Goal: Transaction & Acquisition: Book appointment/travel/reservation

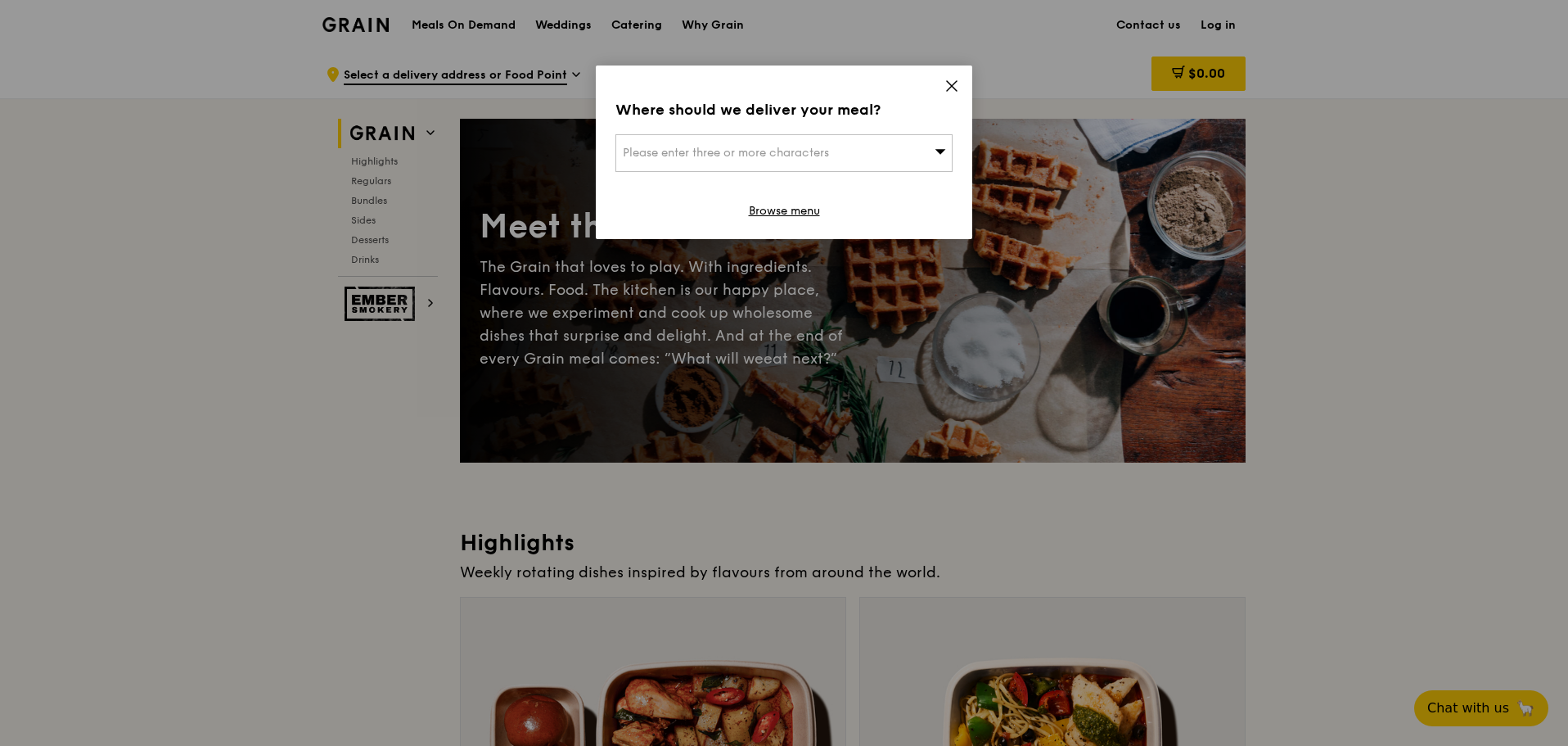
click at [851, 153] on div "Please enter three or more characters" at bounding box center [784, 153] width 337 height 38
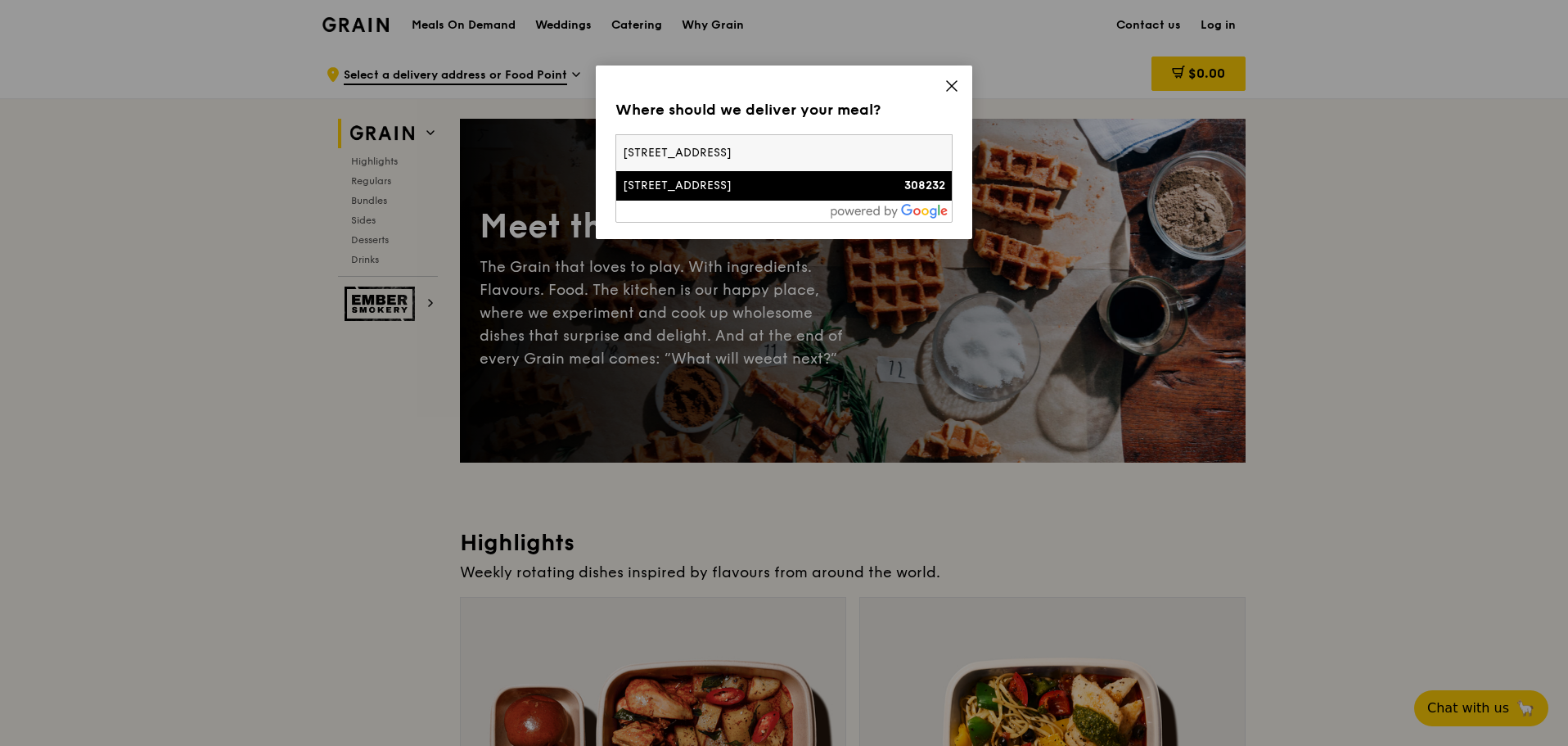
type input "[STREET_ADDRESS]"
click at [717, 185] on div "[STREET_ADDRESS]" at bounding box center [744, 186] width 242 height 17
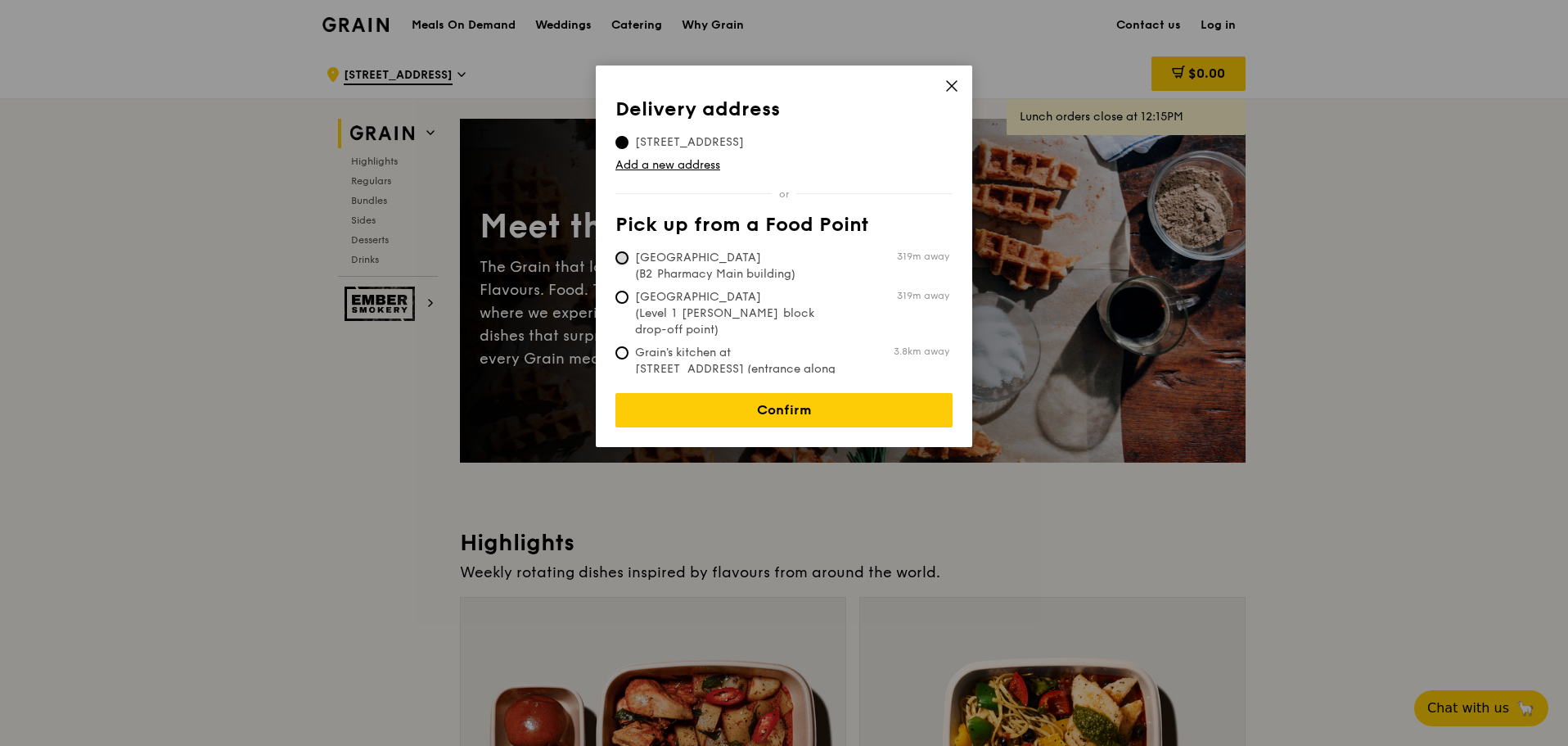
click at [621, 258] on input "[GEOGRAPHIC_DATA] (B2 Pharmacy Main building) 319m away" at bounding box center [622, 258] width 13 height 13
radio input "true"
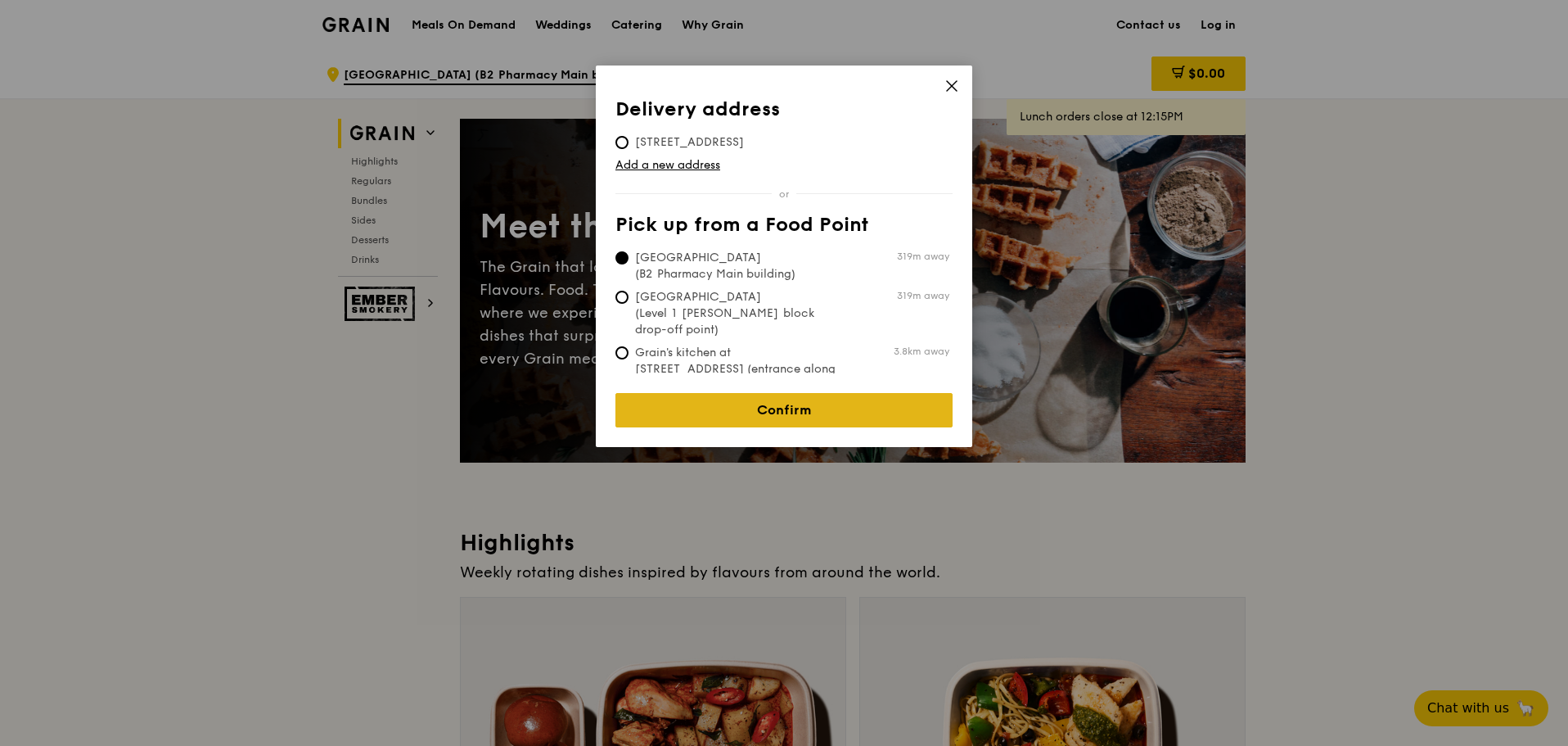
click at [783, 394] on link "Confirm" at bounding box center [784, 409] width 337 height 34
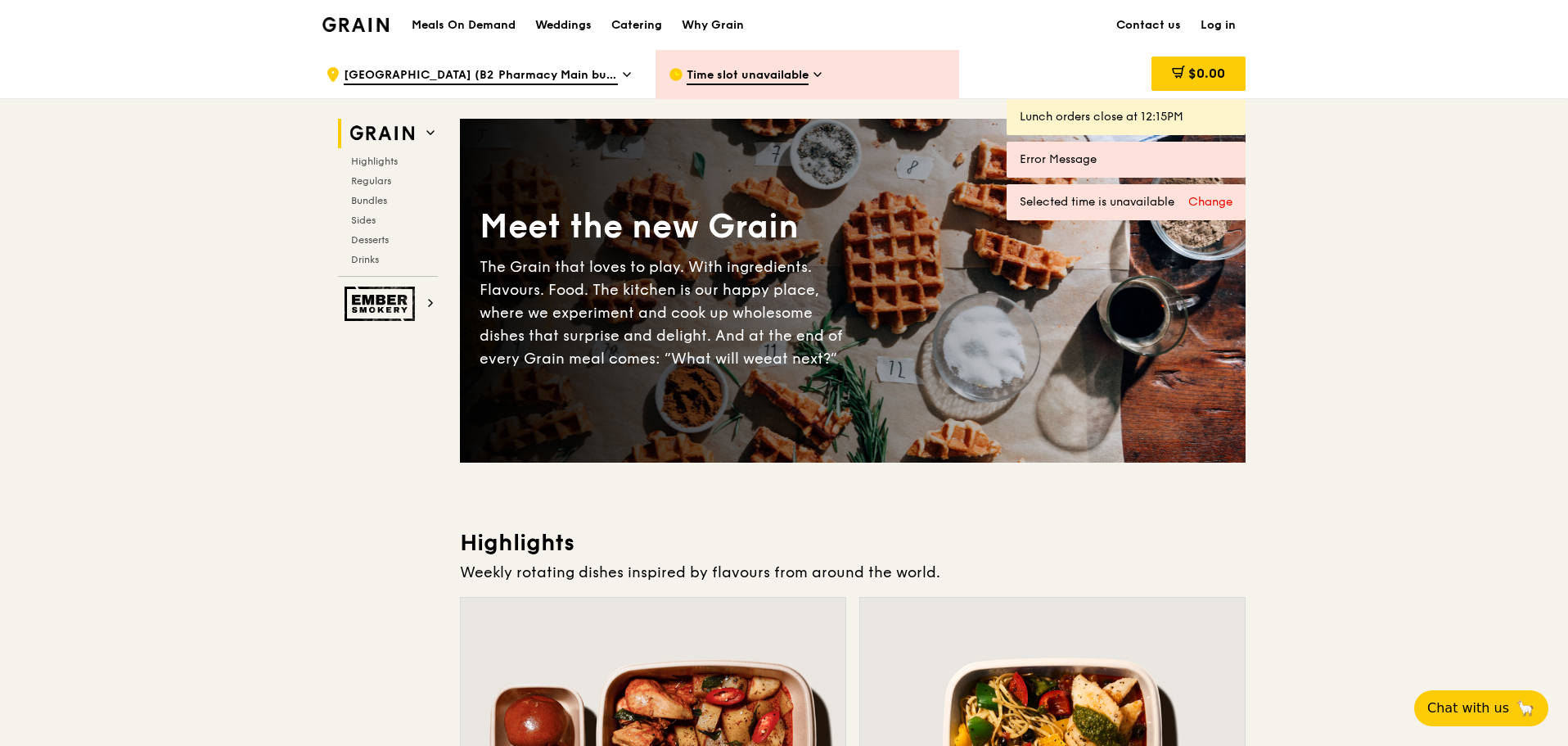
click at [807, 70] on span "Time slot unavailable" at bounding box center [747, 76] width 122 height 18
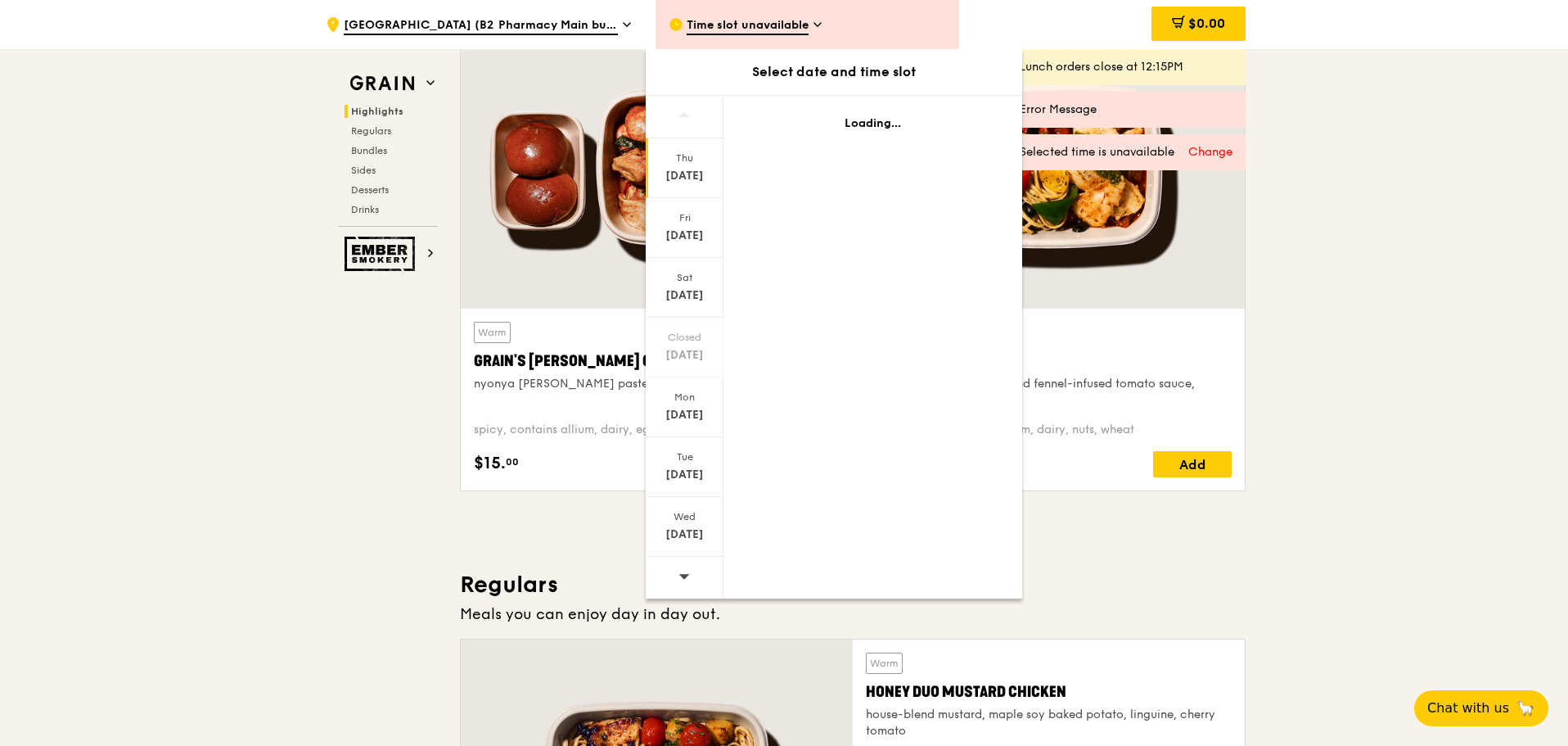
scroll to position [573, 0]
click at [684, 574] on icon at bounding box center [684, 576] width 12 height 13
click at [686, 417] on div "Sep 22" at bounding box center [684, 415] width 73 height 17
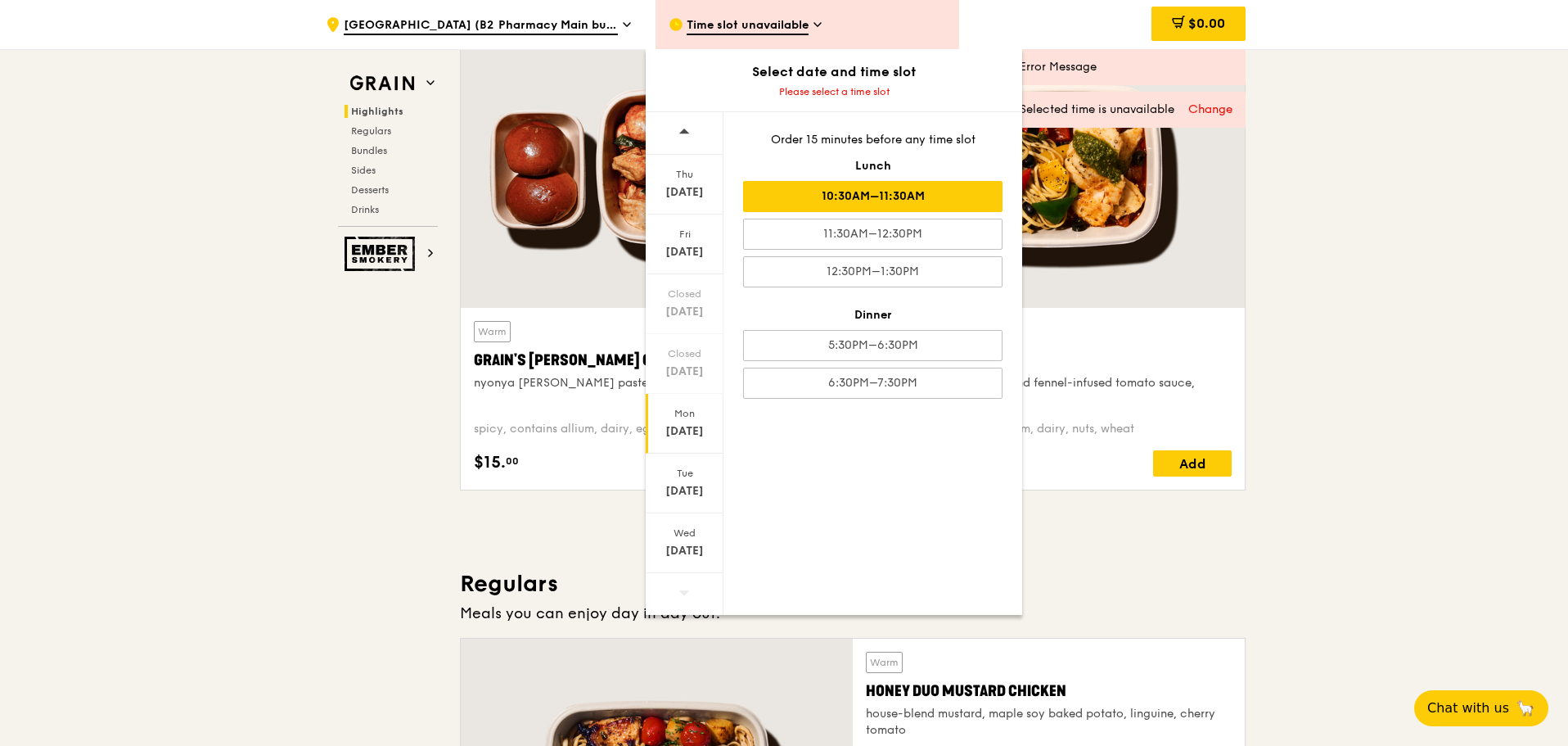
click at [904, 189] on div "10:30AM–11:30AM" at bounding box center [873, 196] width 260 height 31
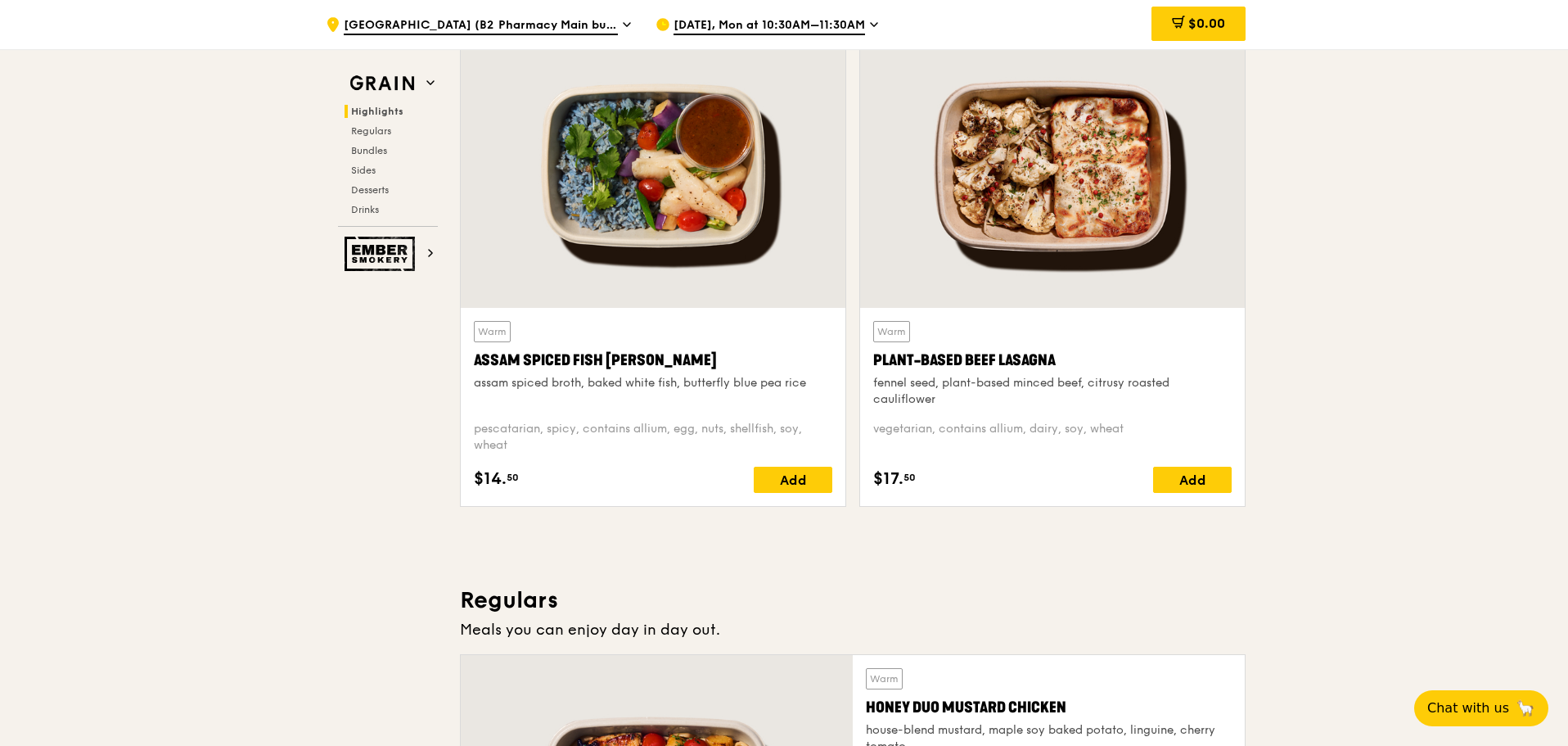
click at [529, 16] on div ".cls-1 { fill: none; stroke: #fff; stroke-linecap: round; stroke-linejoin: roun…" at bounding box center [478, 24] width 304 height 49
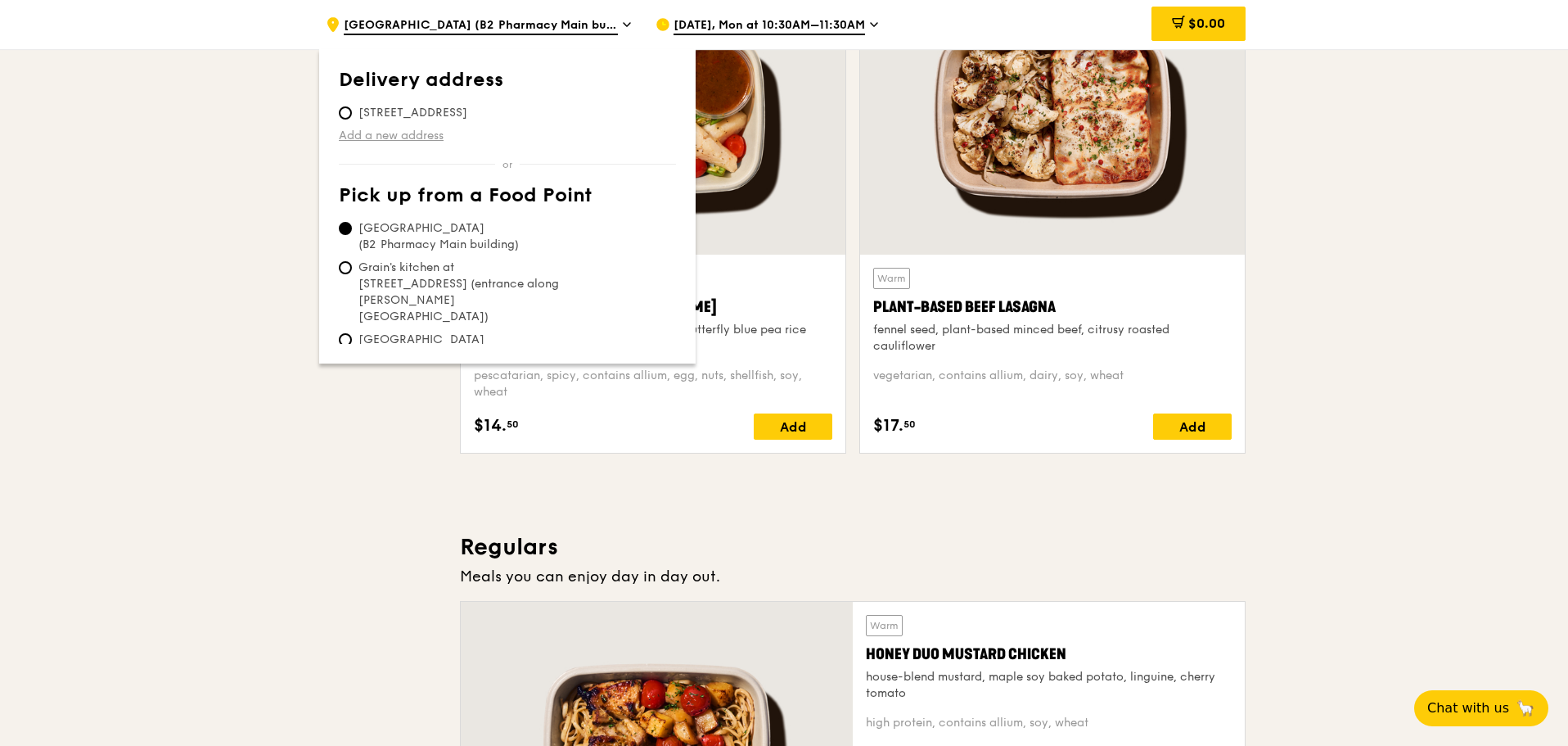
scroll to position [655, 0]
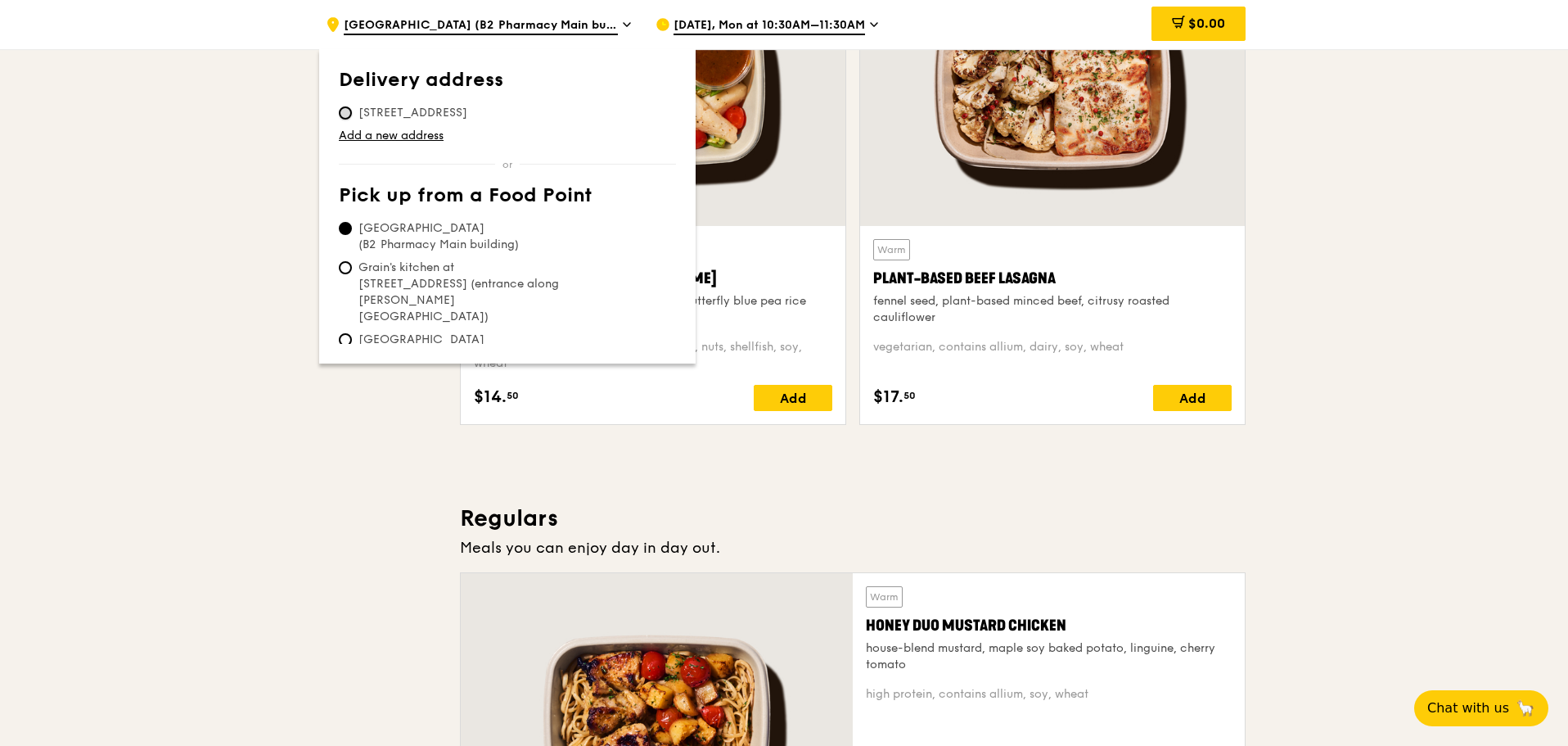
click at [346, 110] on input "11 Mandalay Road, 308232" at bounding box center [346, 113] width 13 height 13
radio input "true"
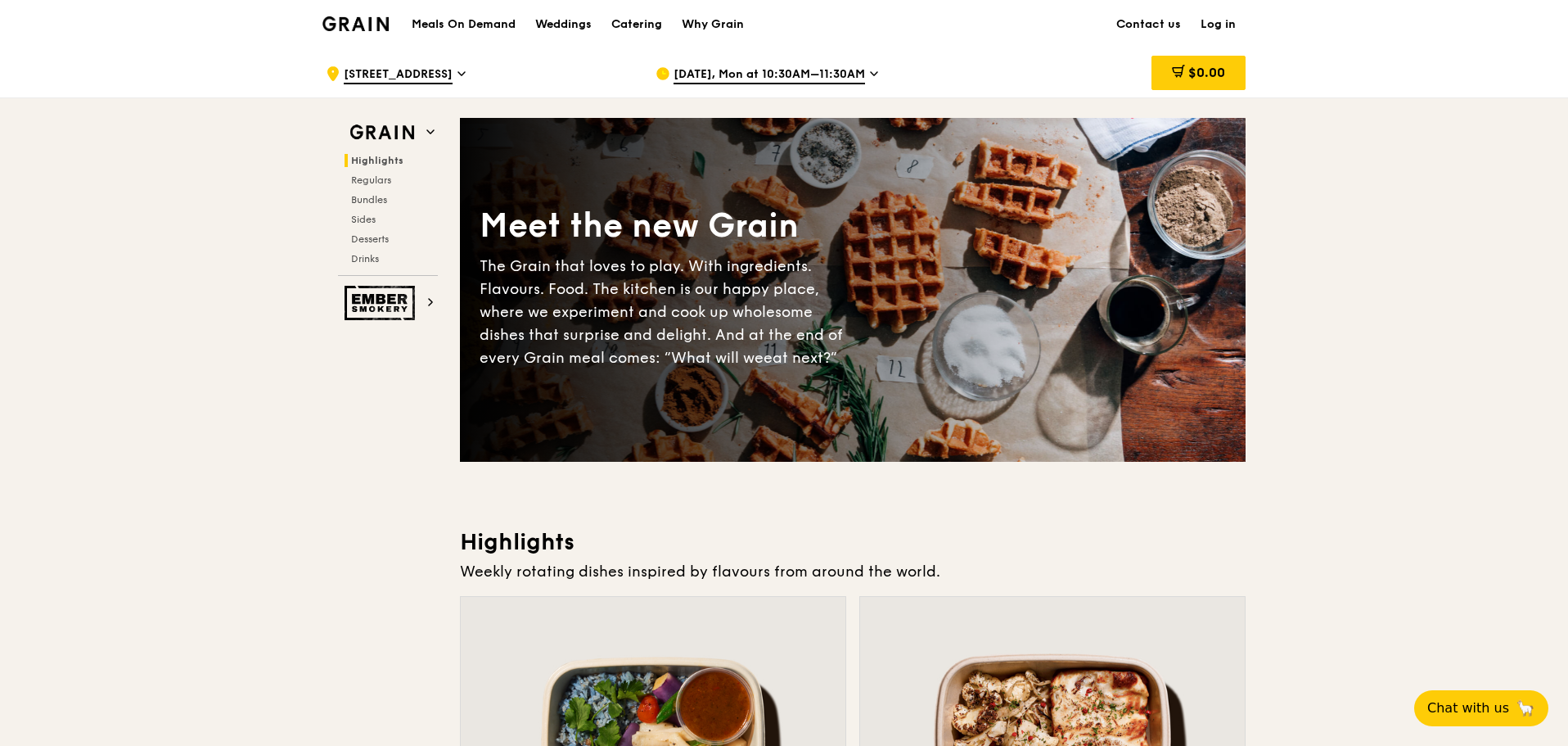
scroll to position [0, 0]
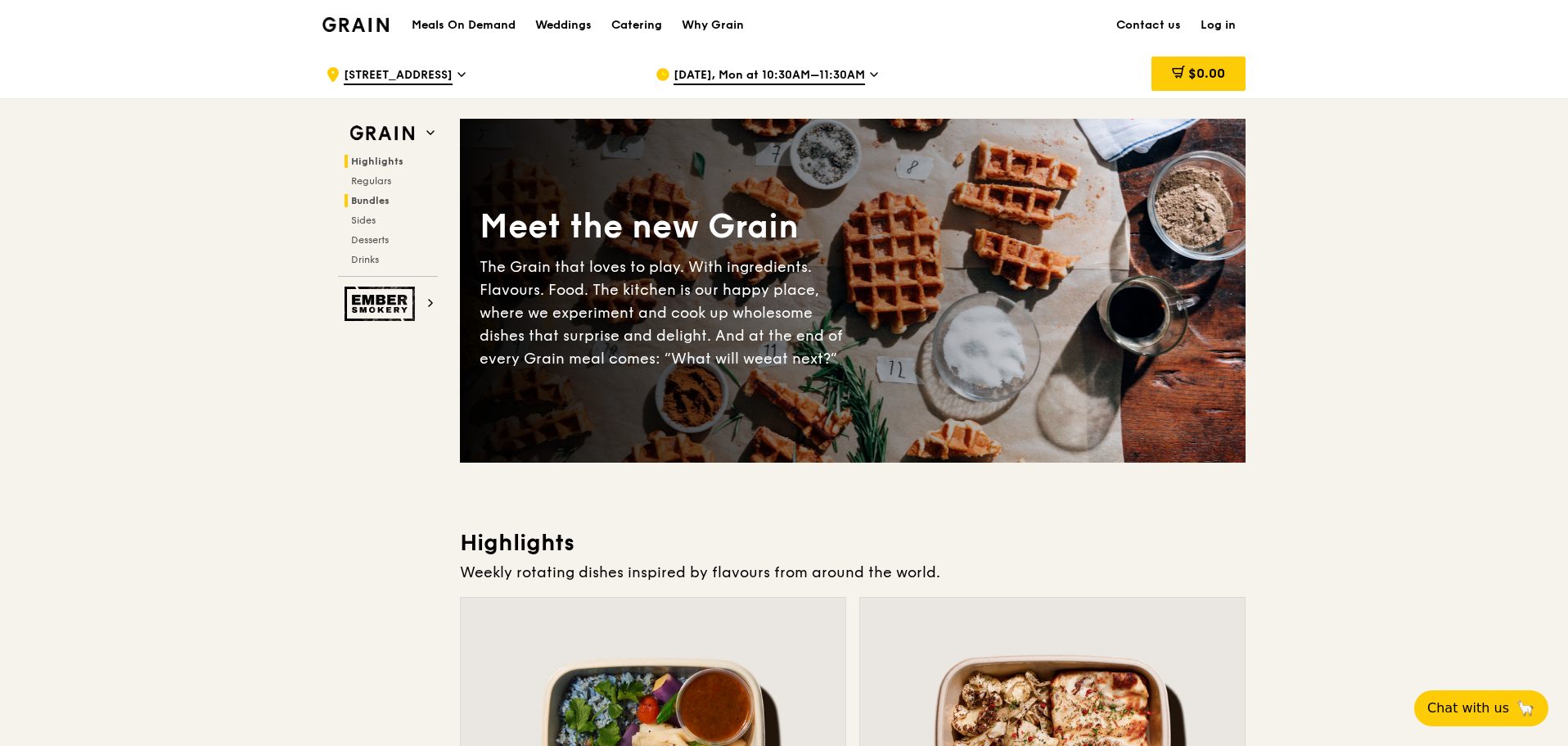
click at [367, 202] on span "Bundles" at bounding box center [370, 200] width 38 height 12
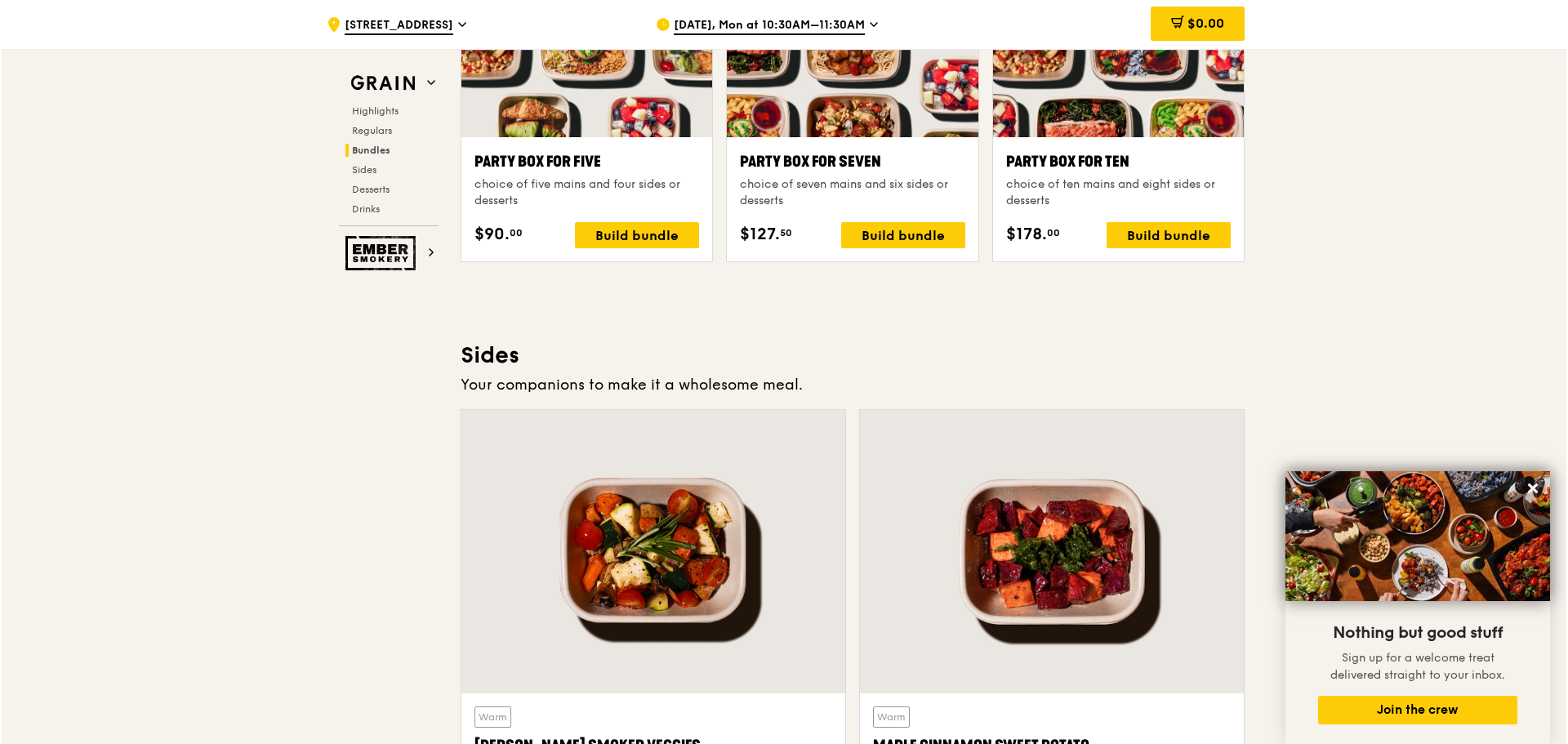
scroll to position [3185, 0]
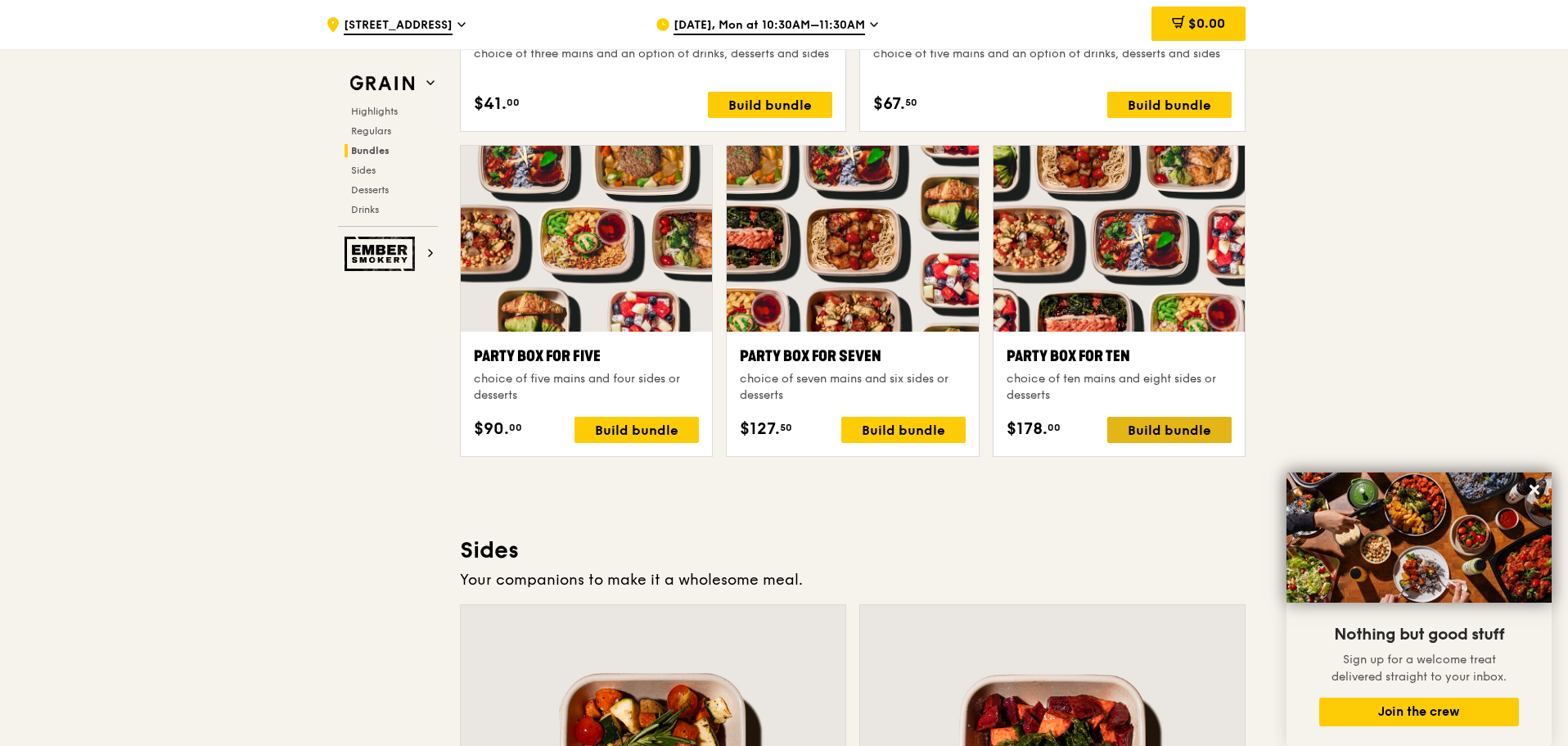
click at [1170, 430] on div "Build bundle" at bounding box center [1169, 429] width 124 height 26
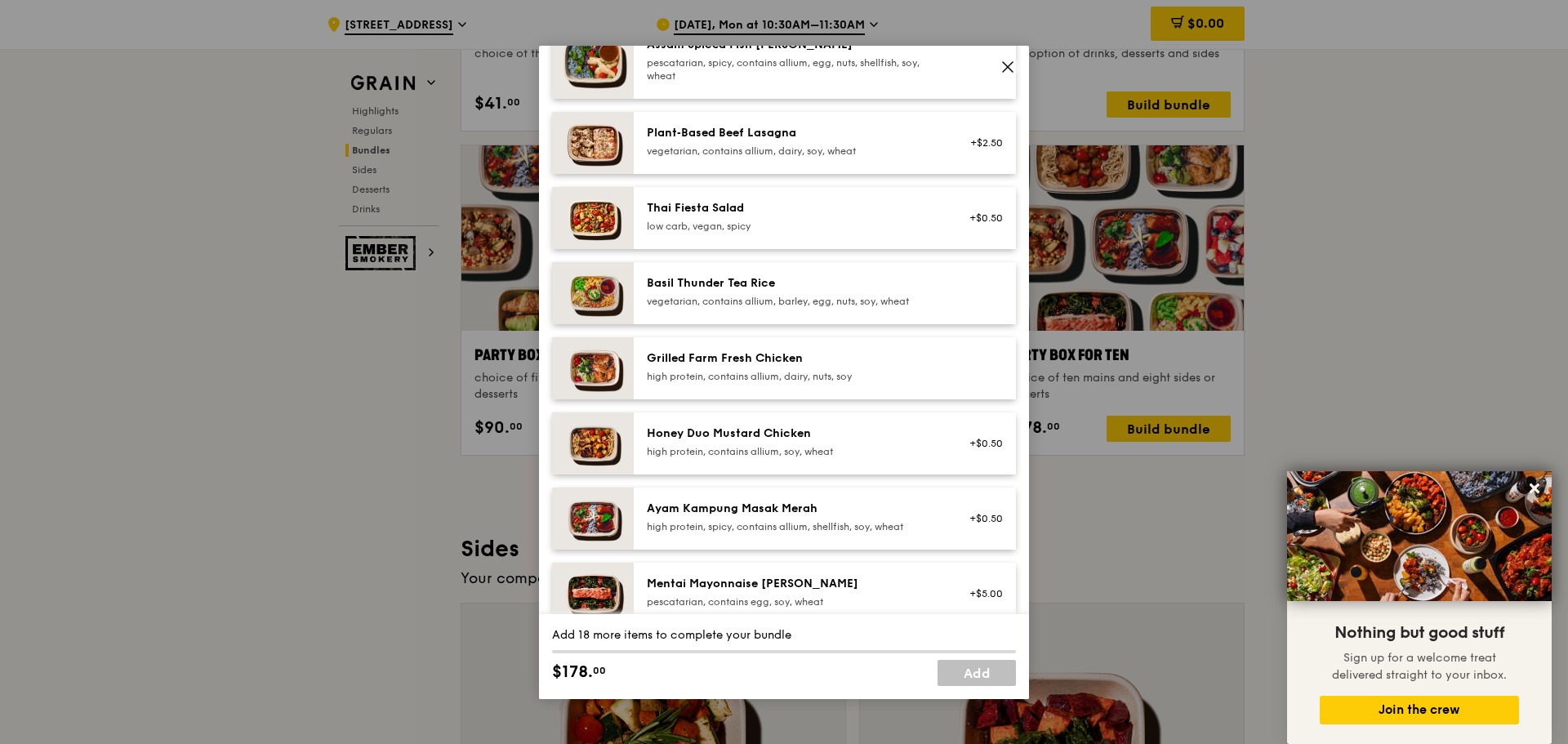
scroll to position [163, 0]
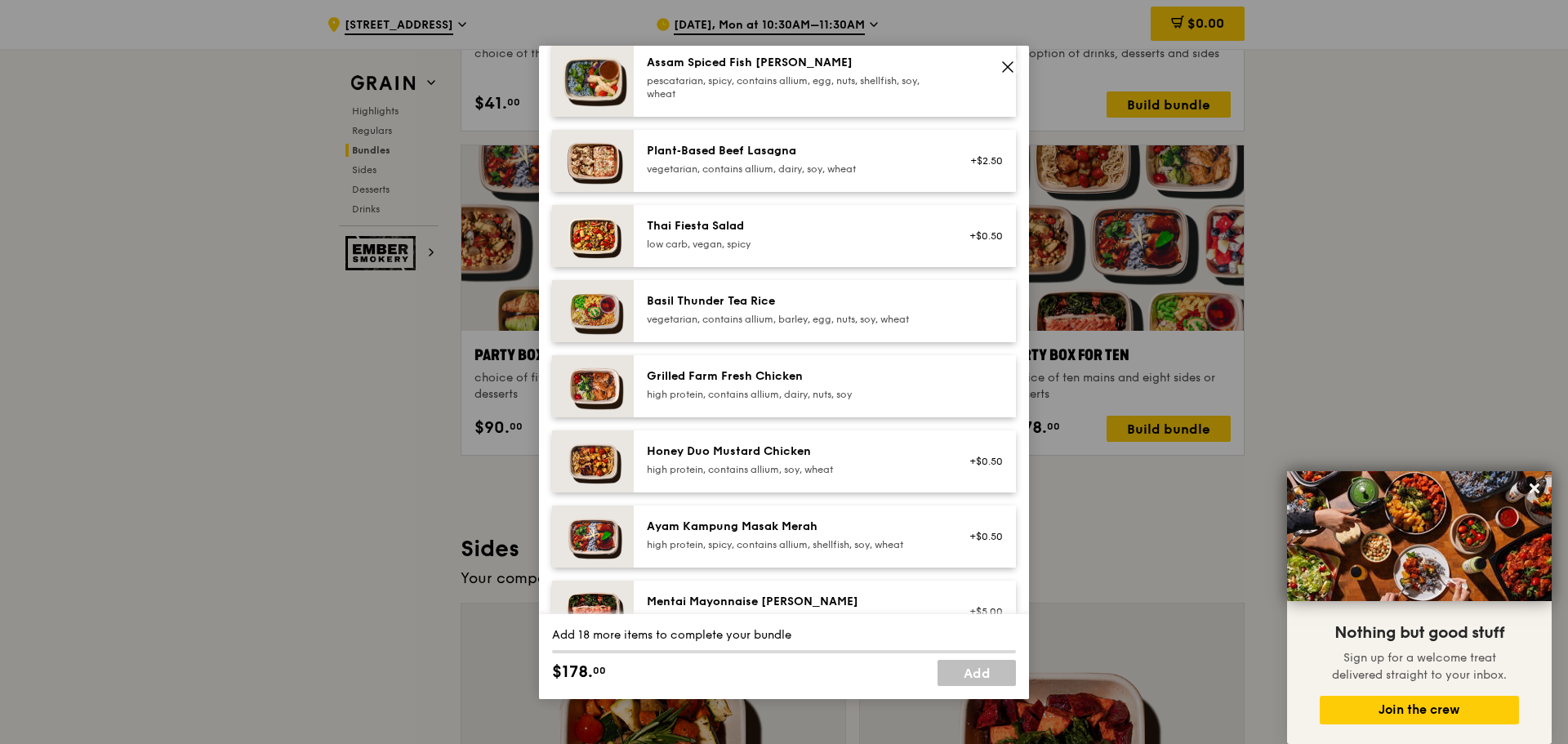
click at [682, 312] on div "vegetarian, contains allium, barley, egg, nuts, soy, wheat" at bounding box center [793, 319] width 293 height 13
click at [714, 306] on div "Basil Thunder Tea Rice" at bounding box center [793, 302] width 293 height 17
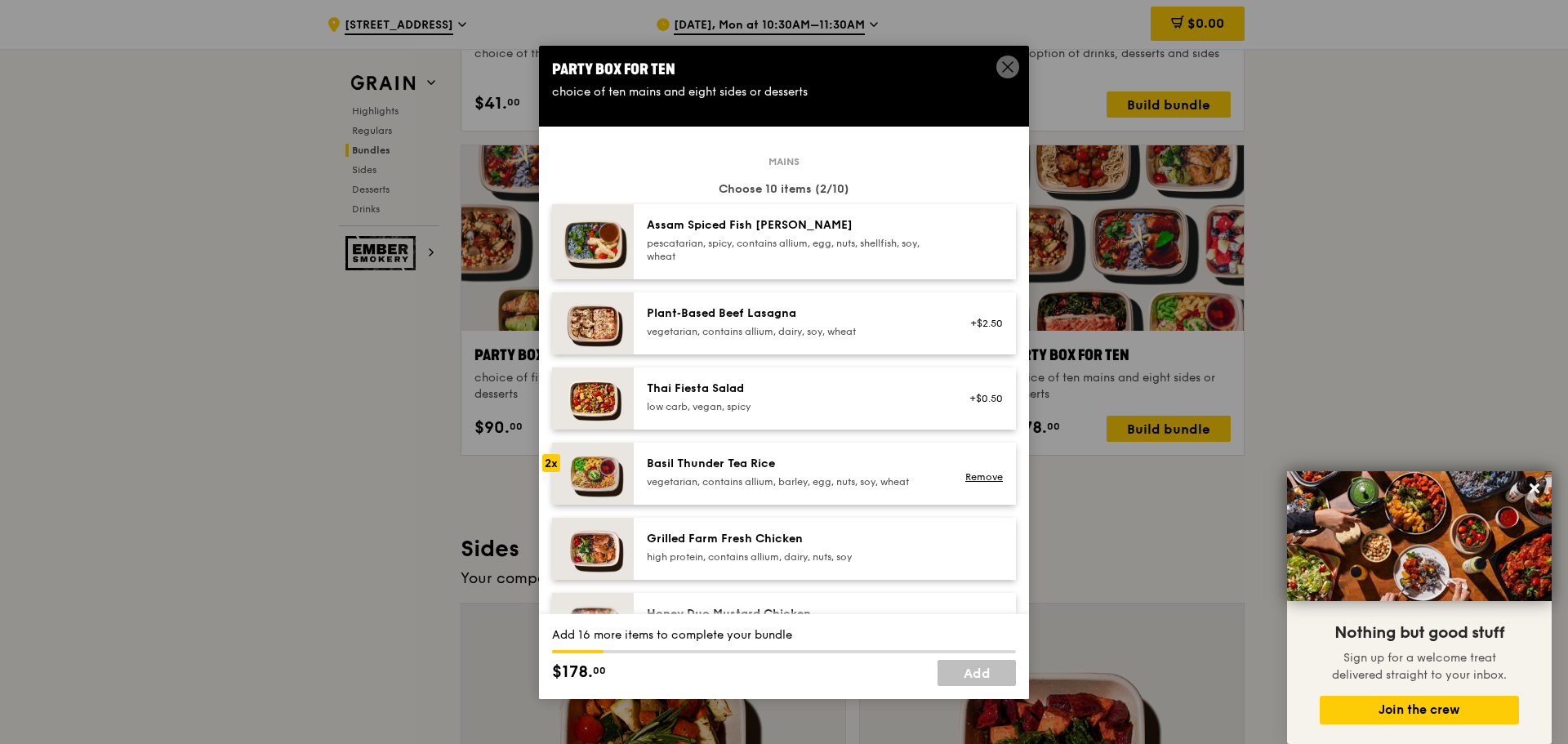
scroll to position [0, 0]
click at [594, 467] on img at bounding box center [593, 474] width 82 height 62
click at [965, 476] on link "Remove" at bounding box center [983, 477] width 37 height 12
click at [605, 470] on img at bounding box center [593, 474] width 82 height 62
click at [607, 396] on img at bounding box center [593, 399] width 82 height 62
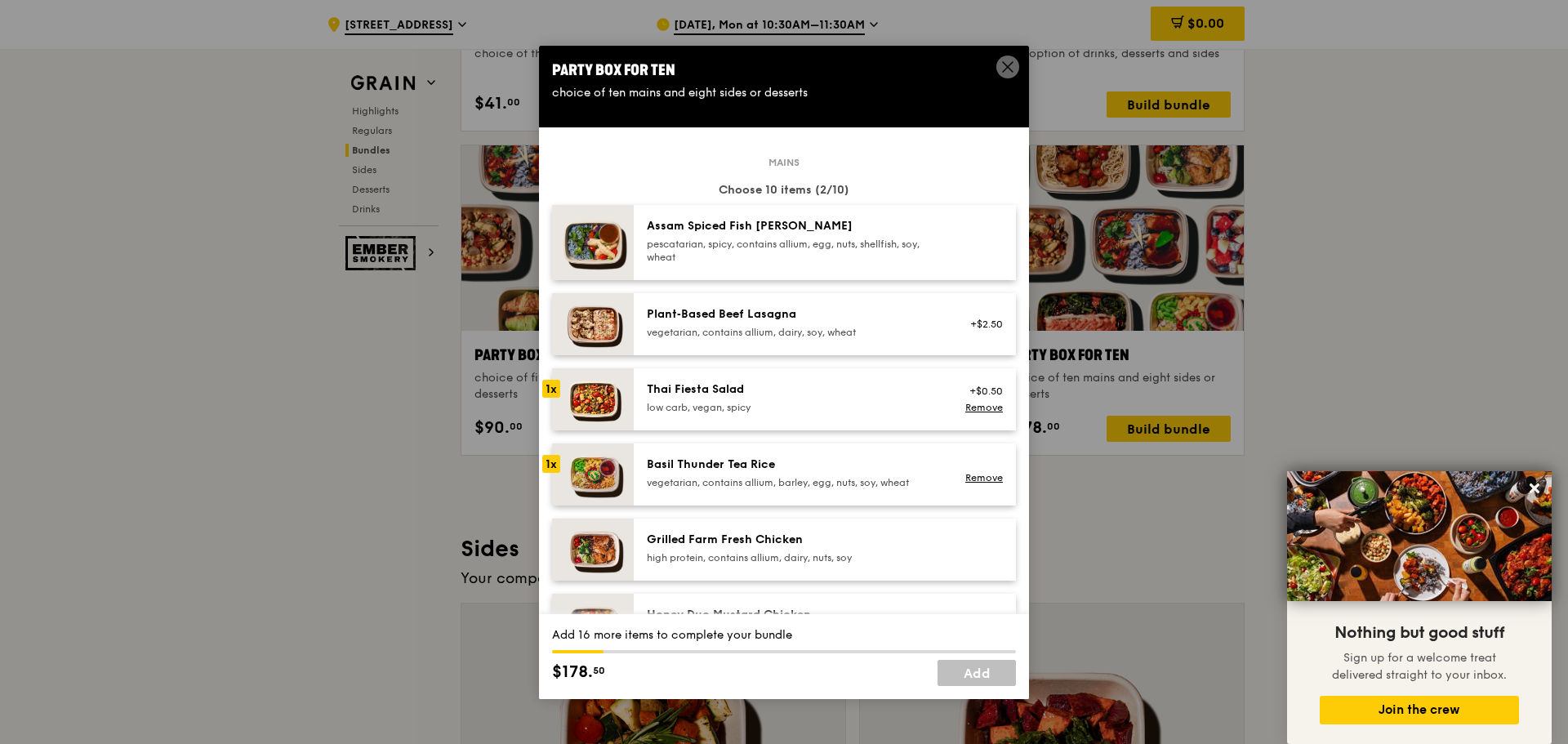
click at [594, 396] on img at bounding box center [593, 399] width 82 height 62
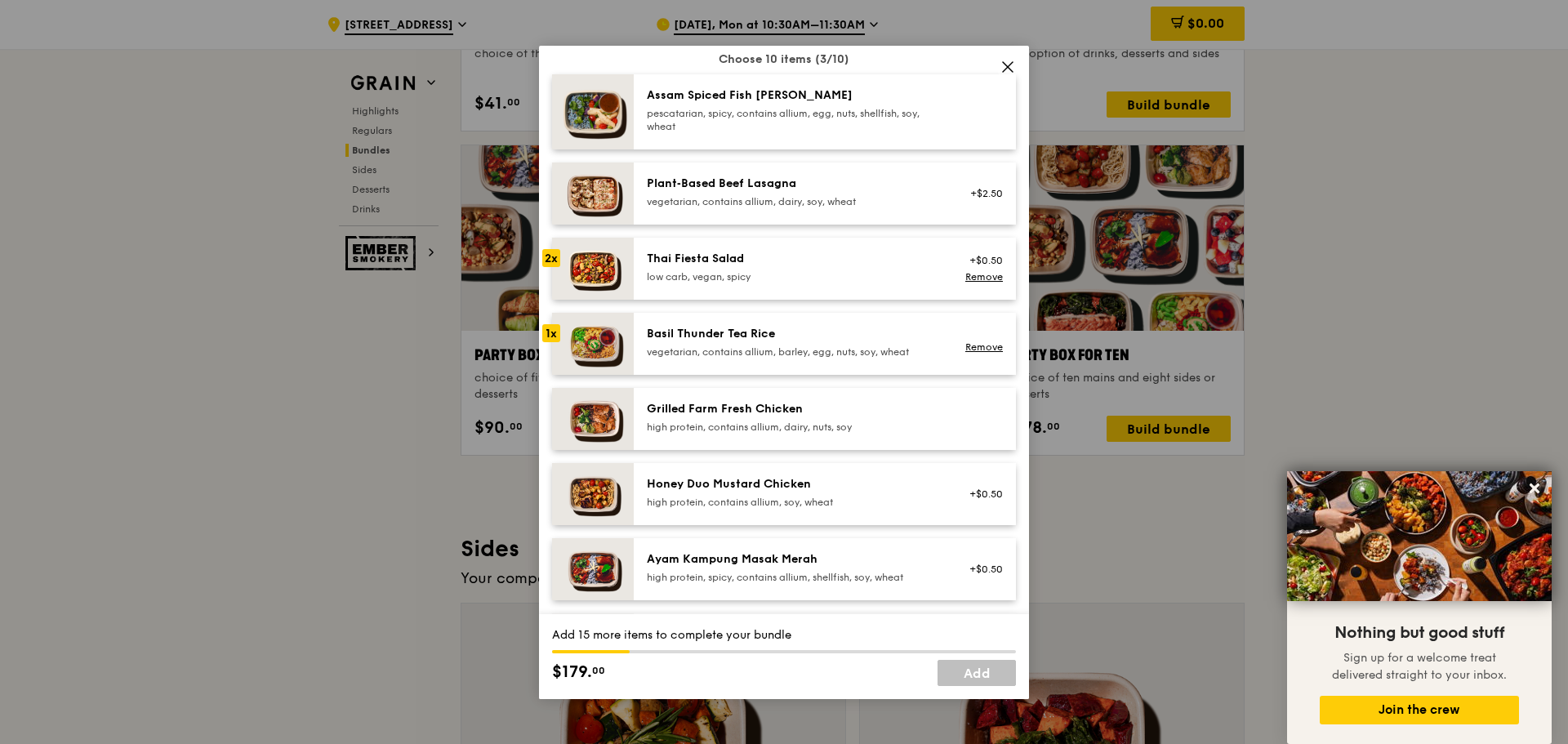
scroll to position [245, 0]
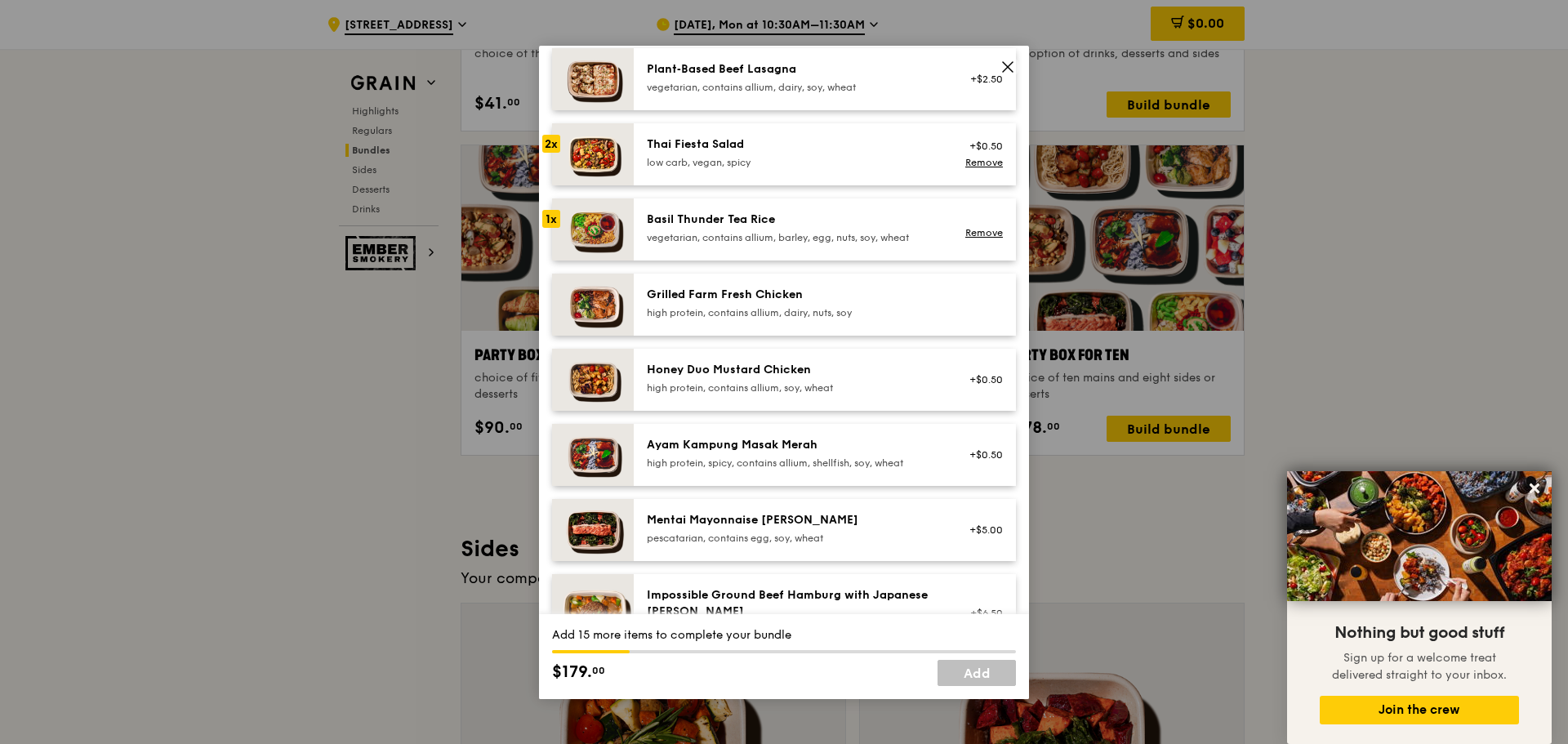
click at [676, 303] on div "Grilled Farm Fresh Chicken high protein, contains allium, dairy, nuts, soy" at bounding box center [793, 302] width 293 height 32
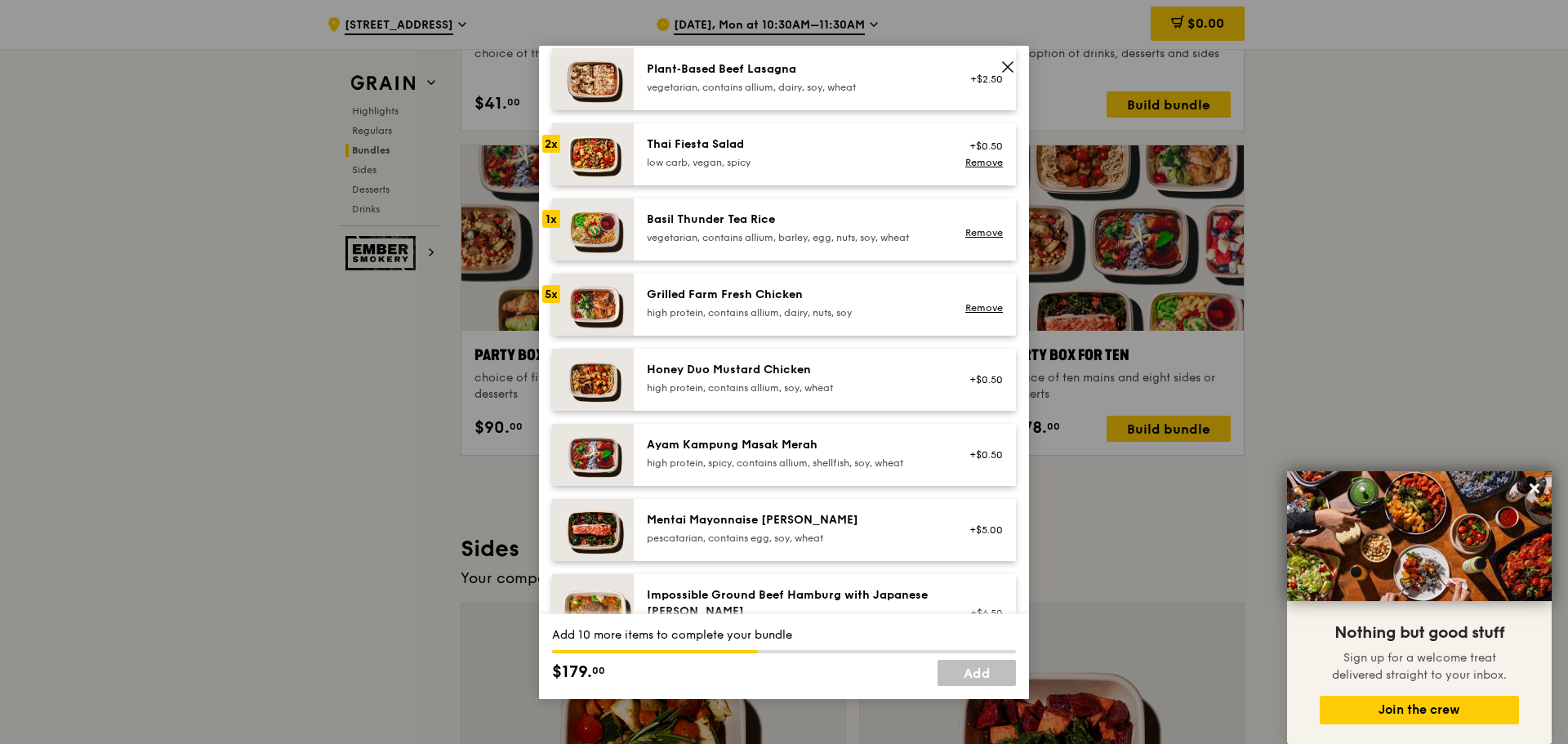
click at [687, 373] on div "Honey Duo Mustard Chicken" at bounding box center [793, 370] width 293 height 17
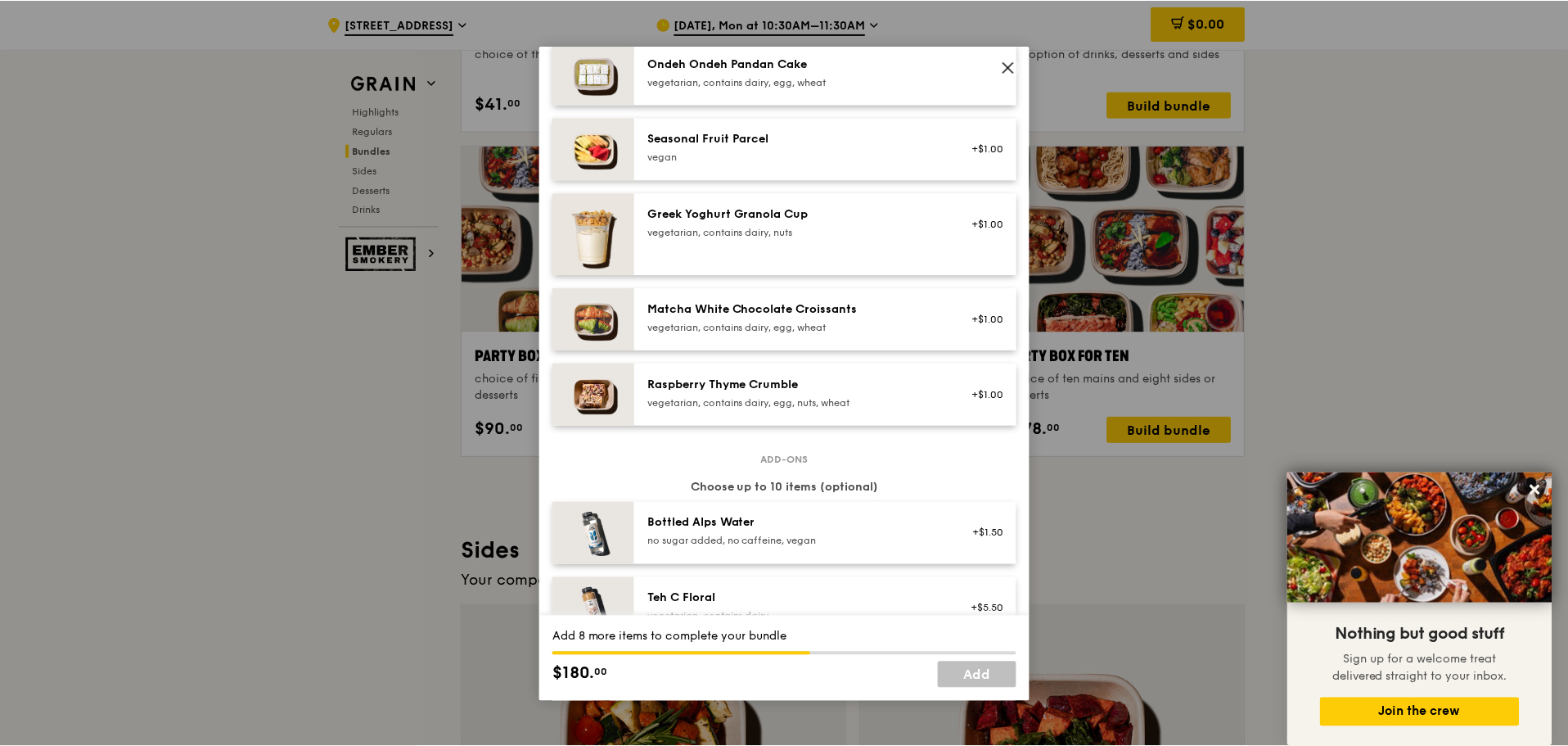
scroll to position [1874, 0]
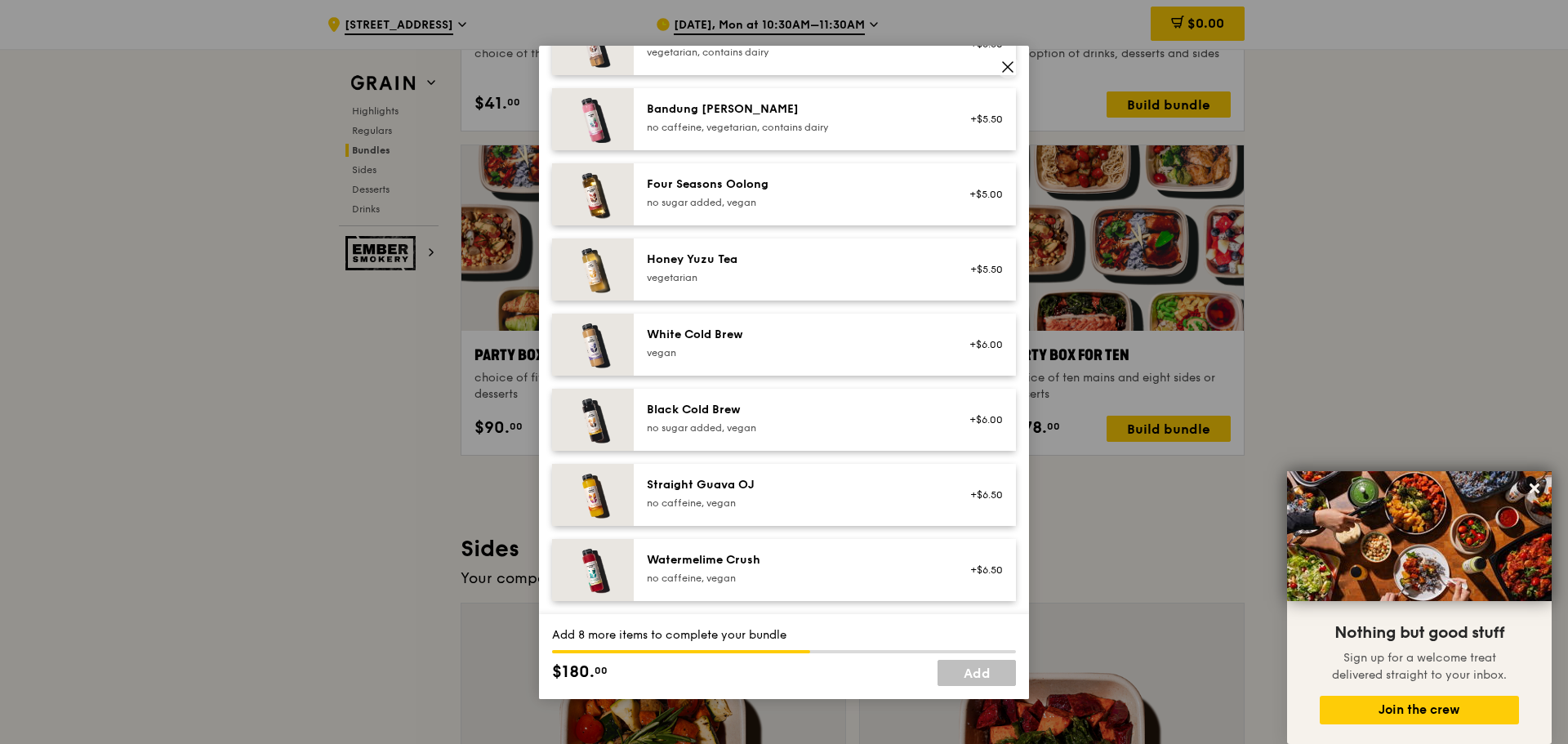
click at [1001, 67] on icon at bounding box center [1008, 67] width 15 height 15
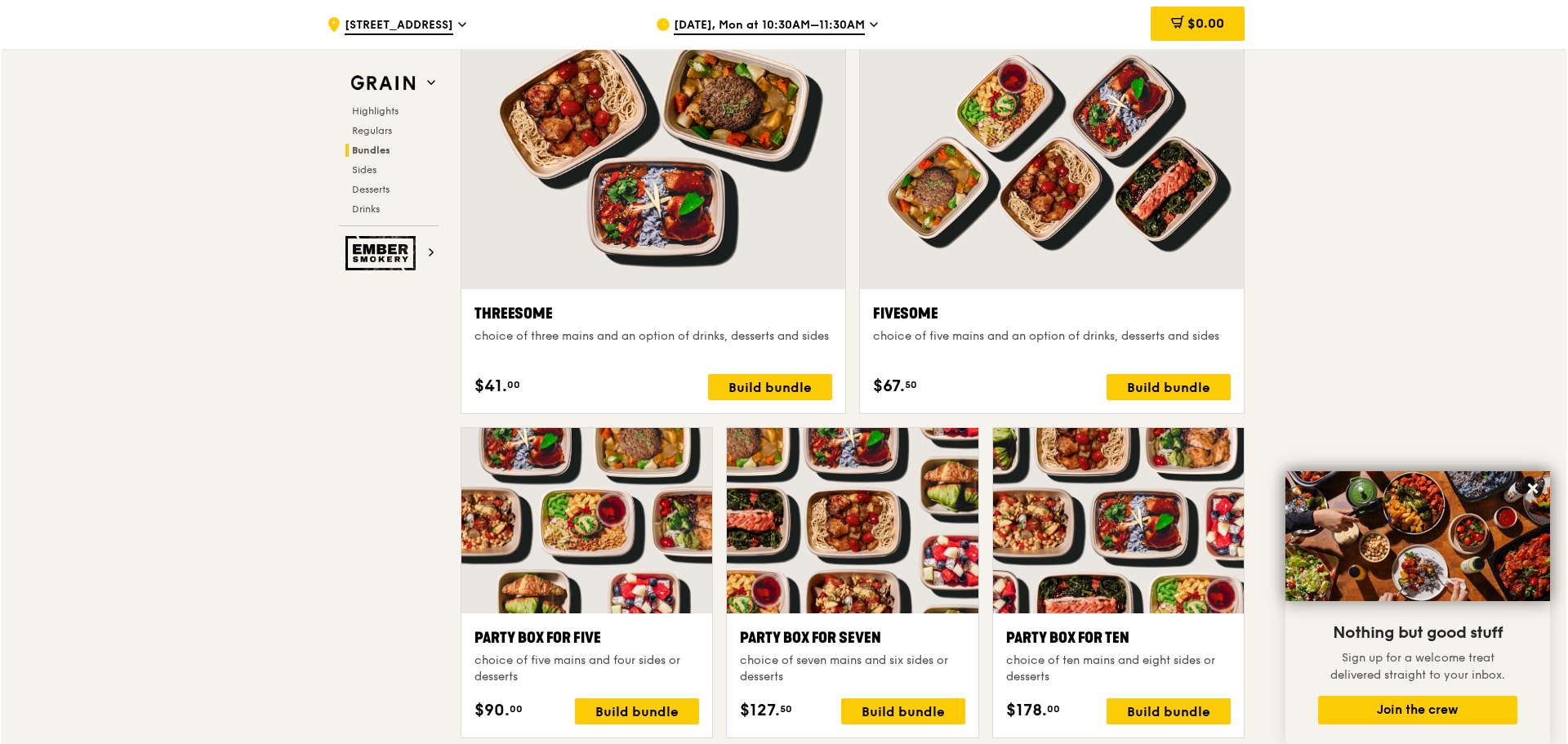
scroll to position [2683, 0]
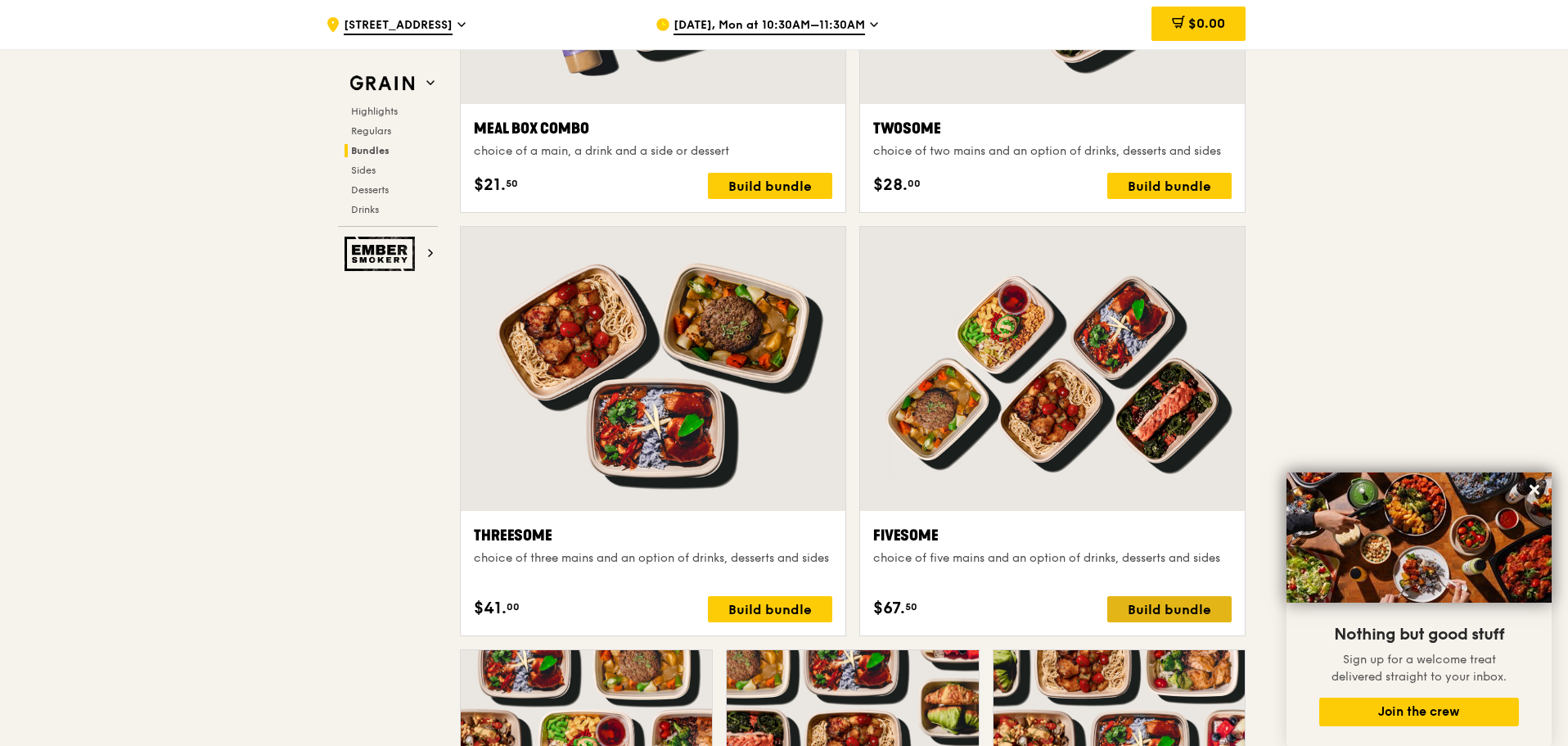
click at [1170, 605] on div "Build bundle" at bounding box center [1169, 608] width 124 height 26
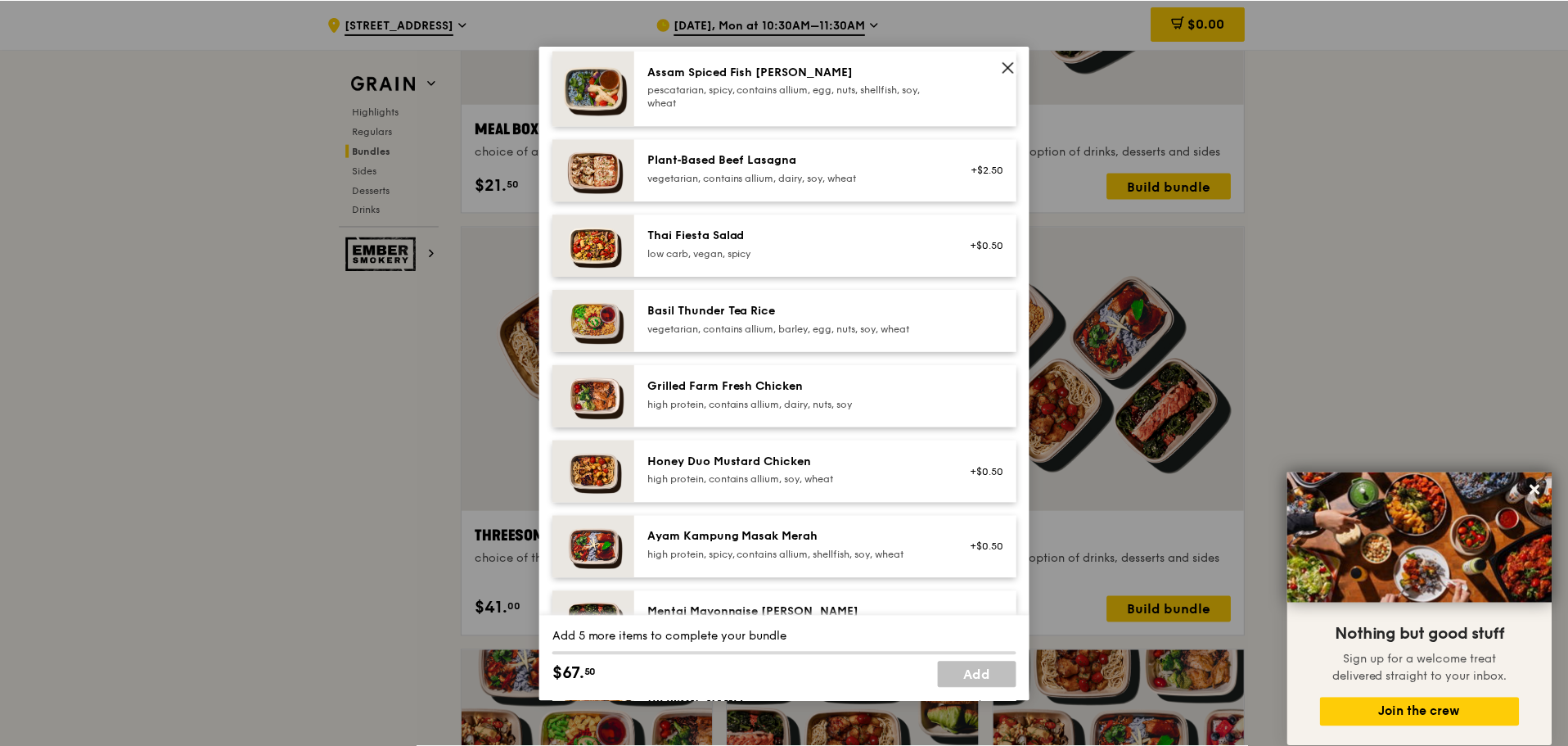
scroll to position [0, 0]
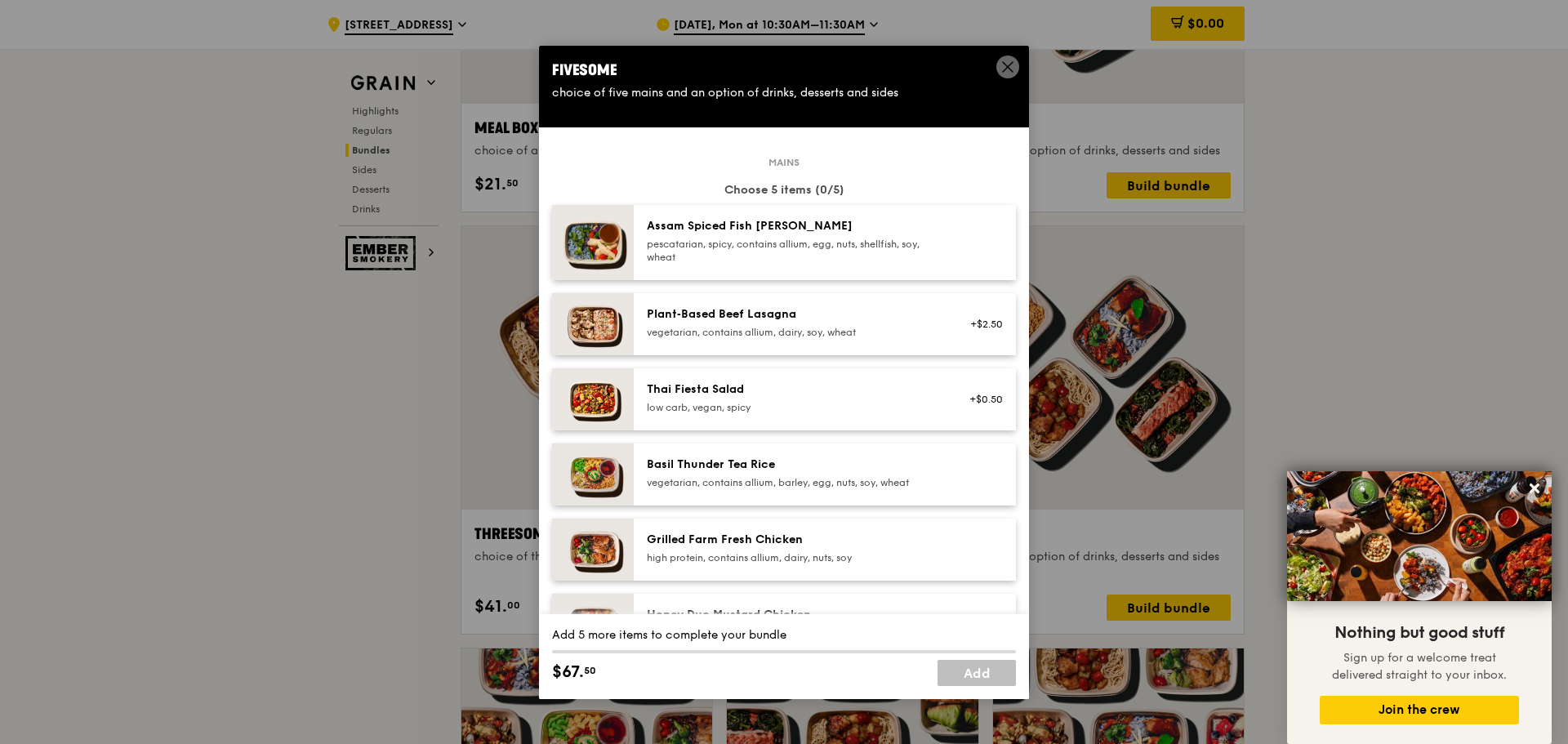
click at [1007, 64] on icon at bounding box center [1008, 67] width 15 height 15
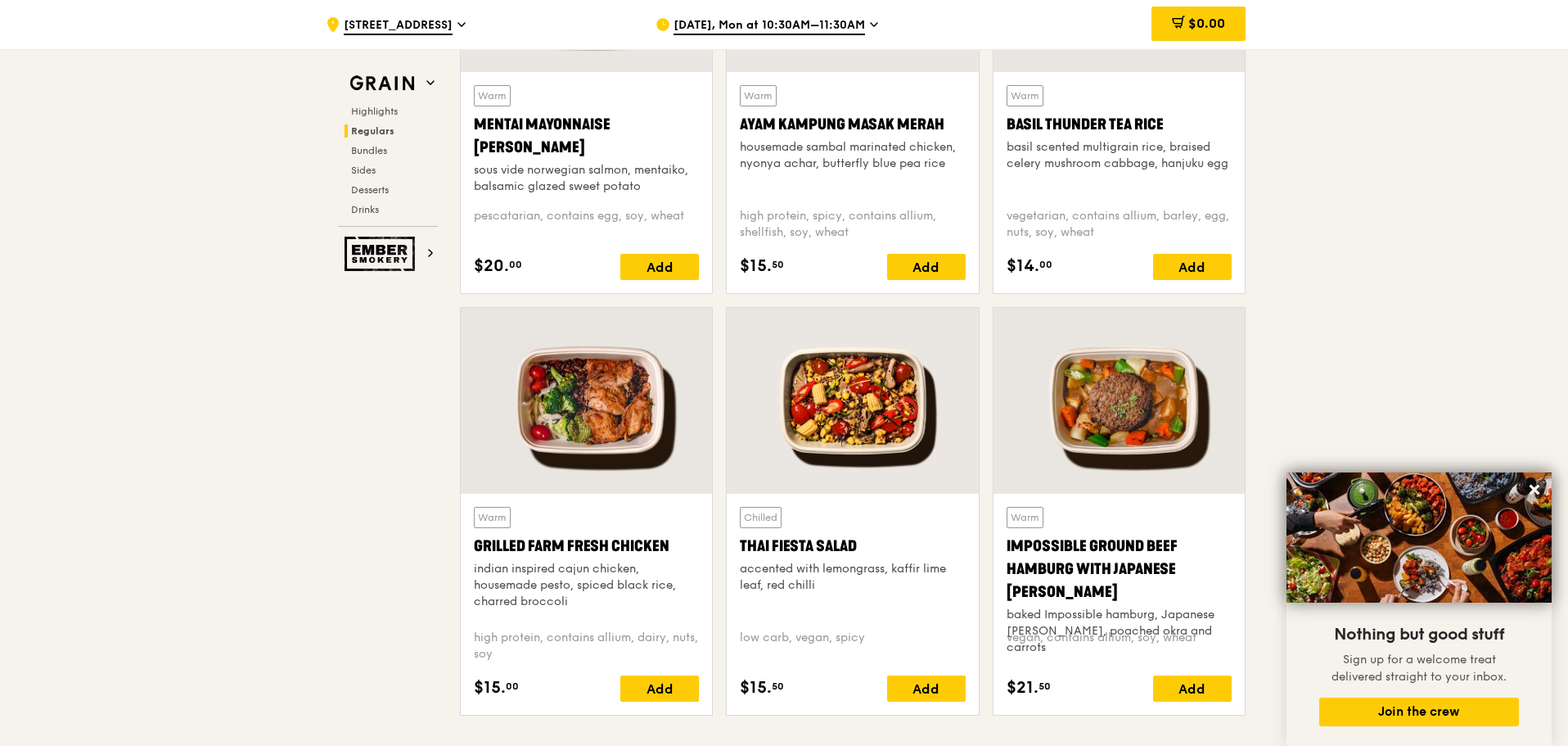
scroll to position [1707, 0]
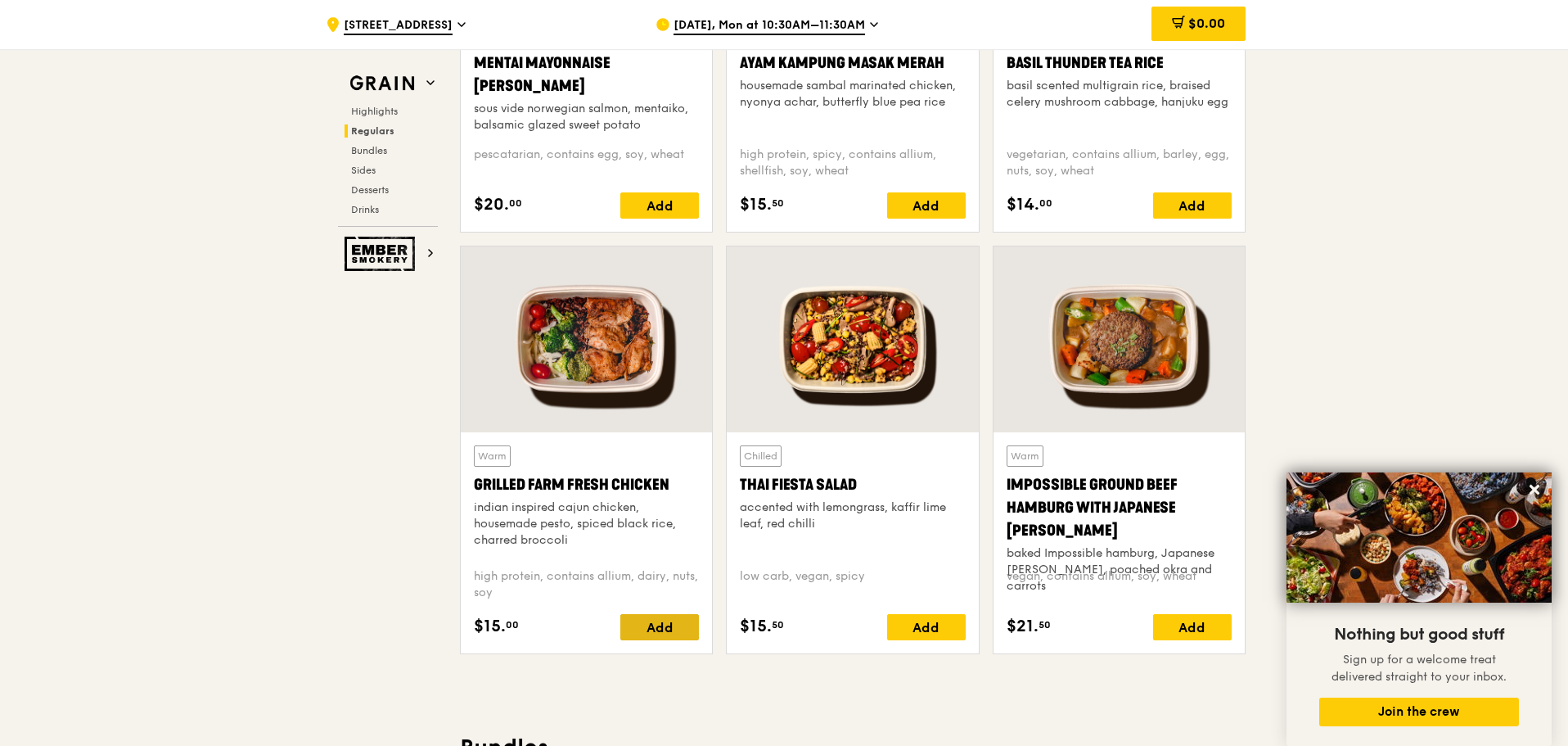
click at [655, 629] on div "Add" at bounding box center [660, 627] width 78 height 26
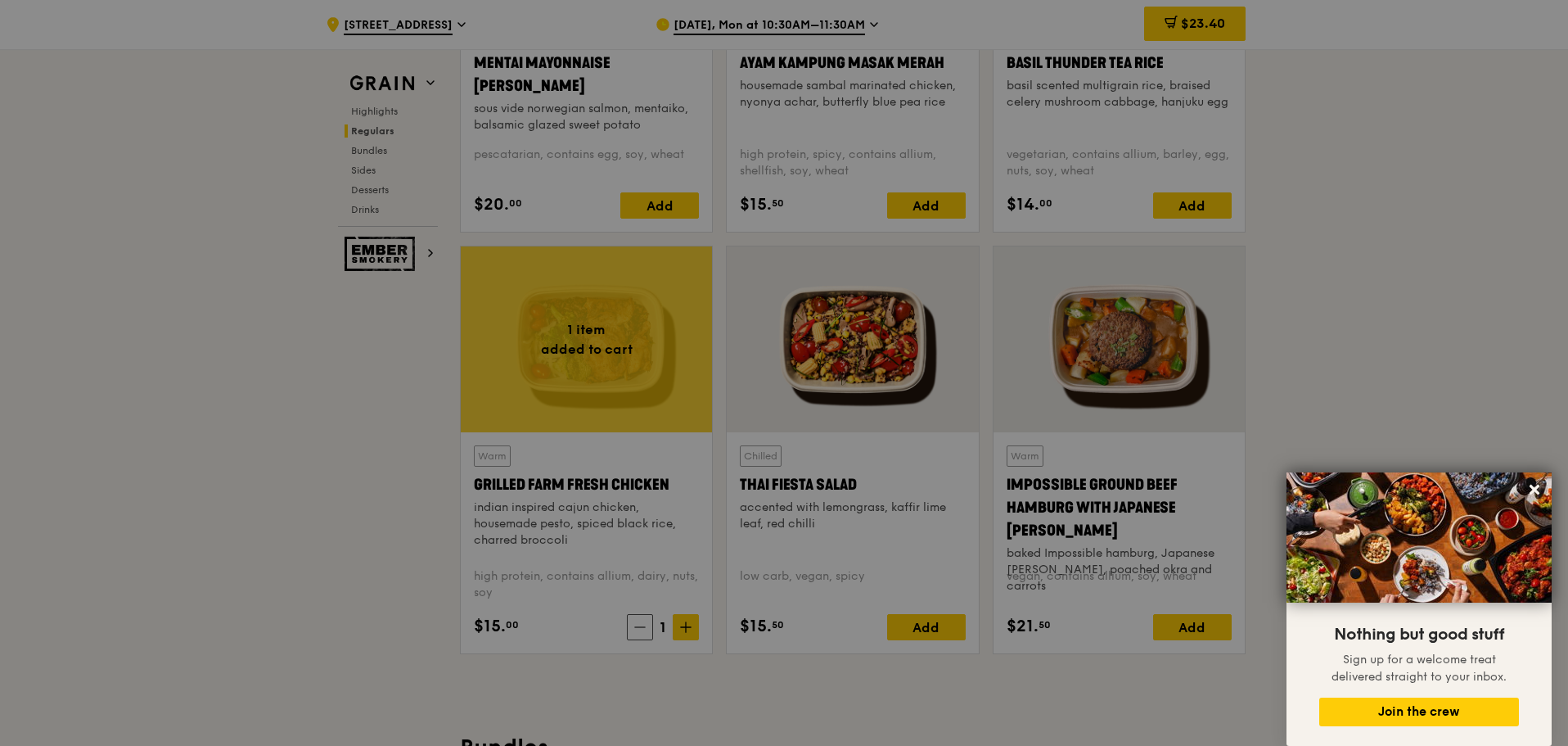
click at [684, 630] on div at bounding box center [784, 373] width 1568 height 746
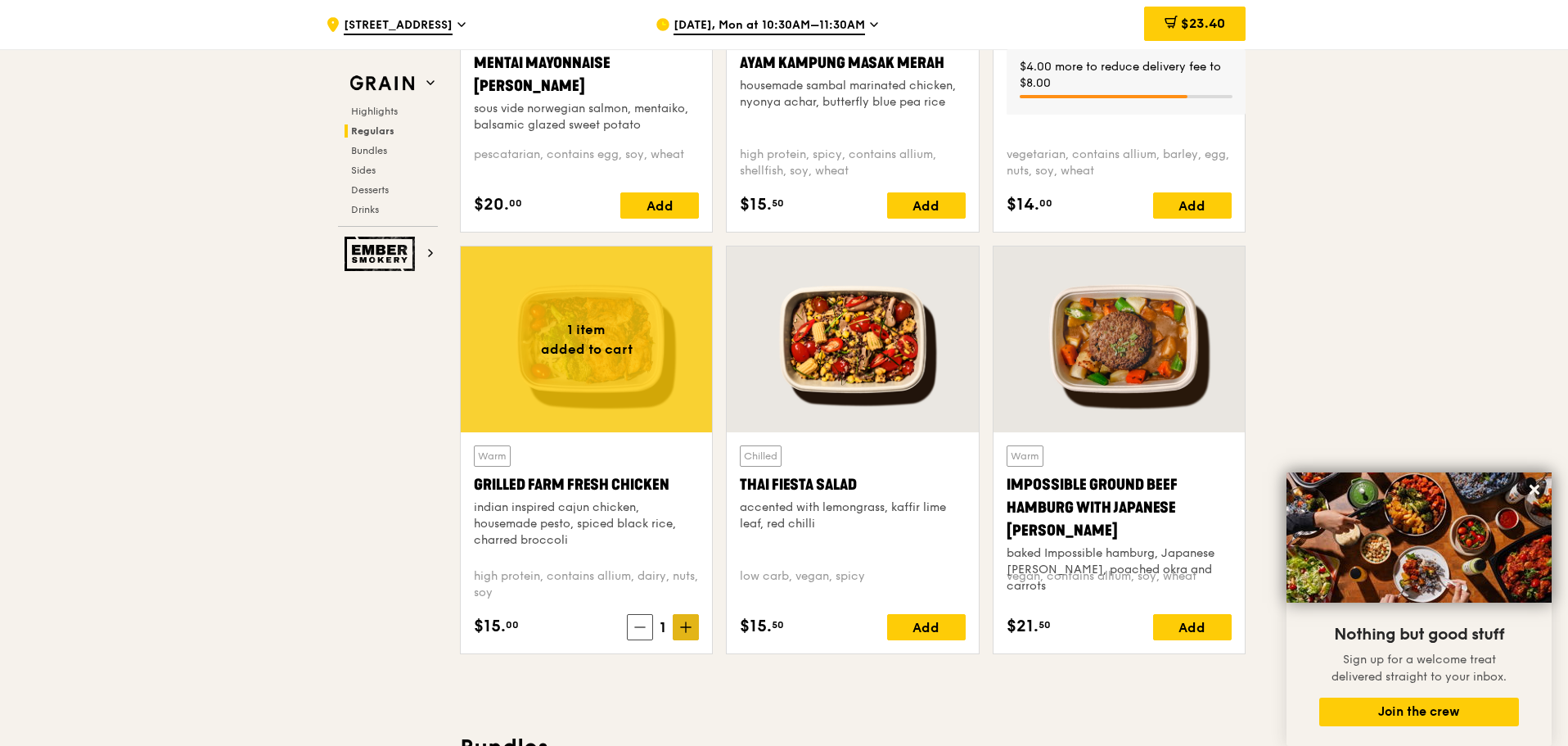
click at [678, 627] on span at bounding box center [685, 627] width 26 height 26
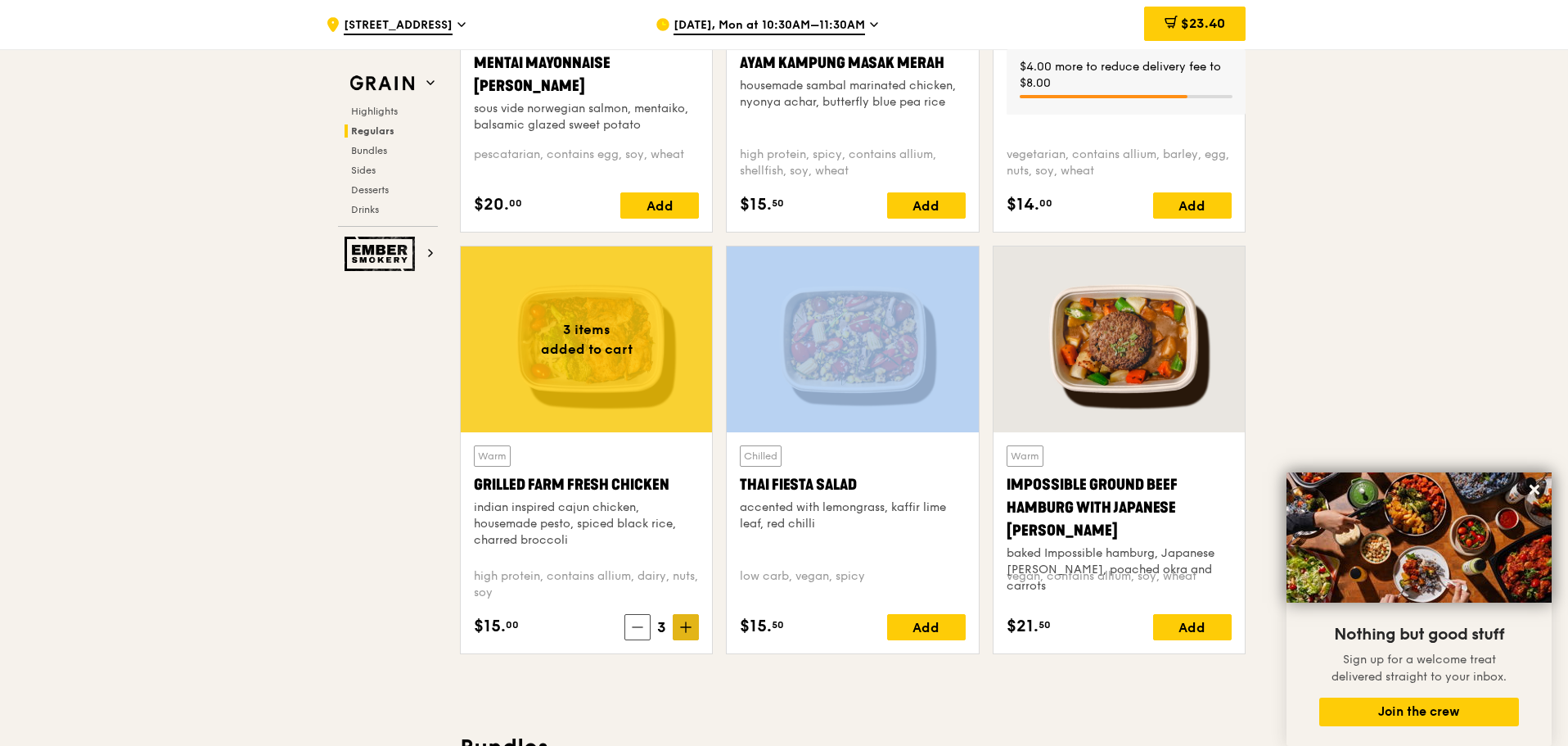
click at [678, 627] on span at bounding box center [685, 627] width 26 height 26
click at [678, 627] on span at bounding box center [685, 627] width 26 height 26
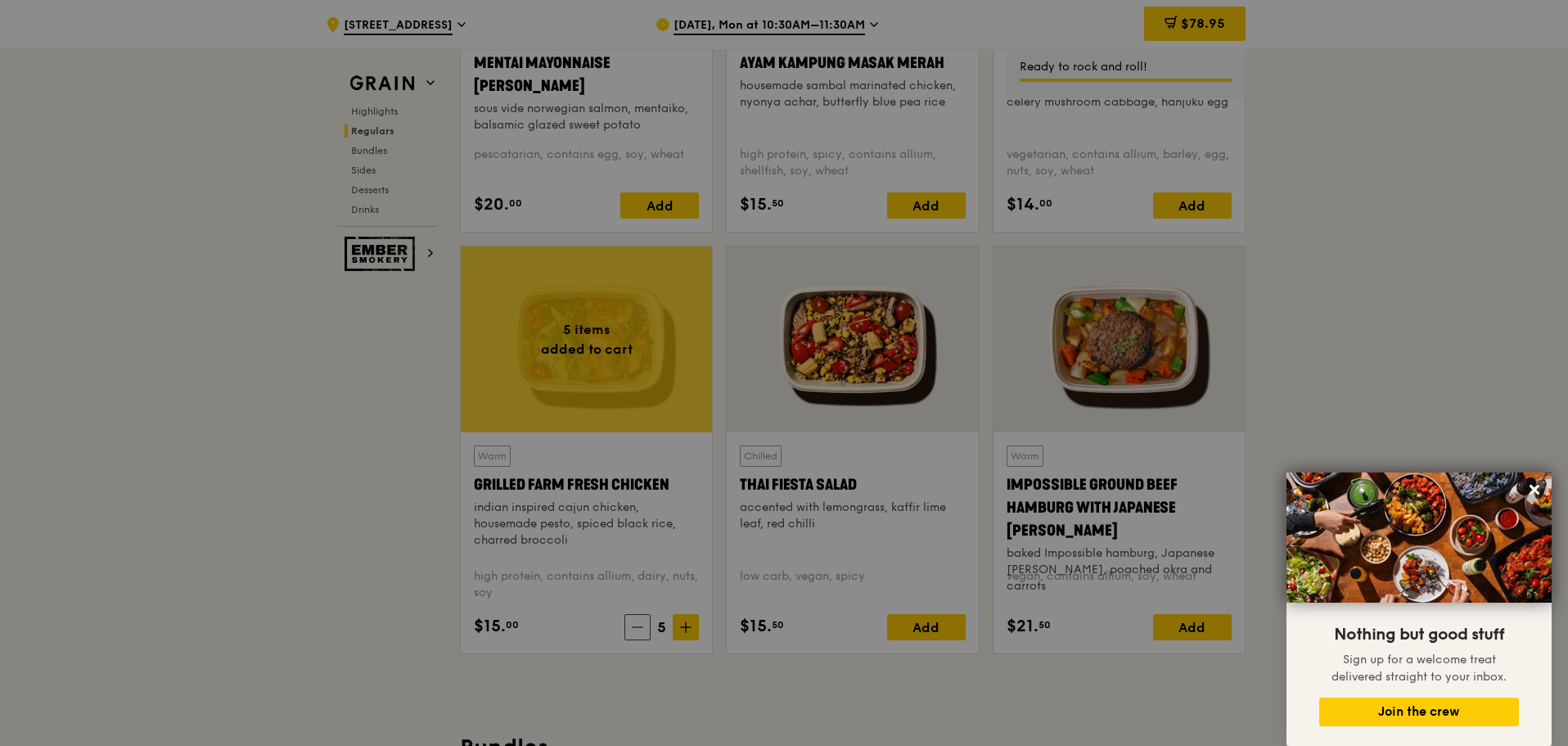
click at [729, 678] on div at bounding box center [784, 373] width 1568 height 746
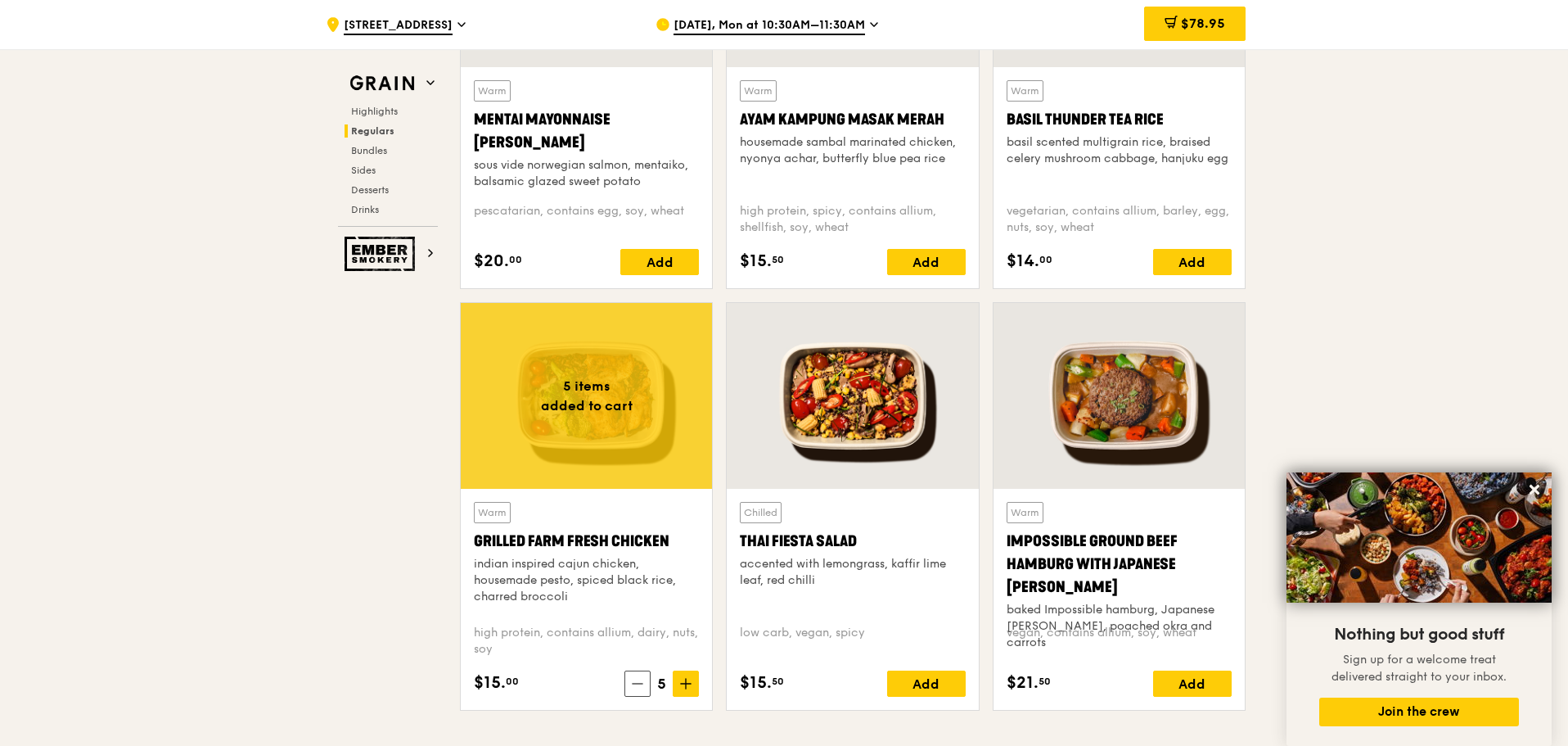
scroll to position [1625, 0]
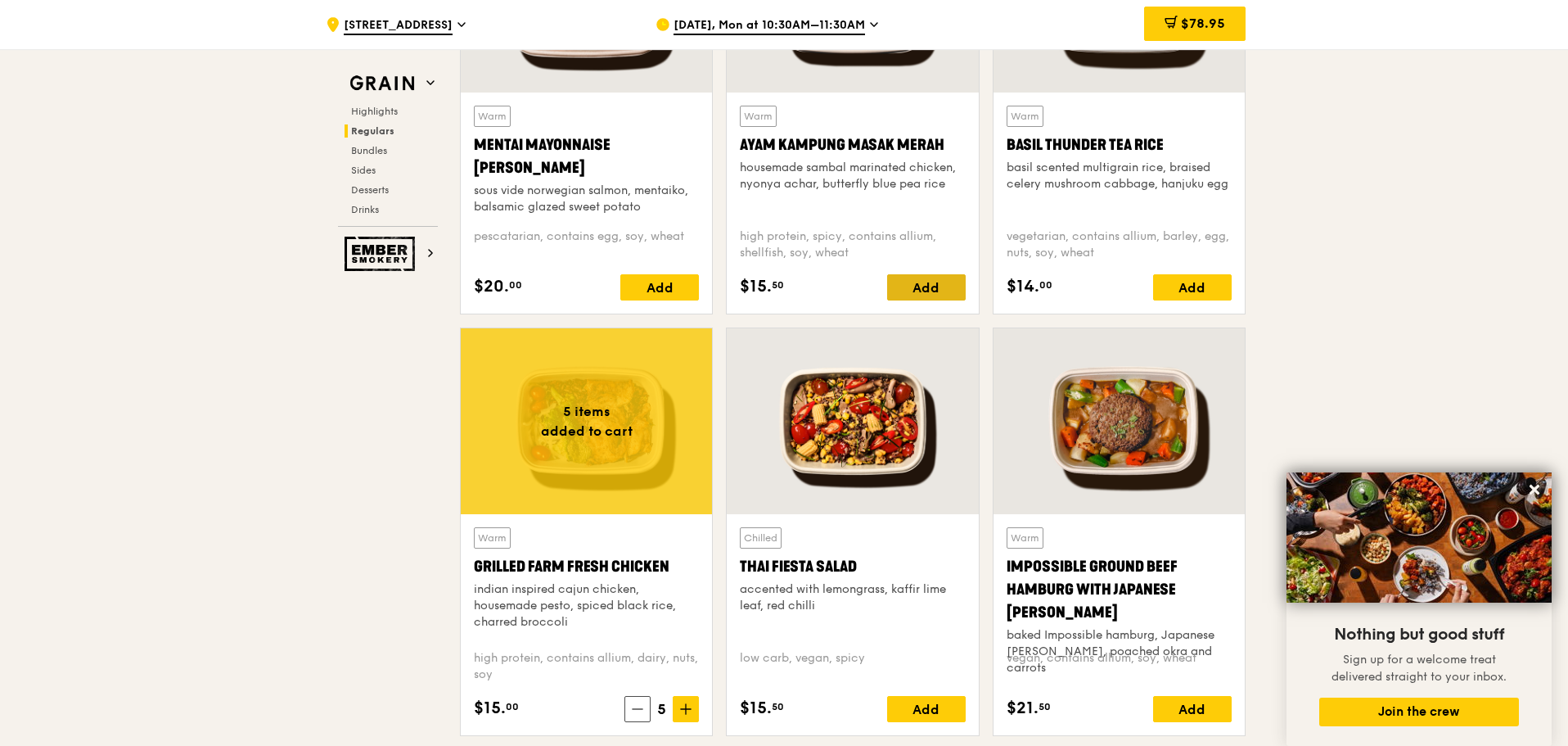
click at [930, 281] on div "Add" at bounding box center [926, 287] width 78 height 26
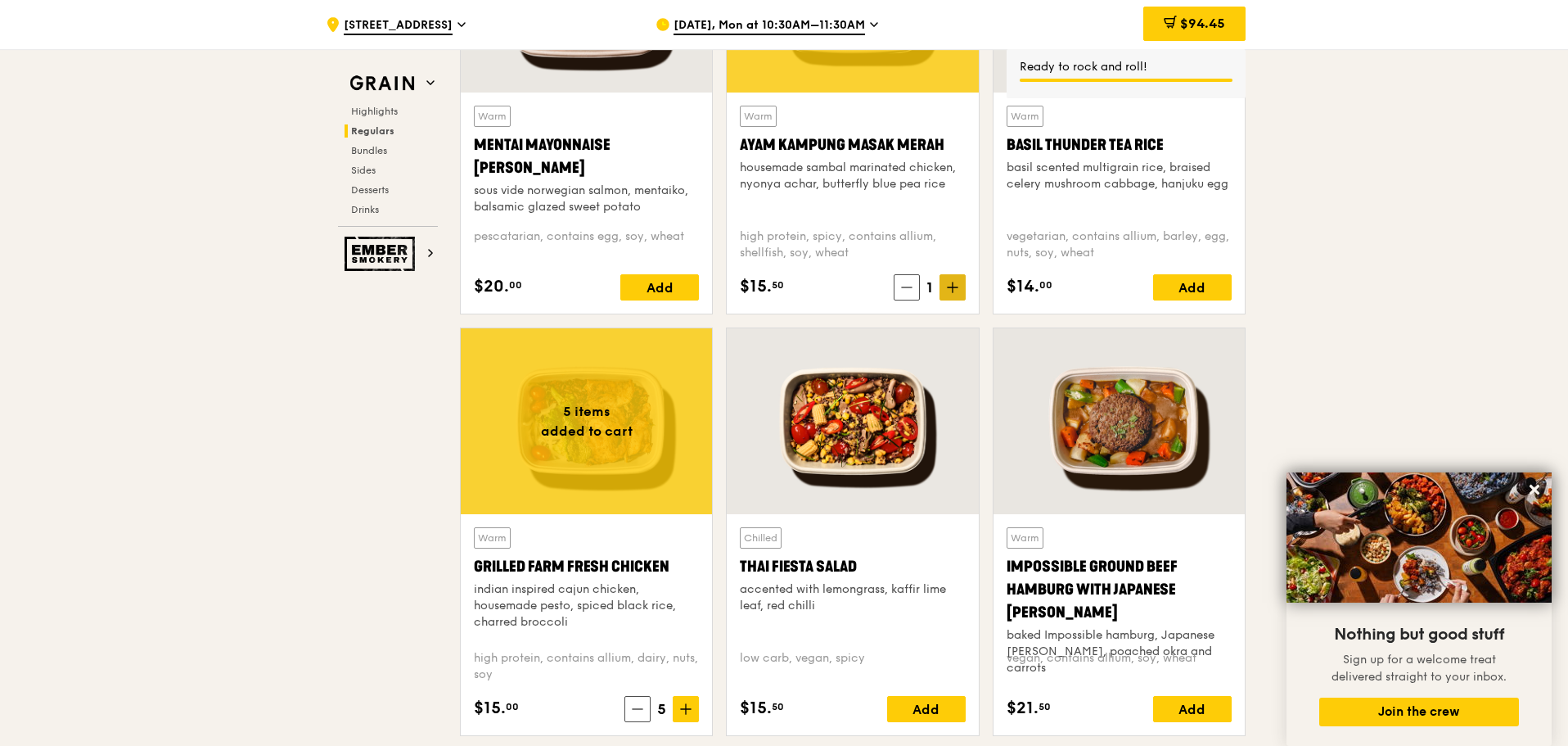
click at [953, 286] on icon at bounding box center [953, 287] width 0 height 10
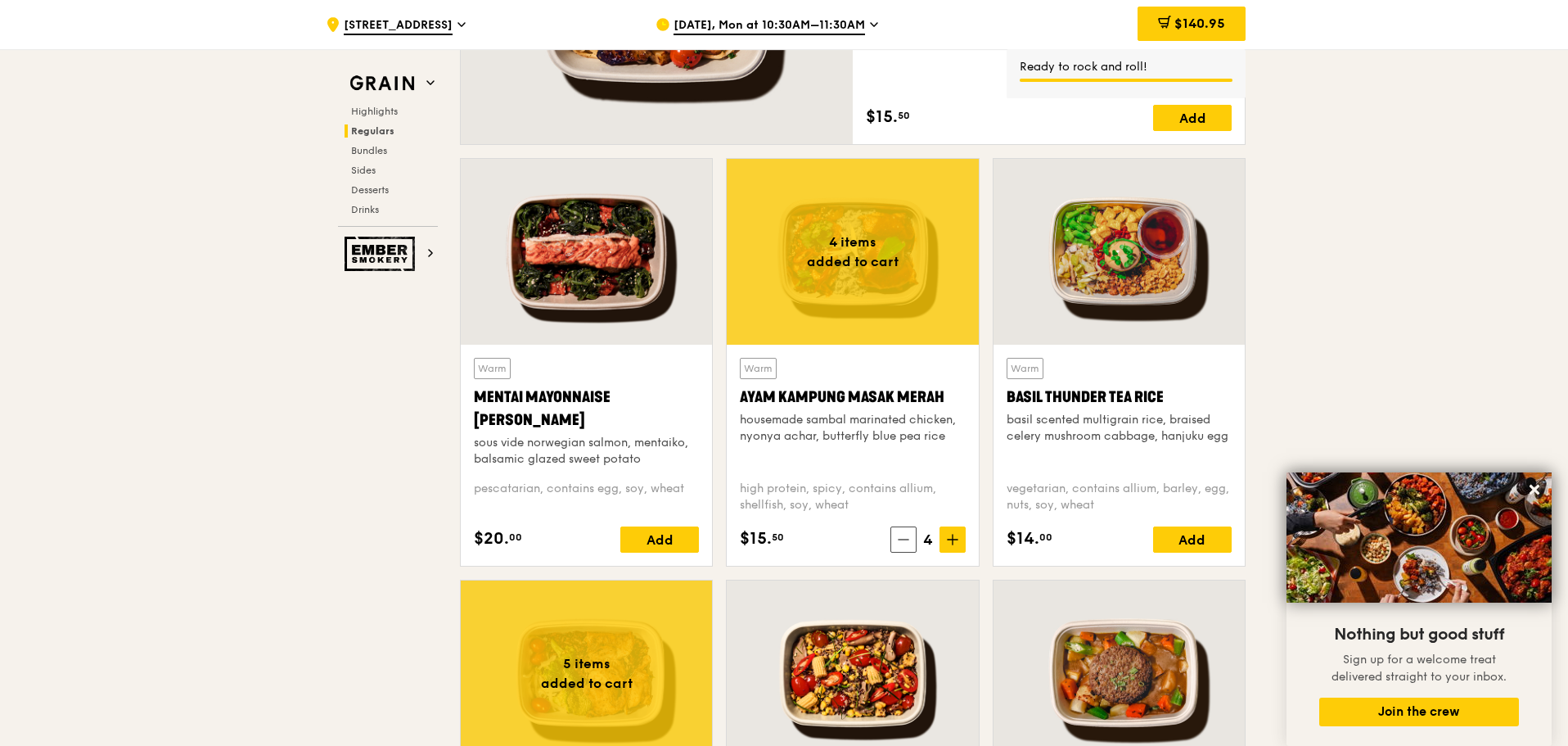
scroll to position [1379, 0]
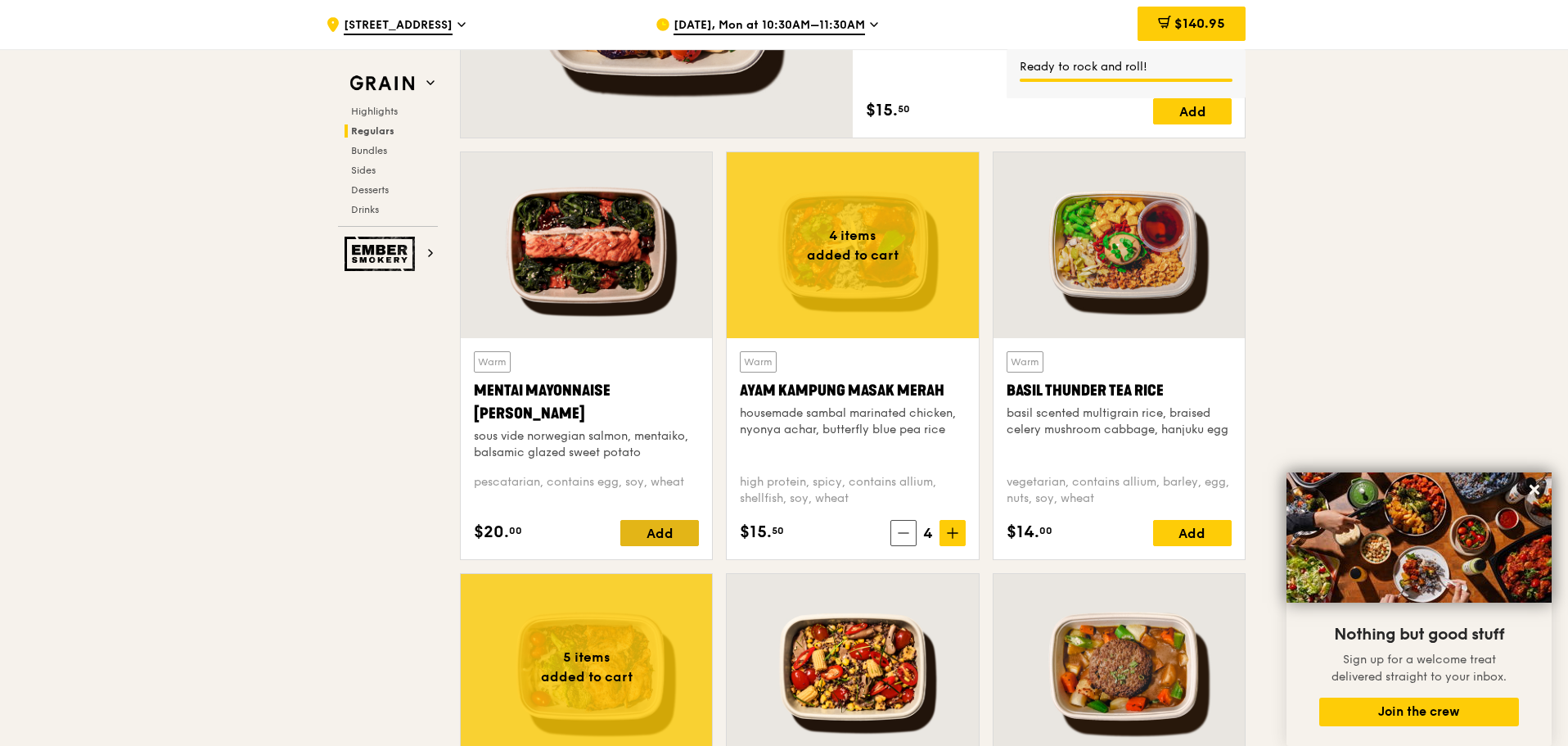
click at [652, 525] on div "Add" at bounding box center [660, 532] width 78 height 26
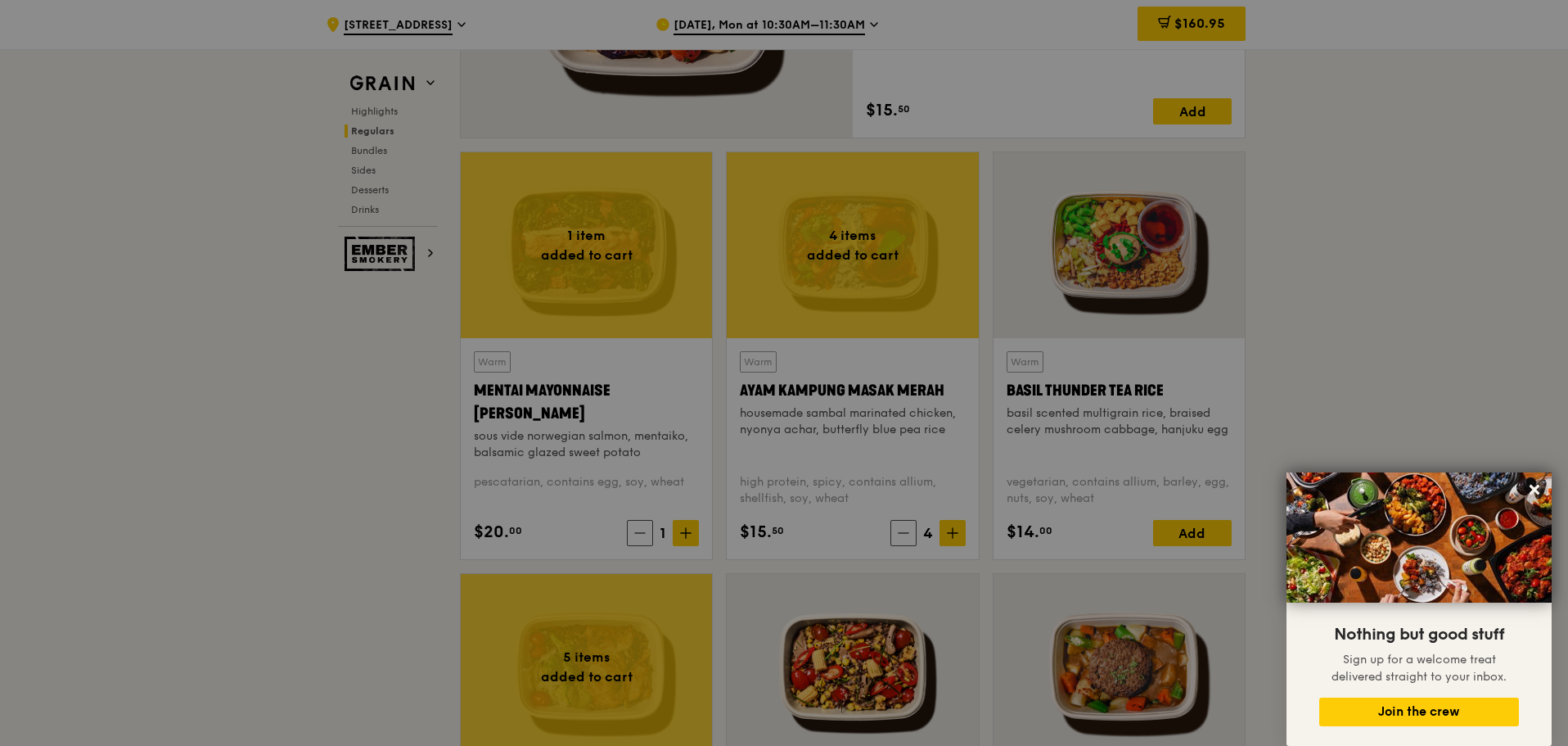
click at [689, 530] on div at bounding box center [784, 373] width 1568 height 746
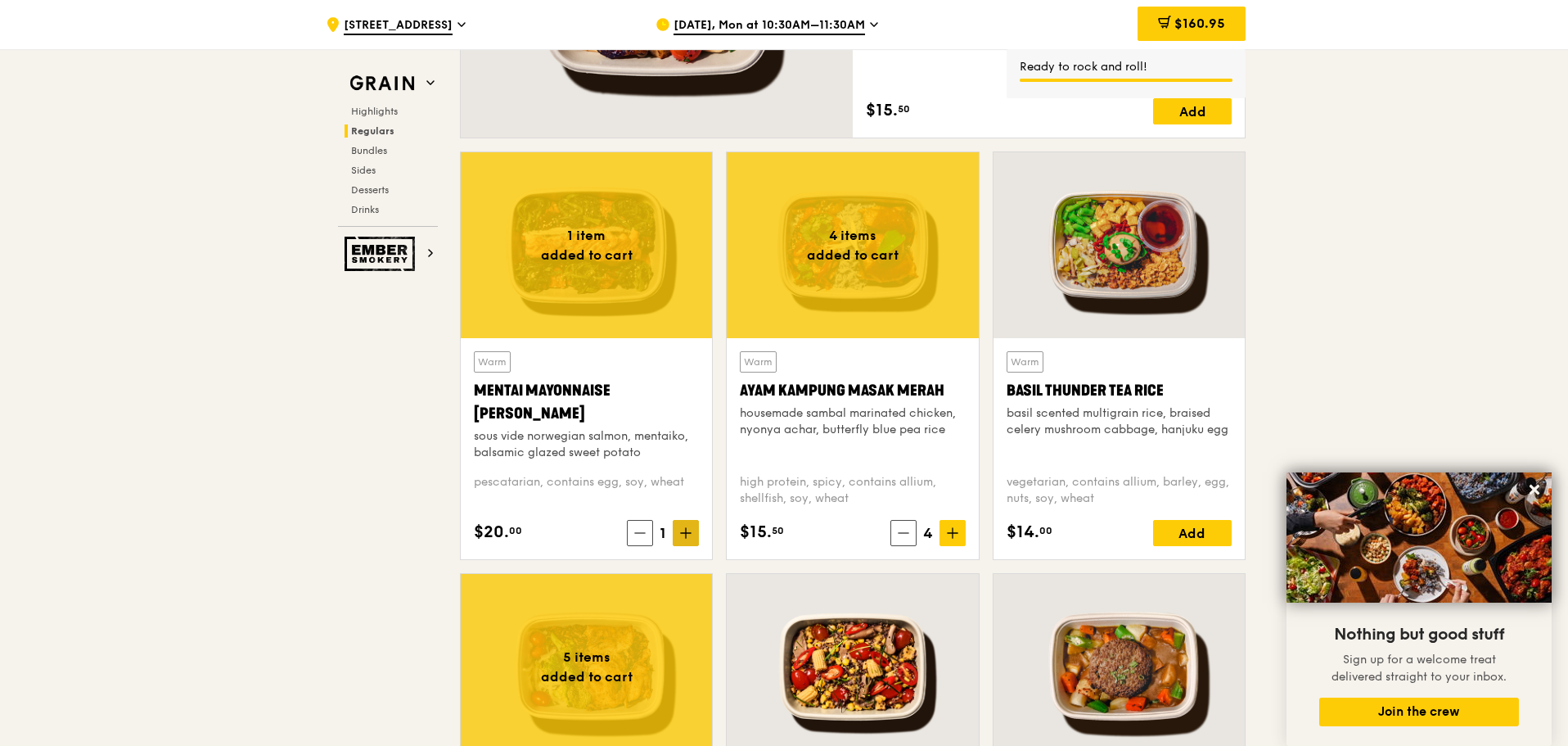
click at [686, 533] on icon at bounding box center [685, 533] width 10 height 0
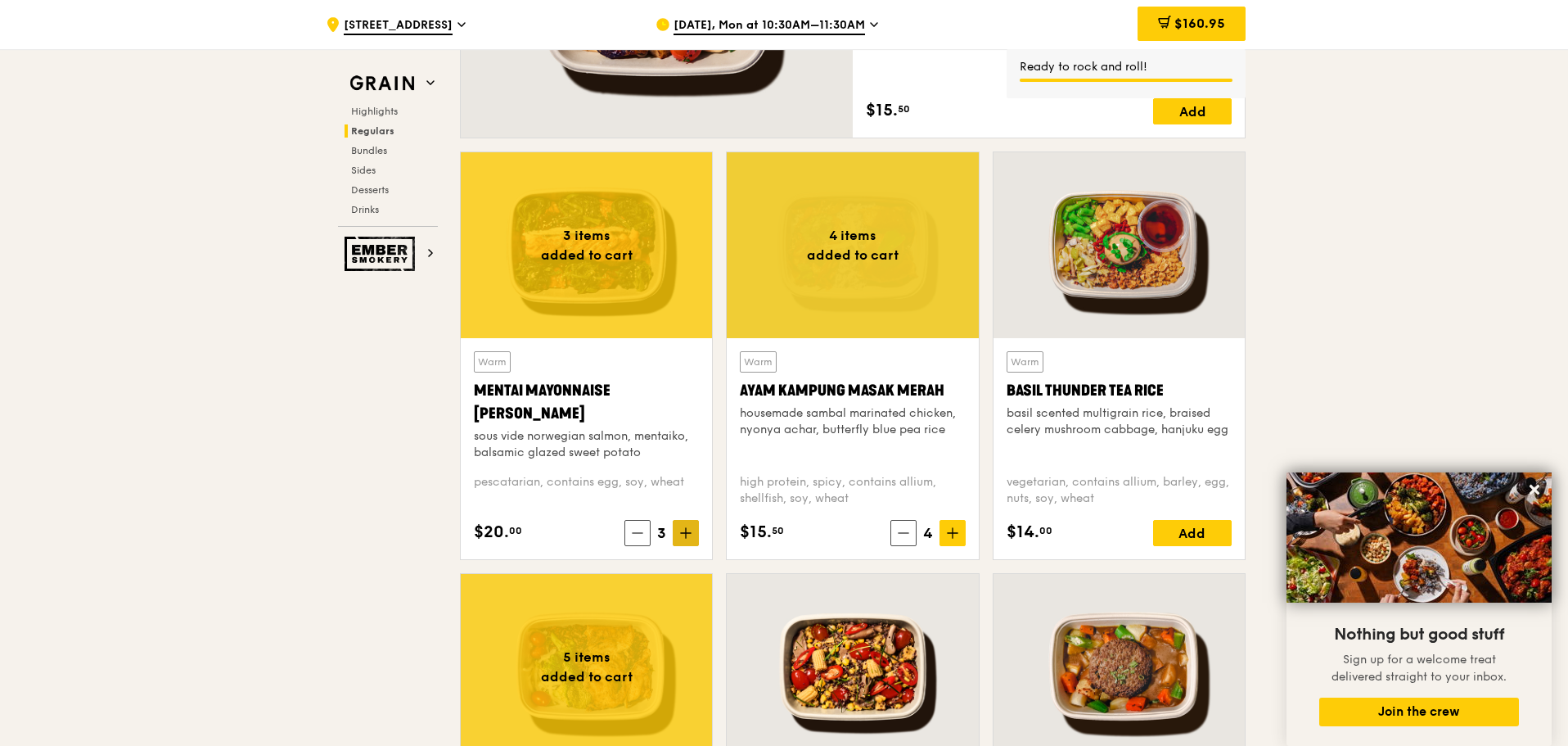
click at [686, 533] on icon at bounding box center [685, 533] width 10 height 0
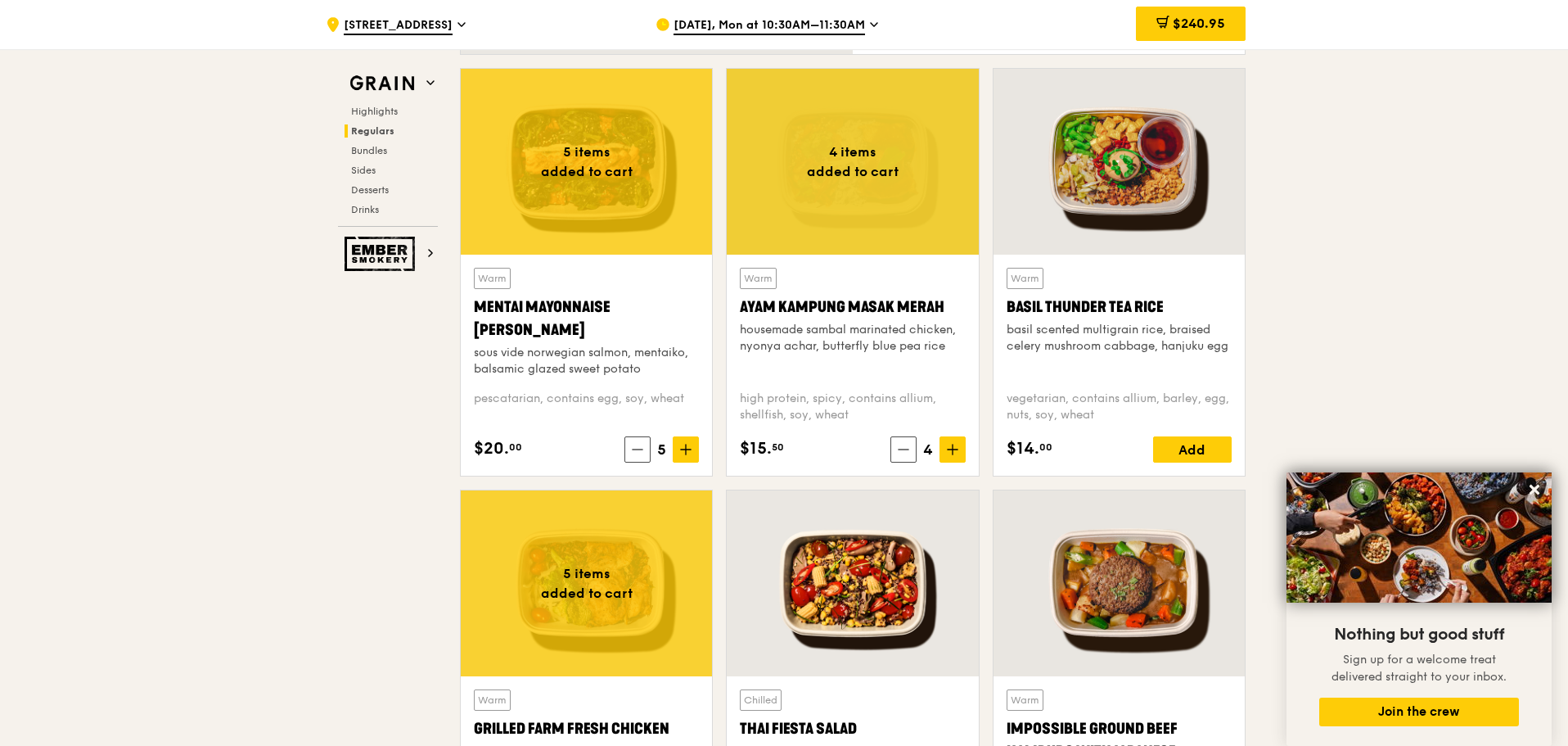
scroll to position [1461, 0]
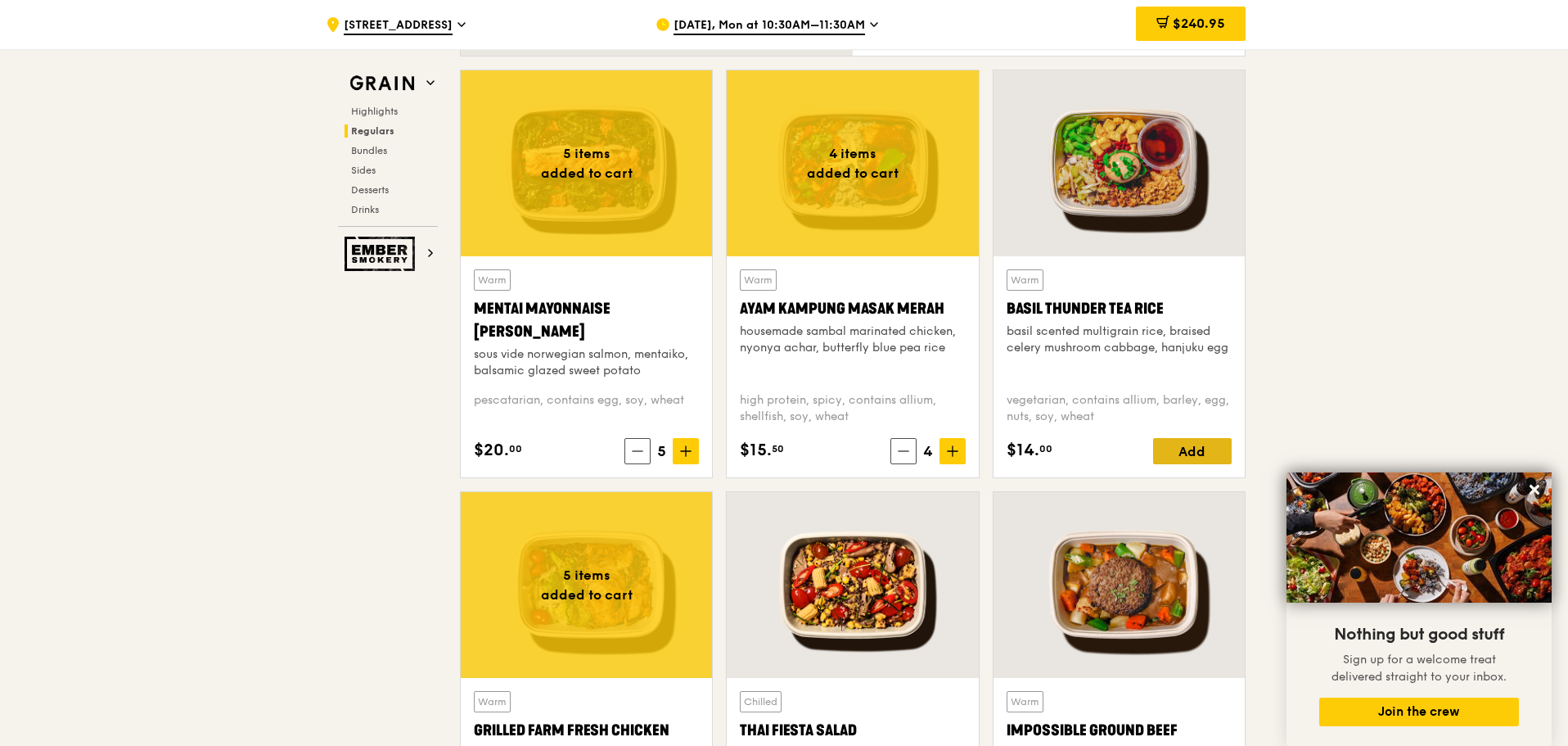
click at [1193, 450] on div "Add" at bounding box center [1192, 450] width 78 height 26
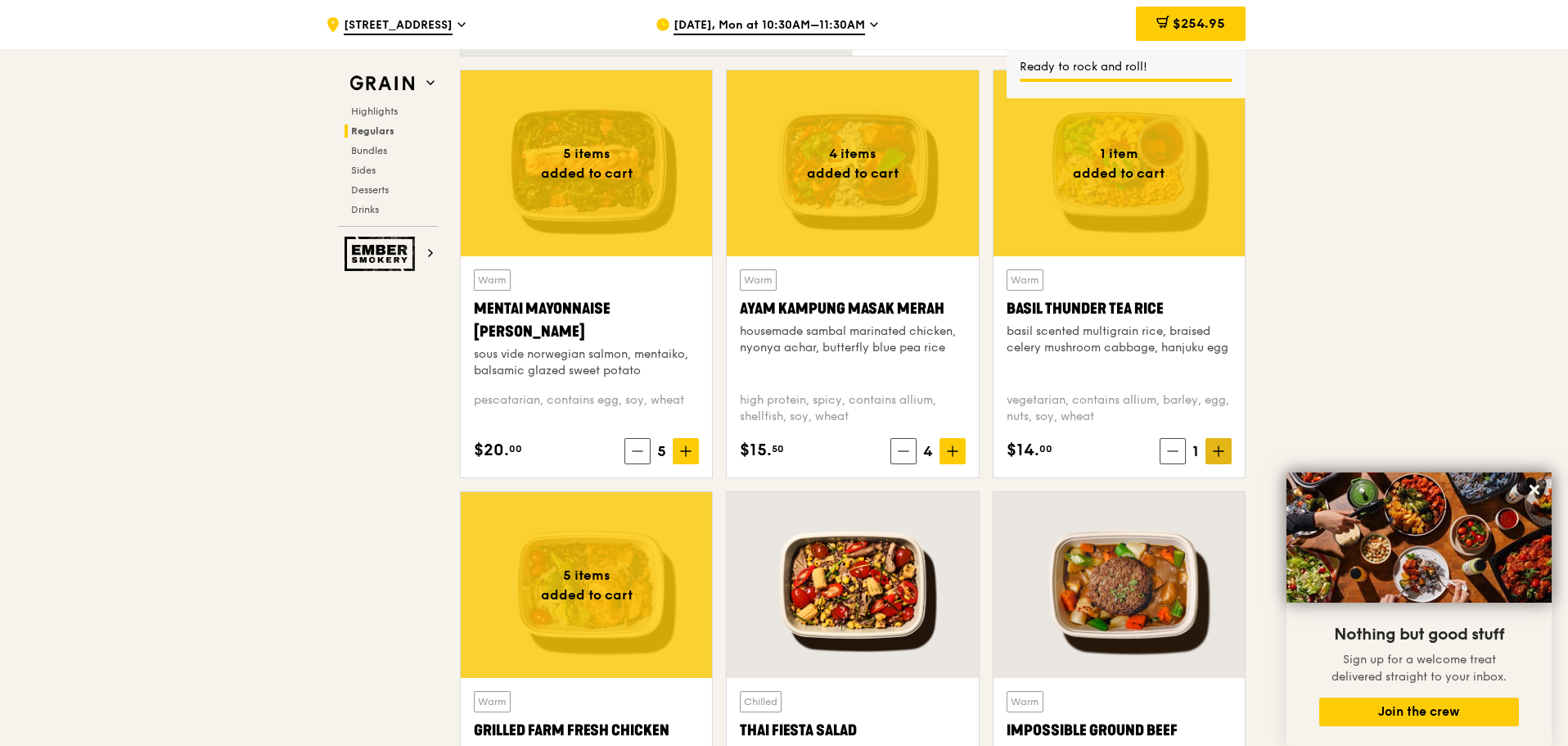
click at [1218, 453] on icon at bounding box center [1218, 451] width 0 height 10
click at [1216, 450] on icon at bounding box center [1218, 451] width 12 height 12
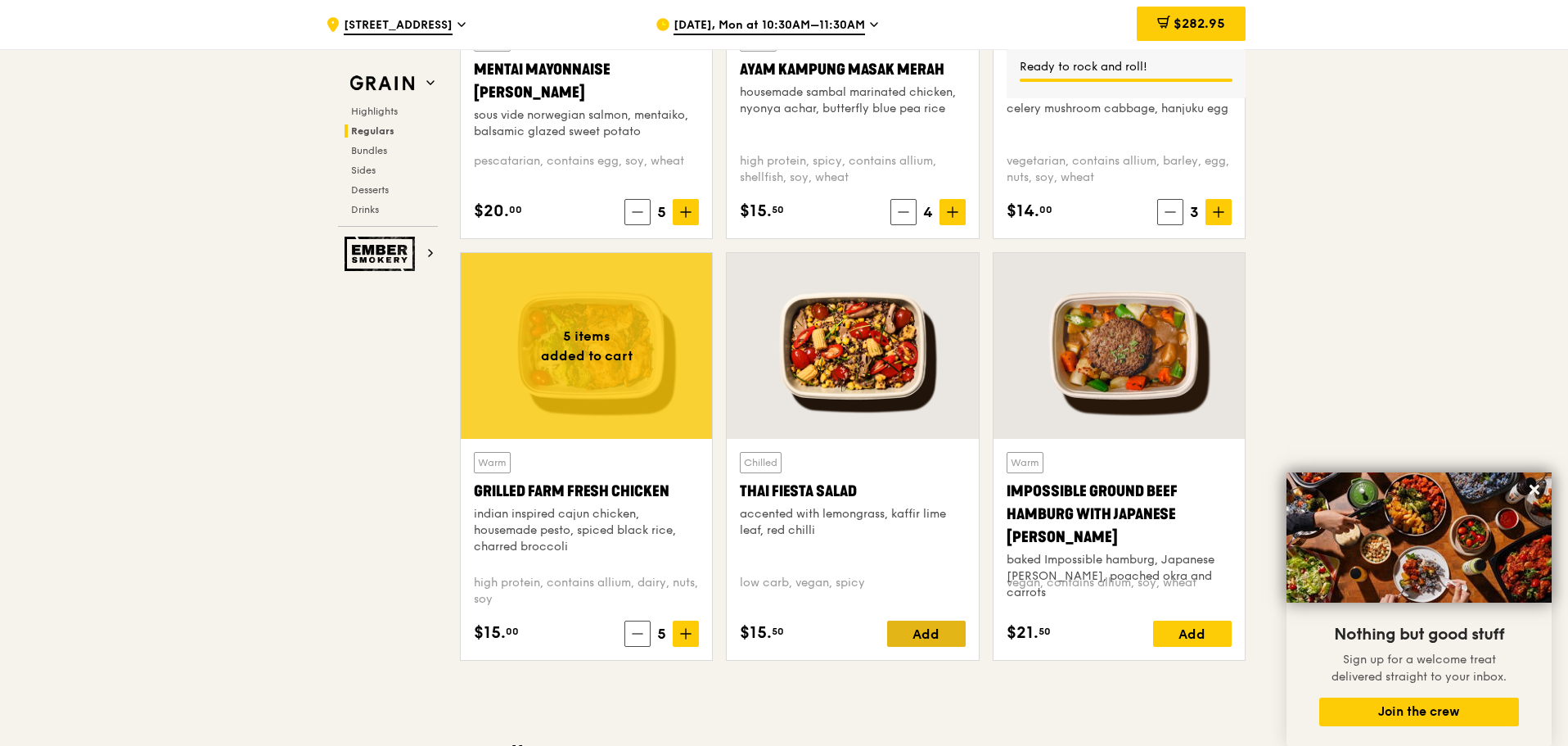
scroll to position [1707, 0]
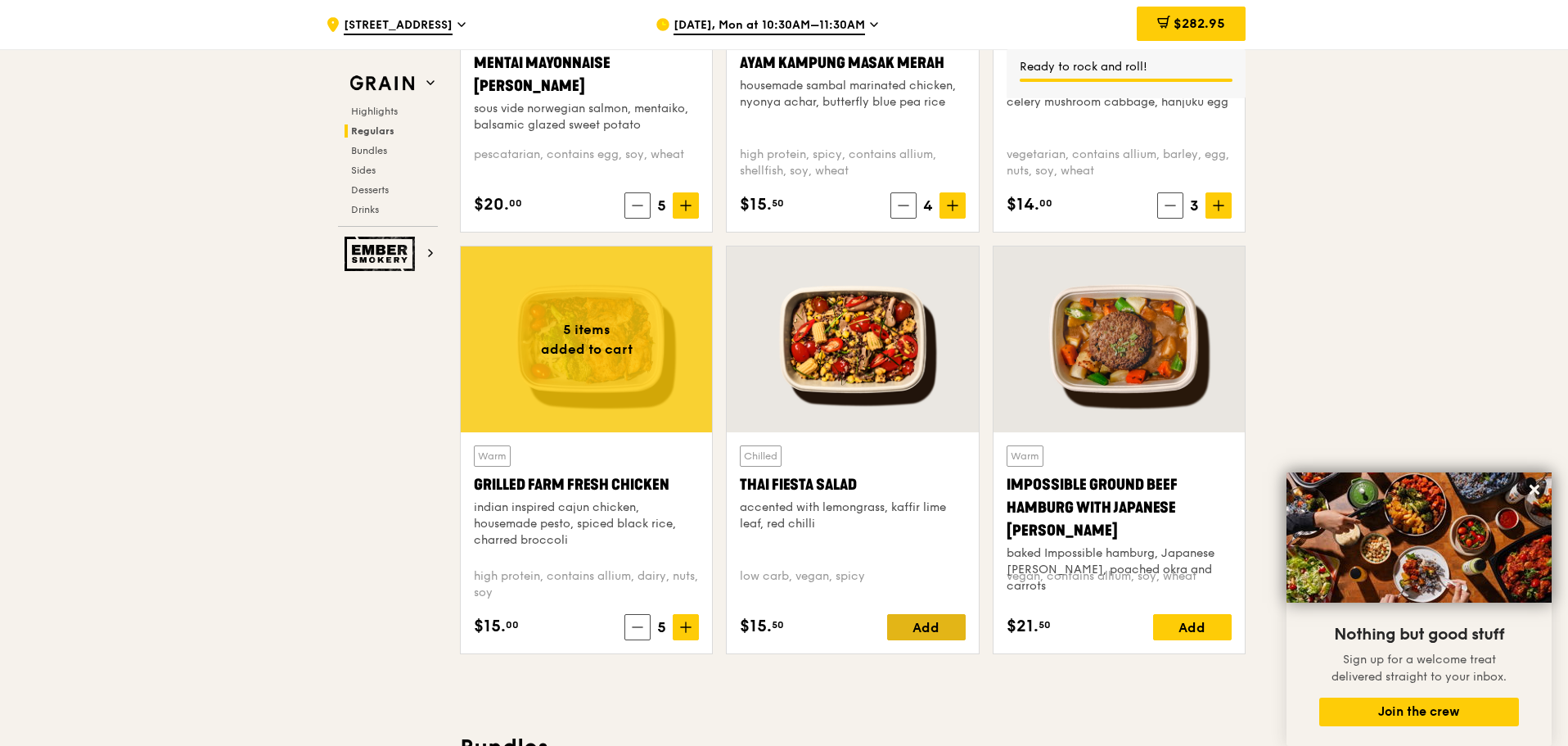
click at [929, 630] on div "Add" at bounding box center [926, 627] width 78 height 26
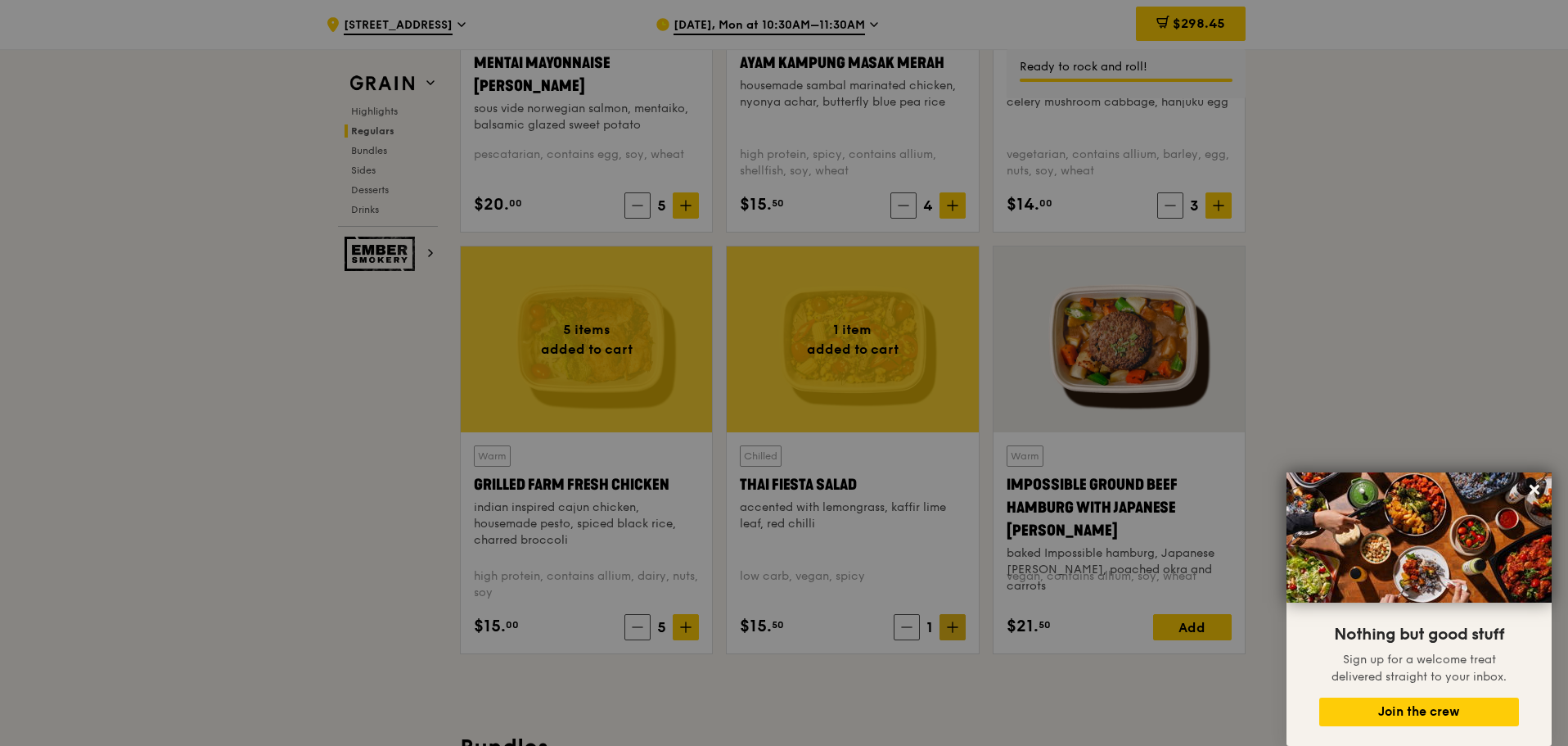
click at [953, 623] on div at bounding box center [784, 373] width 1568 height 746
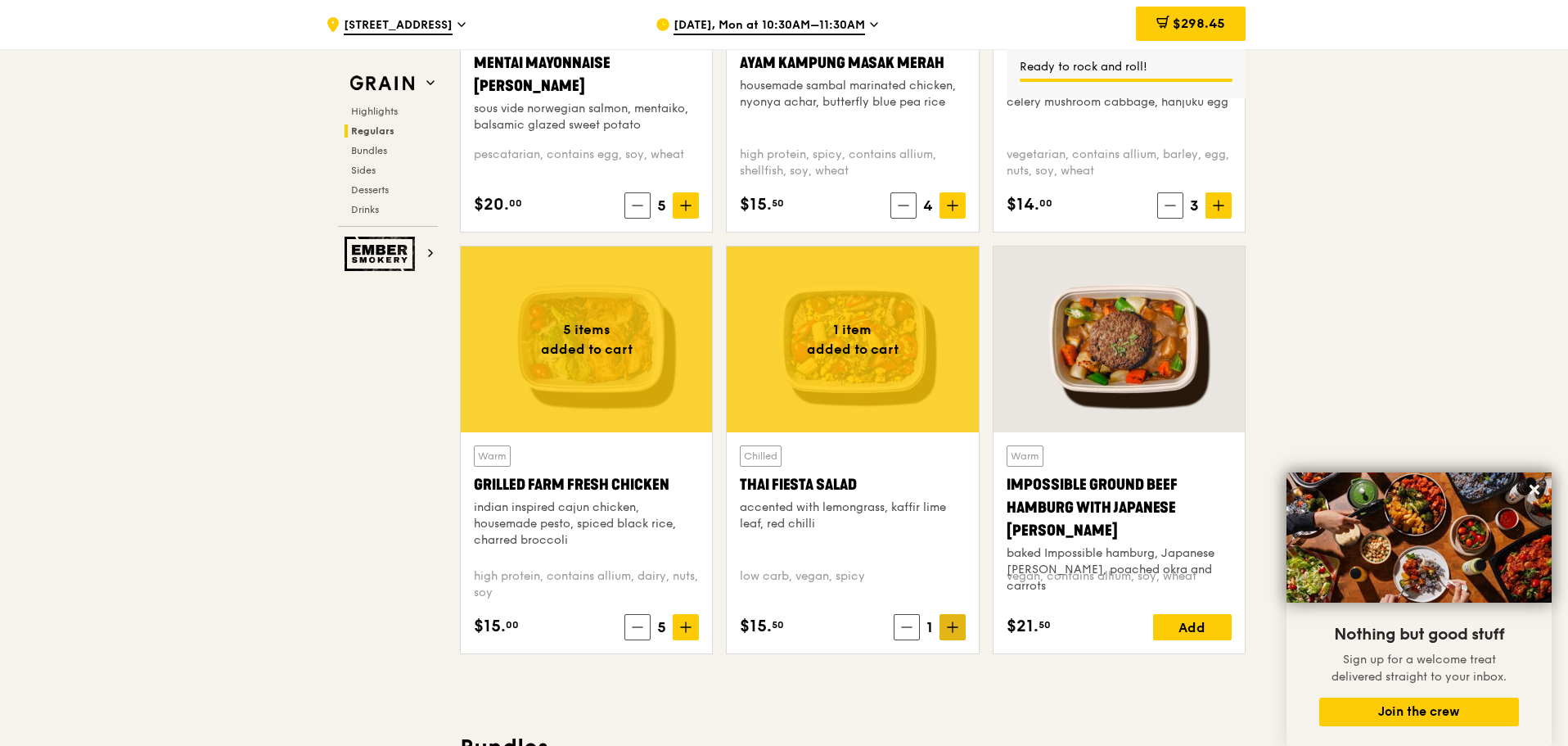
click at [955, 627] on icon at bounding box center [953, 627] width 10 height 0
click at [903, 633] on icon at bounding box center [904, 627] width 12 height 12
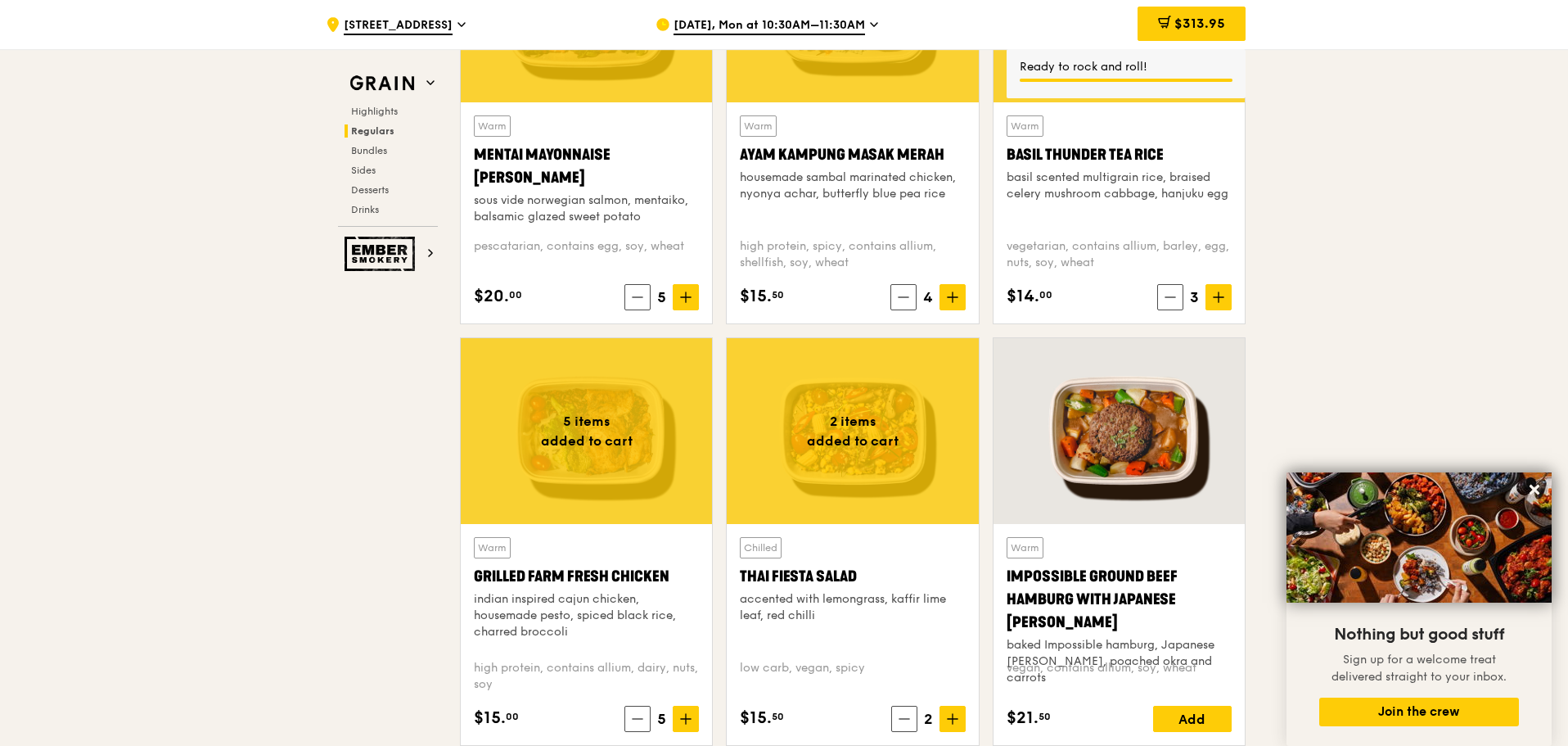
scroll to position [1543, 0]
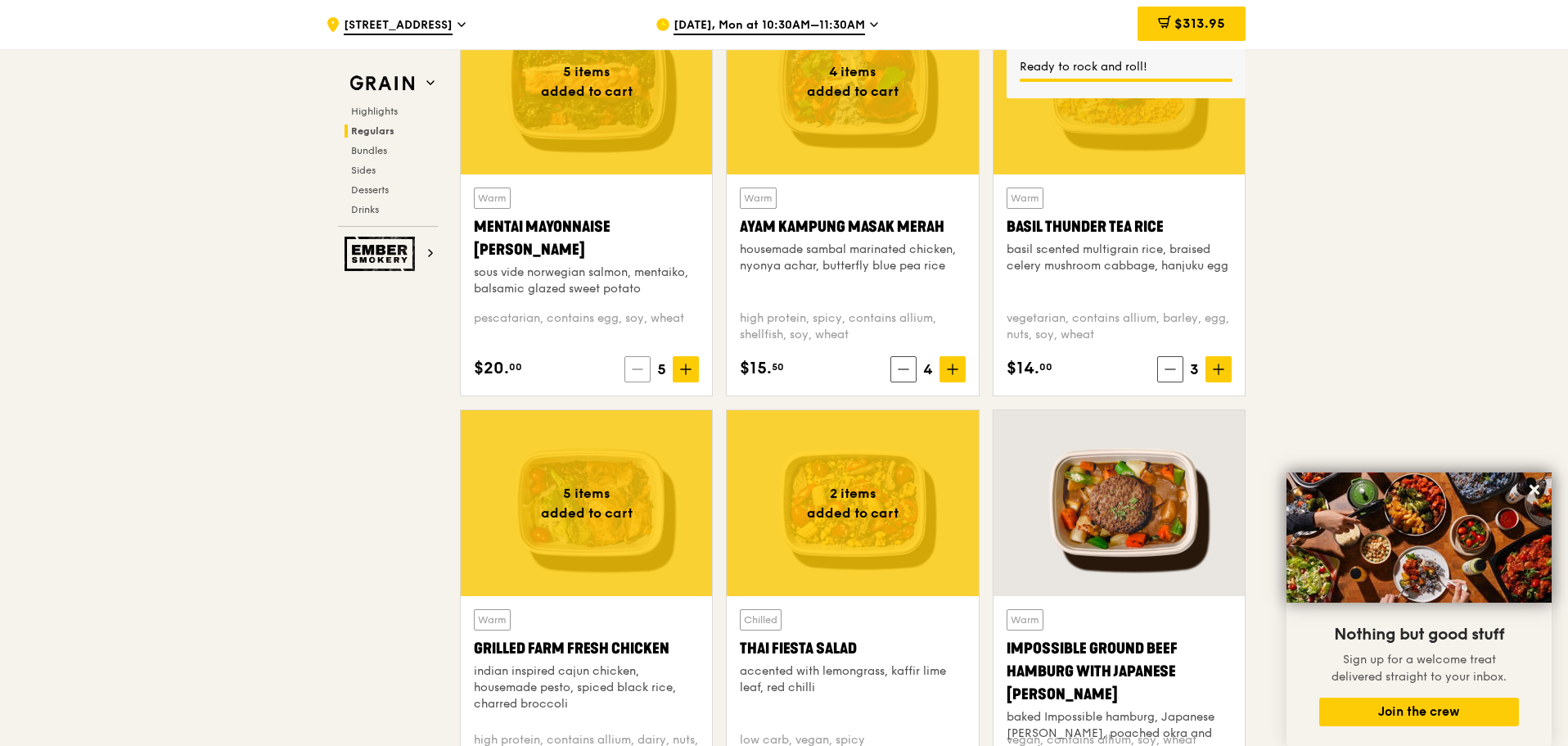
click at [639, 374] on icon at bounding box center [638, 369] width 12 height 12
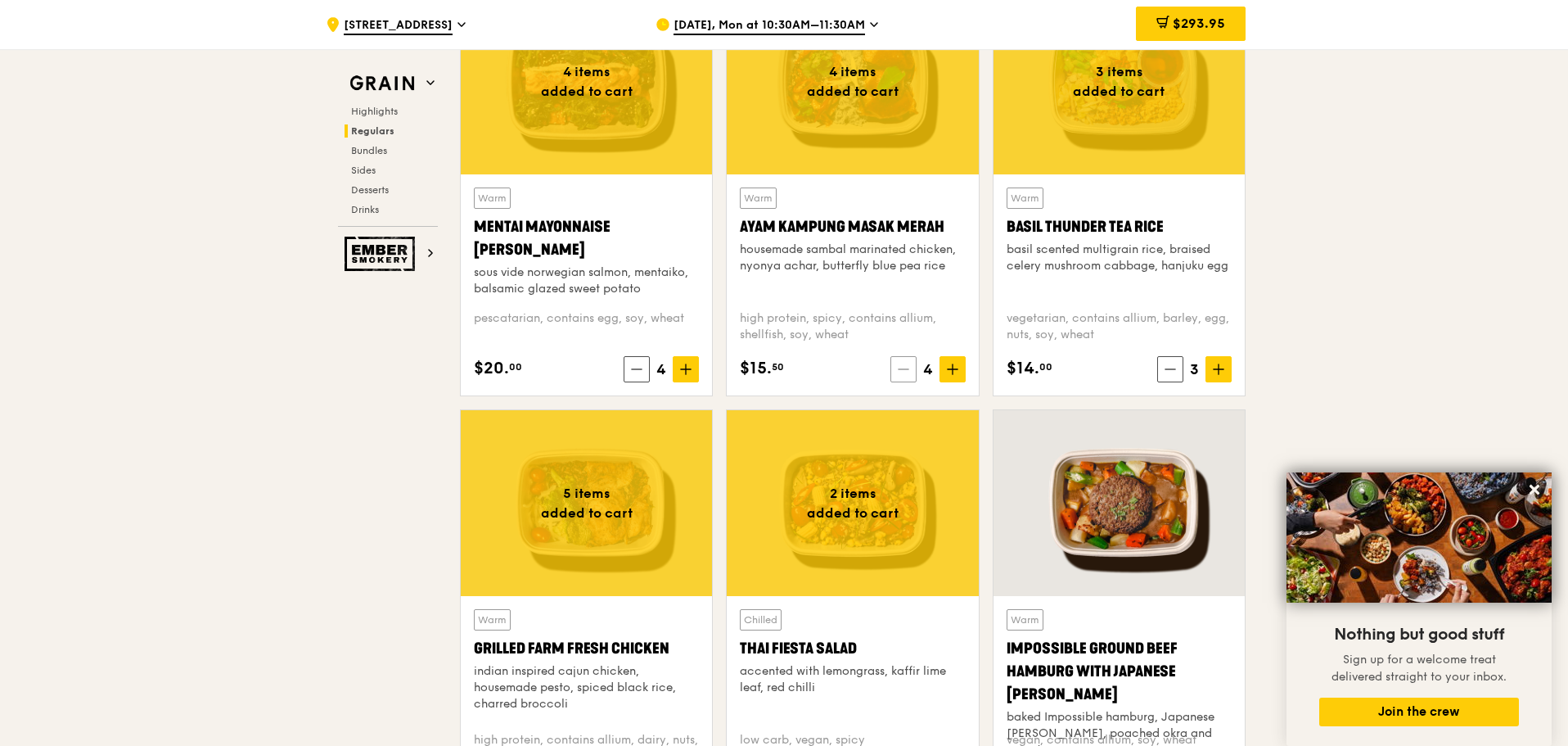
click at [898, 368] on icon at bounding box center [903, 369] width 12 height 12
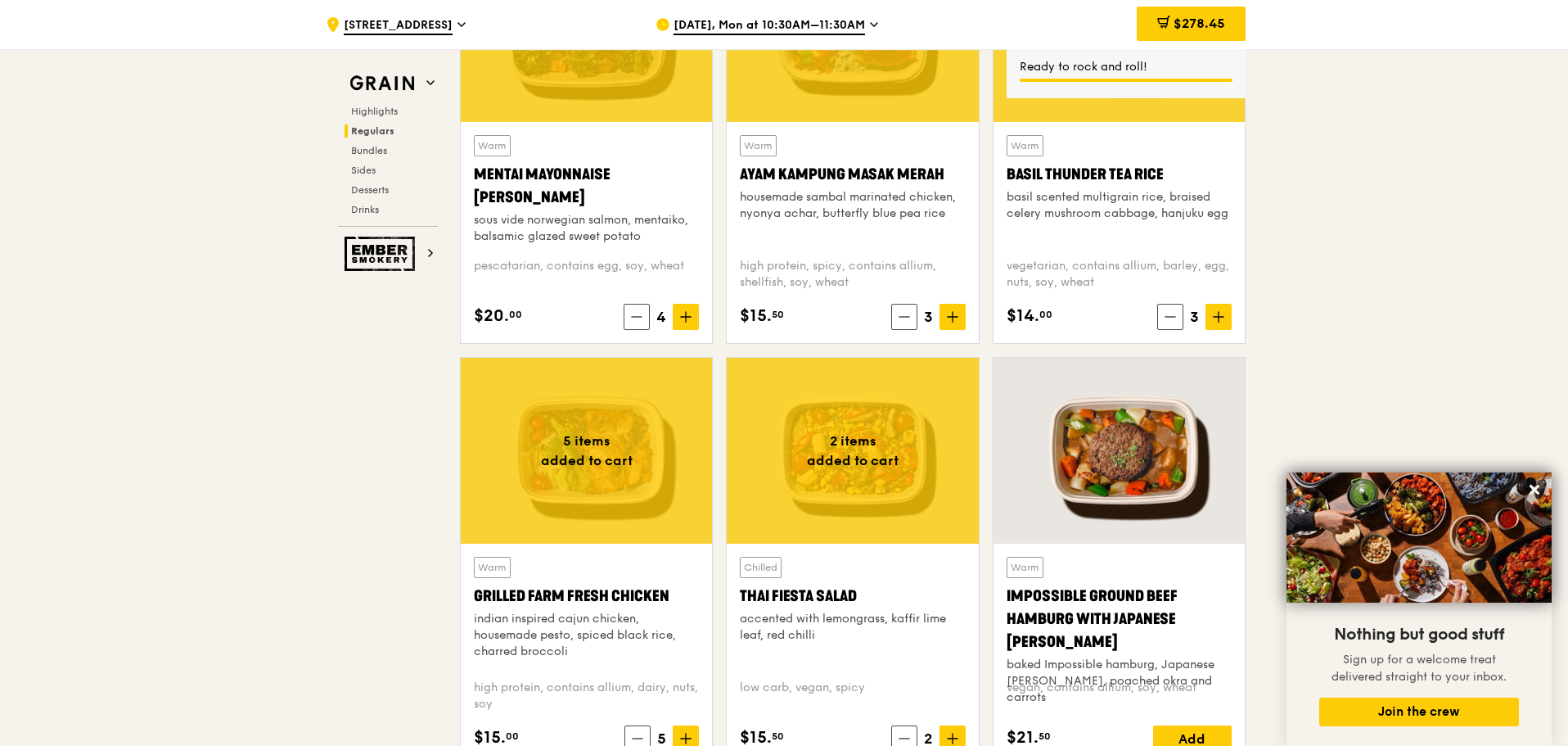
scroll to position [1789, 0]
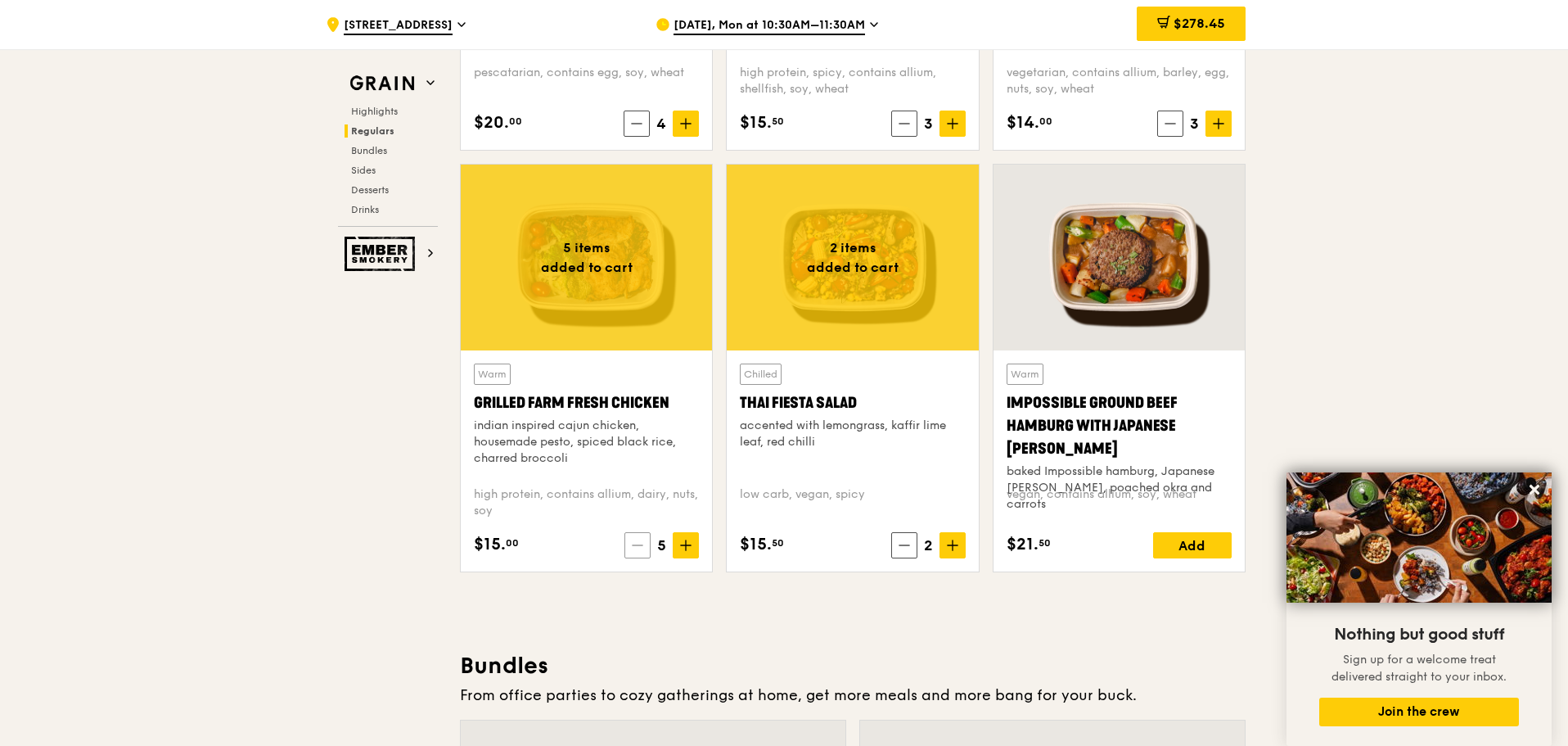
click at [639, 548] on icon at bounding box center [638, 546] width 12 height 12
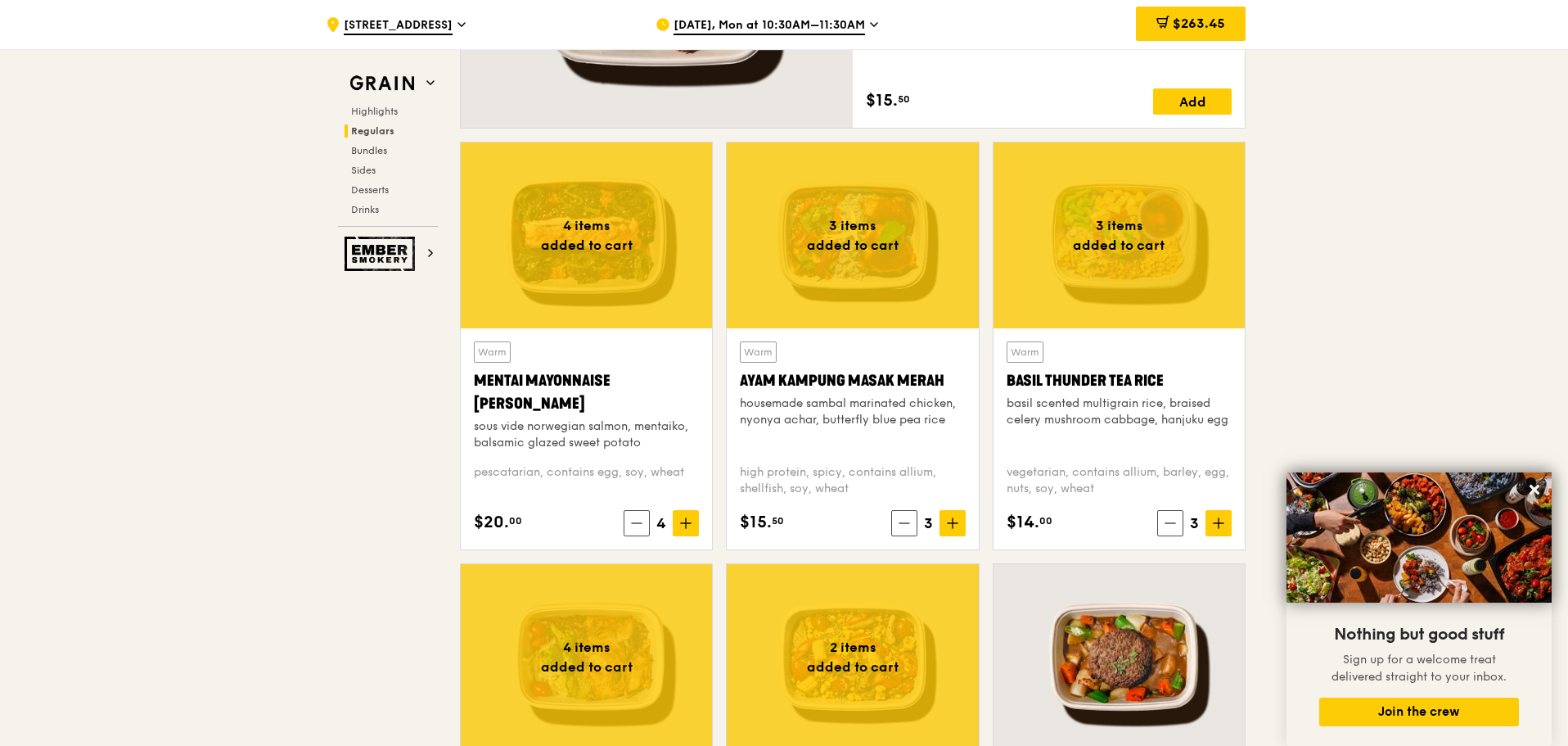
scroll to position [1379, 0]
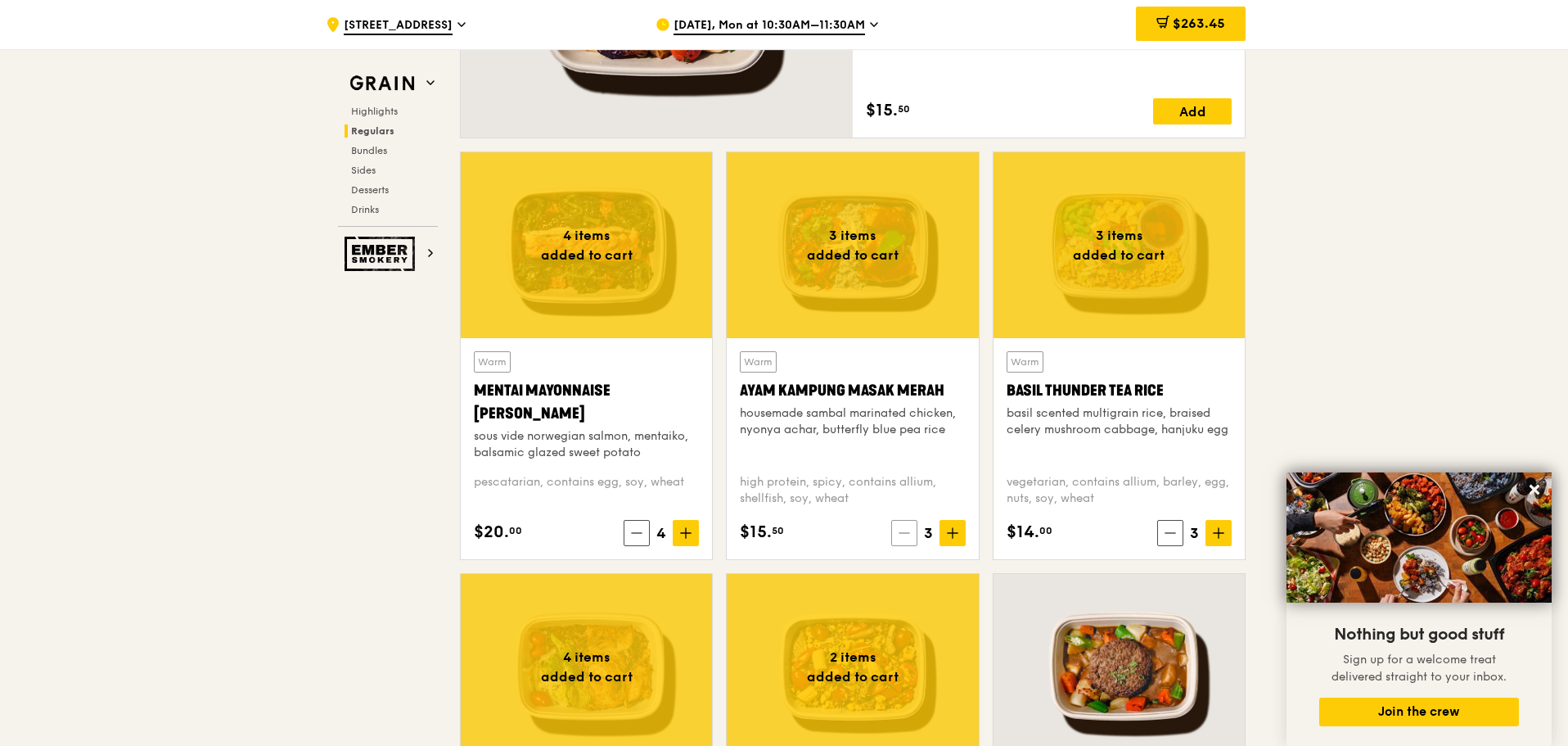
click at [907, 528] on icon at bounding box center [904, 533] width 12 height 12
click at [953, 531] on icon at bounding box center [953, 533] width 0 height 10
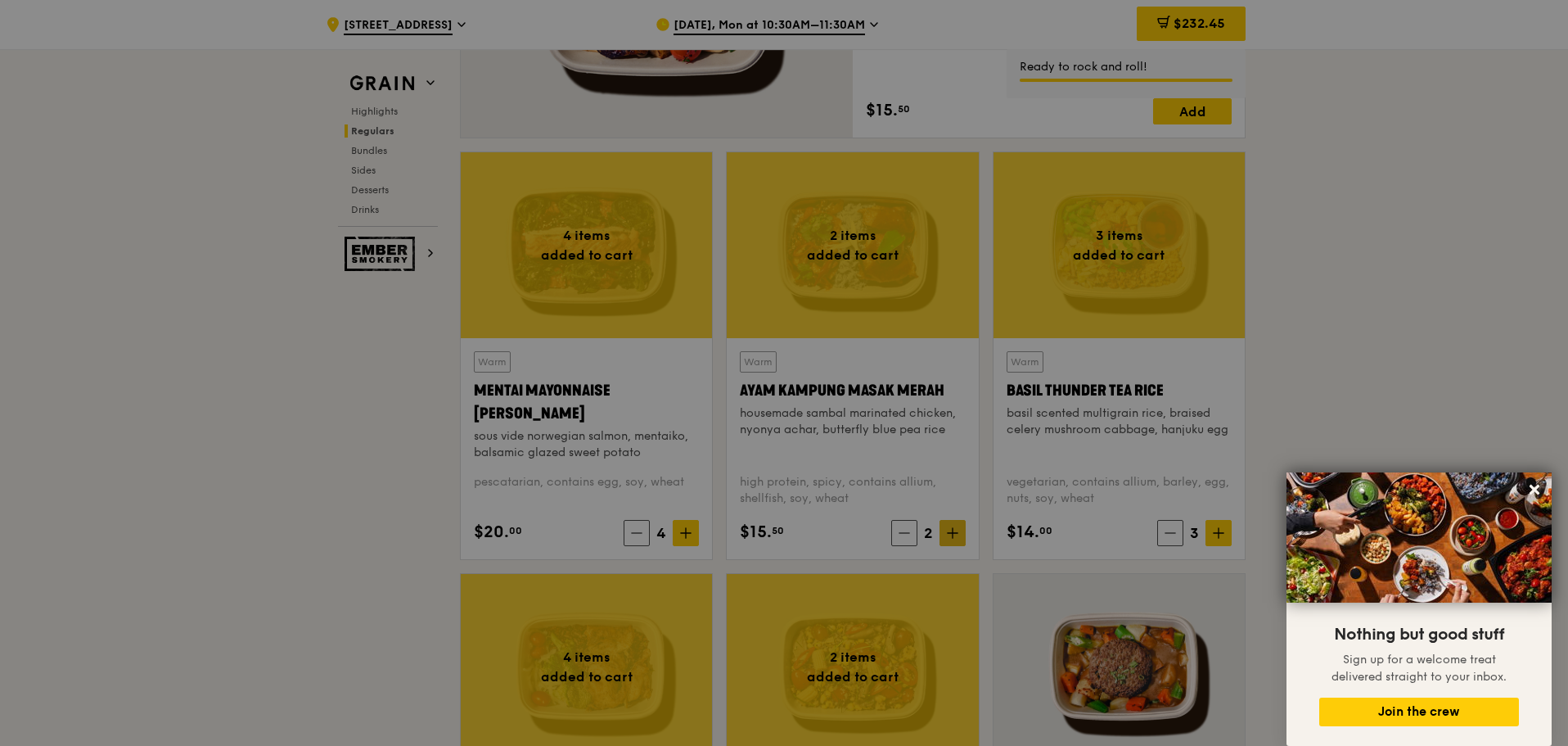
click at [953, 531] on div at bounding box center [784, 373] width 1568 height 746
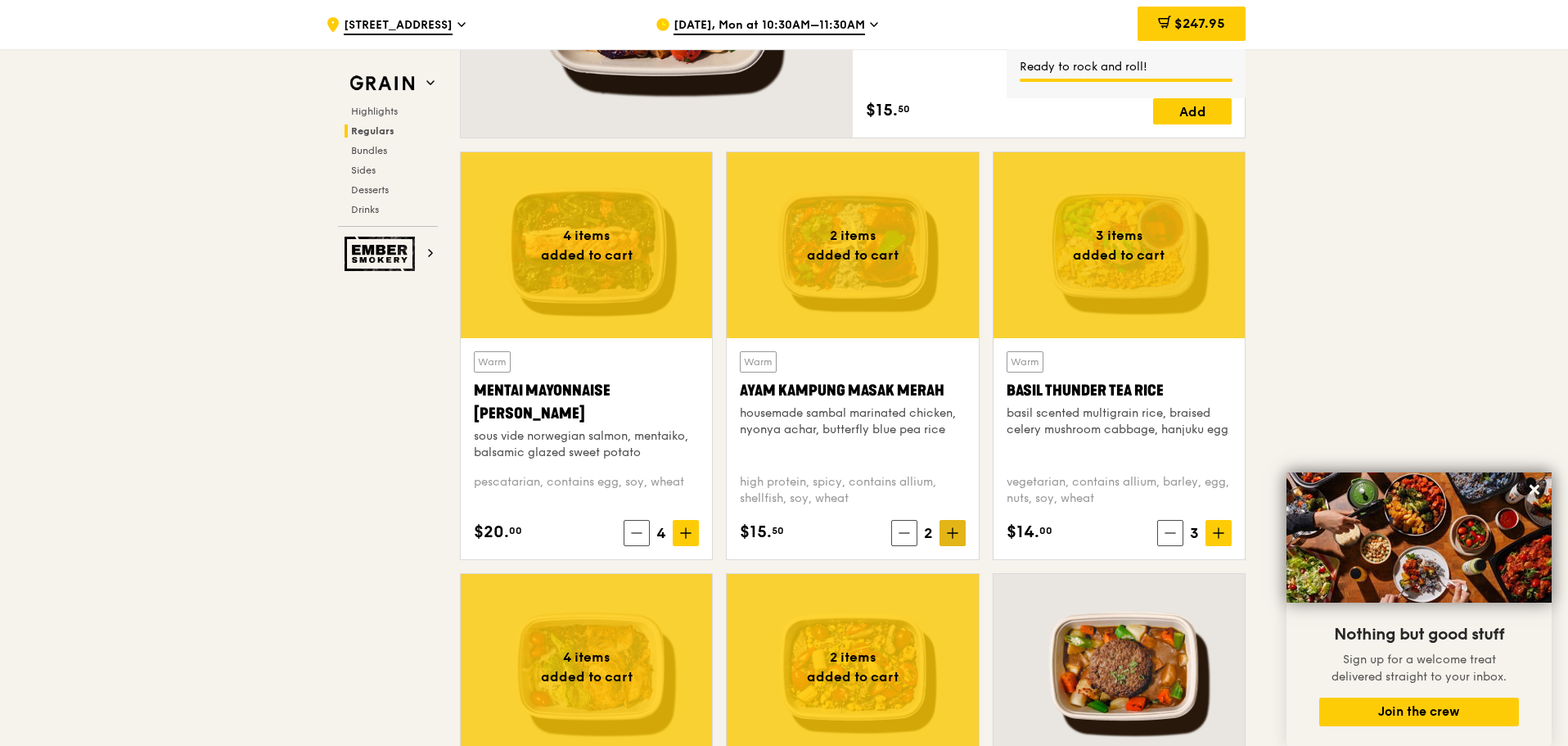
click at [955, 533] on icon at bounding box center [953, 533] width 10 height 0
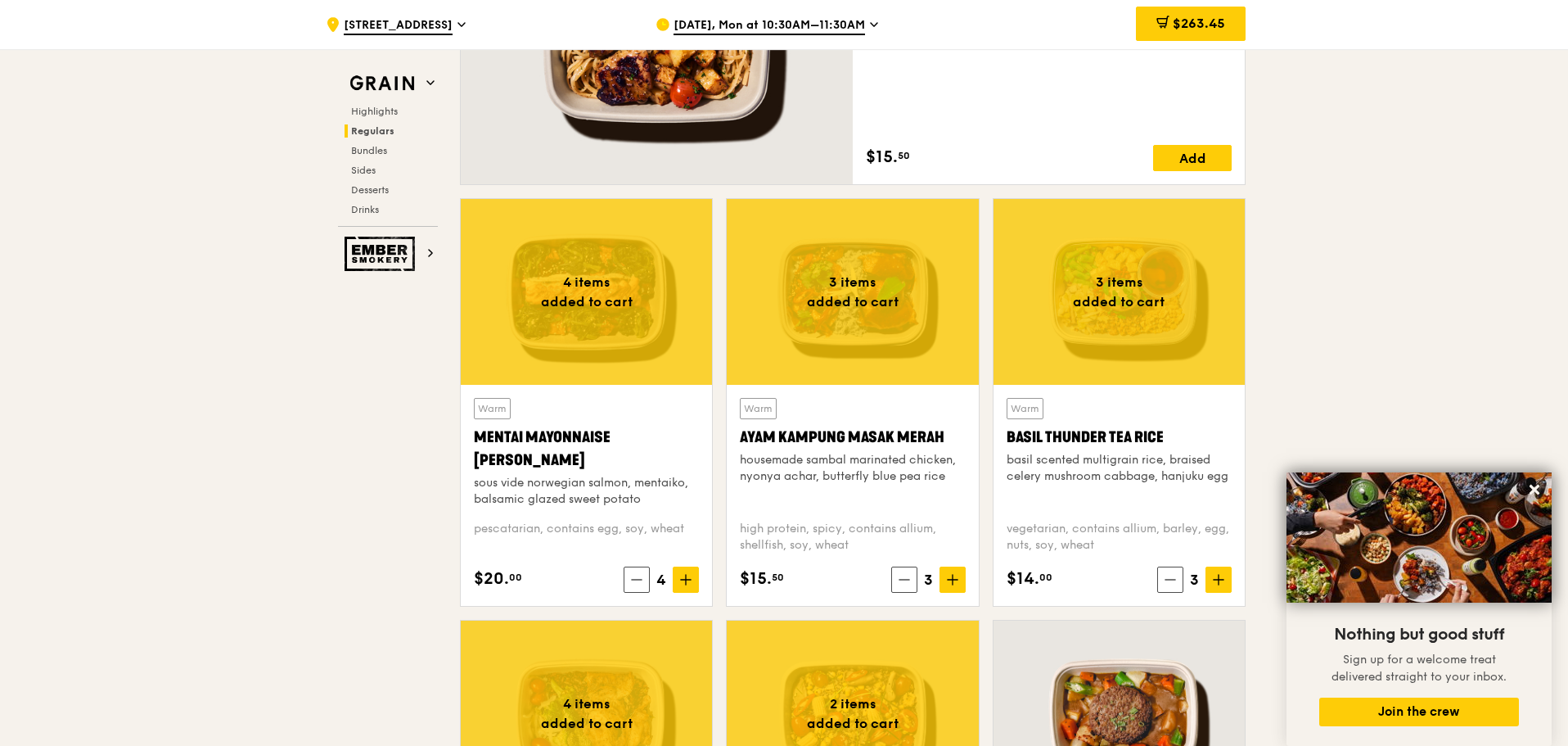
scroll to position [1134, 0]
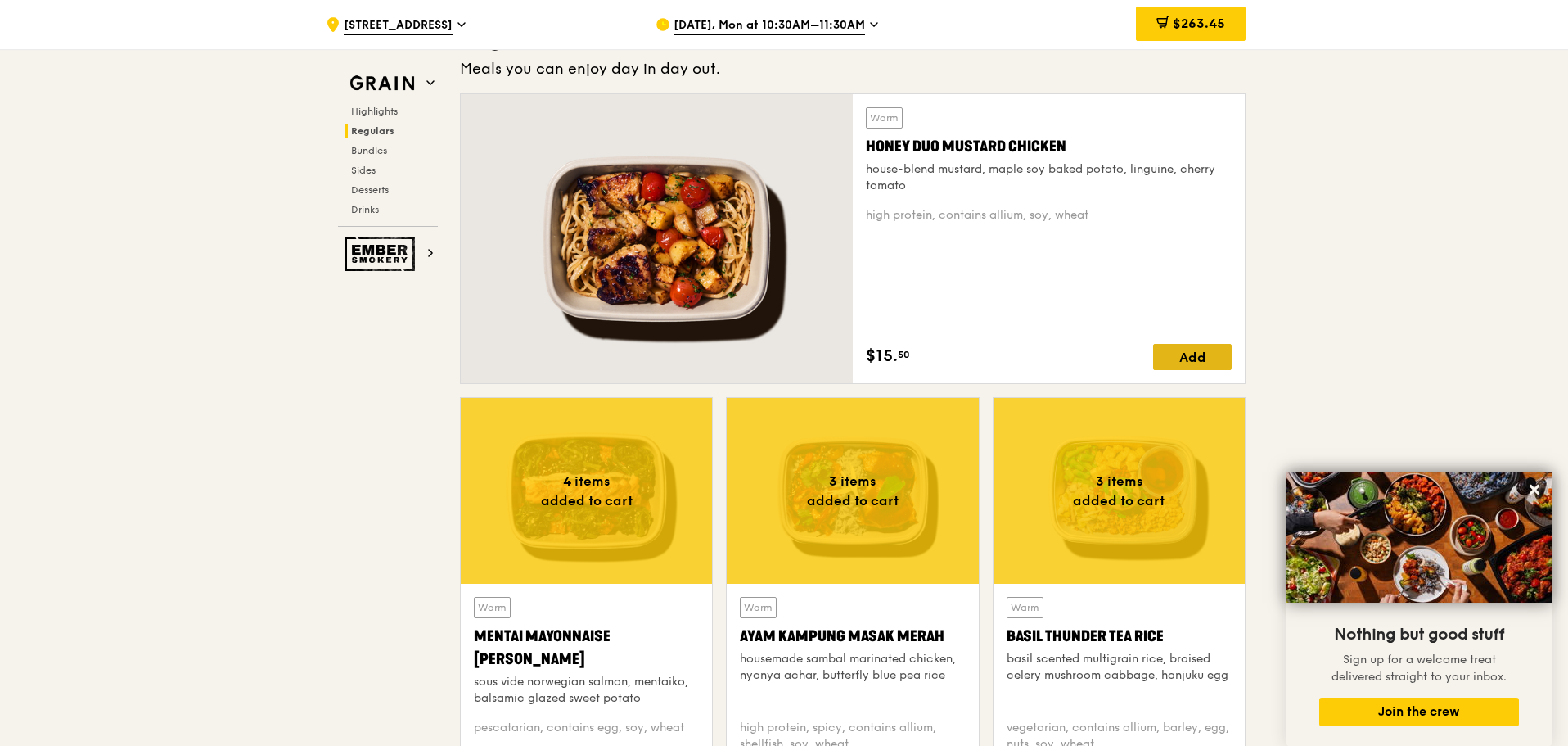
click at [1205, 349] on div "Add" at bounding box center [1192, 357] width 78 height 26
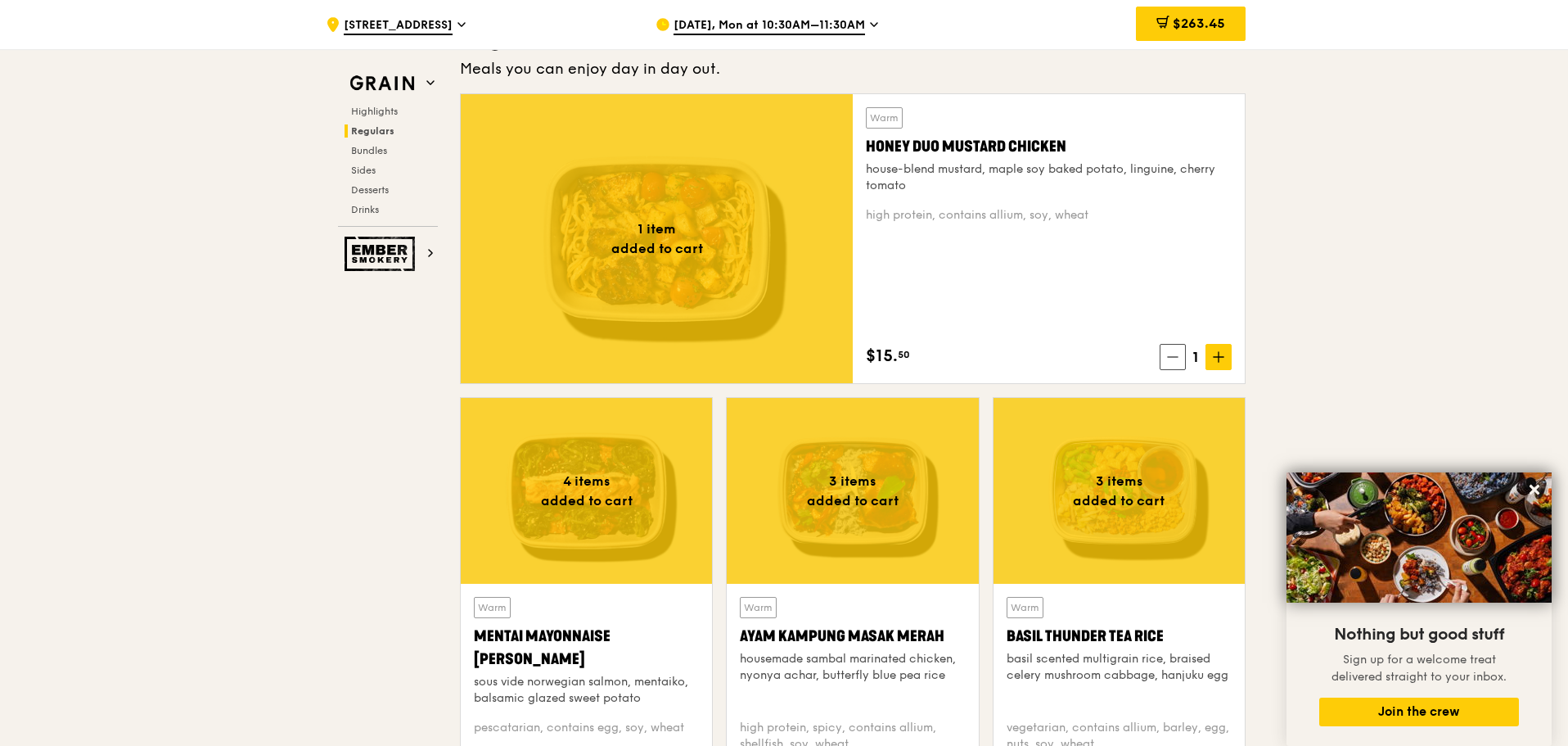
click at [1205, 349] on span "1" at bounding box center [1196, 357] width 20 height 23
click at [1219, 362] on icon at bounding box center [1218, 357] width 12 height 12
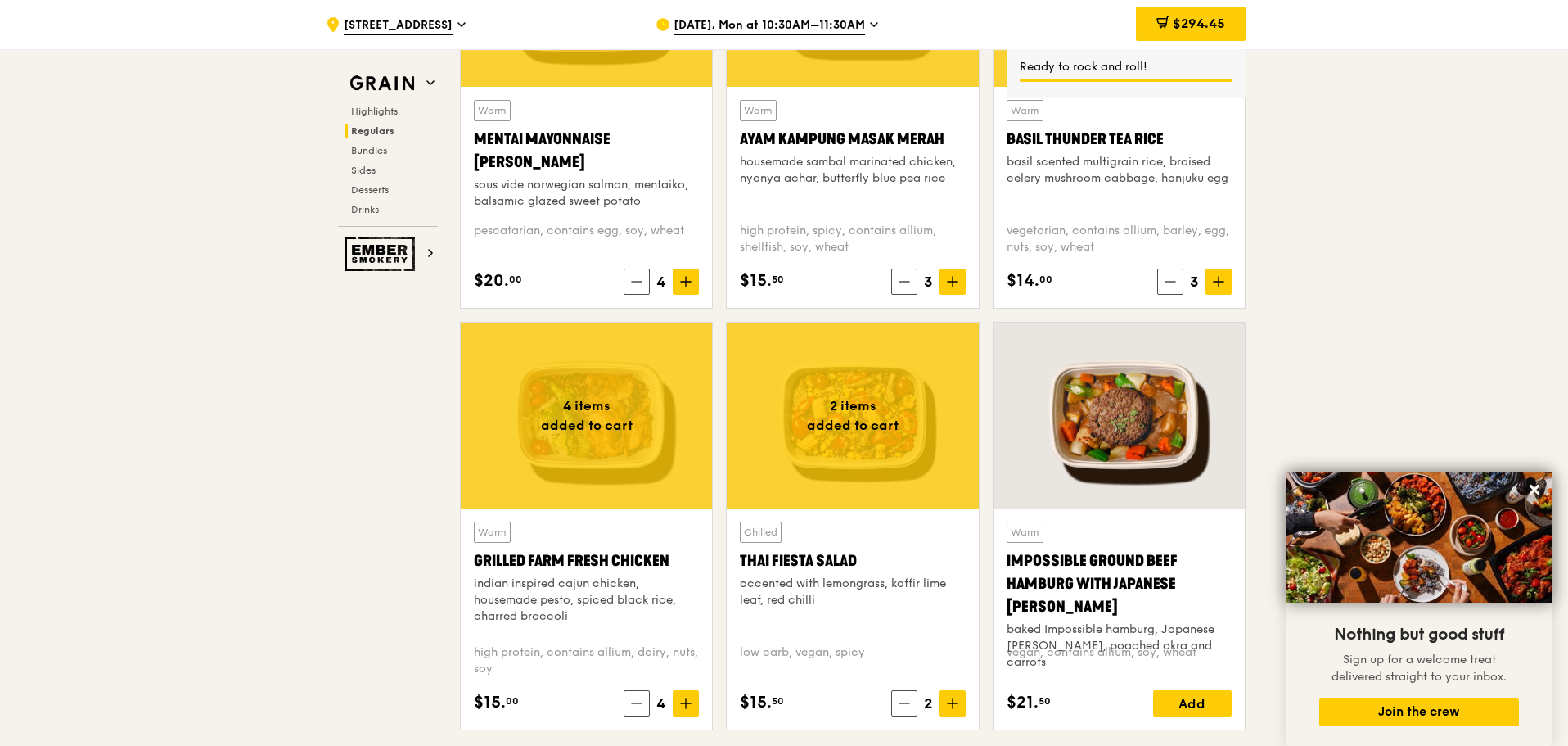
scroll to position [1625, 0]
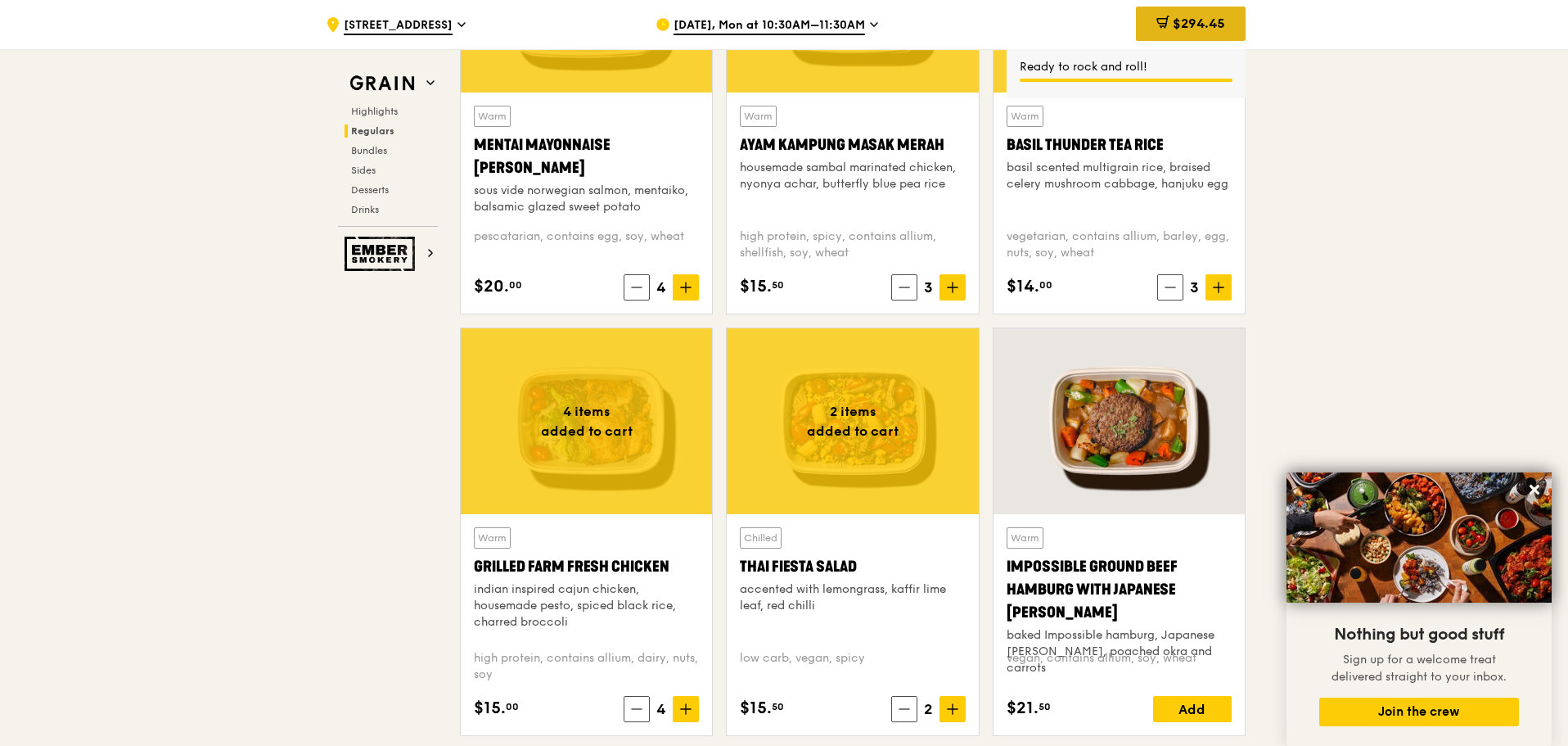
click at [1195, 21] on span "$294.45" at bounding box center [1198, 23] width 53 height 16
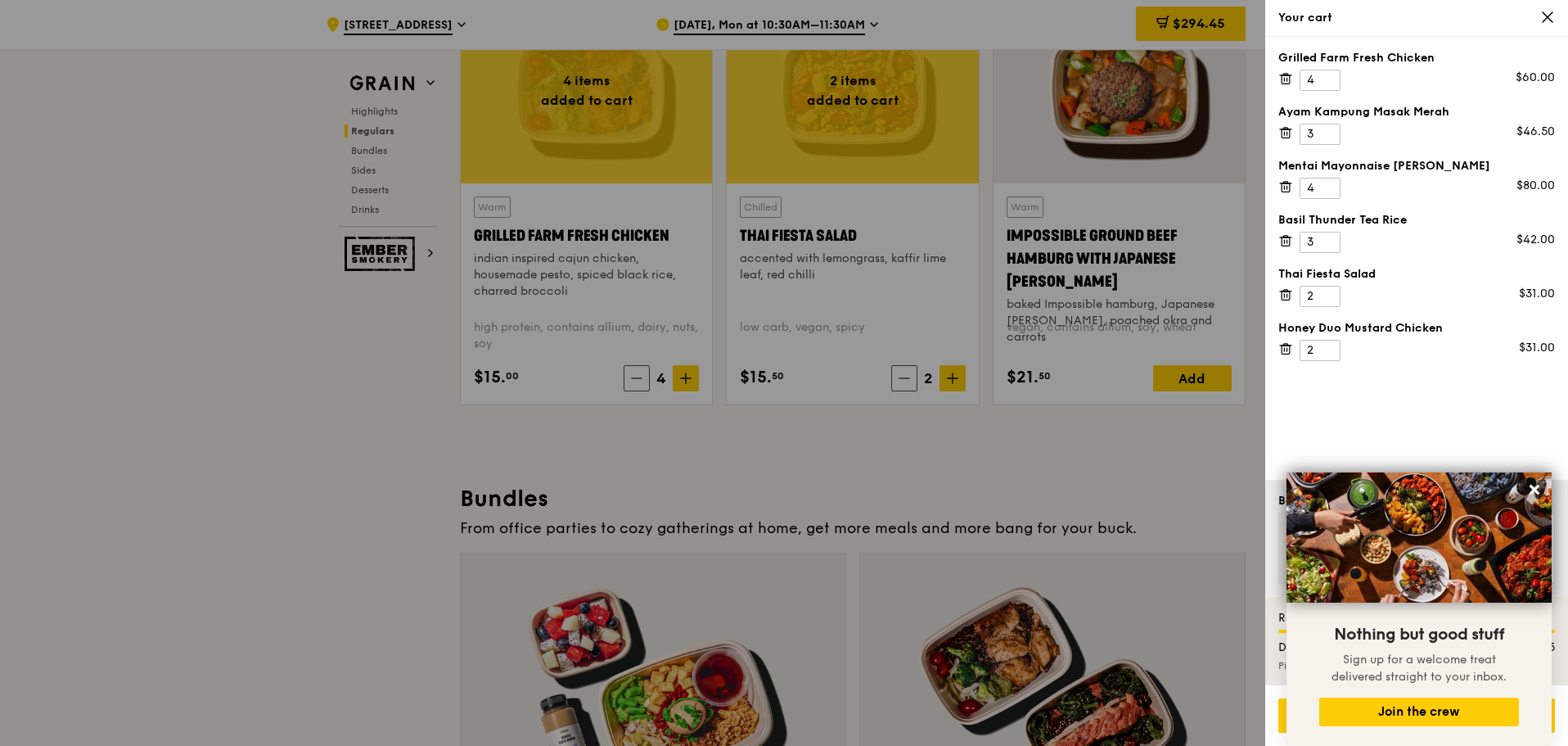
scroll to position [2199, 0]
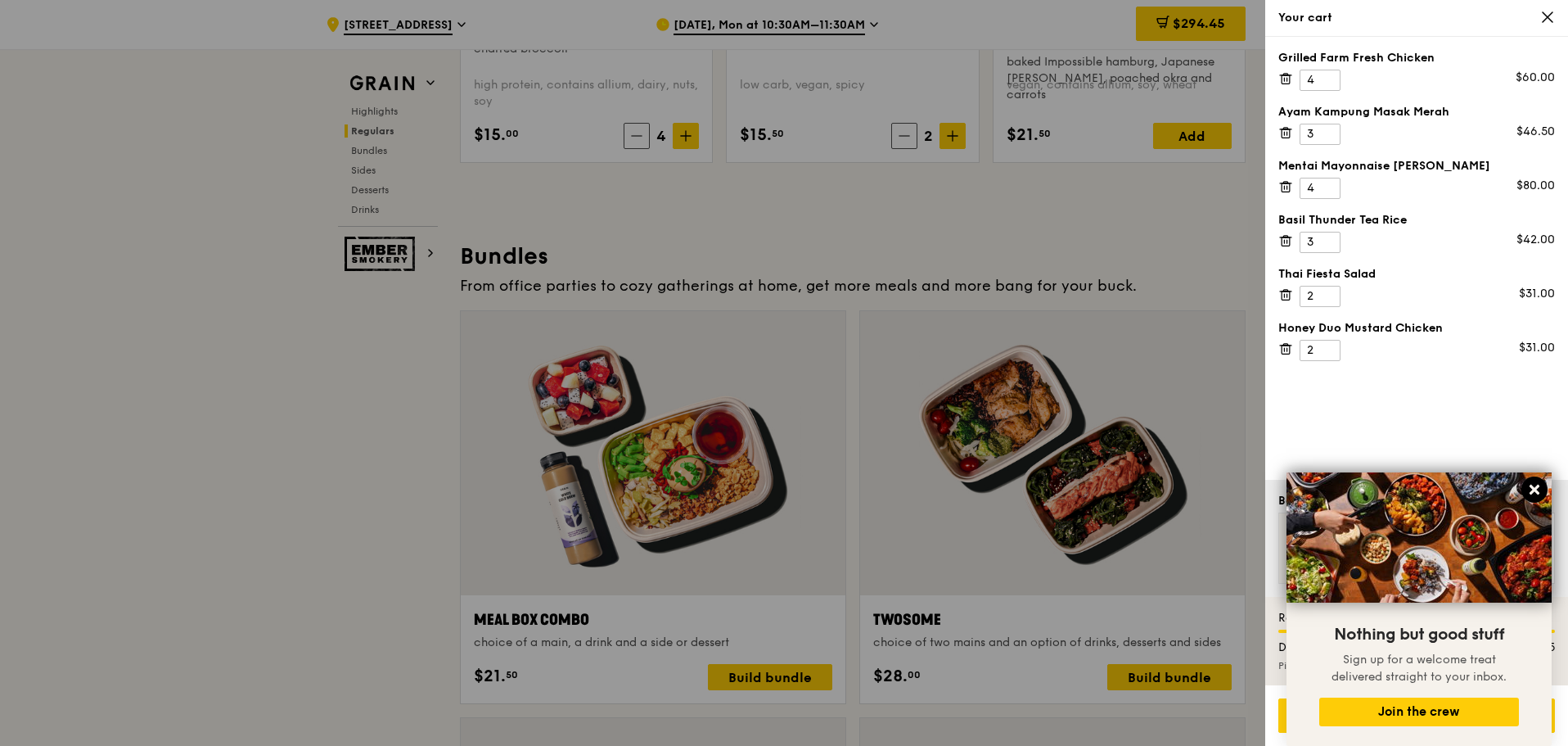
click at [1536, 490] on icon at bounding box center [1535, 490] width 10 height 10
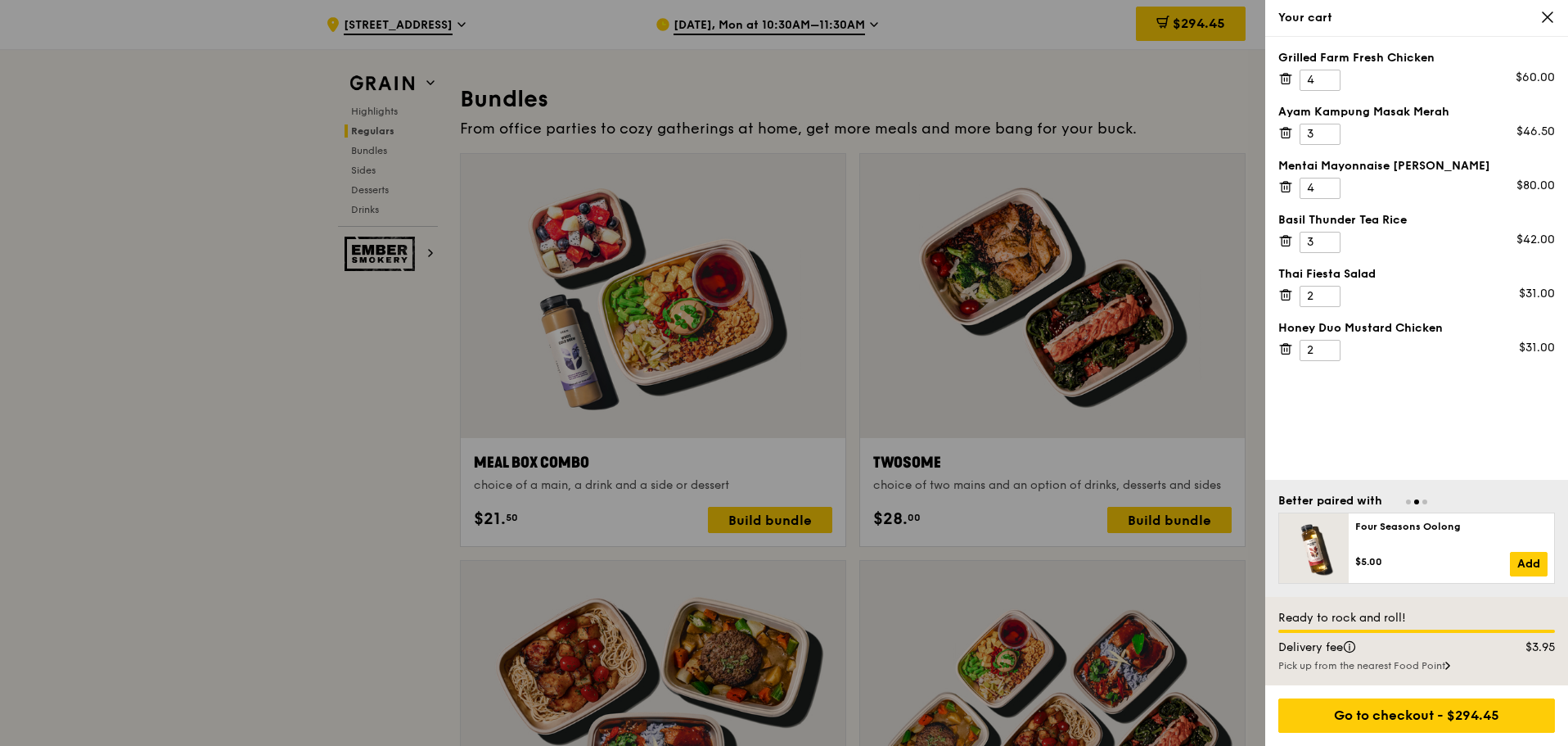
scroll to position [2362, 0]
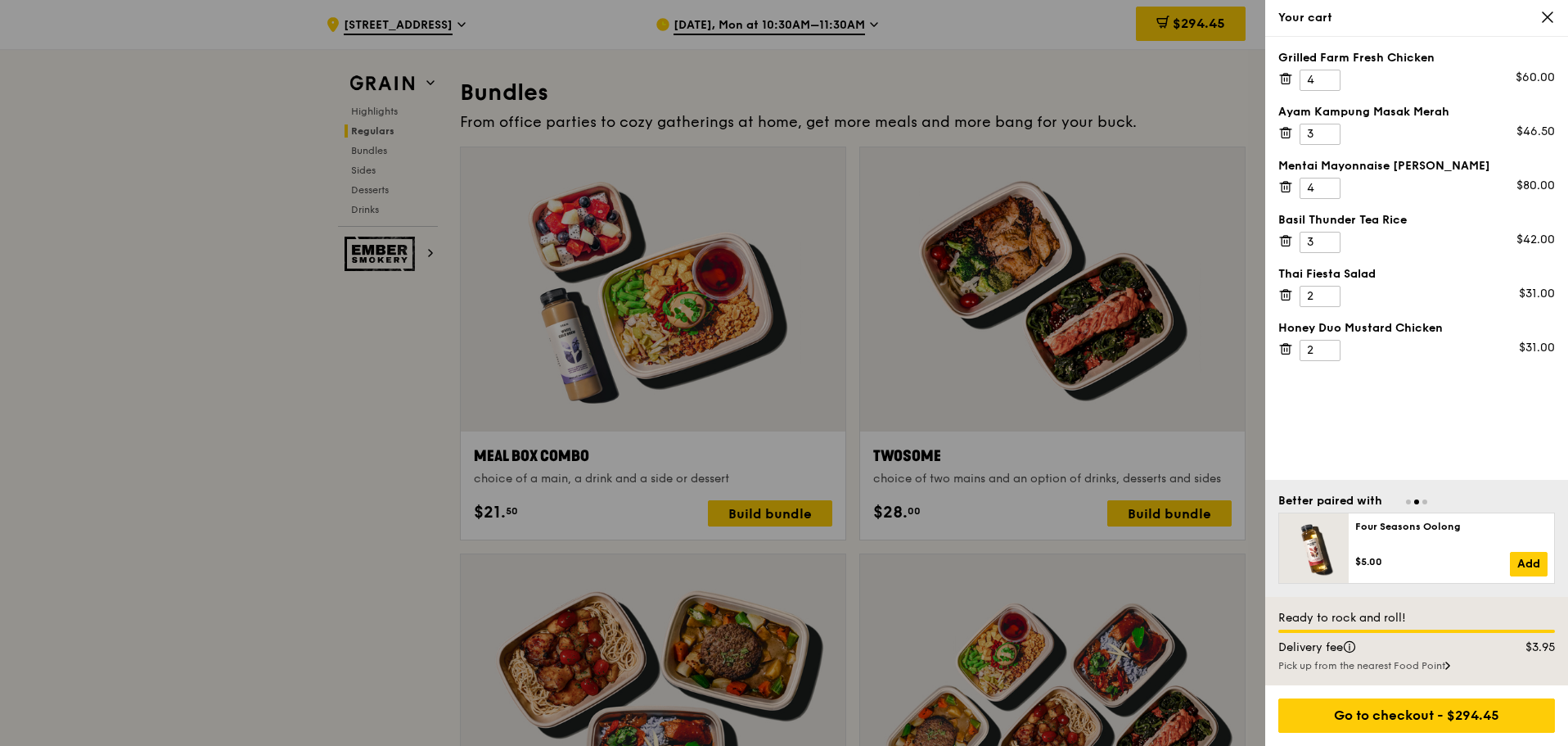
click at [1552, 16] on icon at bounding box center [1548, 18] width 15 height 15
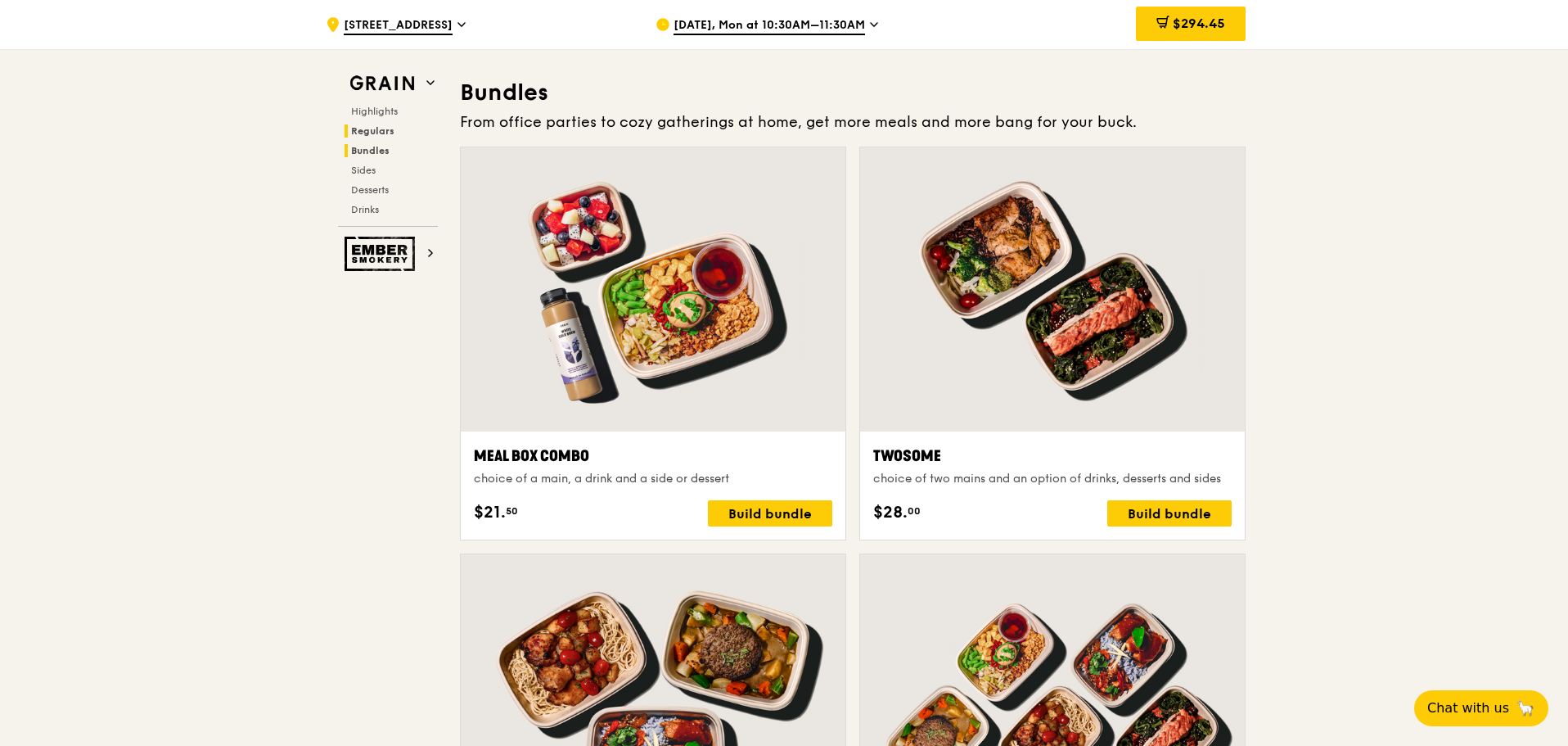
click at [352, 152] on span "Bundles" at bounding box center [370, 150] width 38 height 12
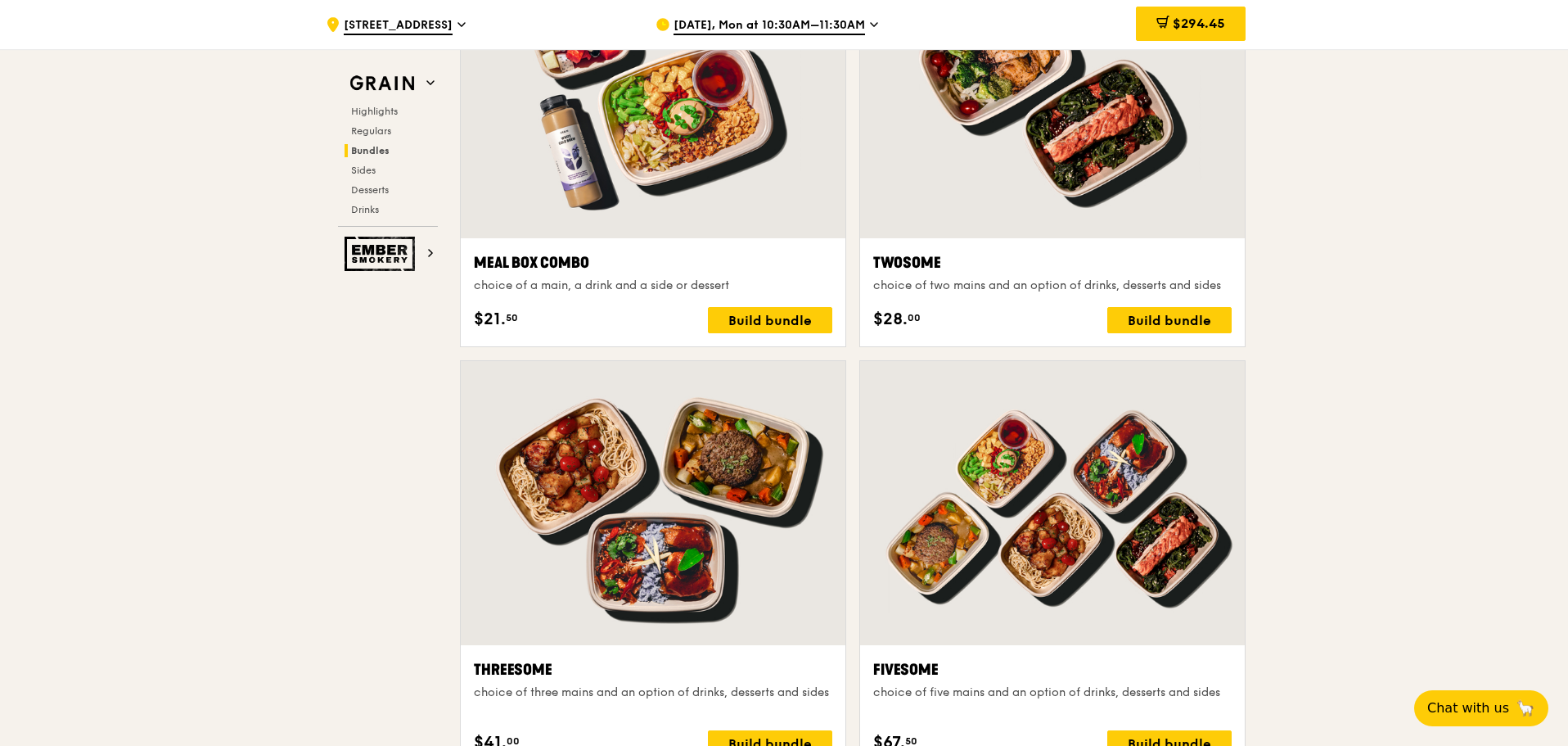
scroll to position [2374, 0]
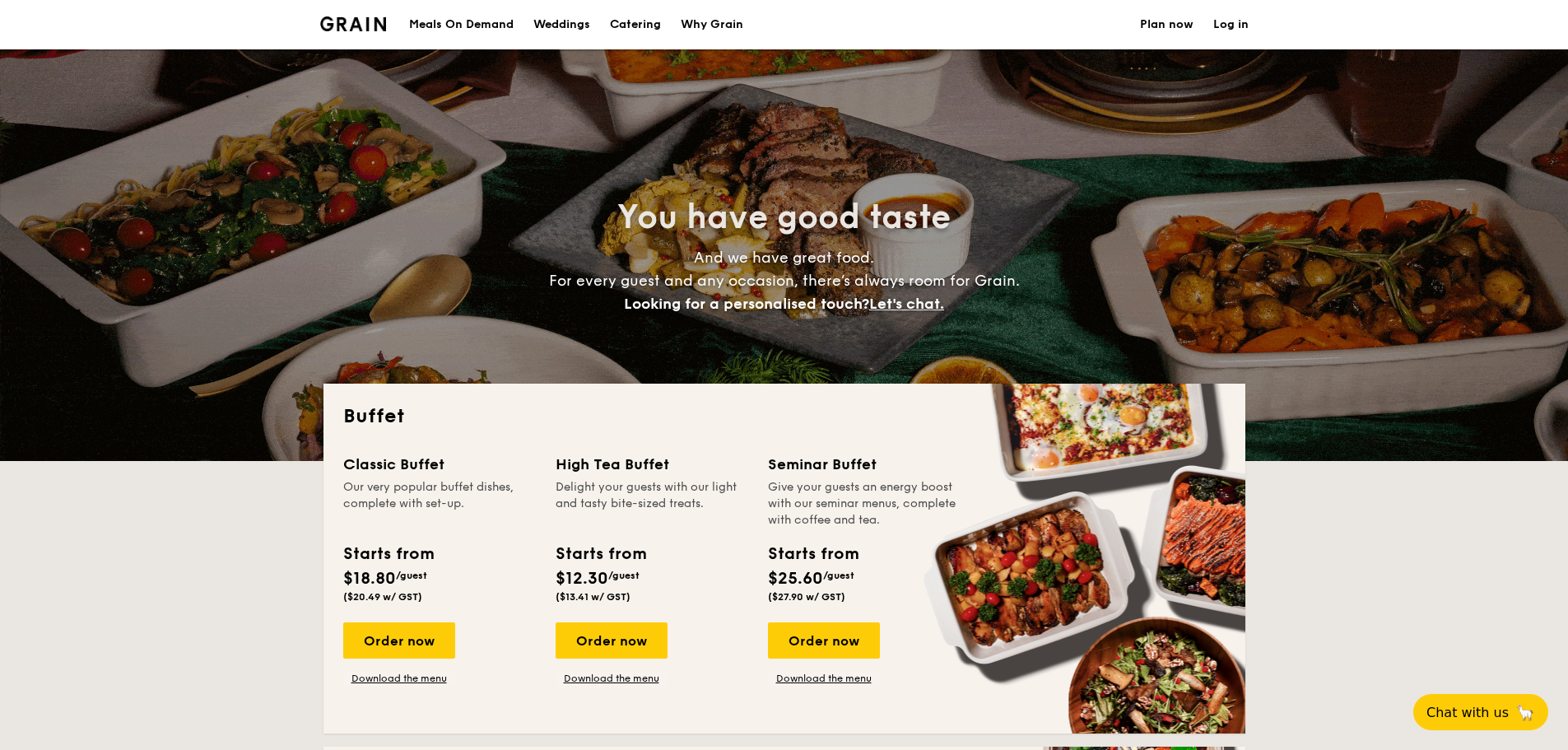
select select
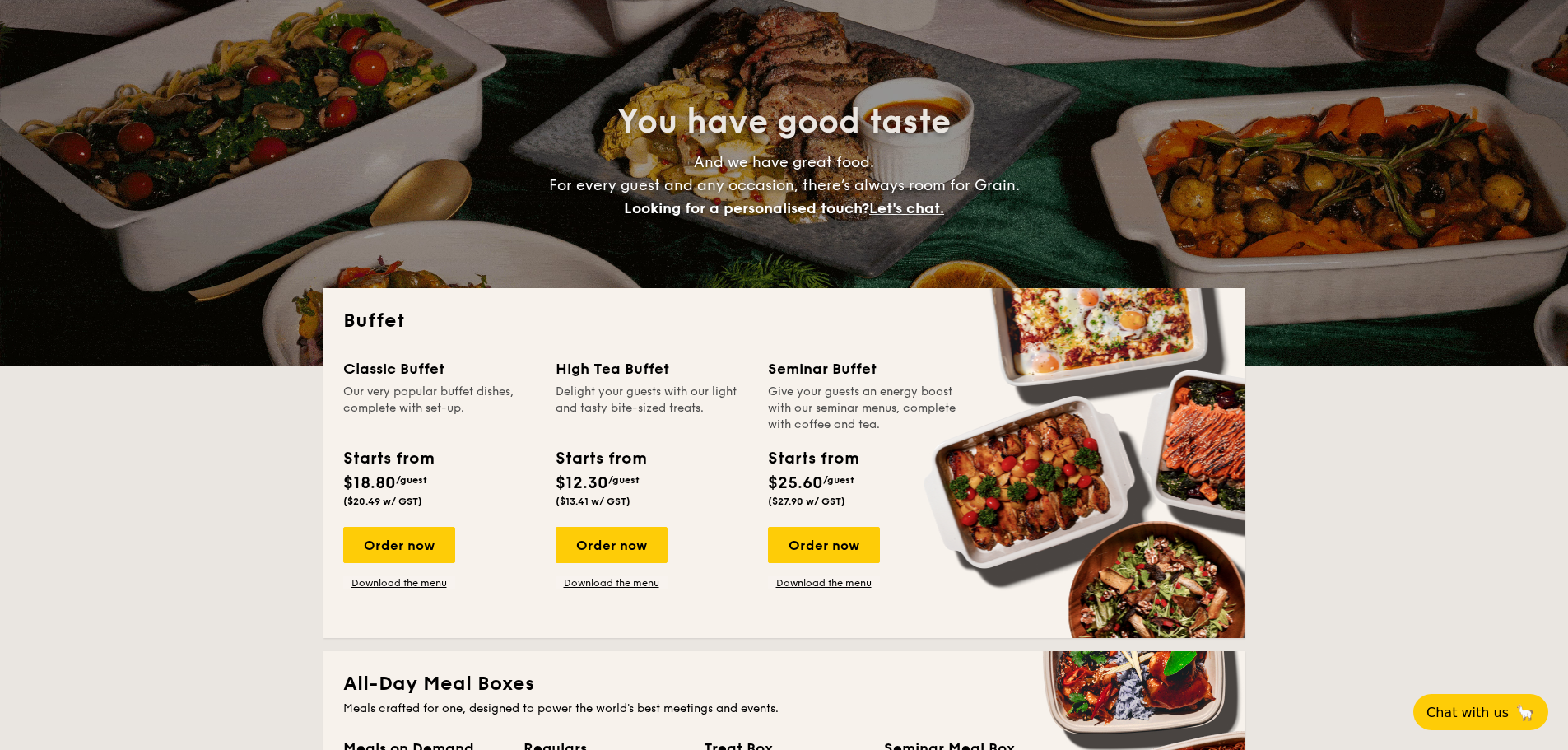
scroll to position [247, 0]
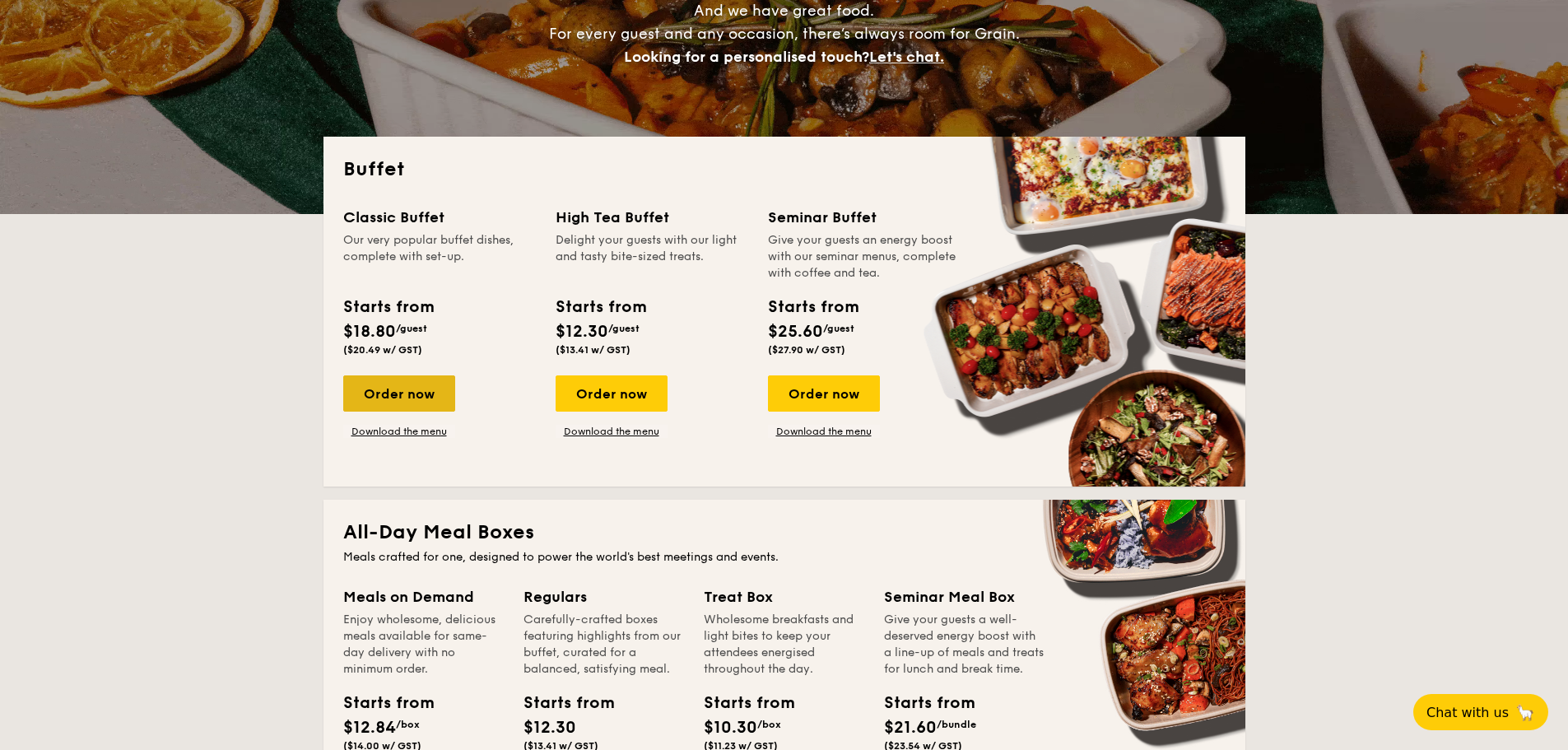
click at [385, 386] on div "Order now" at bounding box center [399, 393] width 112 height 36
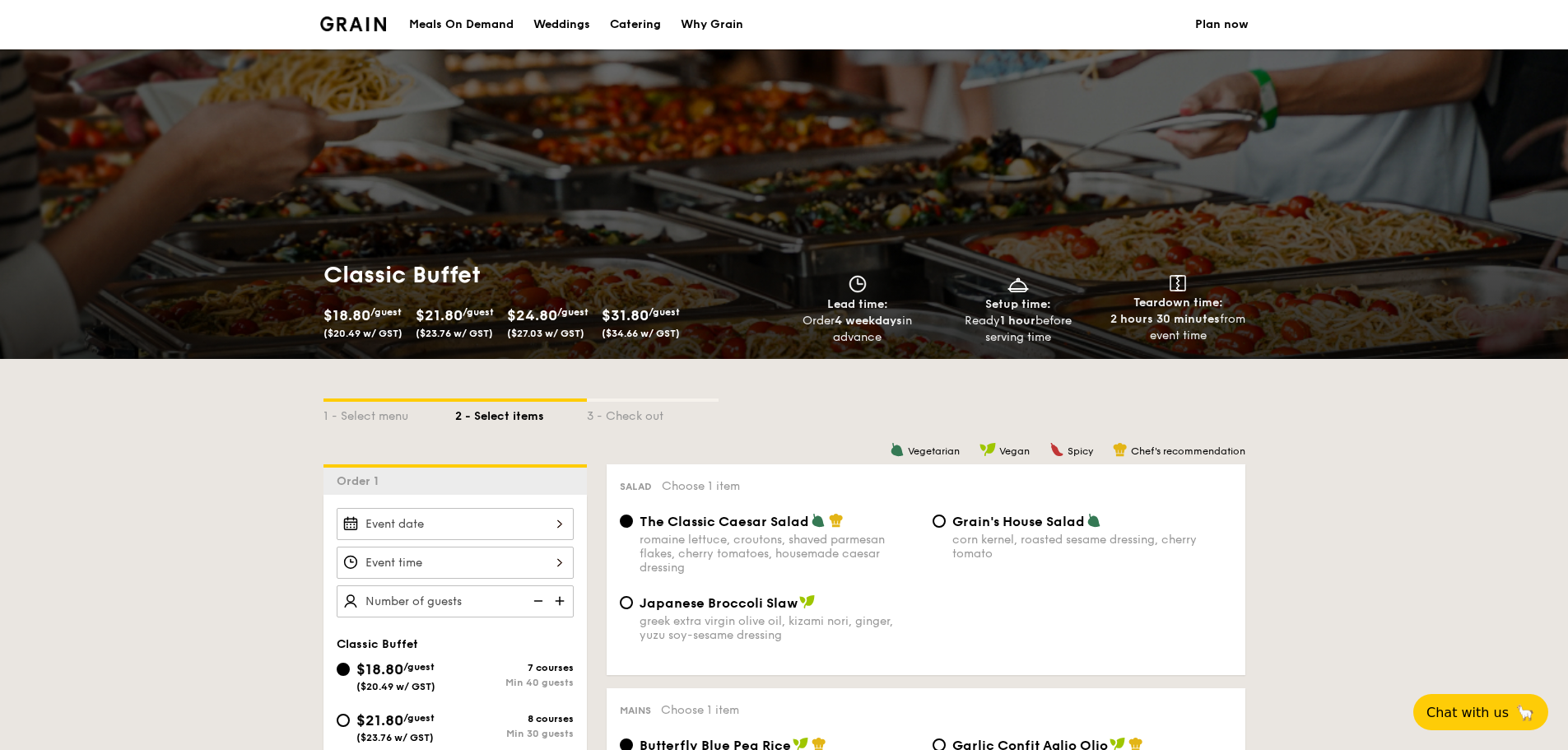
scroll to position [82, 0]
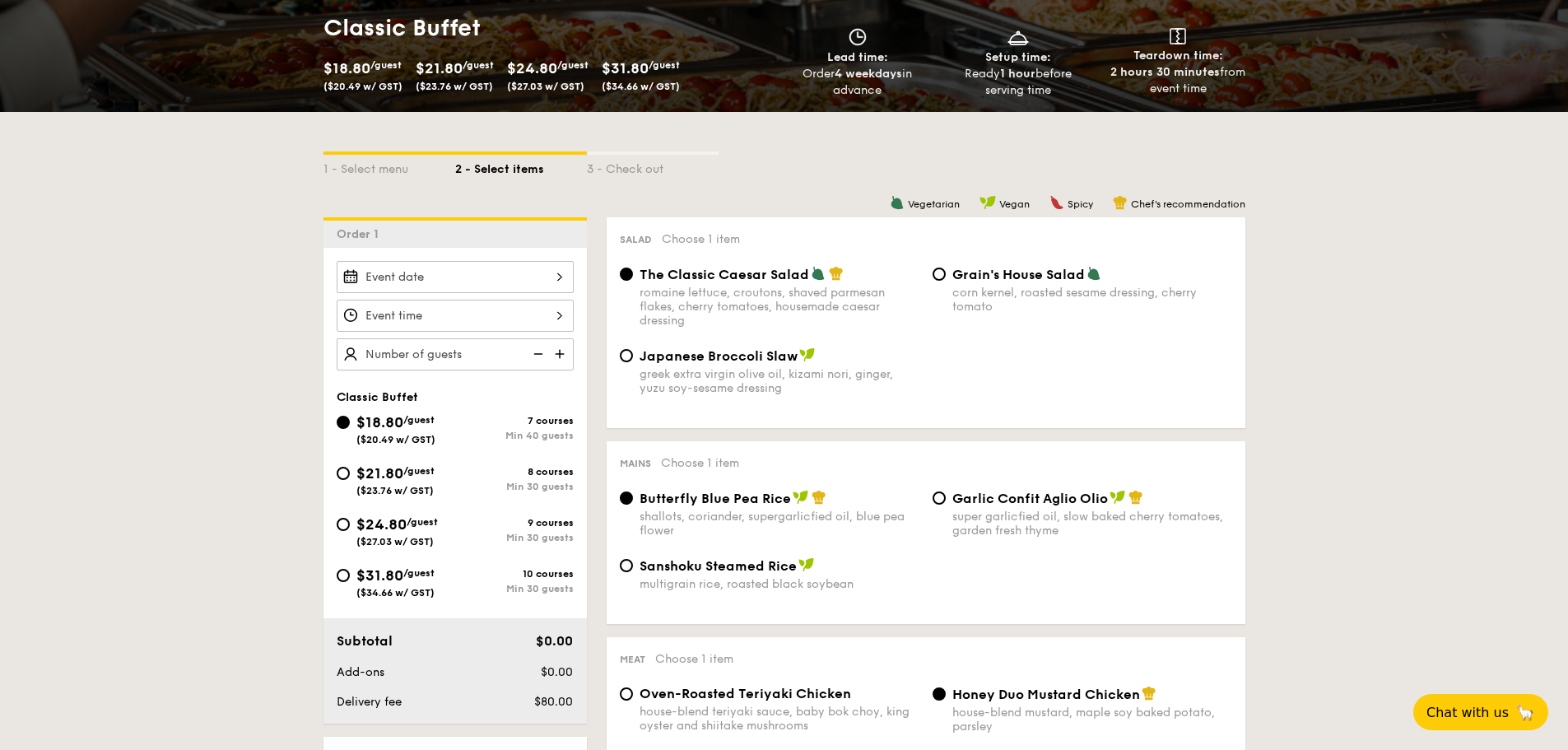
select select
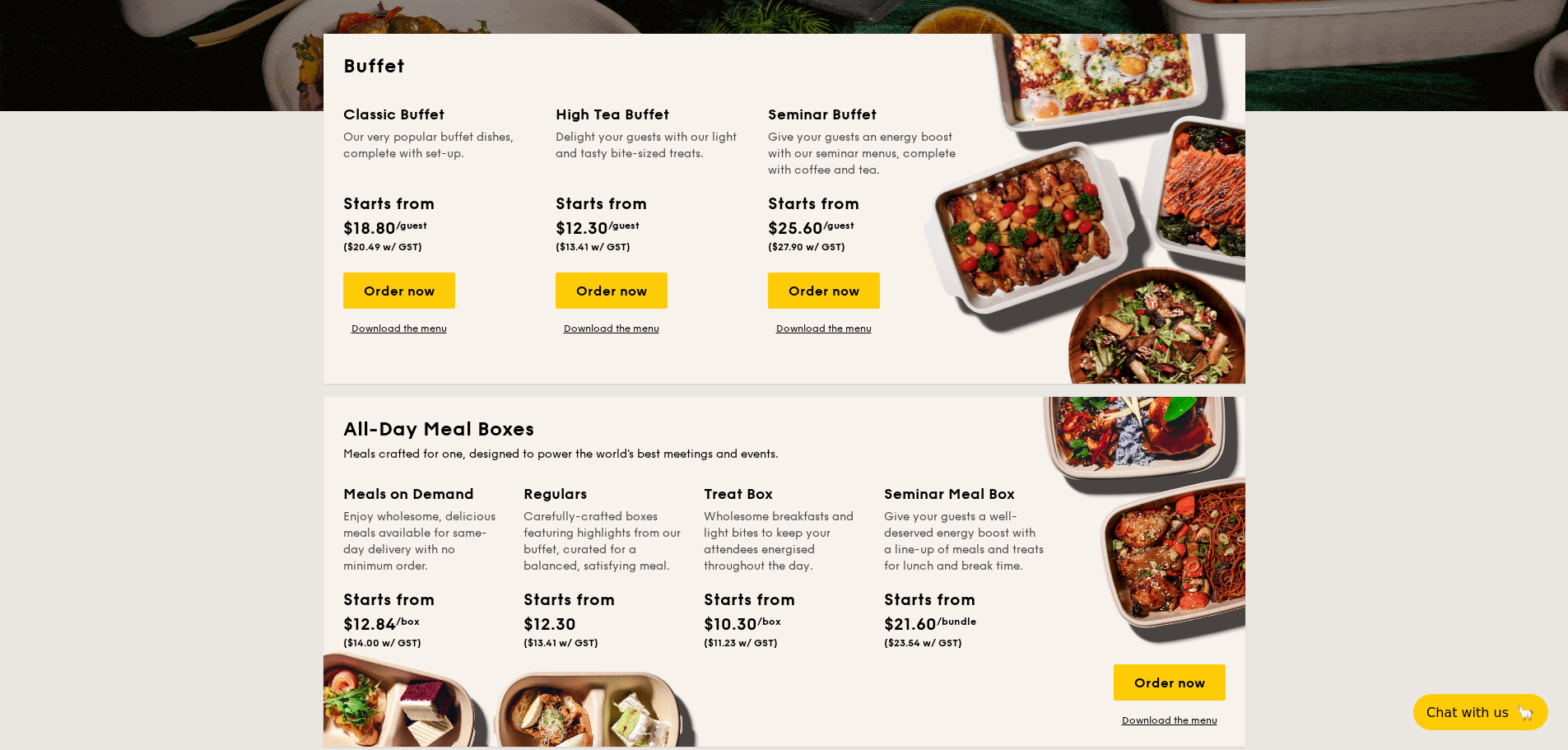
scroll to position [494, 0]
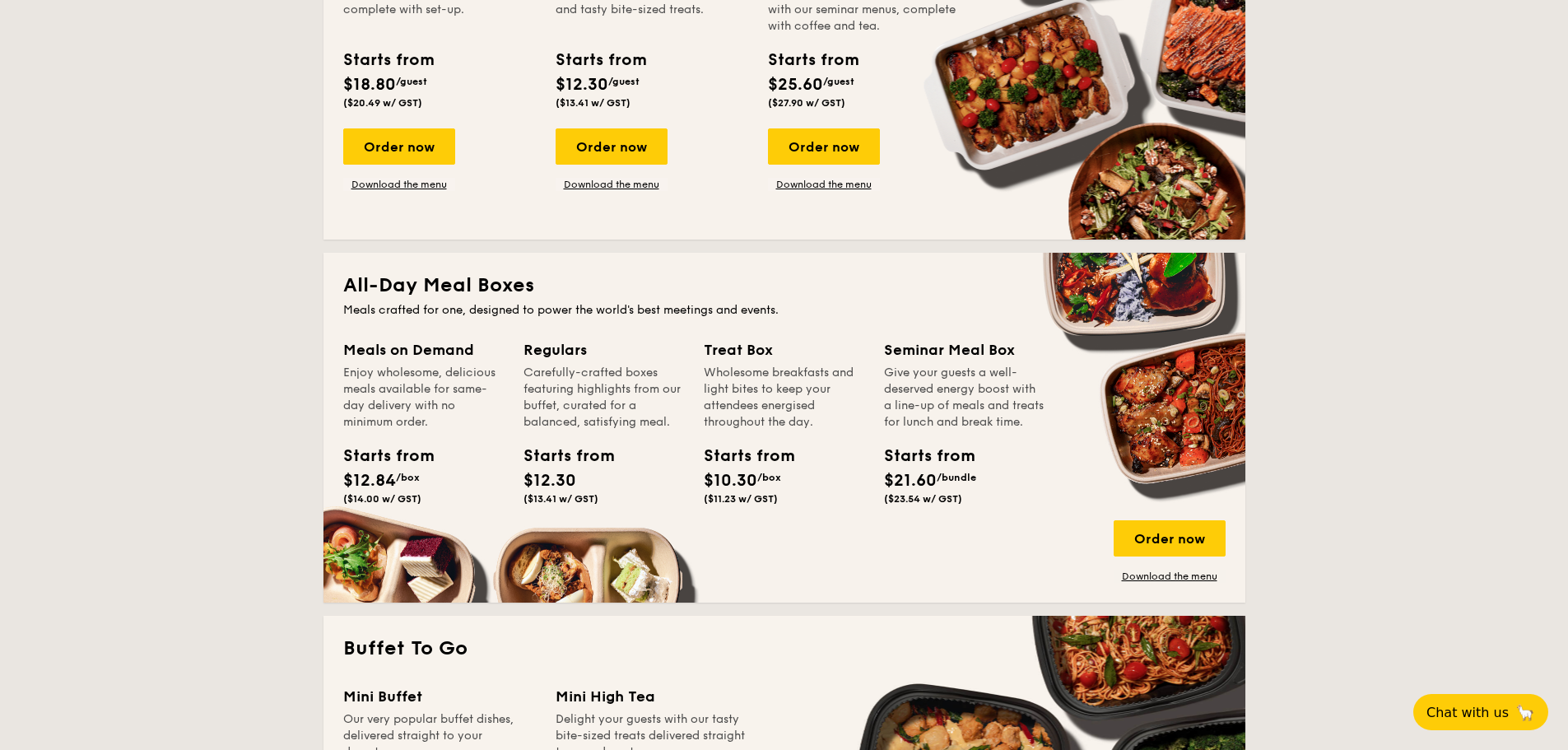
drag, startPoint x: 370, startPoint y: 500, endPoint x: 424, endPoint y: 501, distance: 54.0
click at [427, 501] on div "Starts from $12.84 /box ($14.00 w/ GST)" at bounding box center [423, 477] width 174 height 67
click at [410, 498] on span "($14.00 w/ GST)" at bounding box center [382, 499] width 78 height 12
click at [1170, 543] on div "Order now" at bounding box center [1169, 538] width 112 height 36
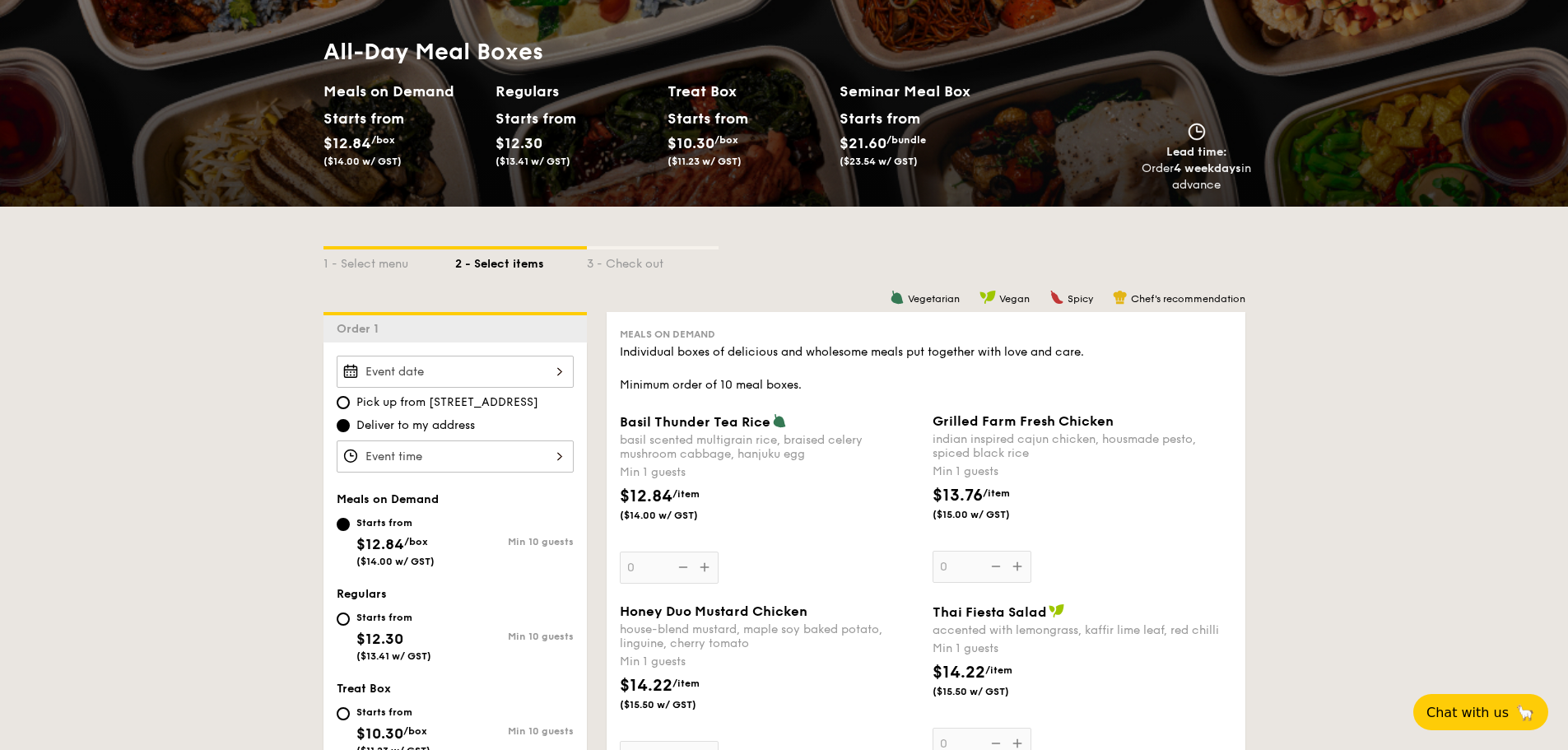
scroll to position [165, 0]
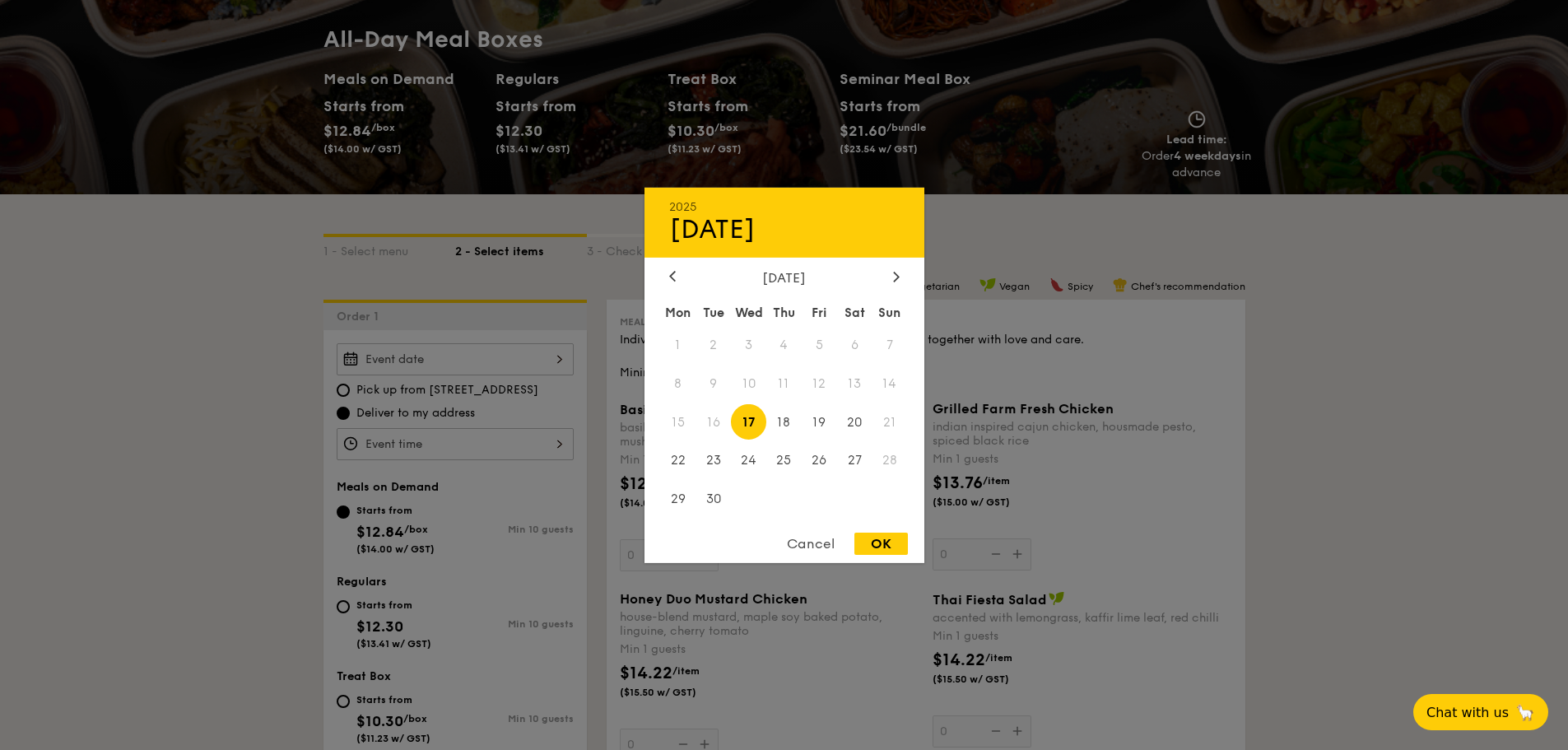
click at [516, 359] on div "2025 Sep 17 September 2025 Mon Tue Wed Thu Fri Sat Sun 1 2 3 4 5 6 7 8 9 10 11 …" at bounding box center [455, 359] width 237 height 32
click at [679, 458] on span "22" at bounding box center [679, 460] width 35 height 35
click at [878, 538] on div "OK" at bounding box center [881, 543] width 54 height 22
type input "[DATE]"
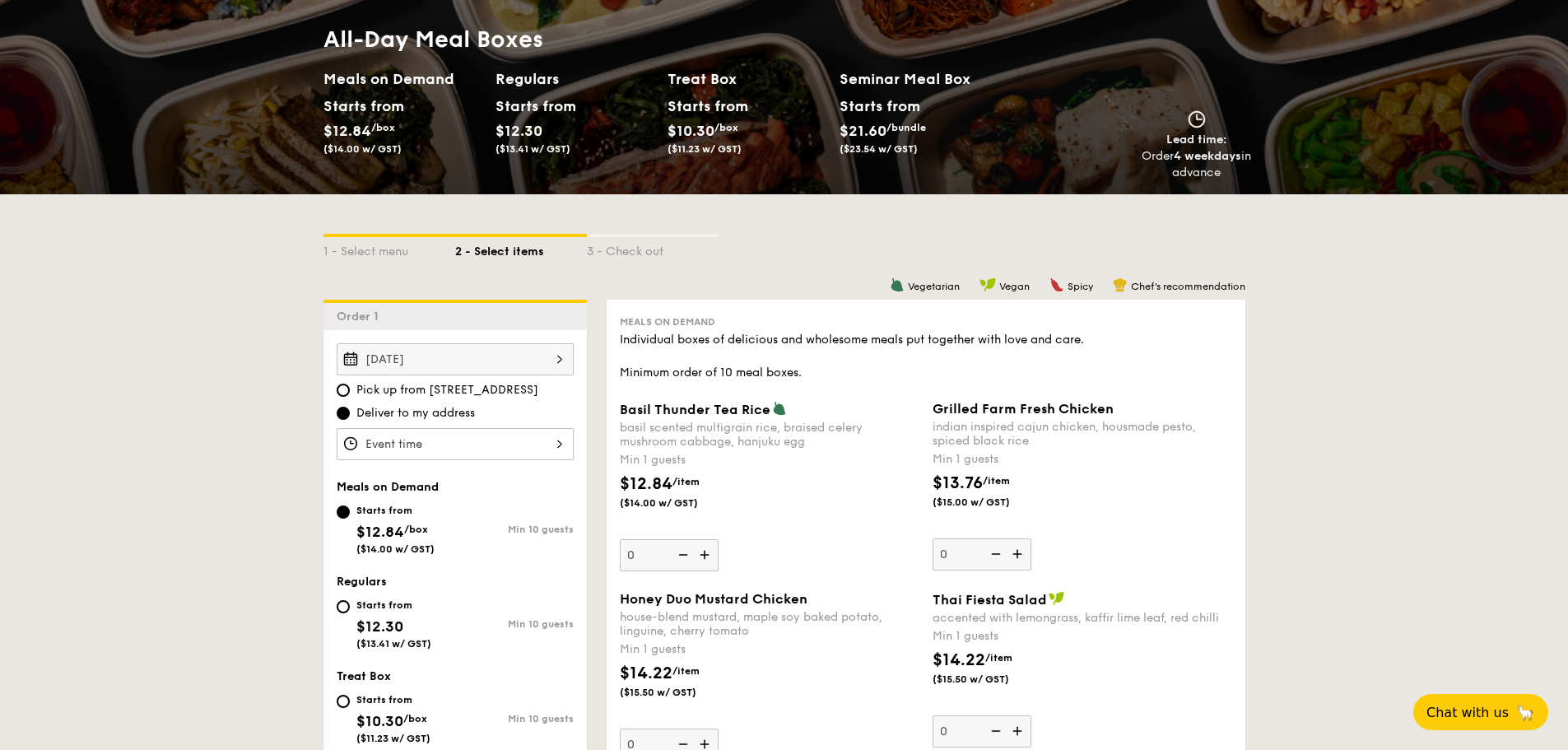
click at [486, 443] on div at bounding box center [455, 444] width 237 height 32
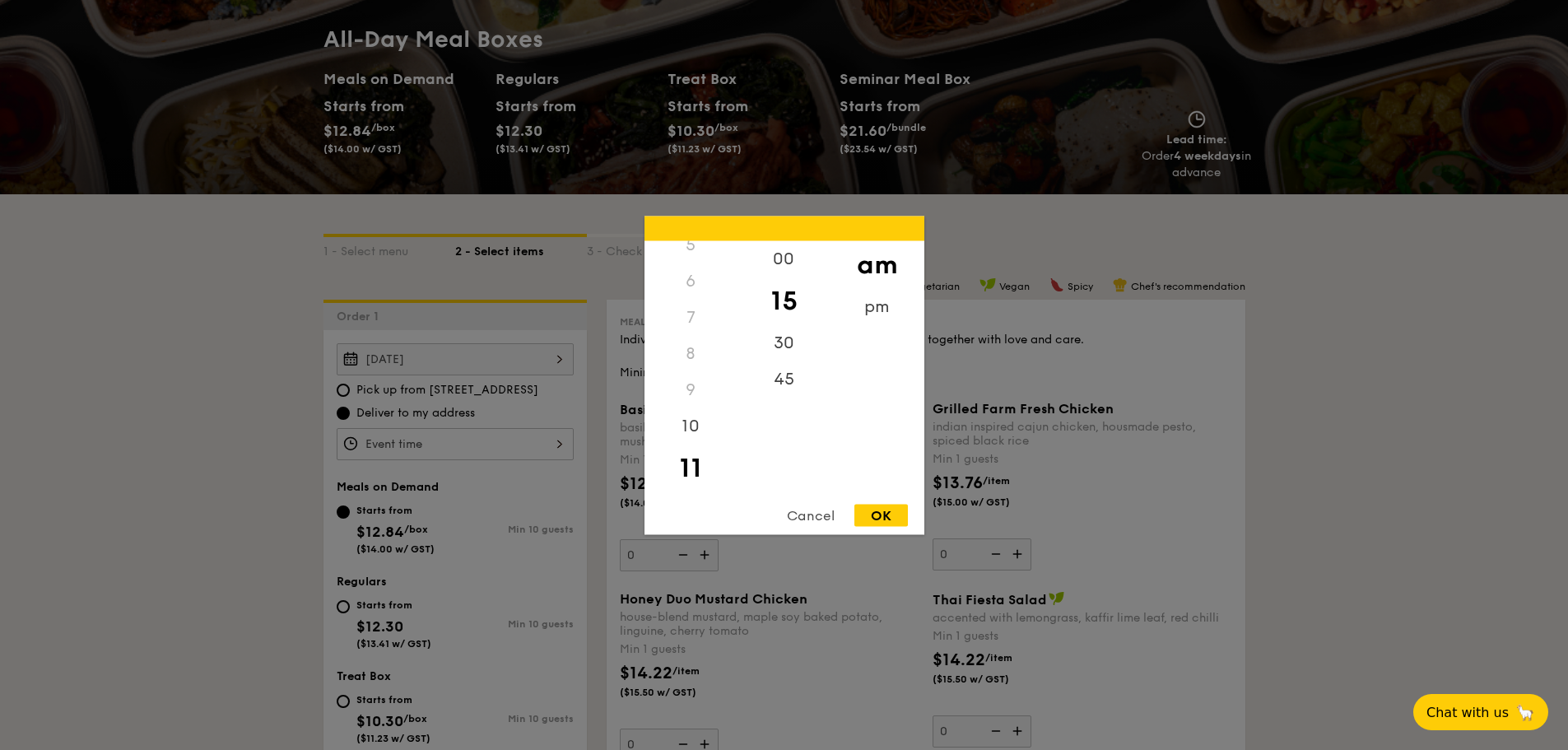
click at [879, 511] on div "OK" at bounding box center [881, 515] width 54 height 22
type input "11:15AM"
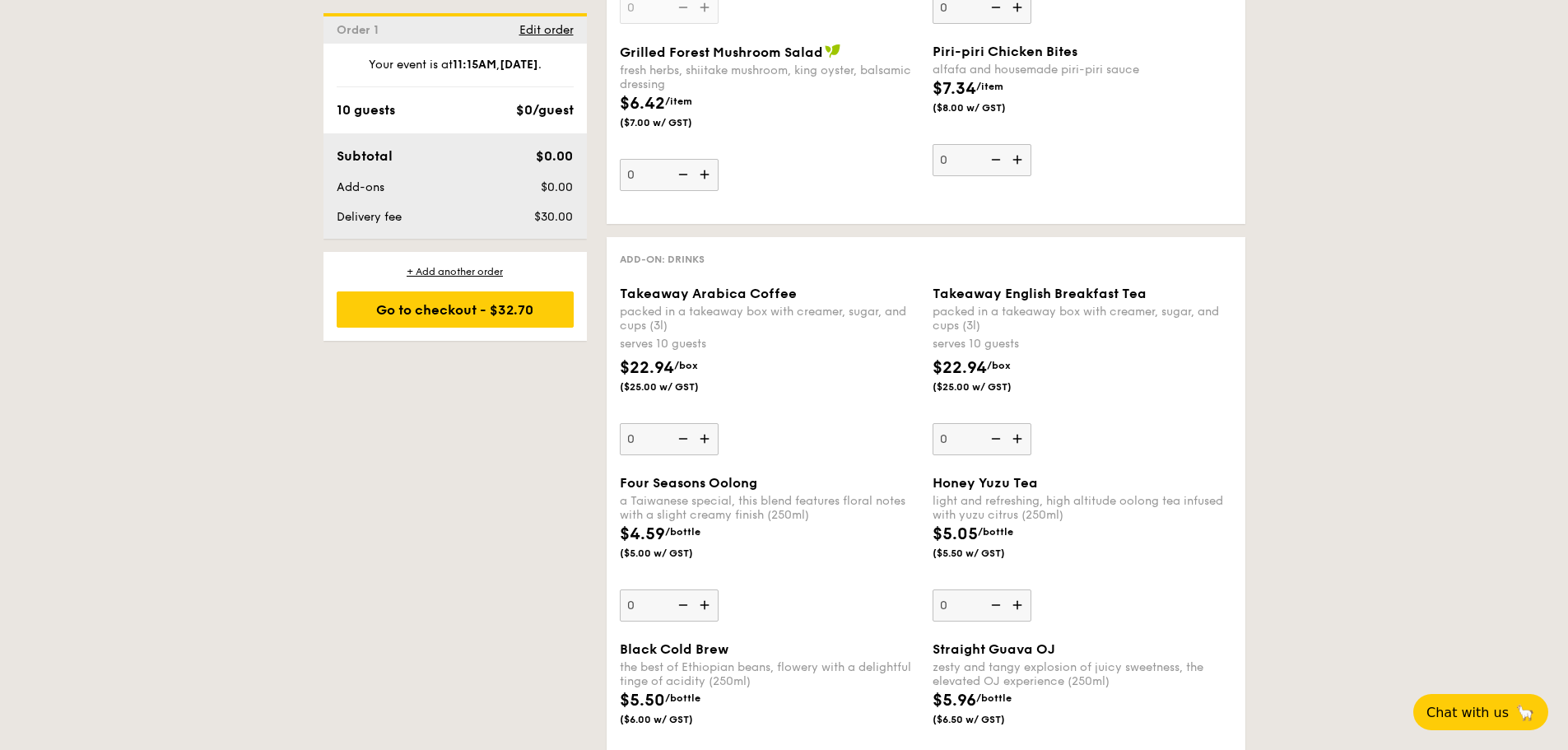
scroll to position [1975, 0]
click at [702, 439] on img at bounding box center [705, 438] width 24 height 31
click at [702, 439] on input "0" at bounding box center [669, 438] width 99 height 32
type input "1"
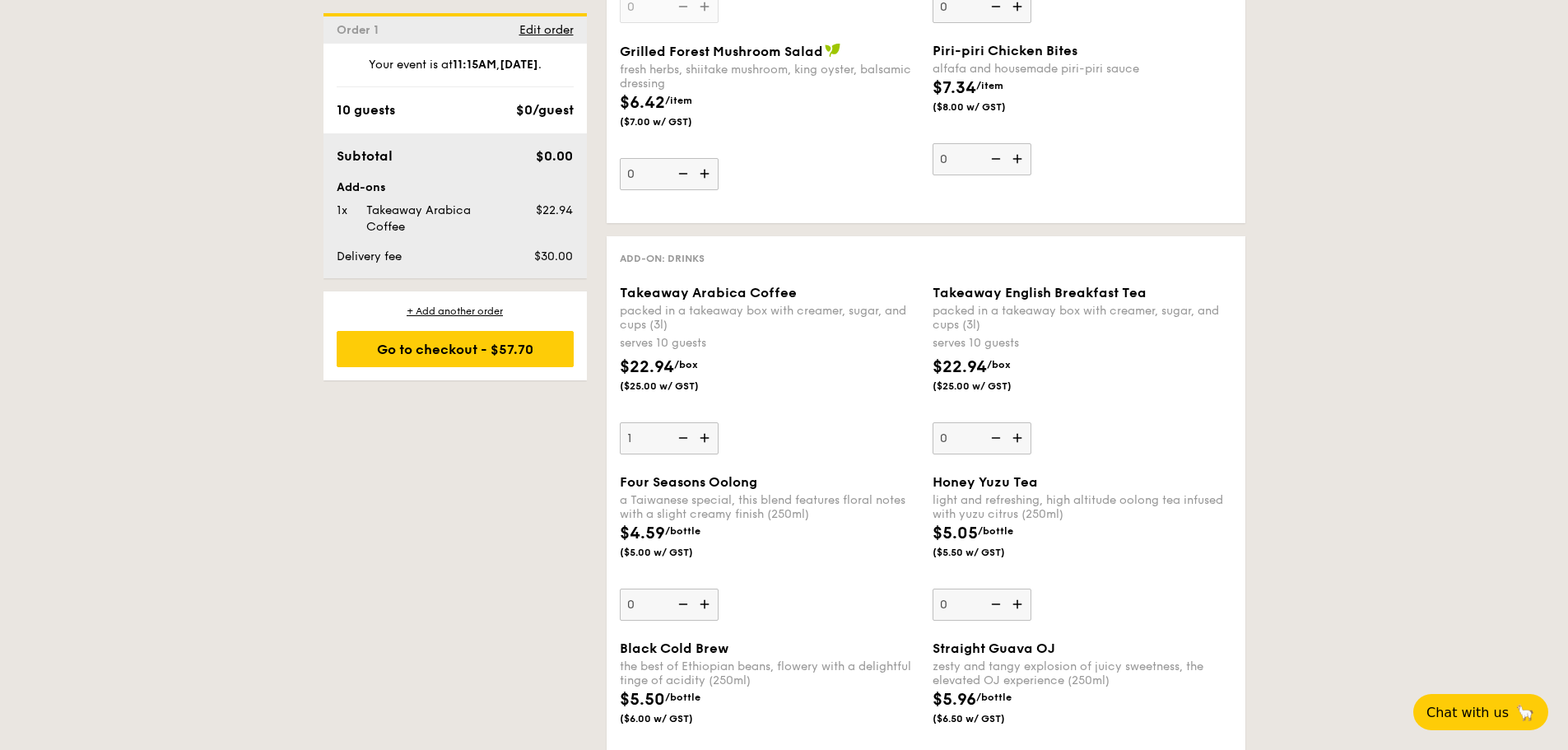
click at [1015, 437] on img at bounding box center [1019, 438] width 24 height 31
click at [1015, 437] on input "0" at bounding box center [982, 438] width 99 height 32
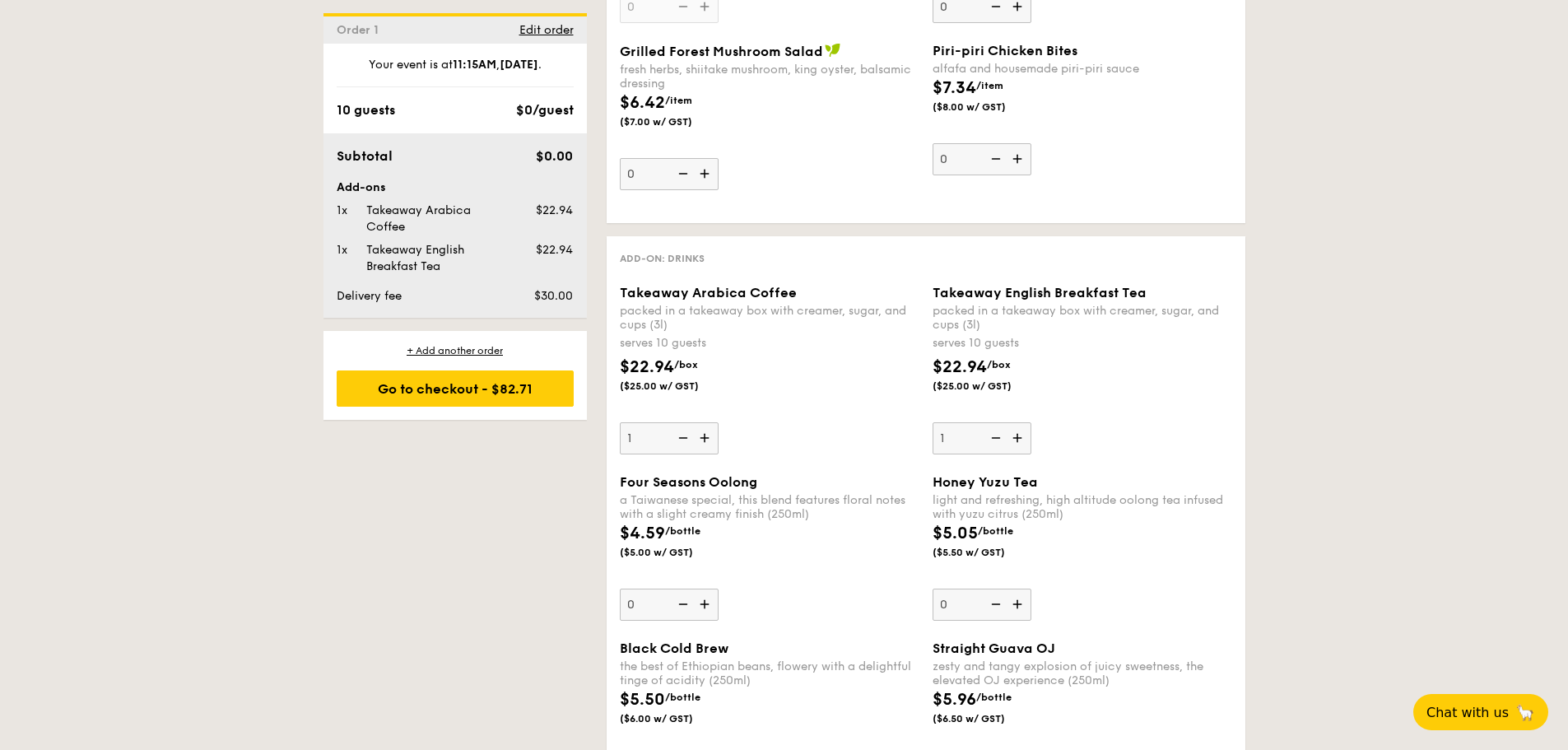
click at [997, 436] on img at bounding box center [994, 438] width 24 height 31
click at [997, 436] on input "1" at bounding box center [982, 438] width 99 height 32
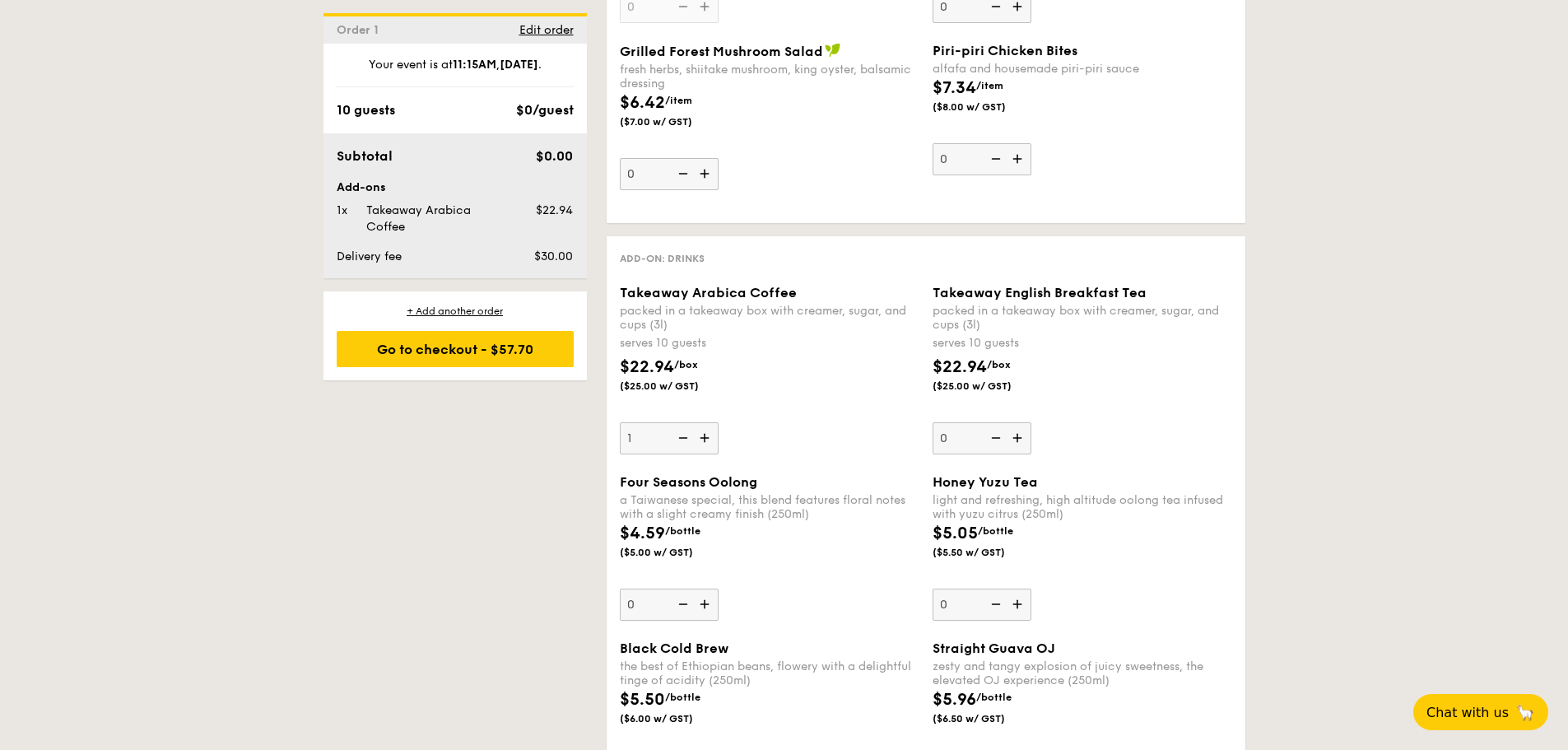
click at [1018, 439] on img at bounding box center [1019, 438] width 24 height 31
click at [1018, 439] on input "0" at bounding box center [982, 438] width 99 height 32
type input "1"
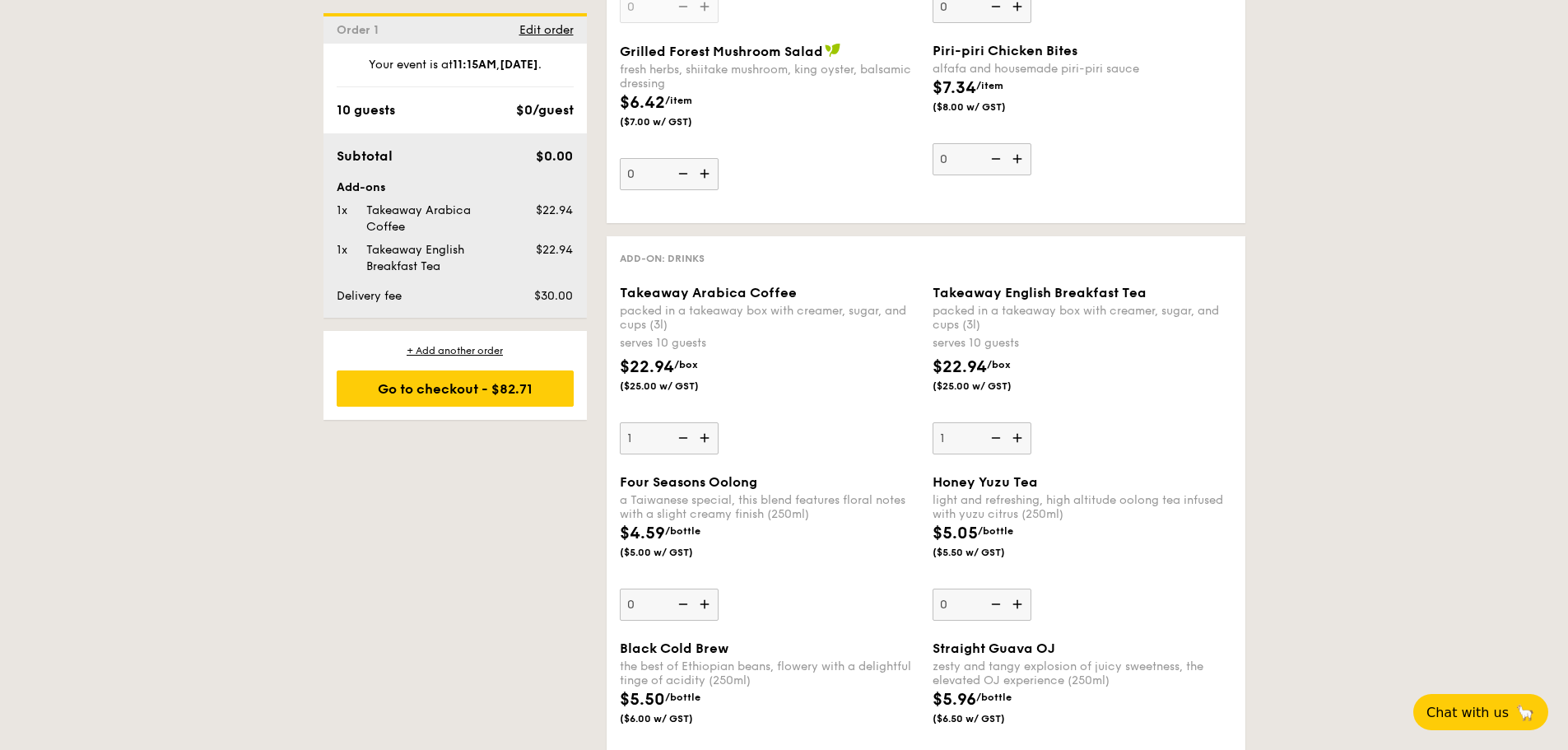
click at [837, 440] on div "Takeaway Arabica Coffee packed in a takeaway box with creamer, sugar, and cups …" at bounding box center [769, 370] width 300 height 170
click at [719, 440] on input "1" at bounding box center [669, 438] width 99 height 32
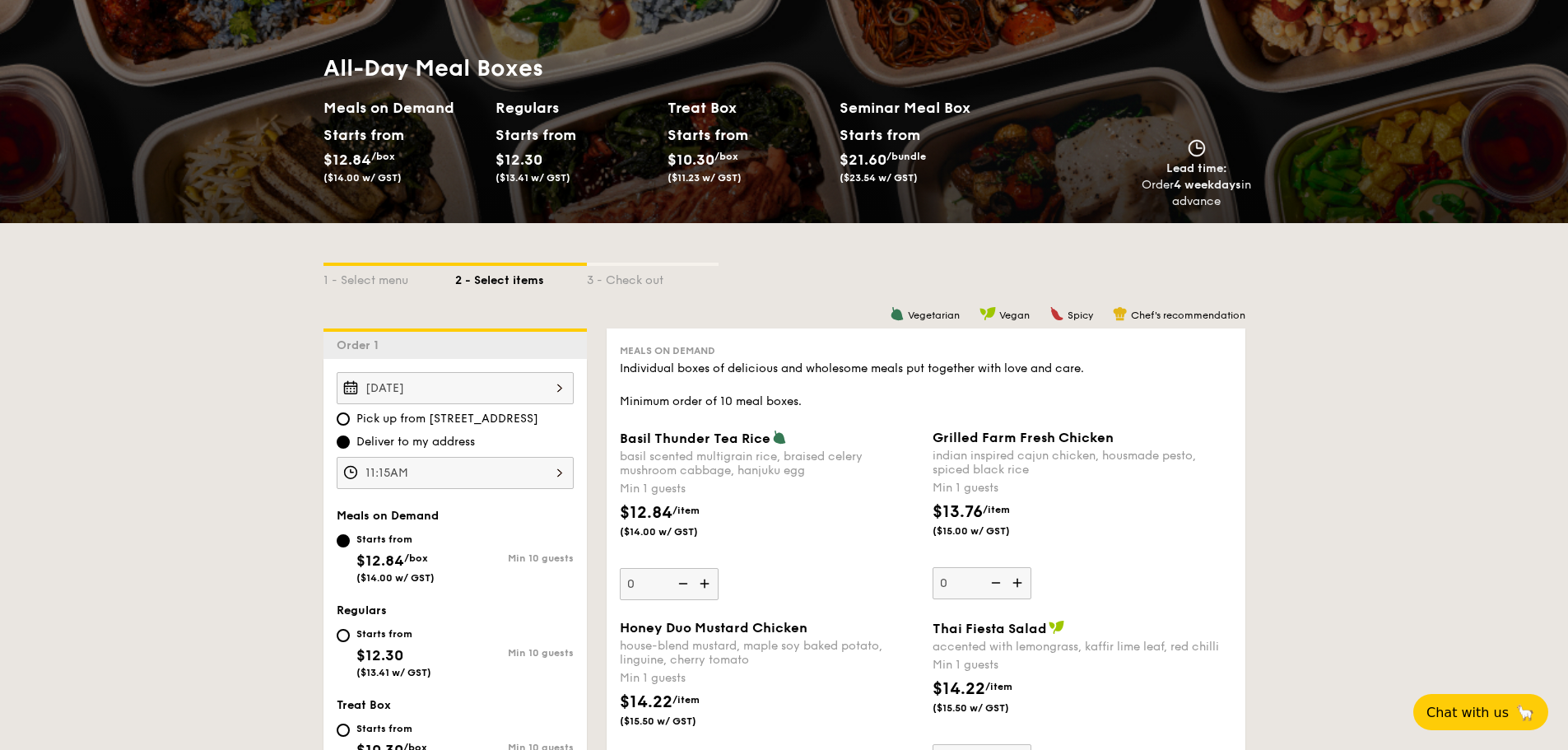
scroll to position [165, 0]
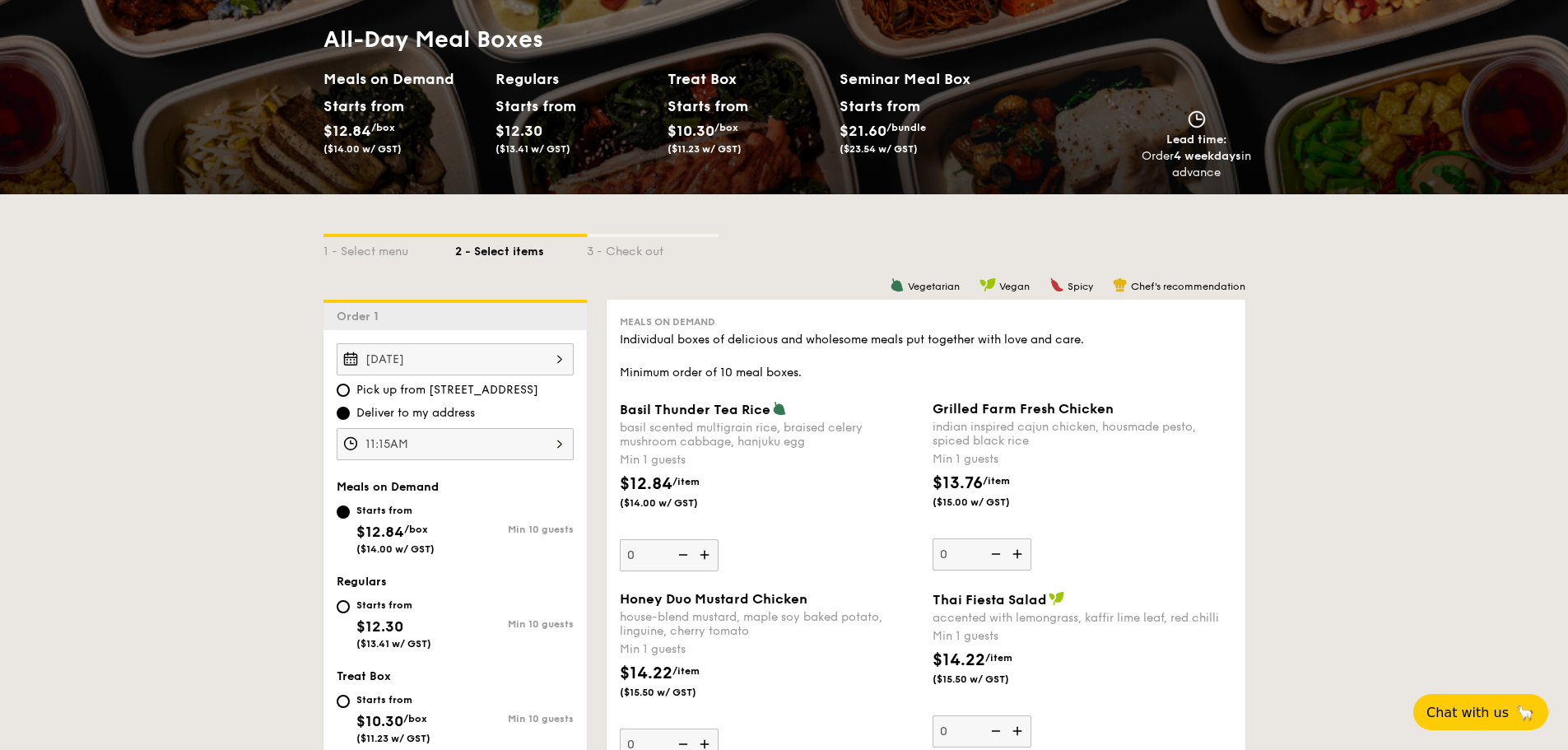
click at [702, 553] on img at bounding box center [705, 554] width 24 height 31
click at [702, 553] on input "0" at bounding box center [669, 555] width 99 height 32
click at [703, 553] on img at bounding box center [705, 554] width 24 height 31
click at [703, 553] on input "1" at bounding box center [669, 555] width 99 height 32
type input "2"
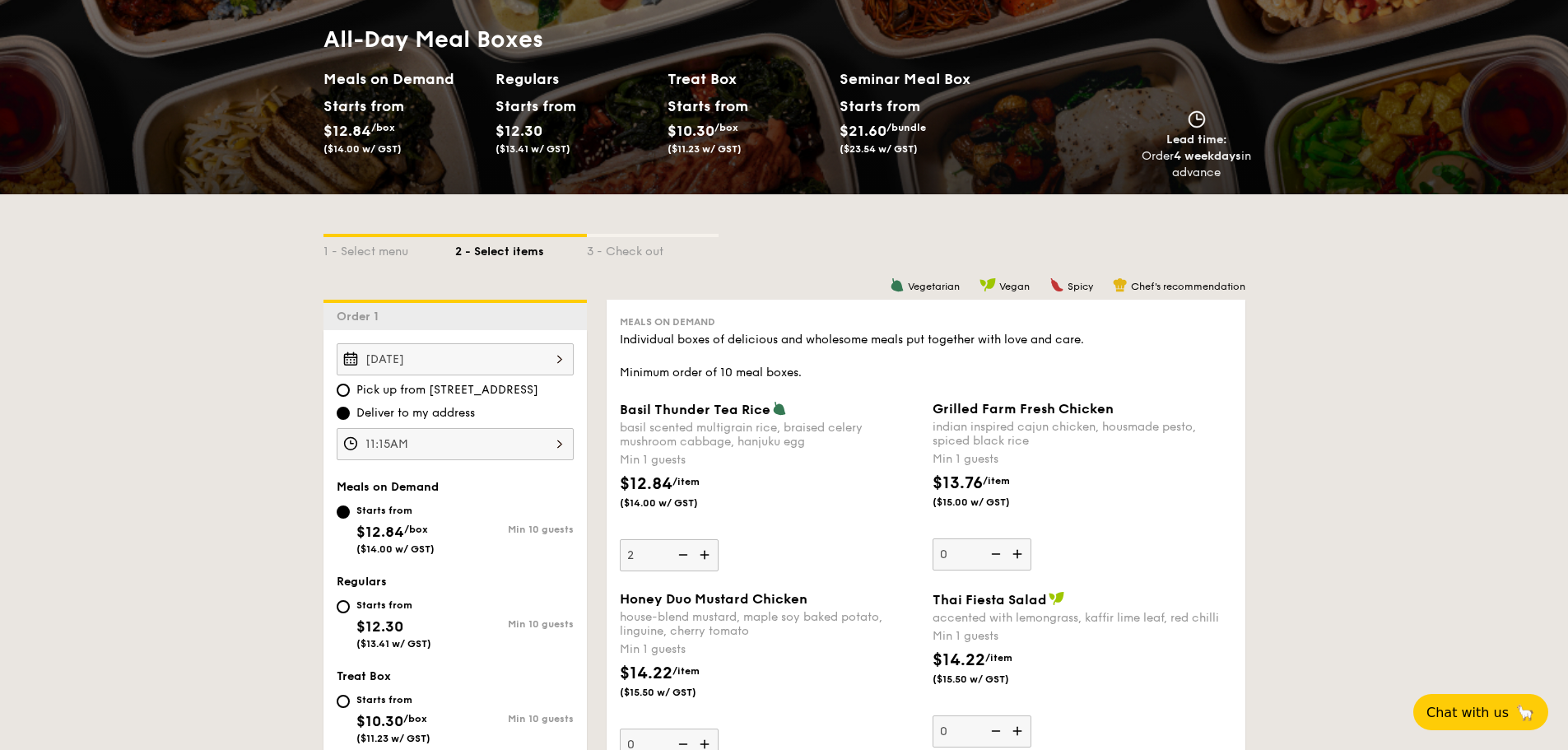
click at [814, 542] on div "Basil Thunder Tea Rice basil scented multigrain rice, braised celery mushroom c…" at bounding box center [769, 485] width 300 height 170
click at [719, 542] on input "2" at bounding box center [669, 555] width 99 height 32
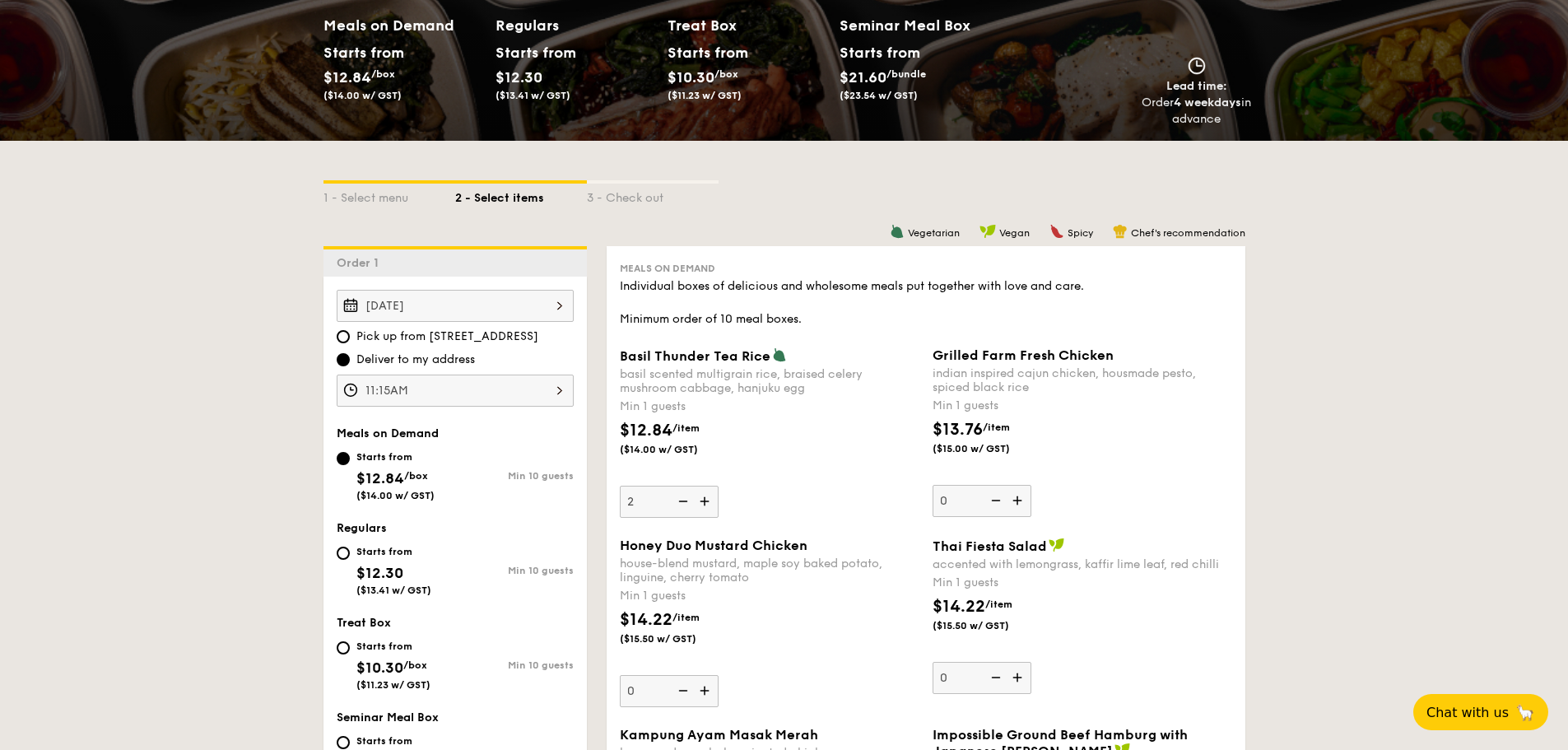
scroll to position [247, 0]
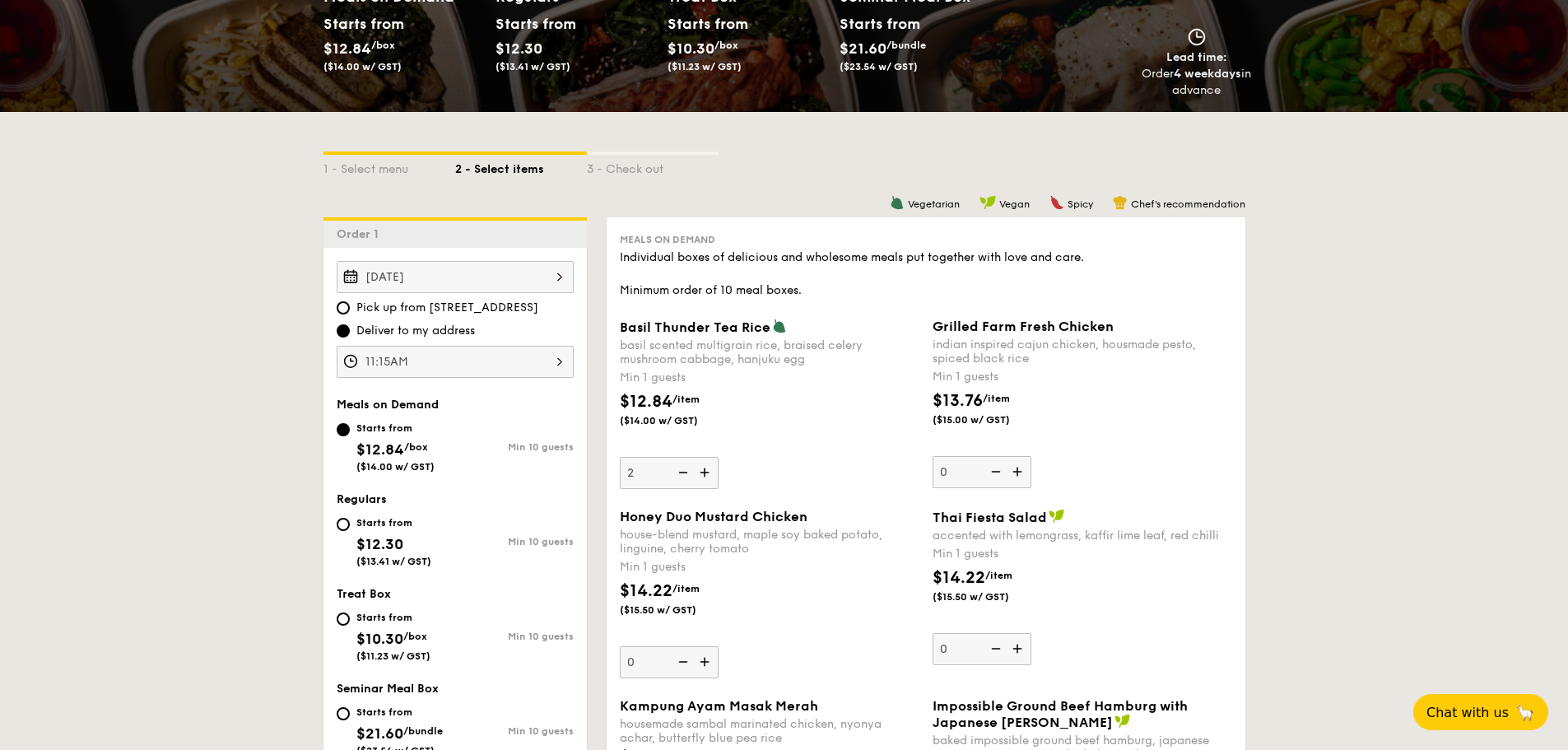
click at [1021, 649] on img at bounding box center [1019, 648] width 24 height 31
click at [1021, 649] on input "0" at bounding box center [982, 649] width 99 height 32
click at [1020, 649] on img at bounding box center [1019, 648] width 24 height 31
click at [1020, 649] on input "1" at bounding box center [982, 649] width 99 height 32
type input "2"
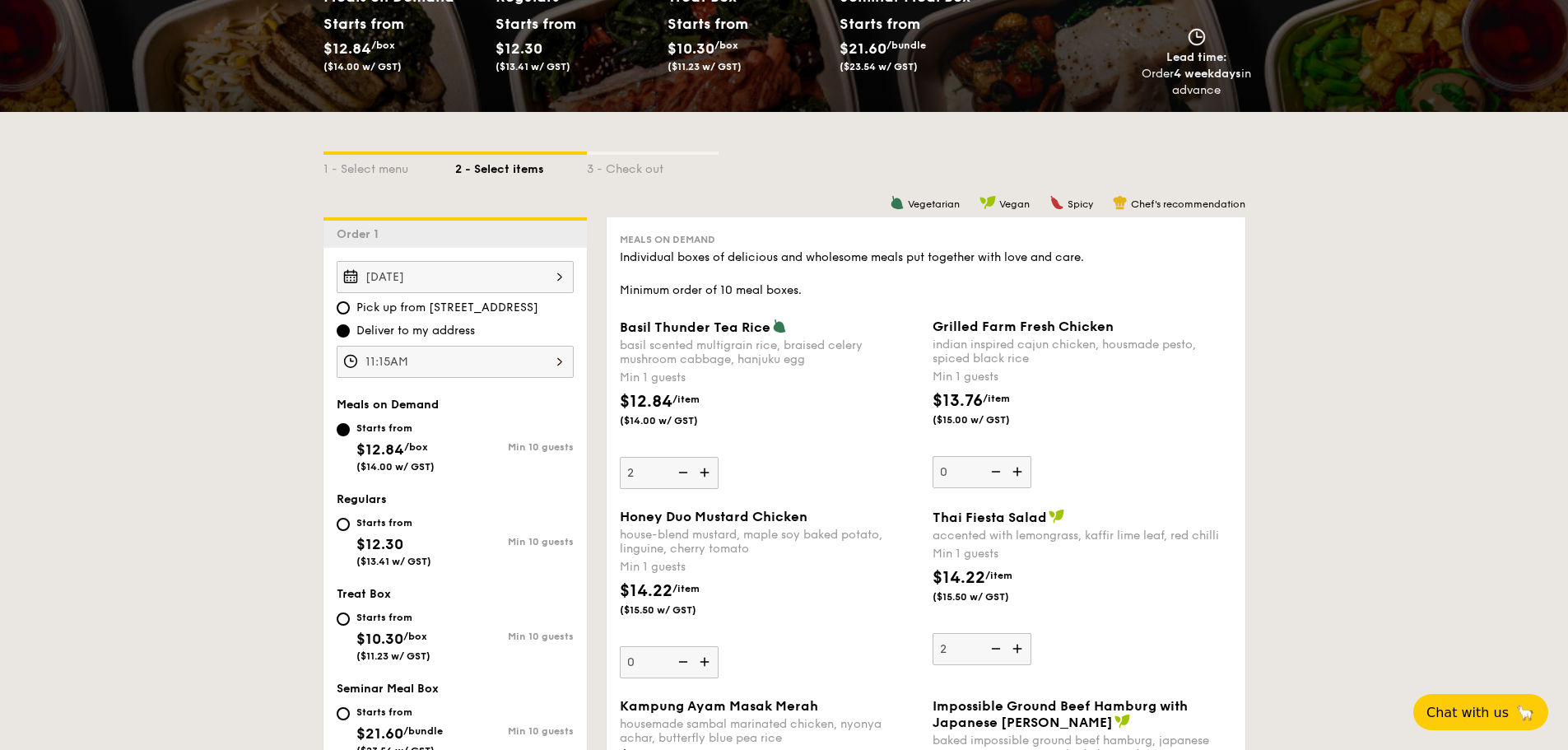
click at [1174, 414] on div "$13.76 /item ($15.00 w/ GST)" at bounding box center [1083, 417] width 312 height 58
click at [1031, 456] on input "0" at bounding box center [982, 472] width 99 height 32
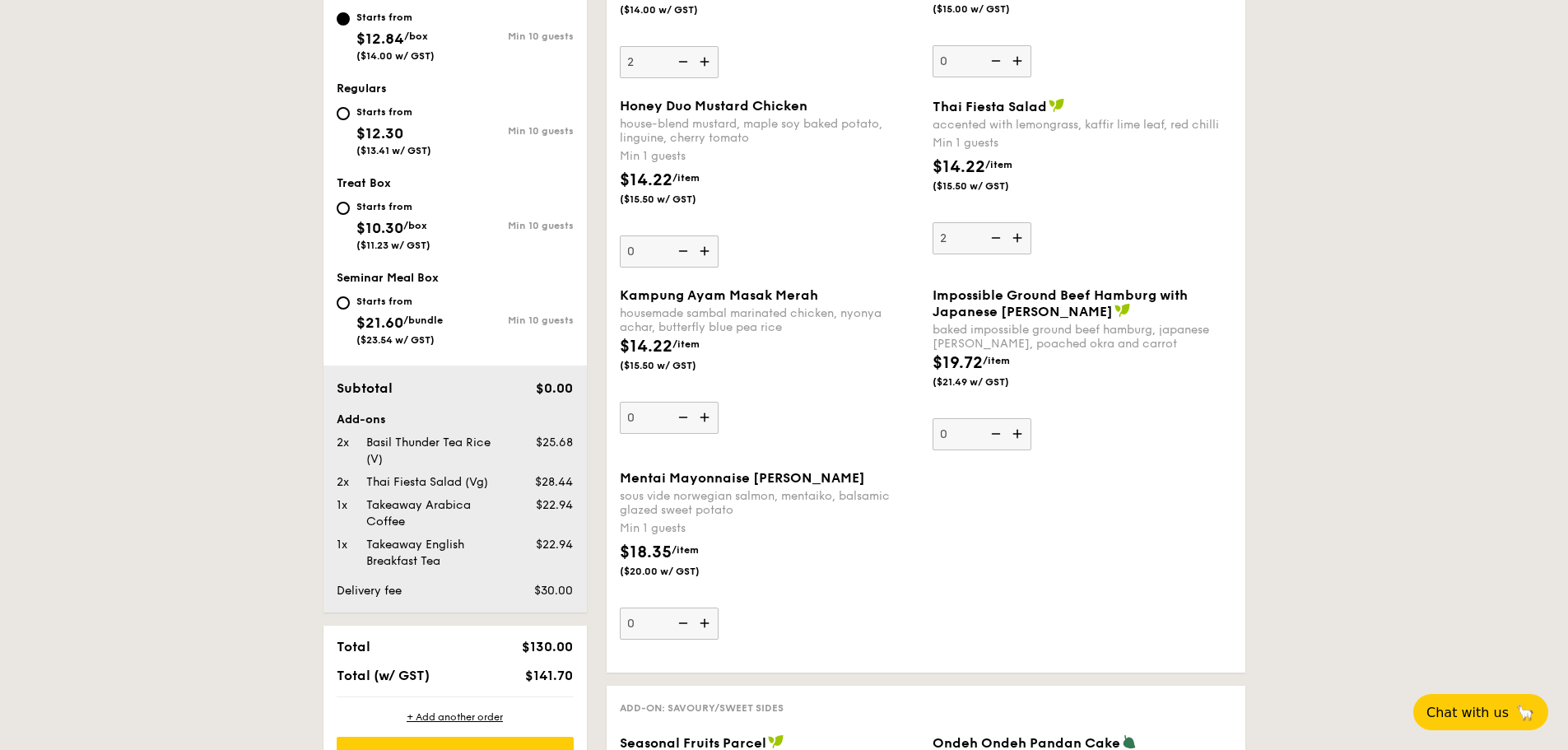
scroll to position [658, 0]
click at [704, 623] on img at bounding box center [705, 622] width 24 height 31
click at [704, 623] on input "0" at bounding box center [669, 622] width 99 height 32
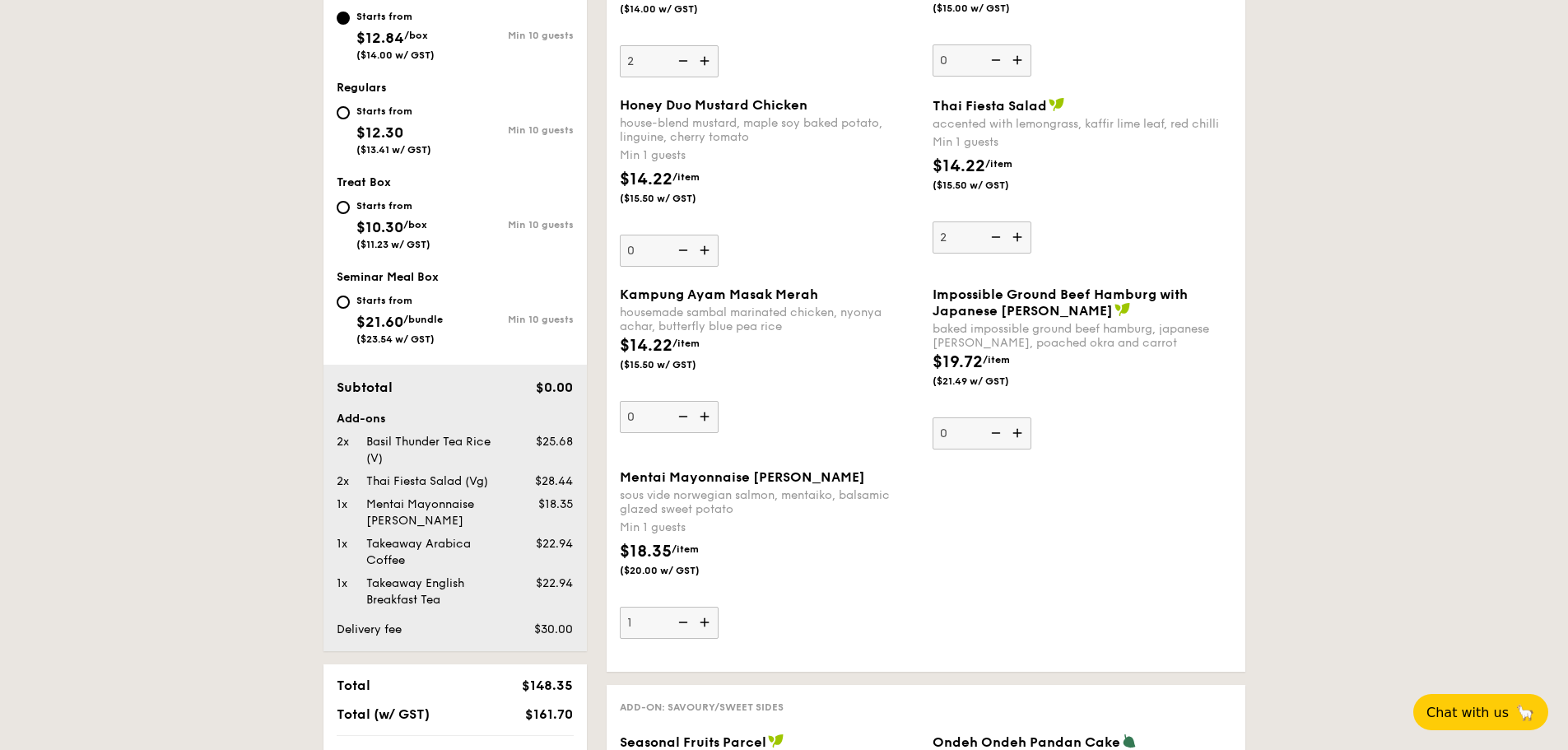
click at [704, 623] on img at bounding box center [705, 622] width 24 height 31
click at [704, 623] on input "1" at bounding box center [669, 622] width 99 height 32
click at [704, 623] on img at bounding box center [705, 622] width 24 height 31
click at [704, 623] on input "2" at bounding box center [669, 622] width 99 height 32
click at [704, 623] on img at bounding box center [705, 622] width 24 height 31
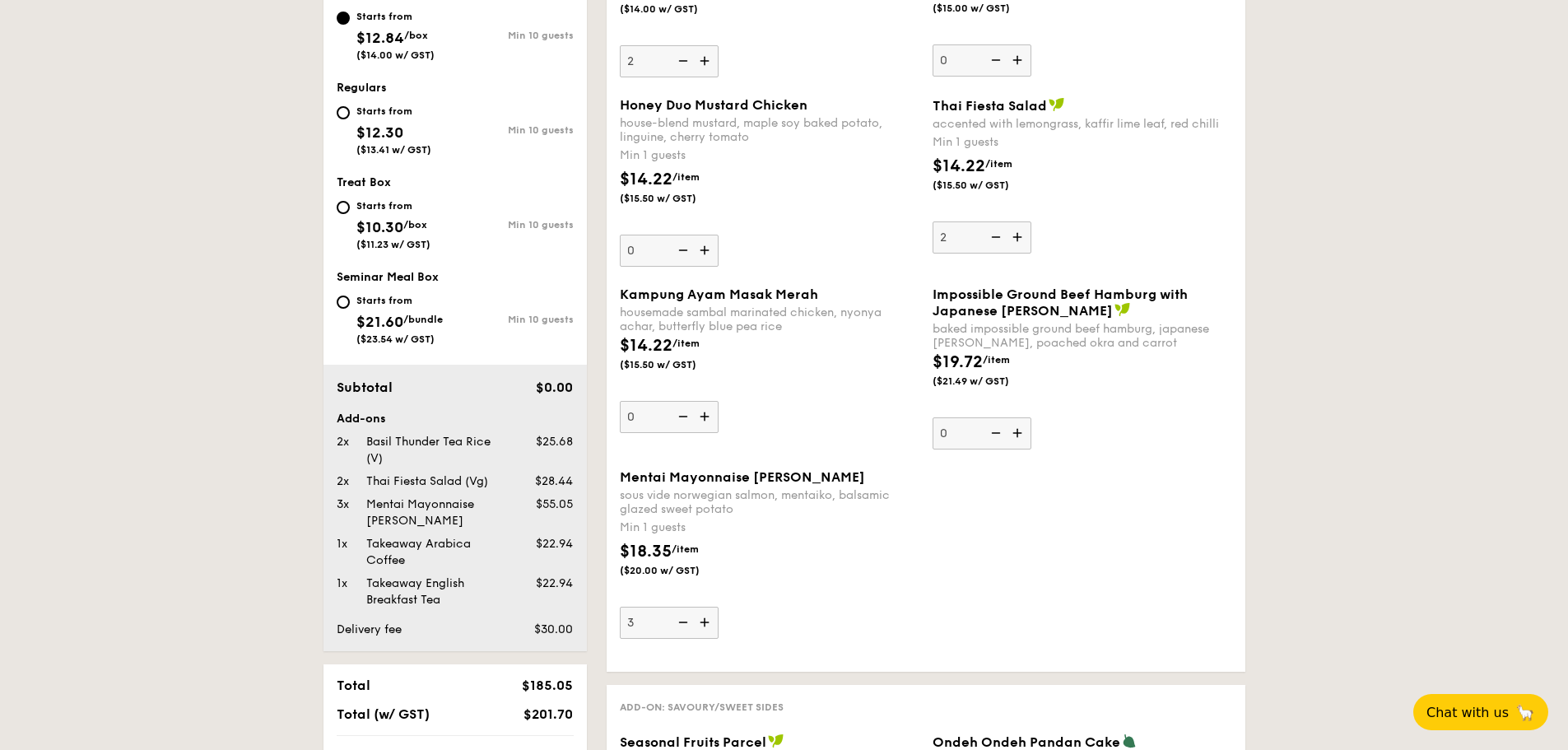
click at [704, 623] on input "3" at bounding box center [669, 622] width 99 height 32
click at [704, 623] on img at bounding box center [705, 622] width 24 height 31
click at [704, 623] on input "4" at bounding box center [669, 622] width 99 height 32
type input "5"
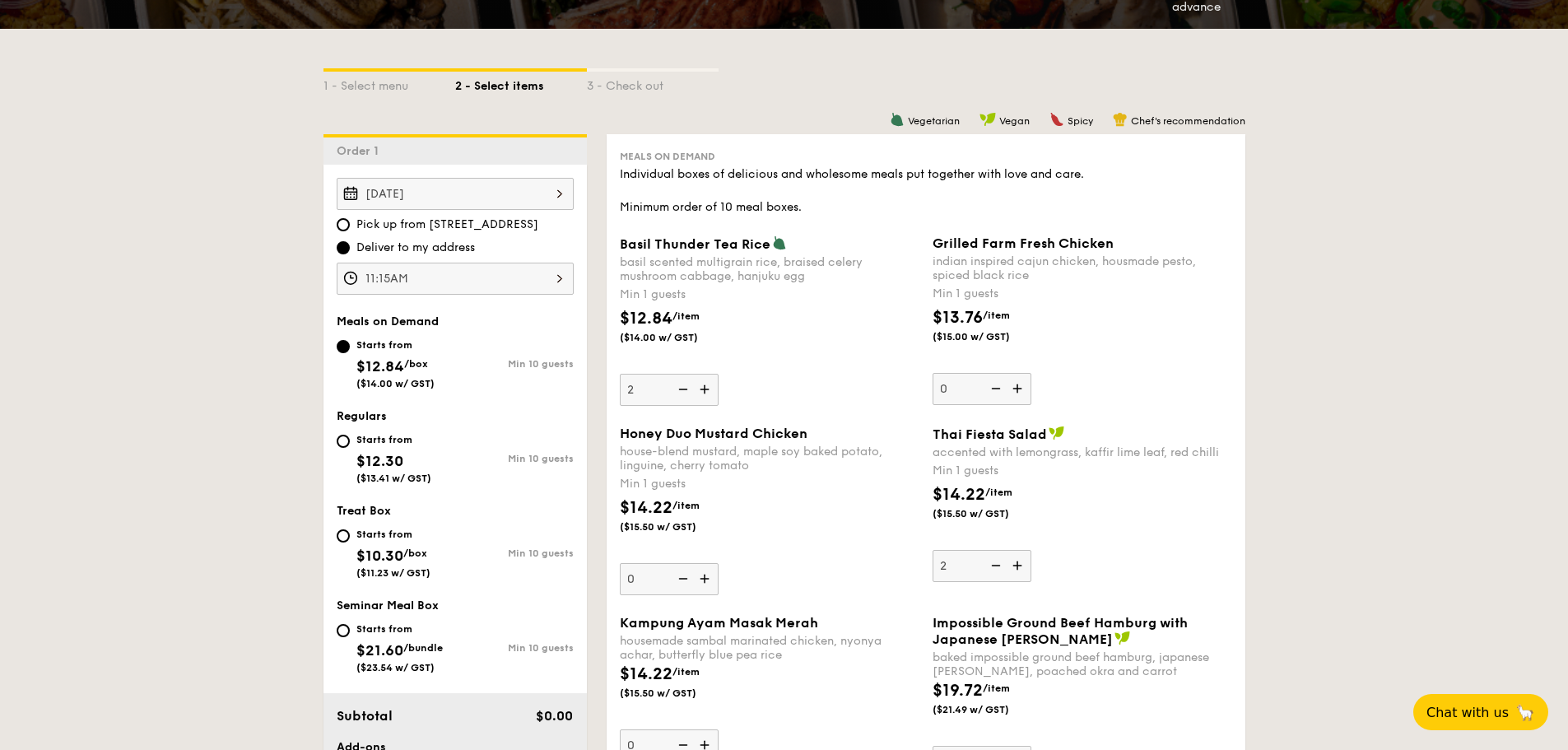
scroll to position [329, 0]
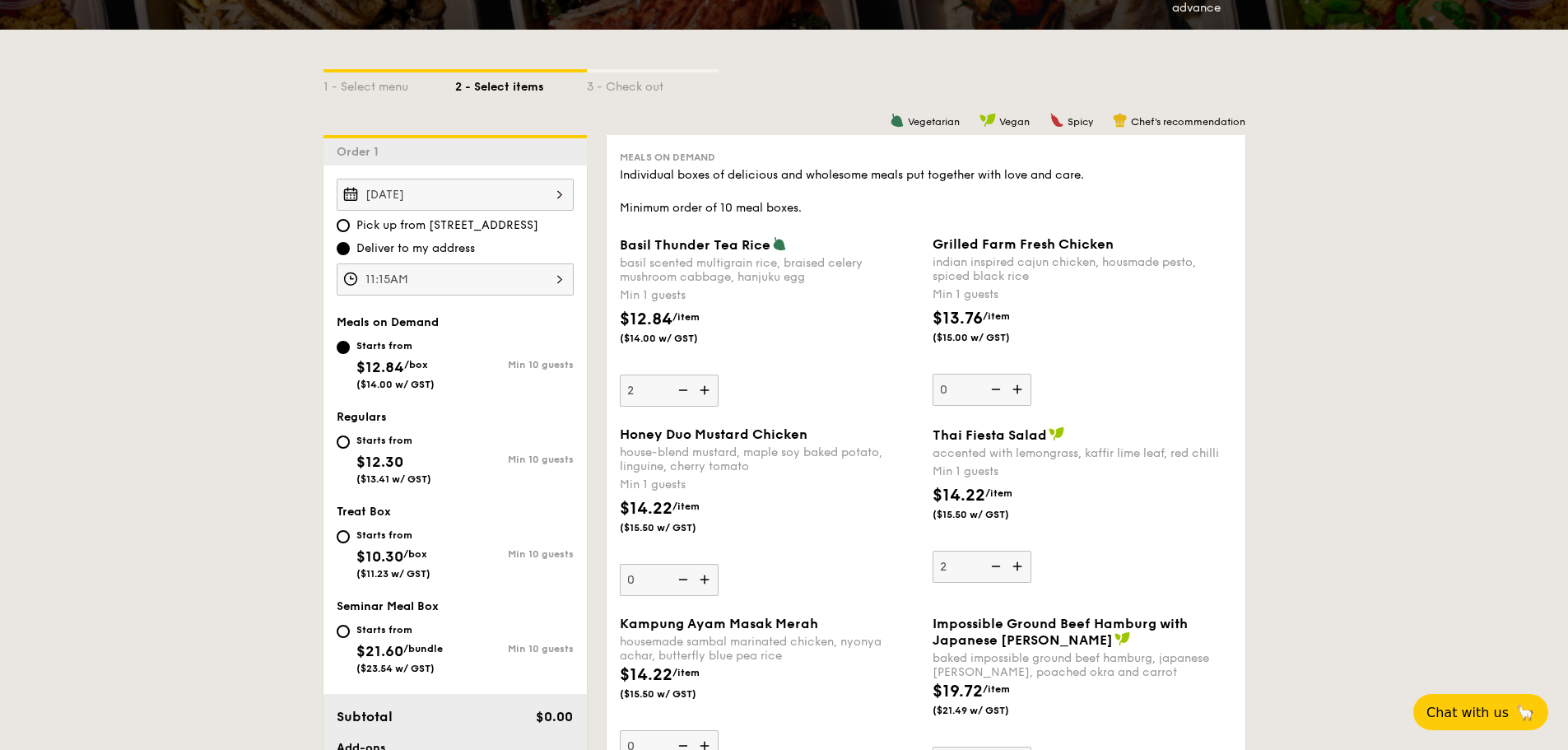
click at [1017, 385] on img at bounding box center [1019, 389] width 24 height 31
click at [1017, 385] on input "0" at bounding box center [982, 390] width 99 height 32
click at [1017, 385] on img at bounding box center [1019, 389] width 24 height 31
click at [1017, 385] on input "1" at bounding box center [982, 390] width 99 height 32
click at [1017, 385] on img at bounding box center [1019, 389] width 24 height 31
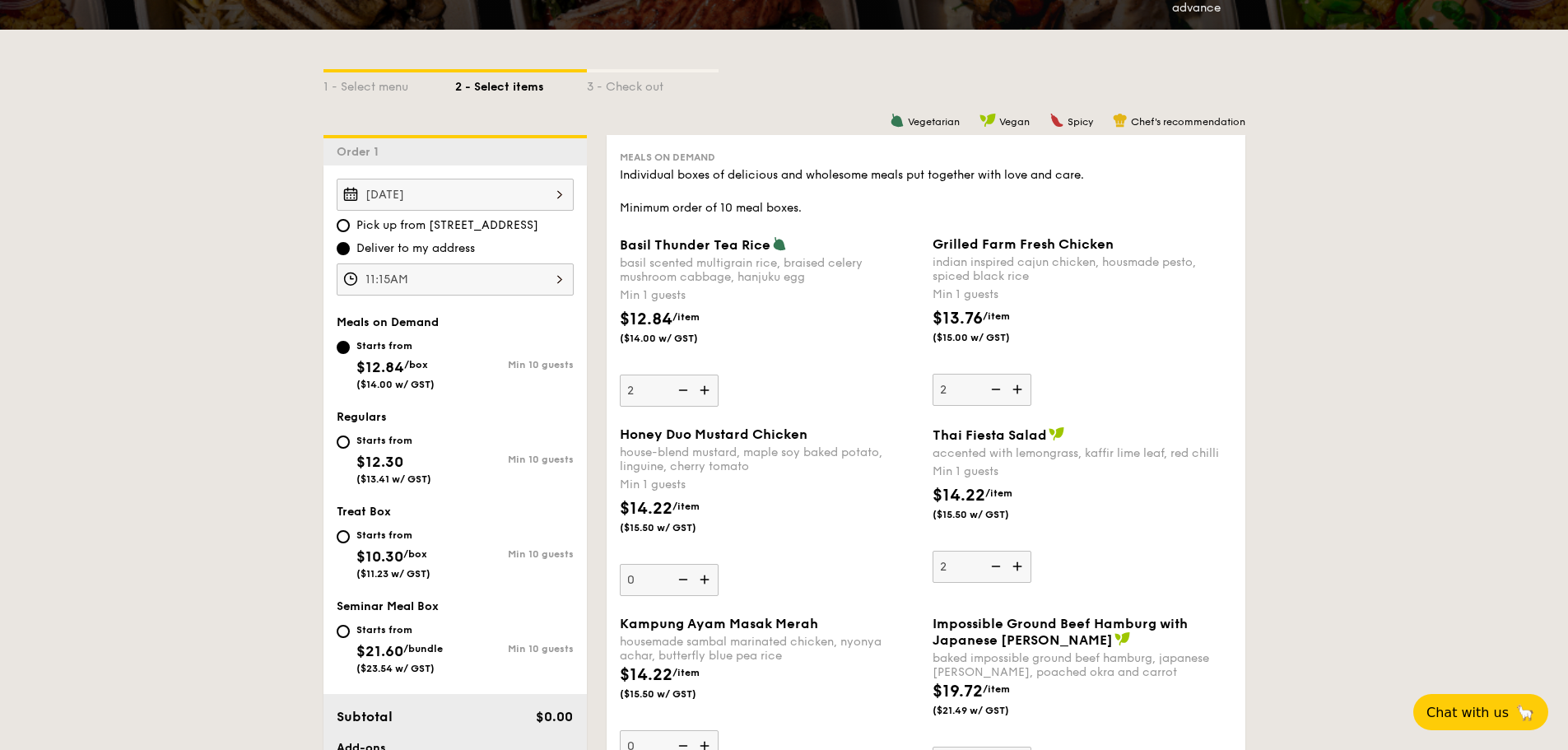
click at [1017, 385] on input "2" at bounding box center [982, 390] width 99 height 32
click at [1017, 385] on img at bounding box center [1019, 389] width 24 height 31
click at [1017, 385] on input "3" at bounding box center [982, 390] width 99 height 32
type input "4"
click at [707, 579] on img at bounding box center [705, 579] width 24 height 31
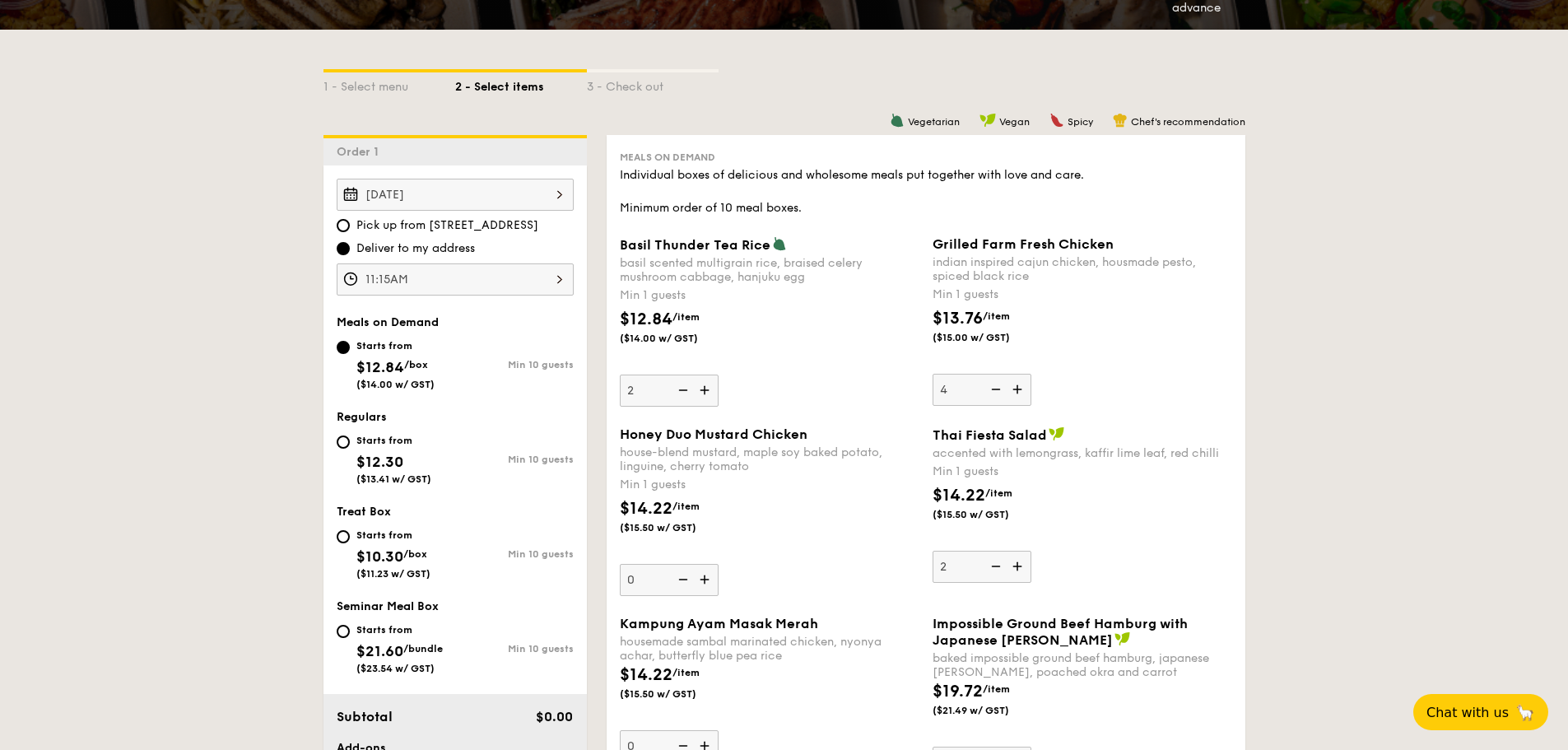
click at [707, 579] on input "0" at bounding box center [669, 580] width 99 height 32
click at [707, 579] on img at bounding box center [705, 579] width 24 height 31
click at [707, 579] on input "1" at bounding box center [669, 580] width 99 height 32
click at [707, 579] on img at bounding box center [705, 579] width 24 height 31
click at [707, 579] on input "2" at bounding box center [669, 580] width 99 height 32
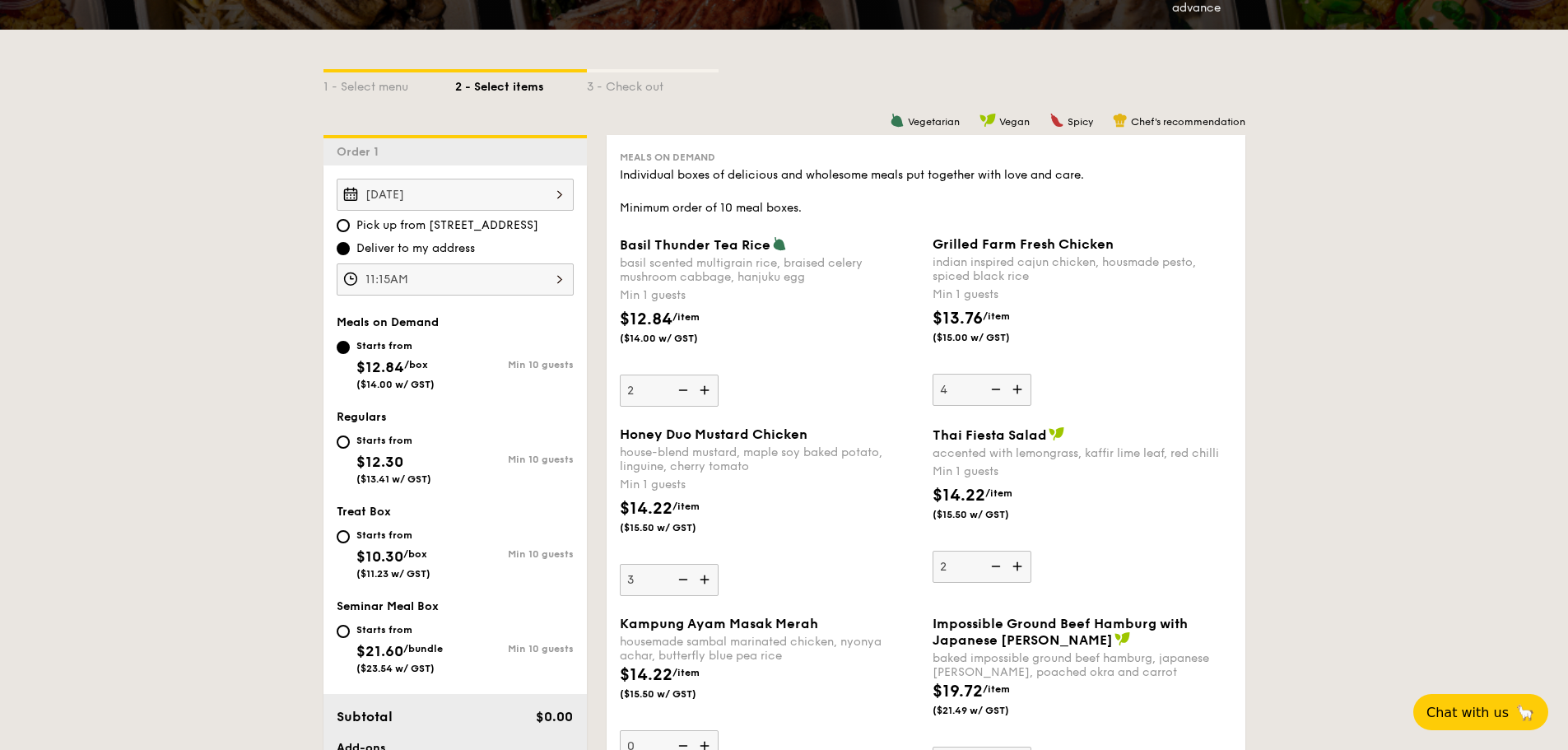
click at [705, 582] on img at bounding box center [705, 579] width 24 height 31
click at [705, 582] on input "3" at bounding box center [669, 580] width 99 height 32
type input "4"
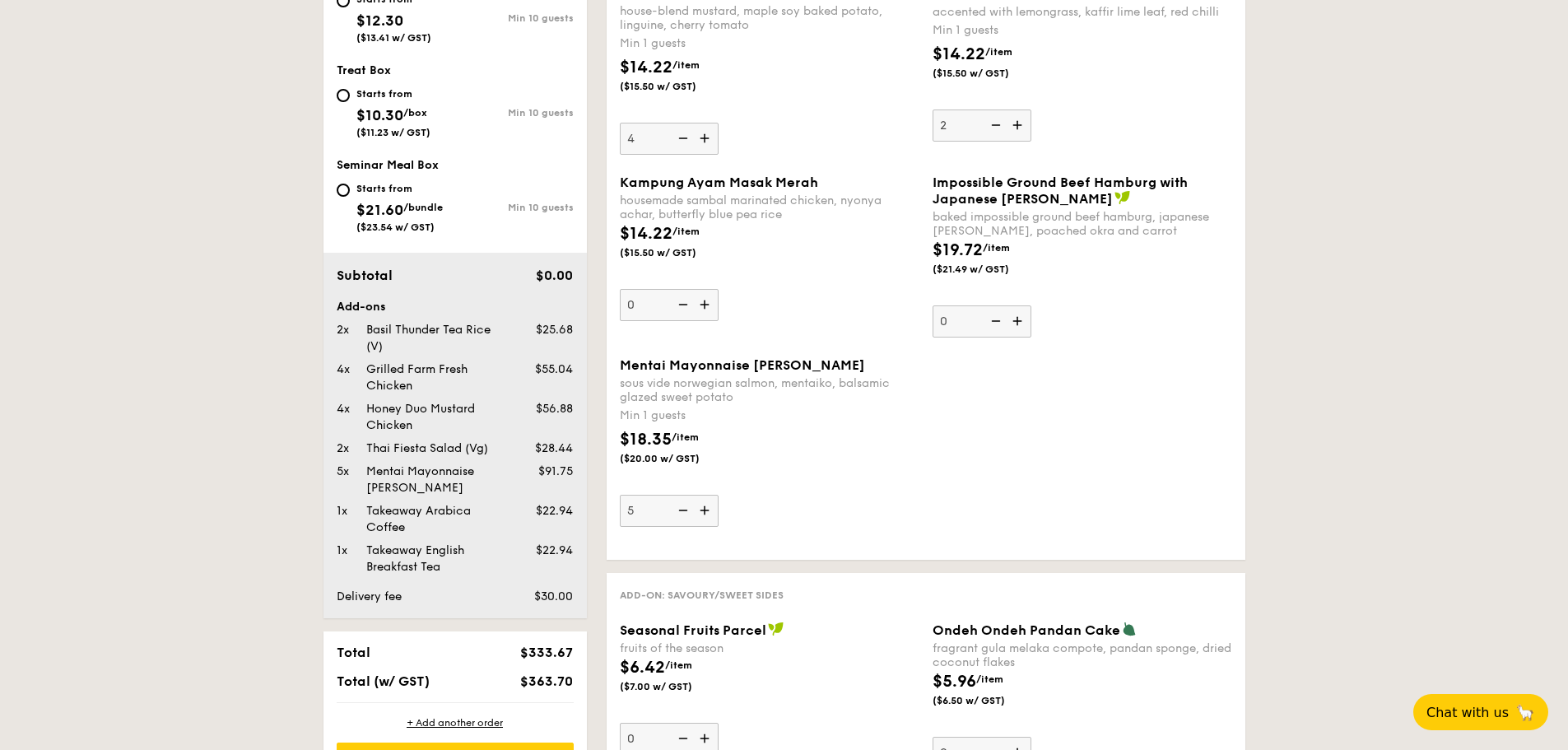
scroll to position [823, 0]
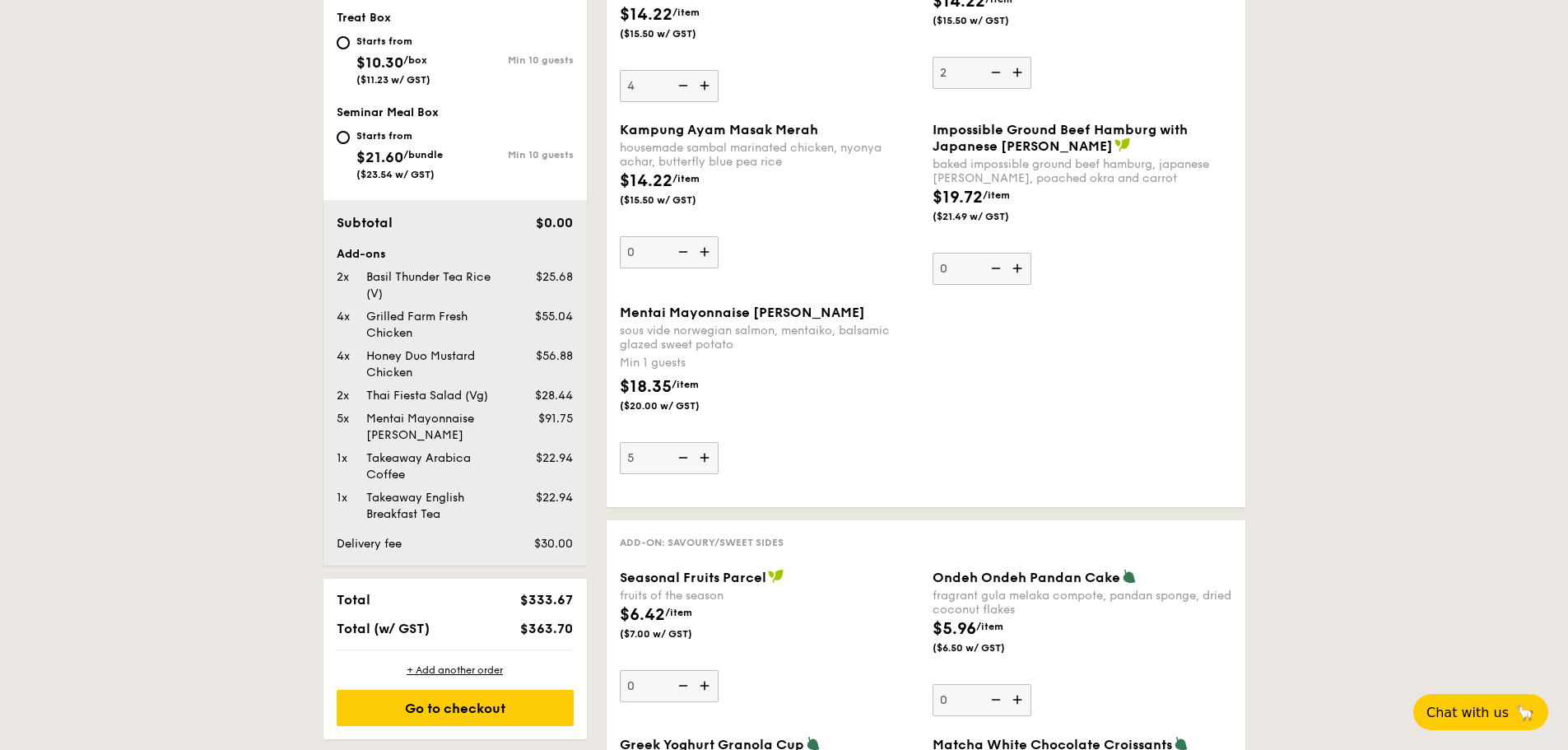
click at [704, 458] on img at bounding box center [705, 457] width 24 height 31
click at [704, 458] on input "5" at bounding box center [669, 458] width 99 height 32
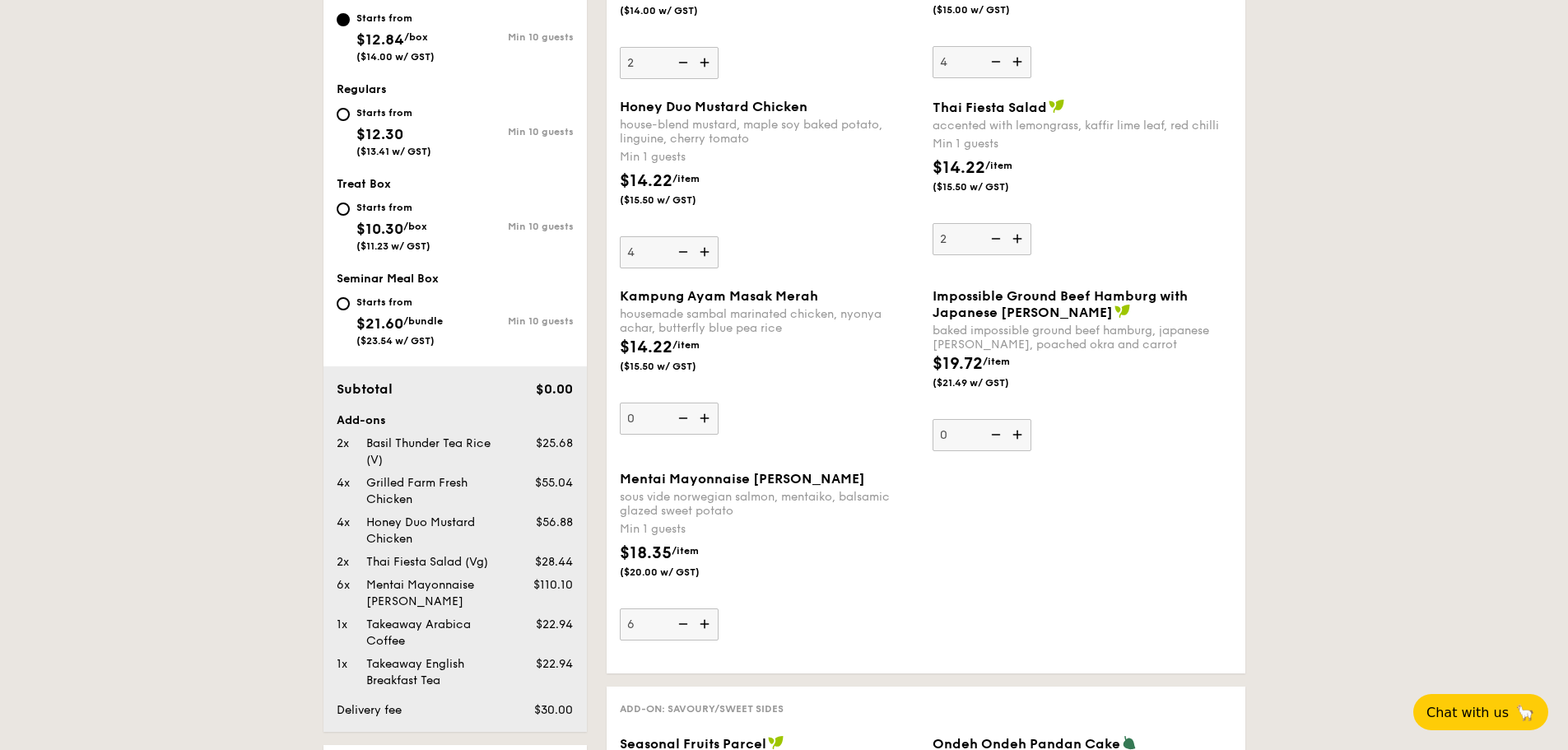
scroll to position [658, 0]
click at [685, 622] on img at bounding box center [681, 622] width 24 height 31
click at [685, 622] on input "6" at bounding box center [669, 622] width 99 height 32
type input "5"
click at [819, 601] on div "Mentai Mayonnaise Aburi Salmon sous vide norwegian salmon, mentaiko, balsamic g…" at bounding box center [769, 554] width 300 height 170
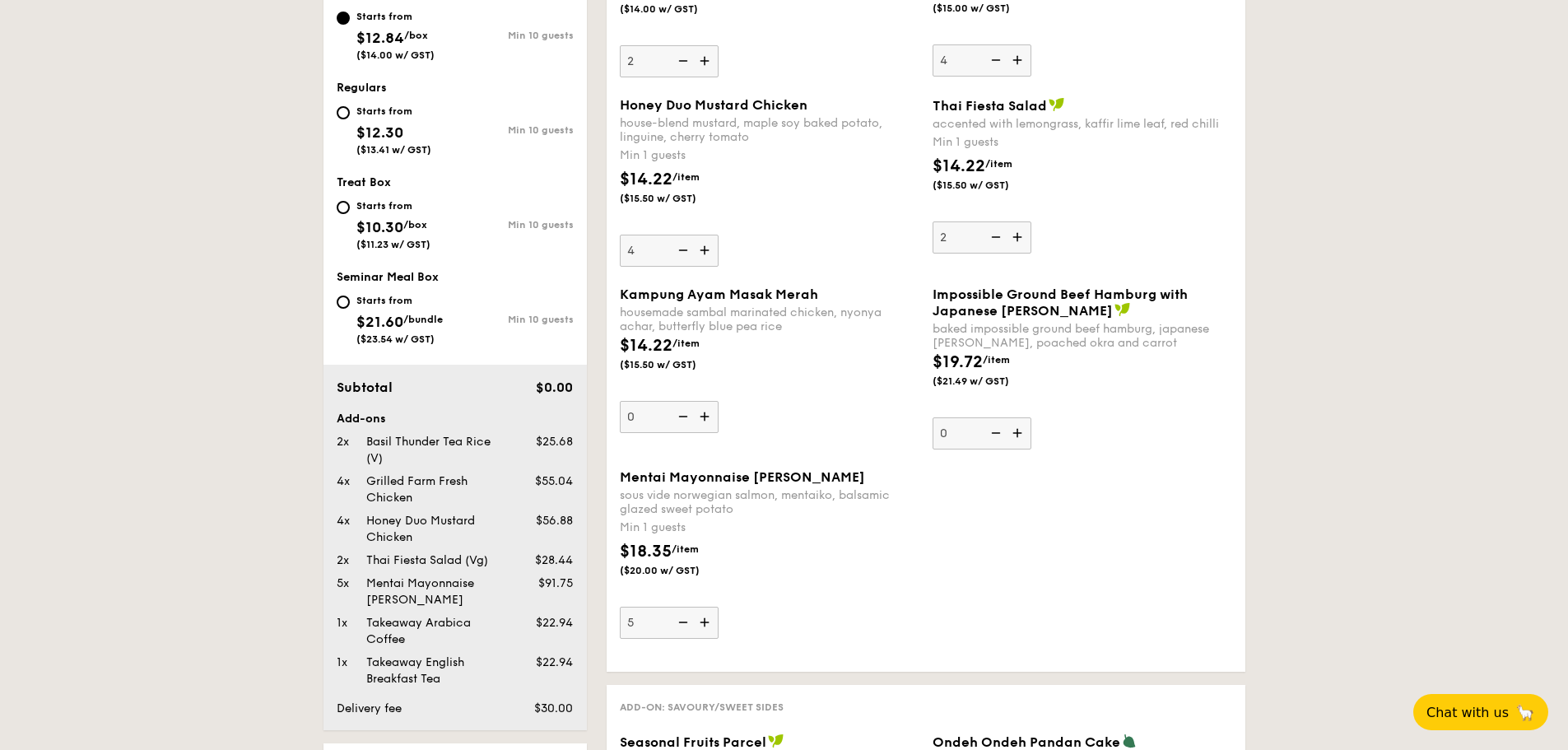
click at [719, 606] on input "5" at bounding box center [669, 622] width 99 height 32
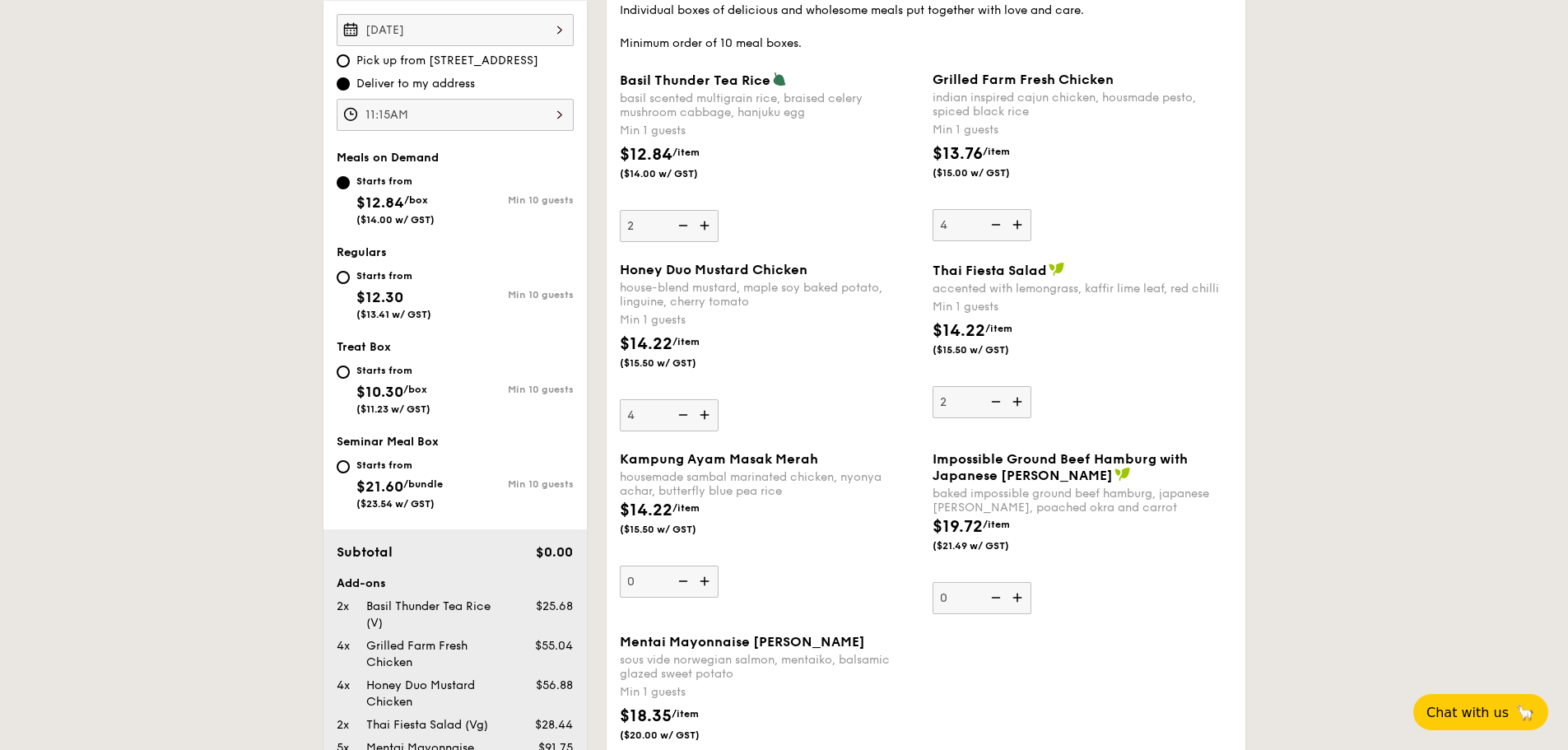
scroll to position [412, 0]
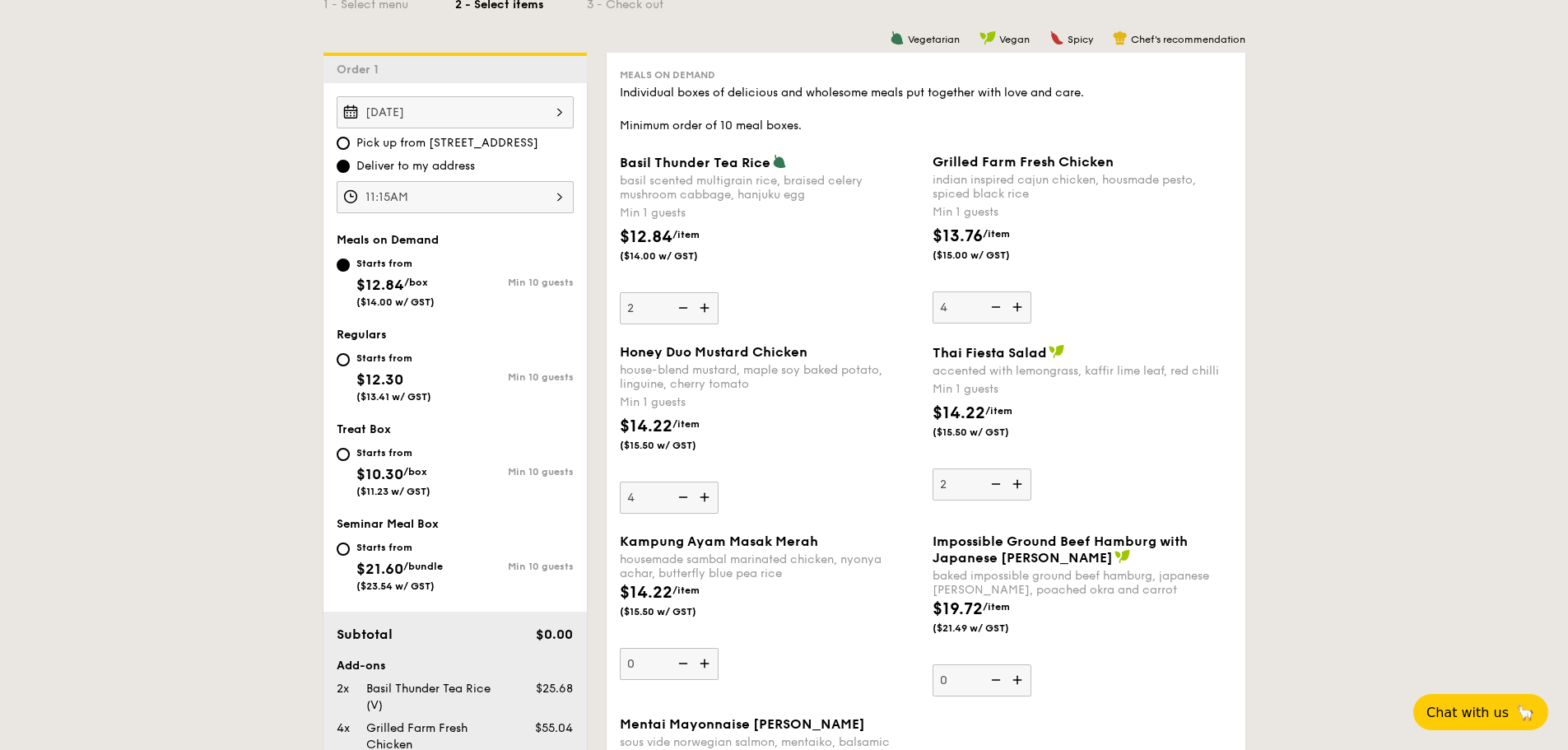
click at [1019, 307] on img at bounding box center [1019, 307] width 24 height 31
click at [1019, 307] on input "4" at bounding box center [982, 307] width 99 height 32
type input "5"
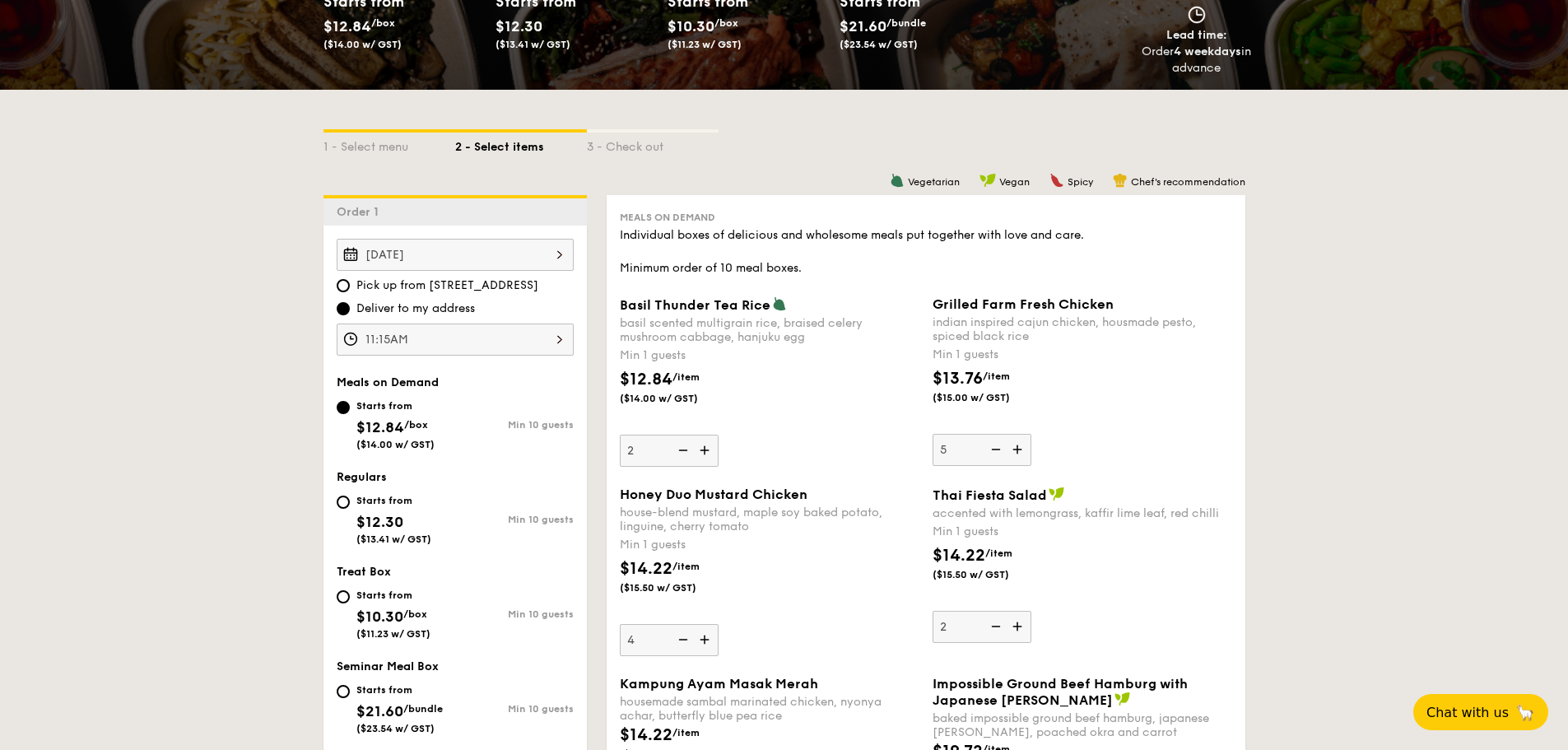
scroll to position [247, 0]
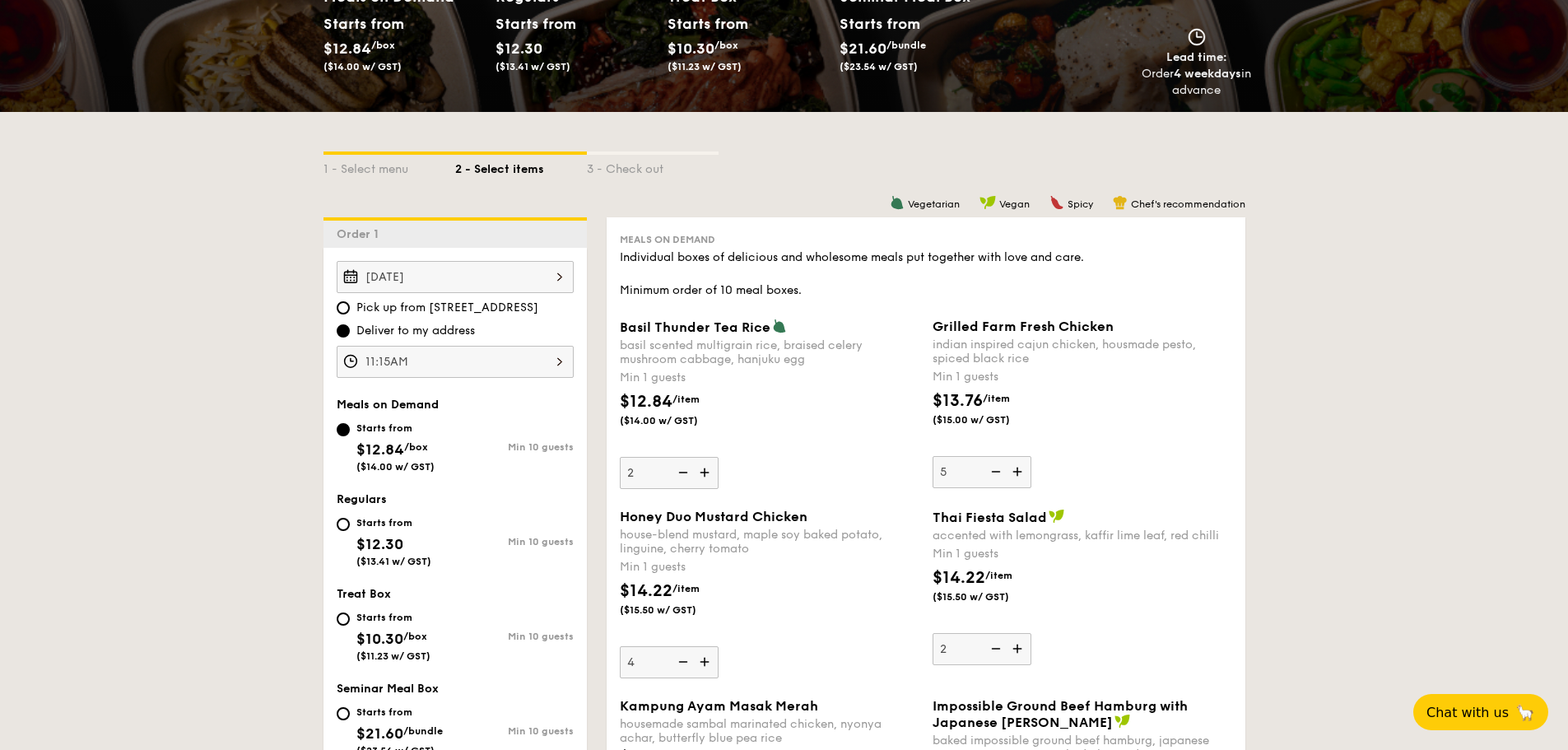
click at [1140, 448] on div "Grilled Farm Fresh Chicken indian inspired cajun chicken, housmade pesto, spice…" at bounding box center [1082, 403] width 300 height 170
click at [1031, 456] on input "5" at bounding box center [982, 472] width 99 height 32
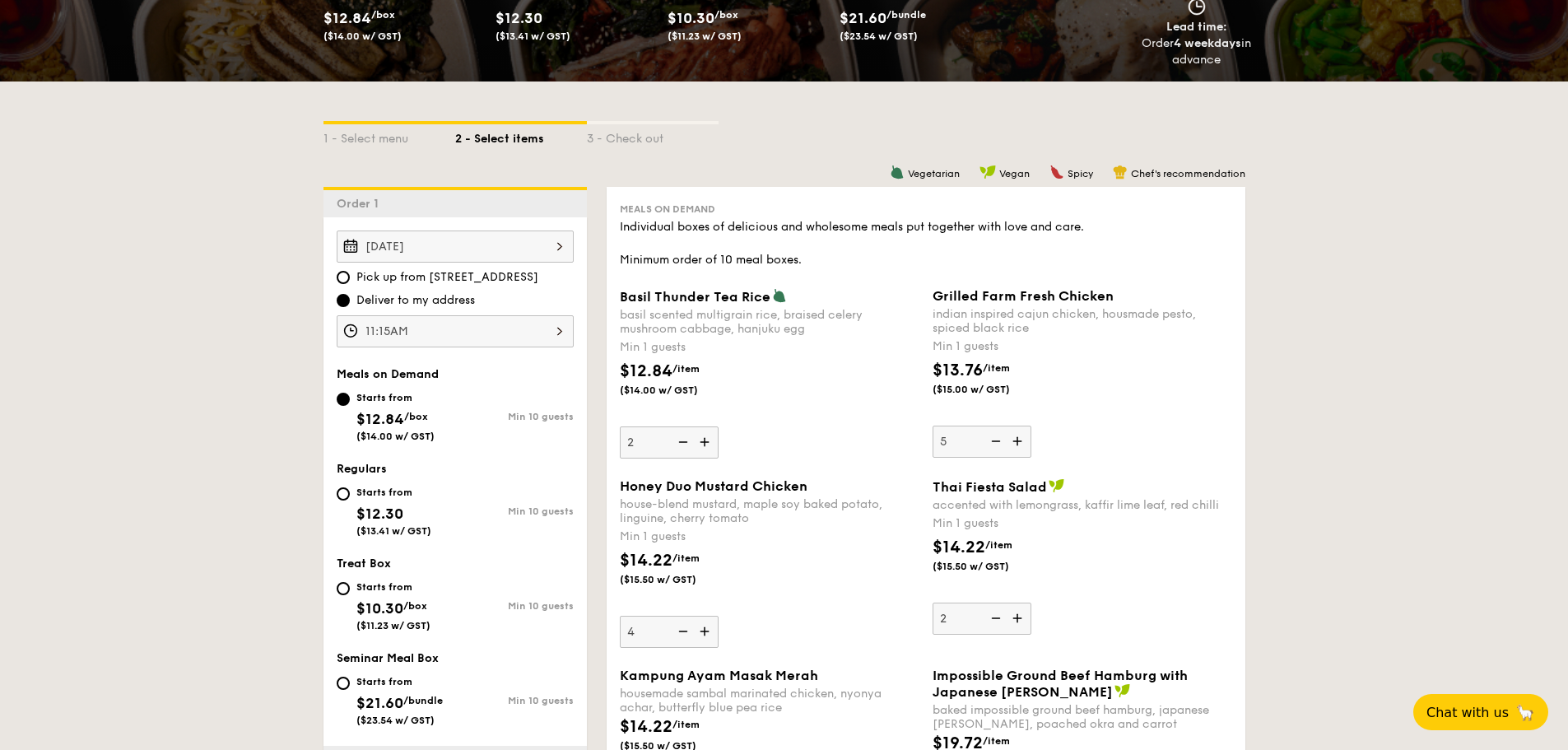
scroll to position [329, 0]
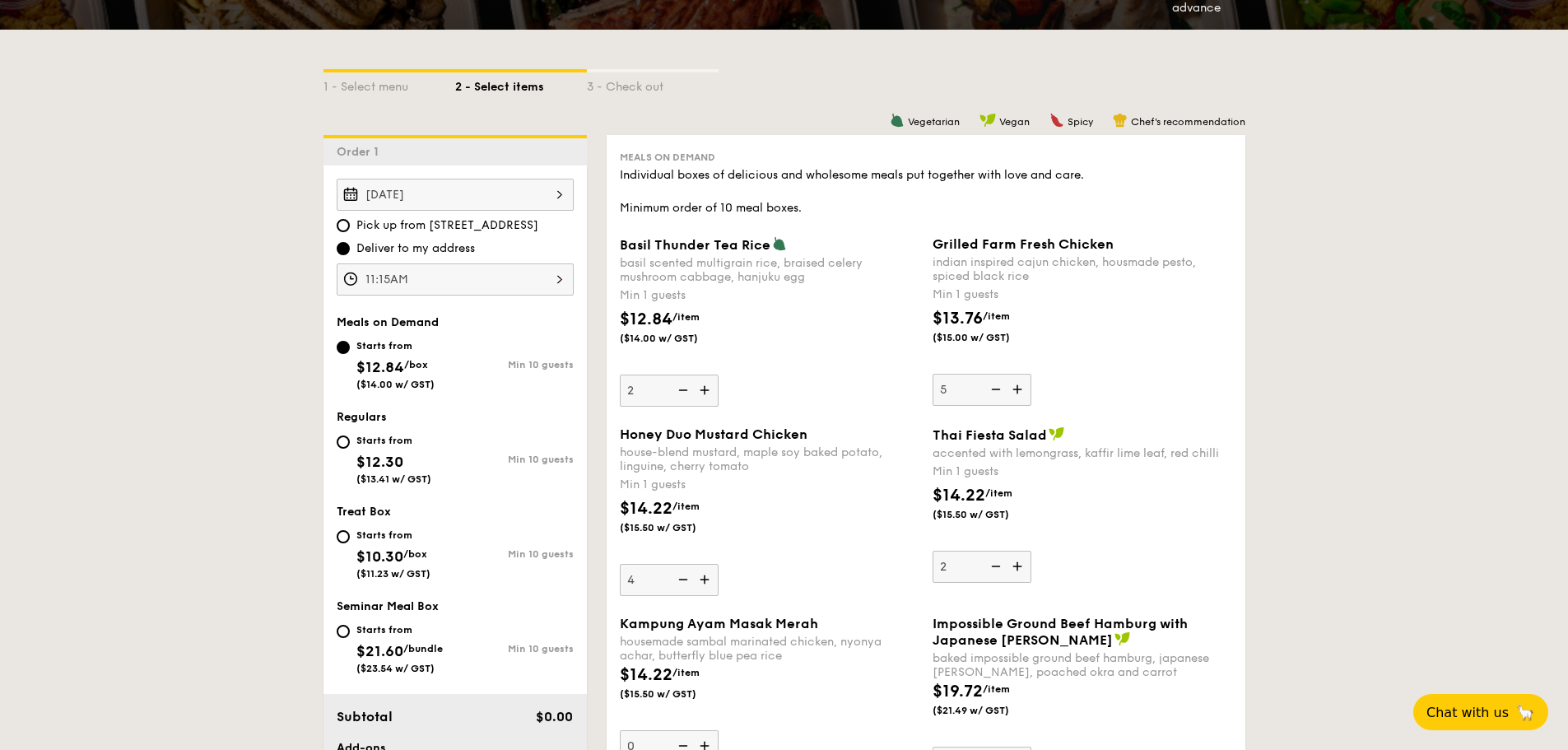
click at [999, 567] on img at bounding box center [994, 566] width 24 height 31
click at [999, 567] on input "2" at bounding box center [982, 567] width 99 height 32
type input "1"
click at [798, 337] on div "$12.84 /item ($14.00 w/ GST)" at bounding box center [769, 336] width 312 height 58
click at [719, 375] on input "2" at bounding box center [669, 391] width 99 height 32
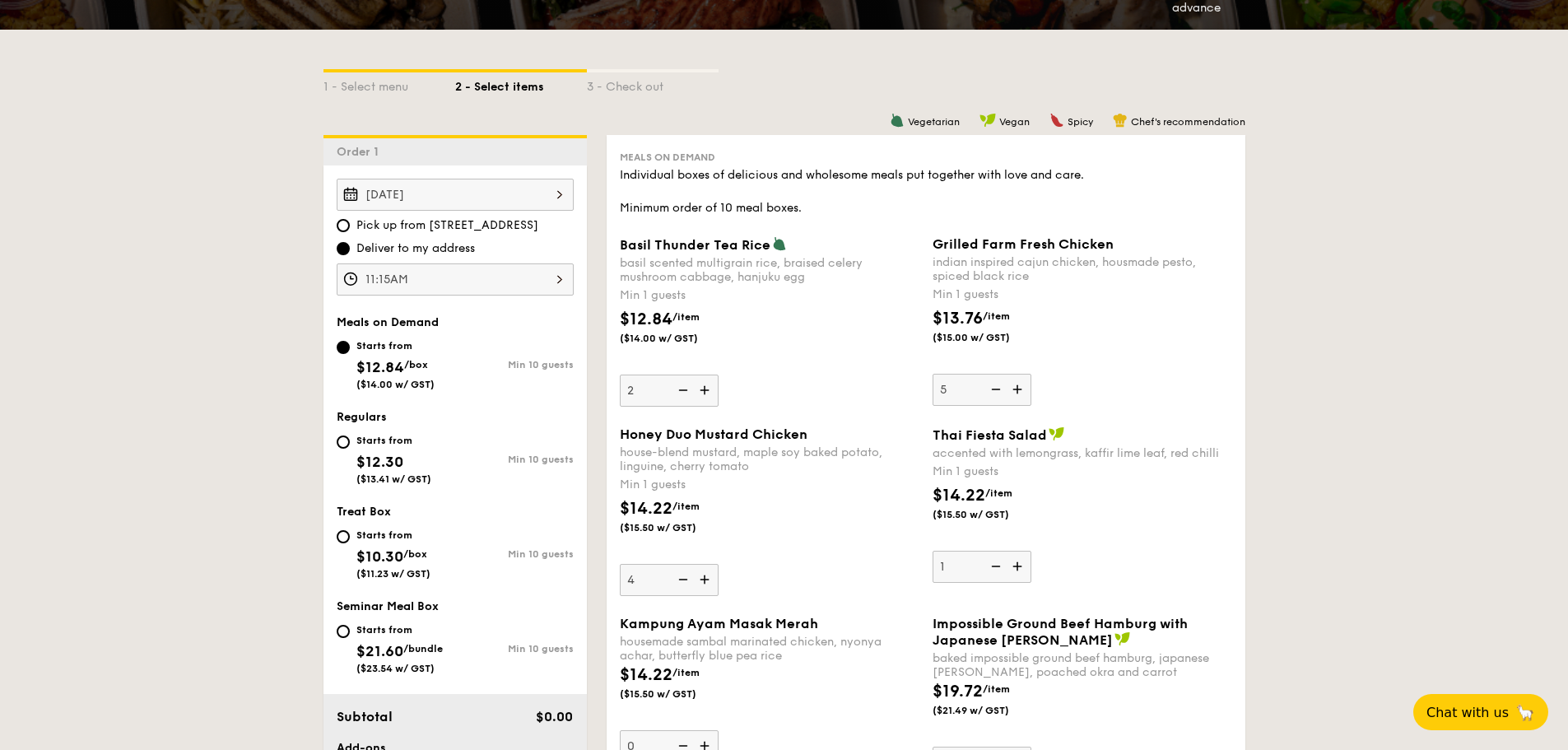
click at [679, 391] on img at bounding box center [681, 390] width 24 height 31
click at [679, 391] on input "2" at bounding box center [669, 391] width 99 height 32
type input "1"
click at [793, 364] on div "$12.84 /item ($14.00 w/ GST)" at bounding box center [769, 336] width 312 height 58
click at [719, 375] on input "1" at bounding box center [669, 391] width 99 height 32
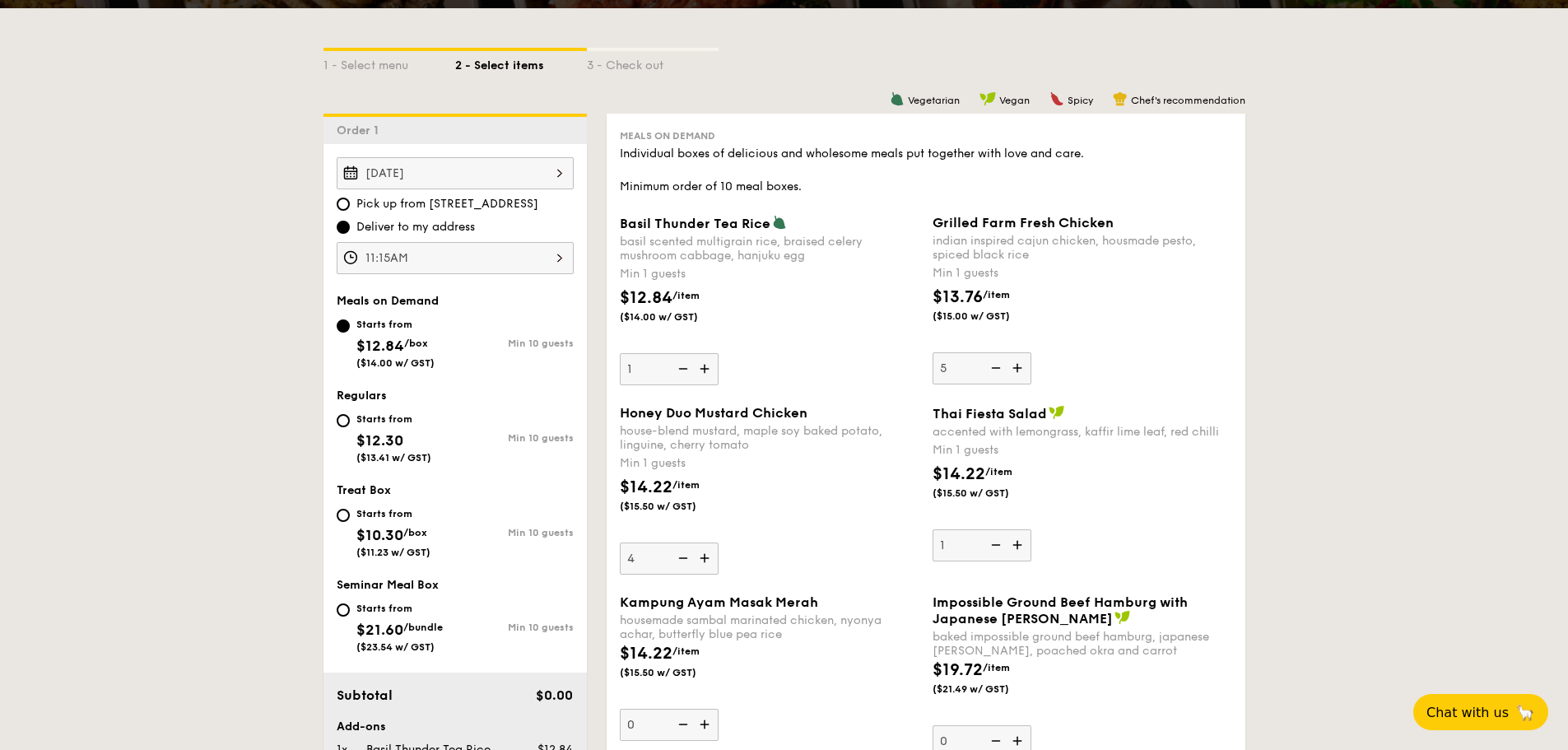
scroll to position [412, 0]
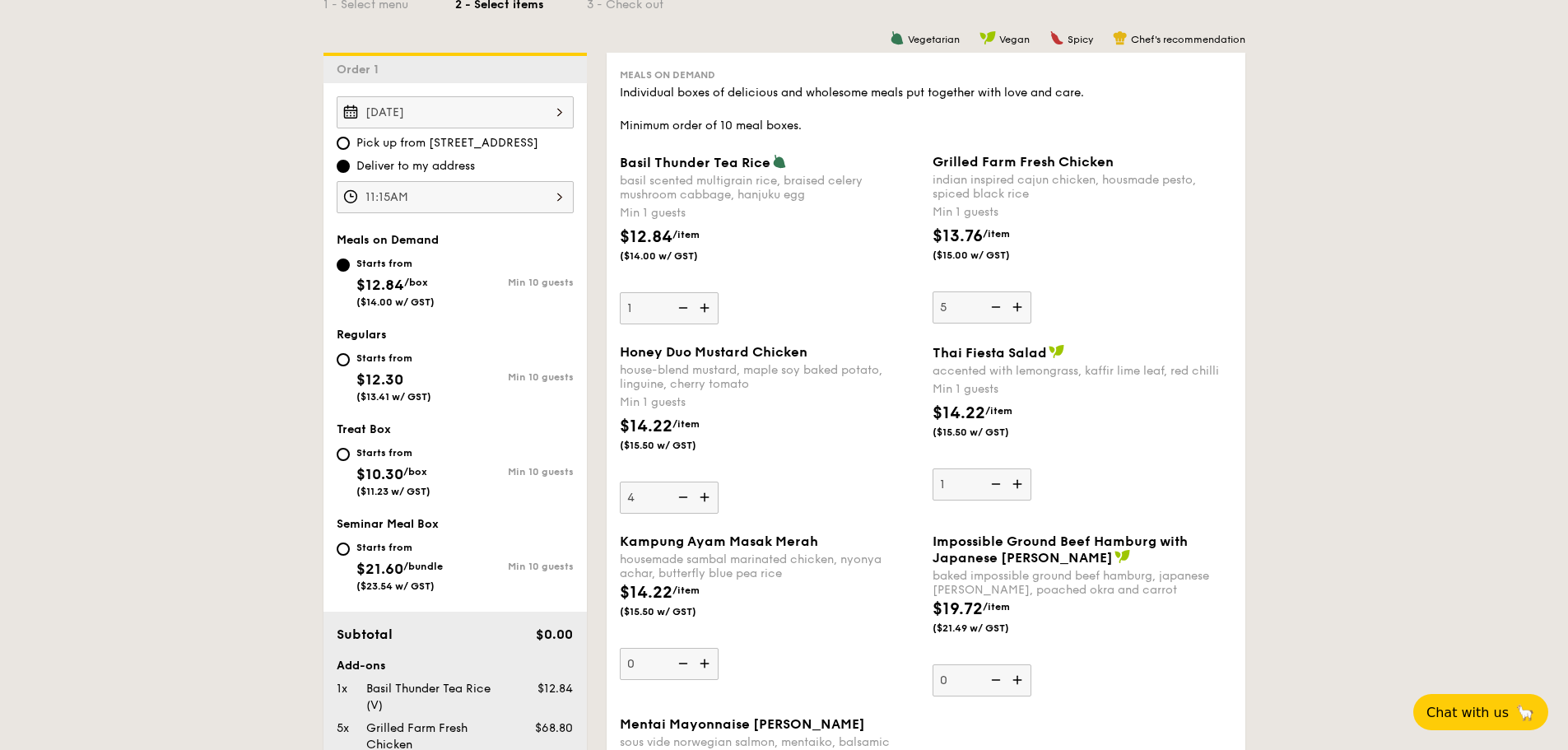
click at [701, 500] on img at bounding box center [705, 496] width 24 height 31
click at [701, 500] on input "4" at bounding box center [669, 497] width 99 height 32
type input "5"
click at [788, 460] on div "$14.22 /item ($15.50 w/ GST)" at bounding box center [769, 443] width 312 height 58
click at [719, 481] on input "5" at bounding box center [669, 497] width 99 height 32
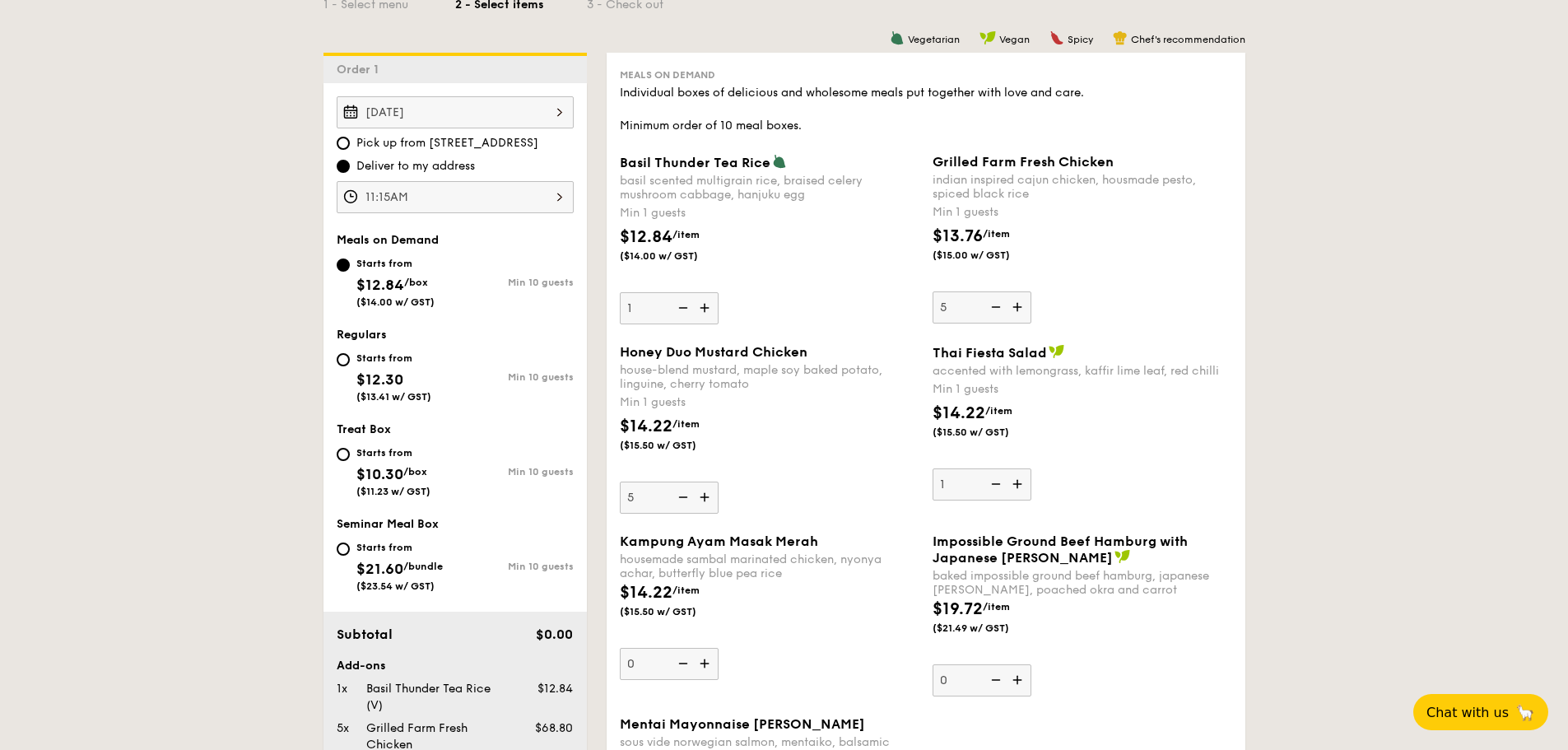
click at [780, 498] on div "Honey Duo Mustard Chicken house-blend mustard, maple soy baked potato, linguine…" at bounding box center [769, 429] width 300 height 170
click at [719, 498] on input "5" at bounding box center [669, 497] width 99 height 32
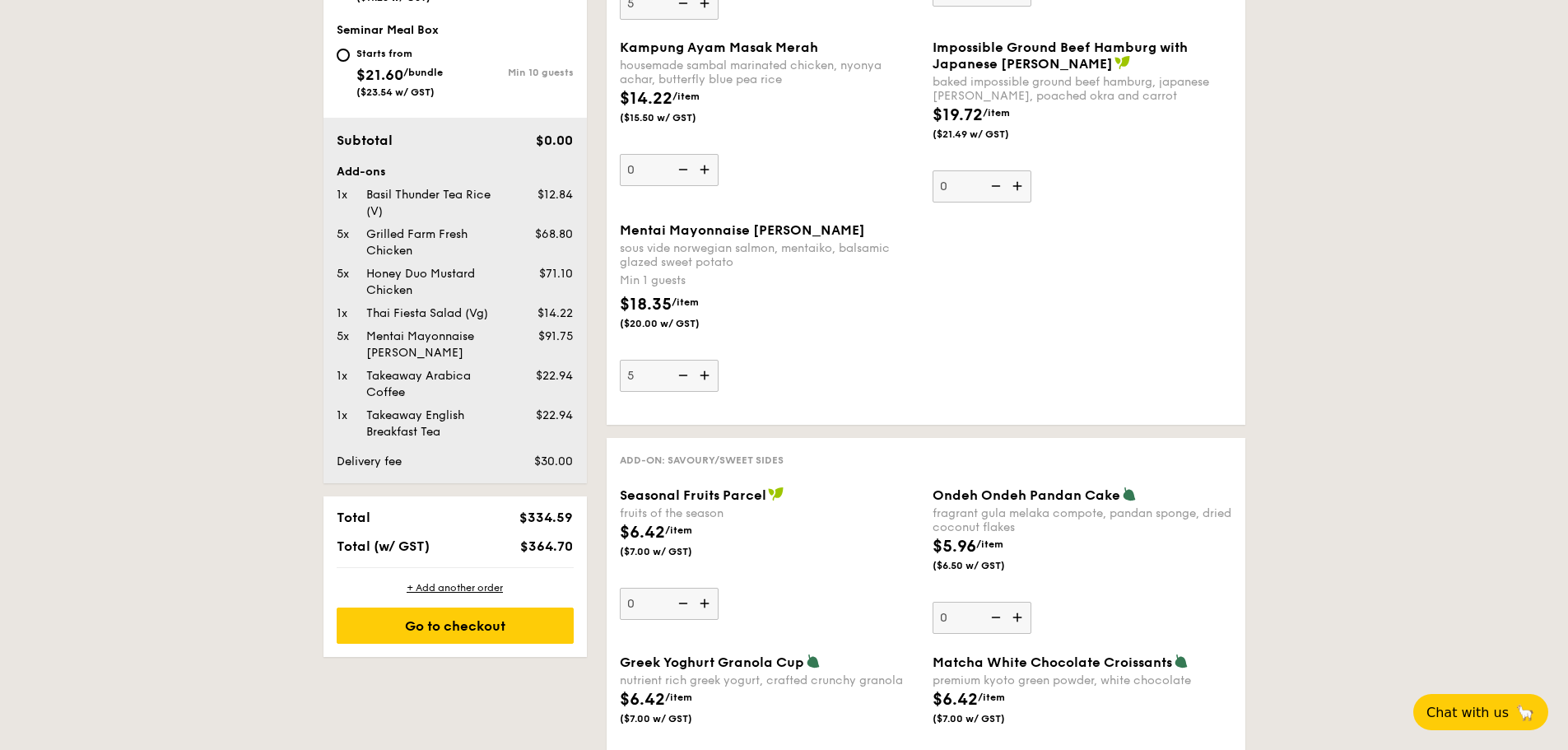
scroll to position [893, 0]
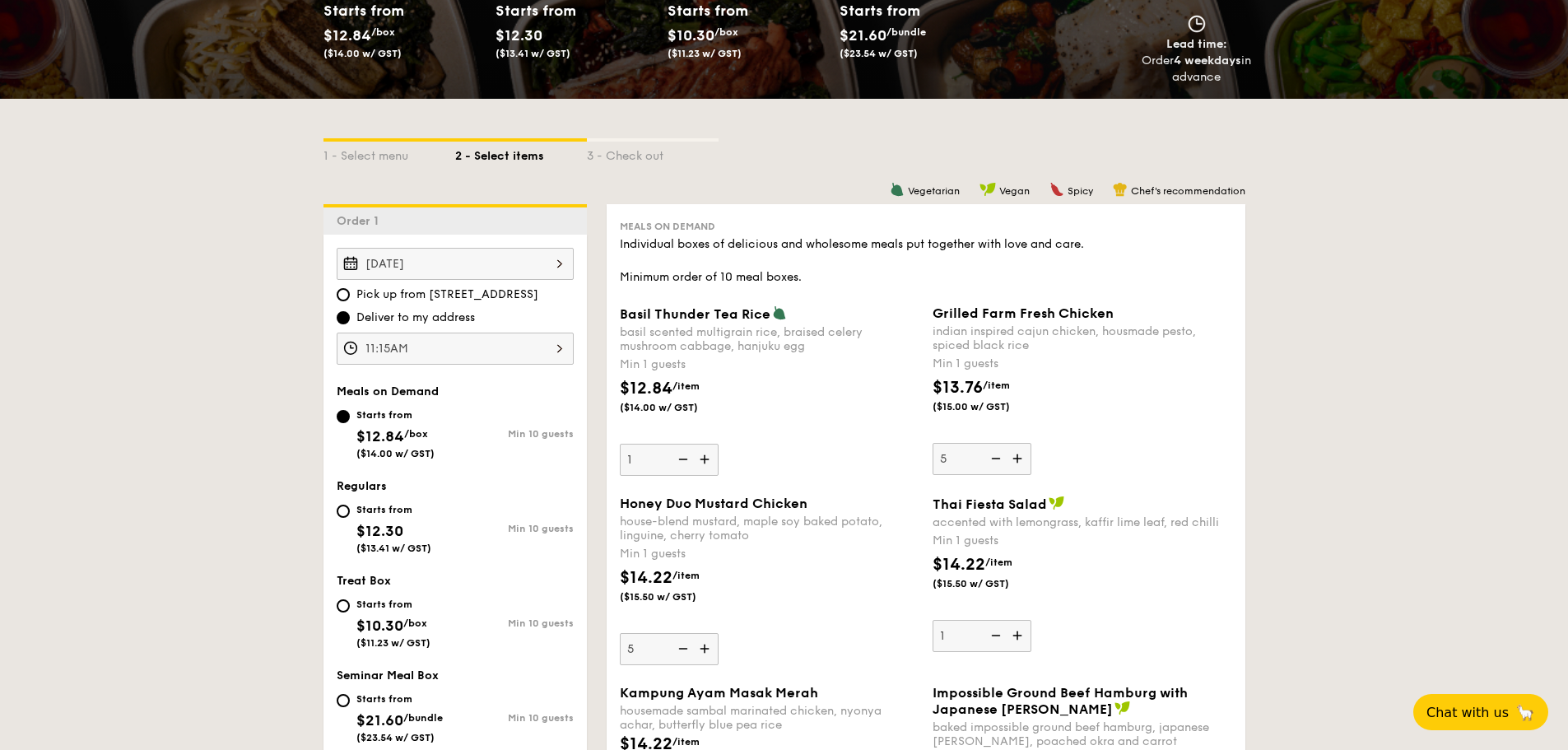
scroll to position [0, 0]
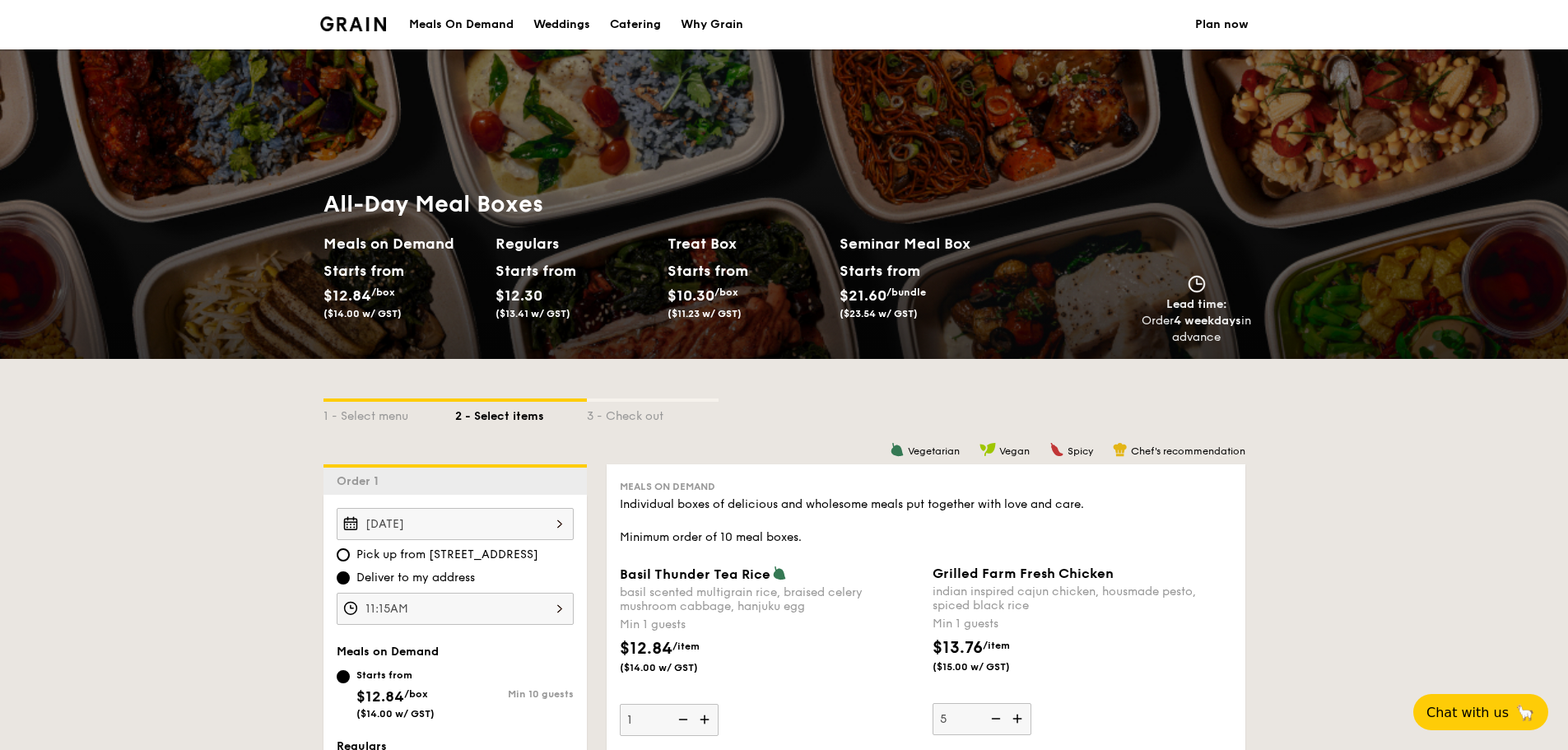
drag, startPoint x: 1031, startPoint y: 199, endPoint x: 991, endPoint y: 266, distance: 78.0
drag, startPoint x: 991, startPoint y: 266, endPoint x: 1387, endPoint y: 468, distance: 444.5
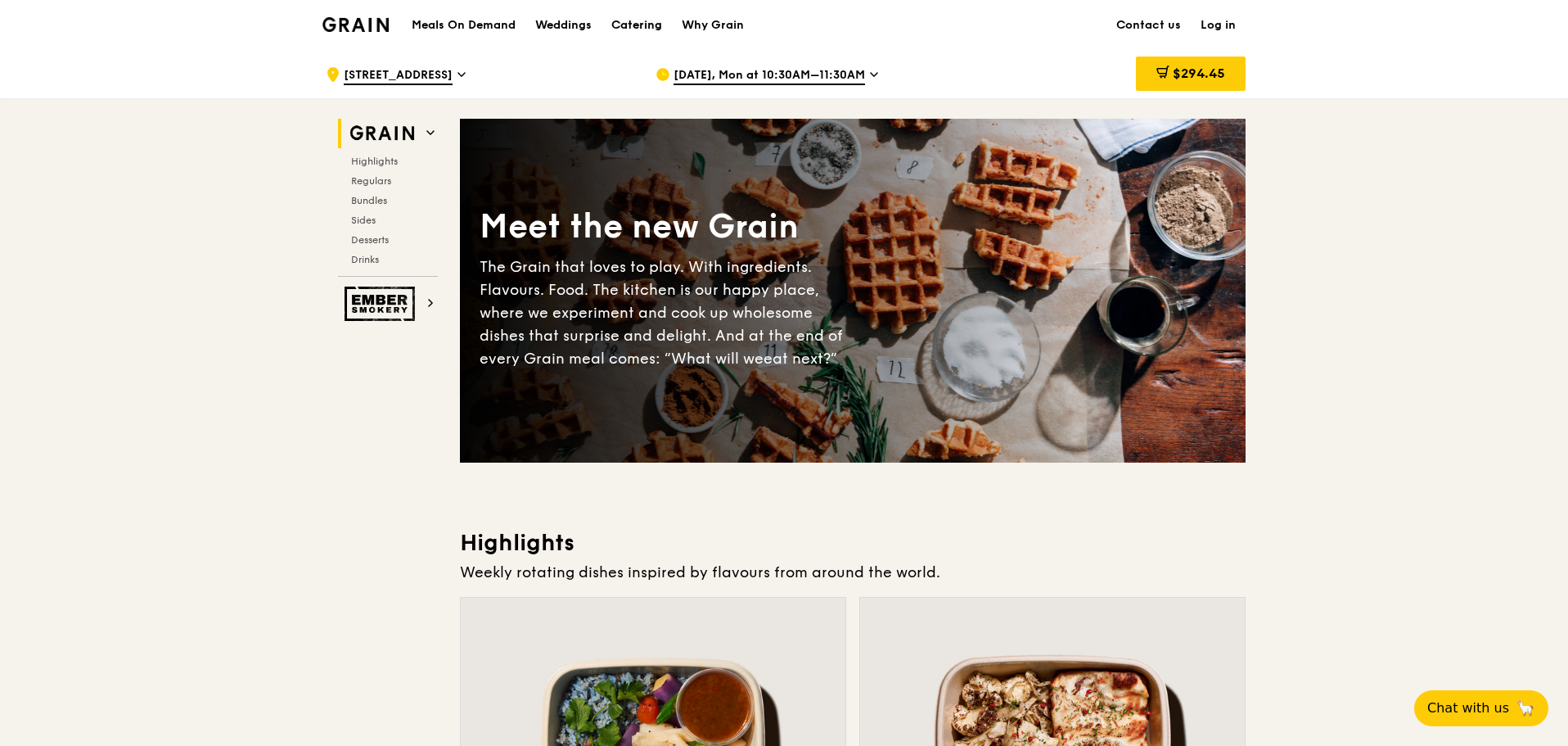
click at [655, 21] on div "Catering" at bounding box center [636, 25] width 51 height 49
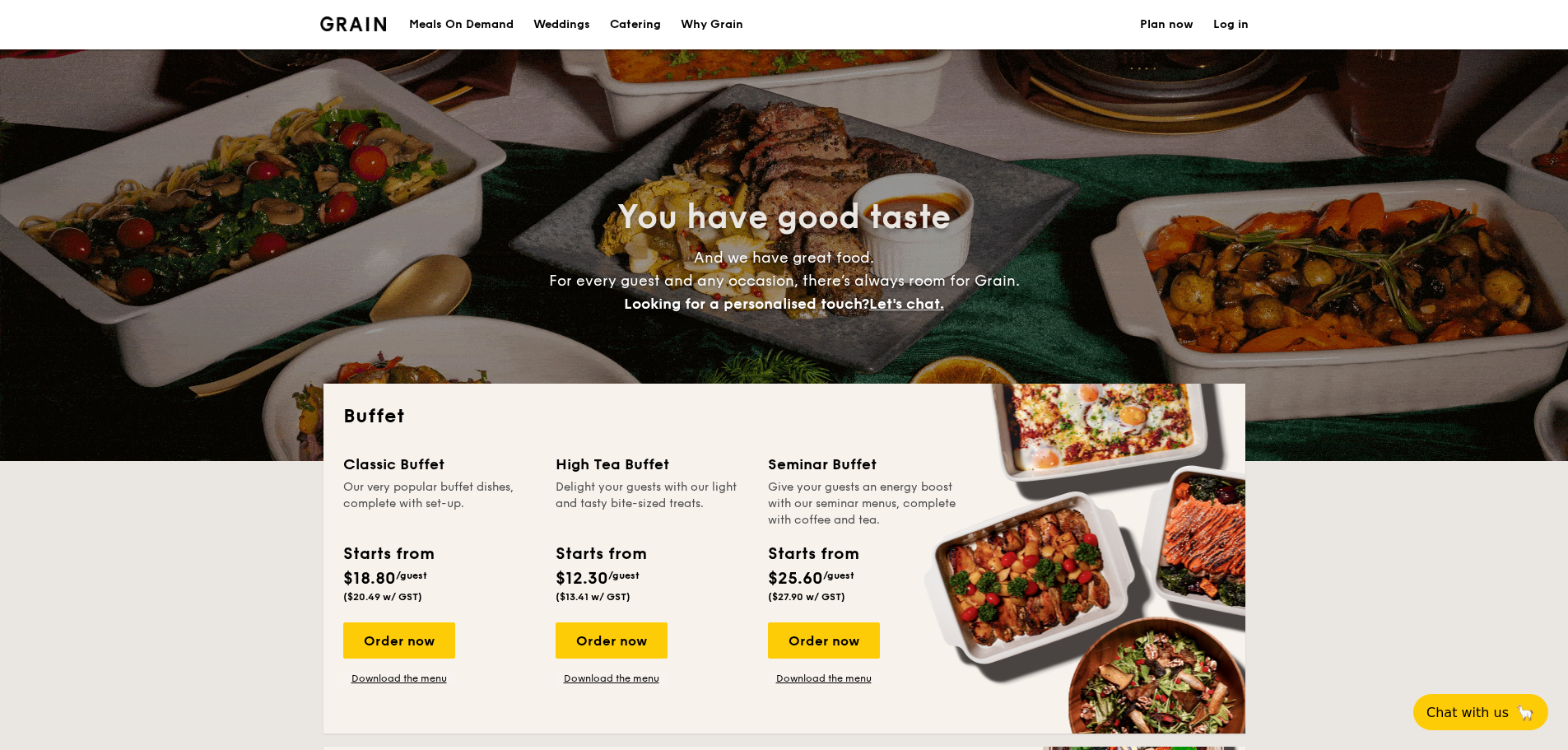
select select
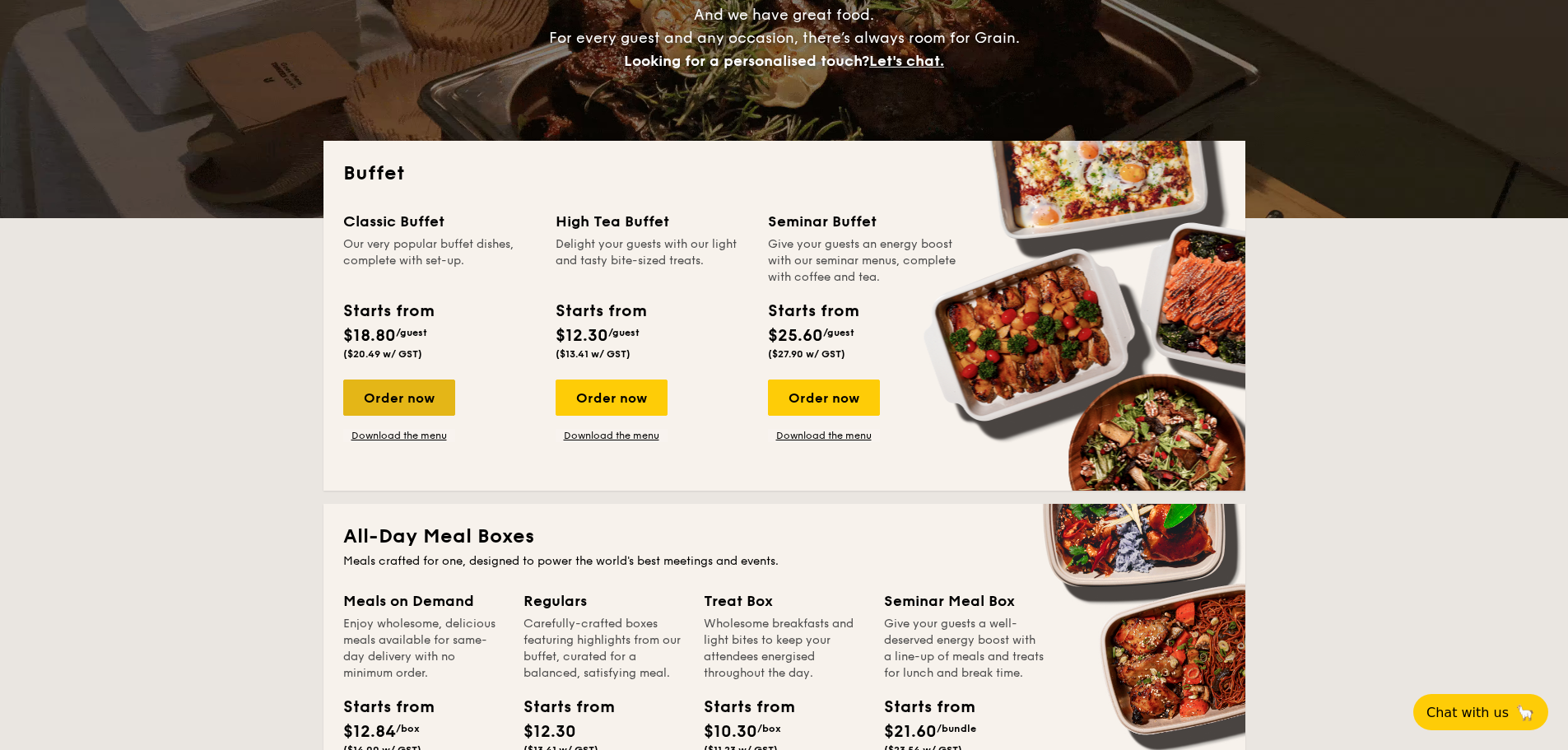
scroll to position [247, 0]
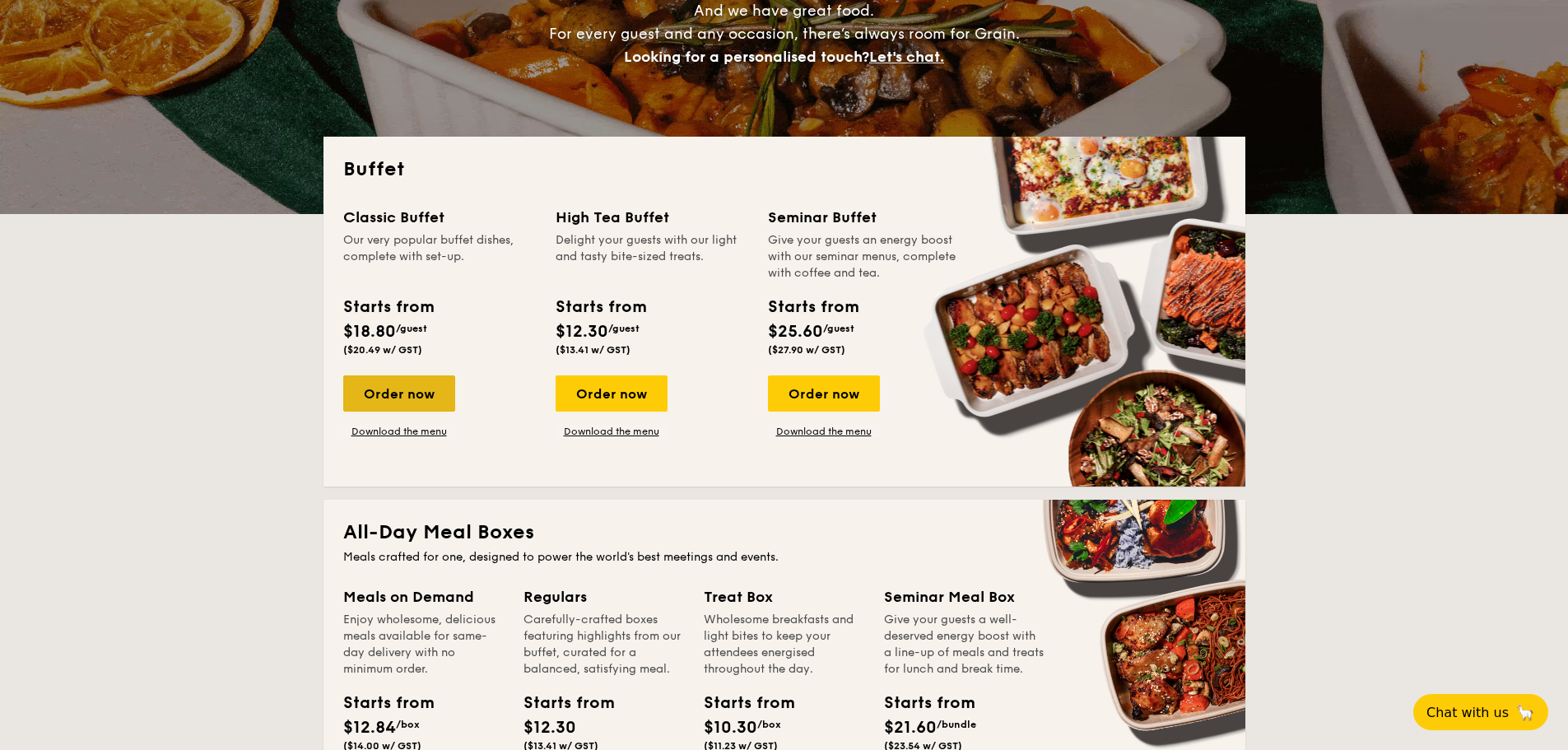
click at [380, 395] on div "Order now" at bounding box center [399, 393] width 112 height 36
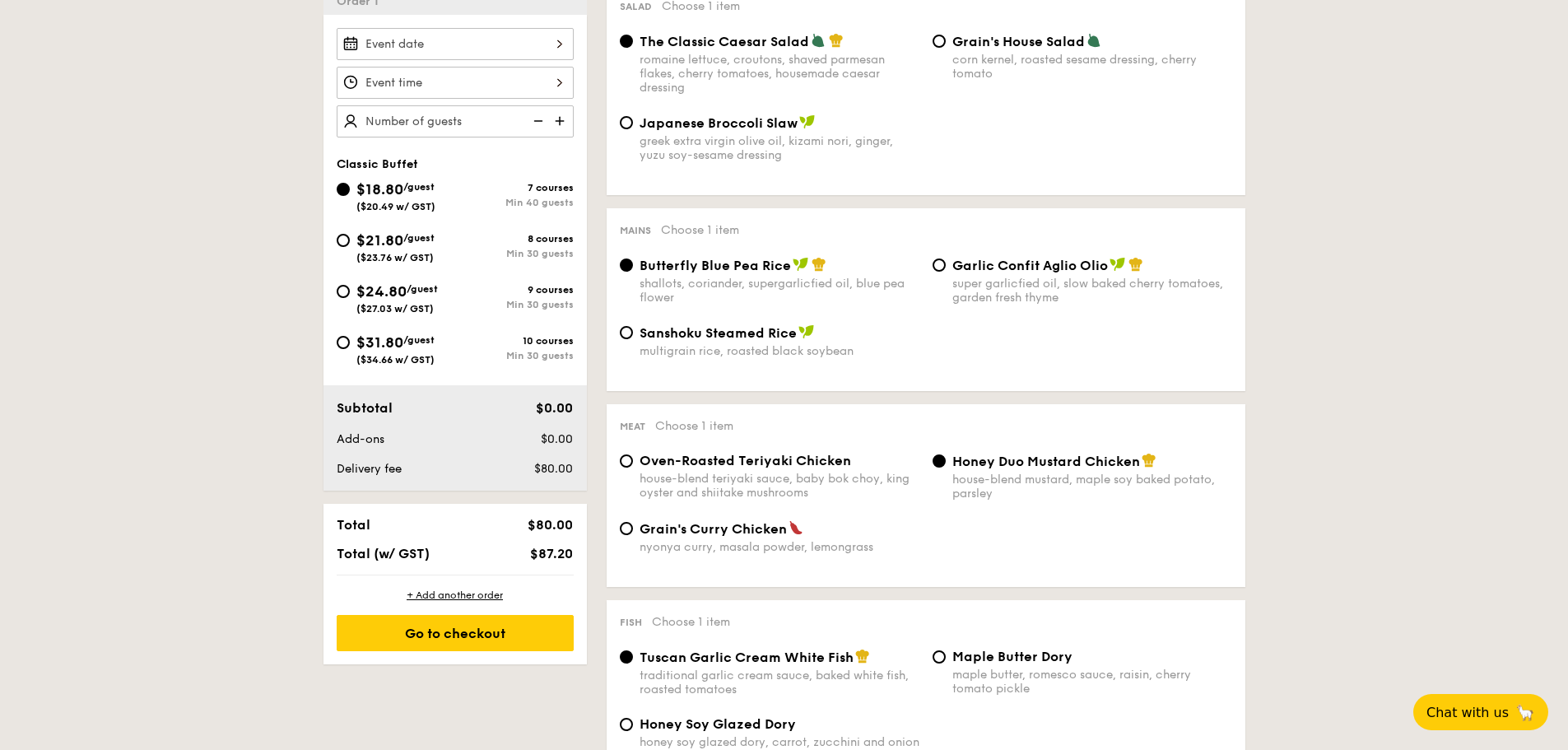
scroll to position [323, 0]
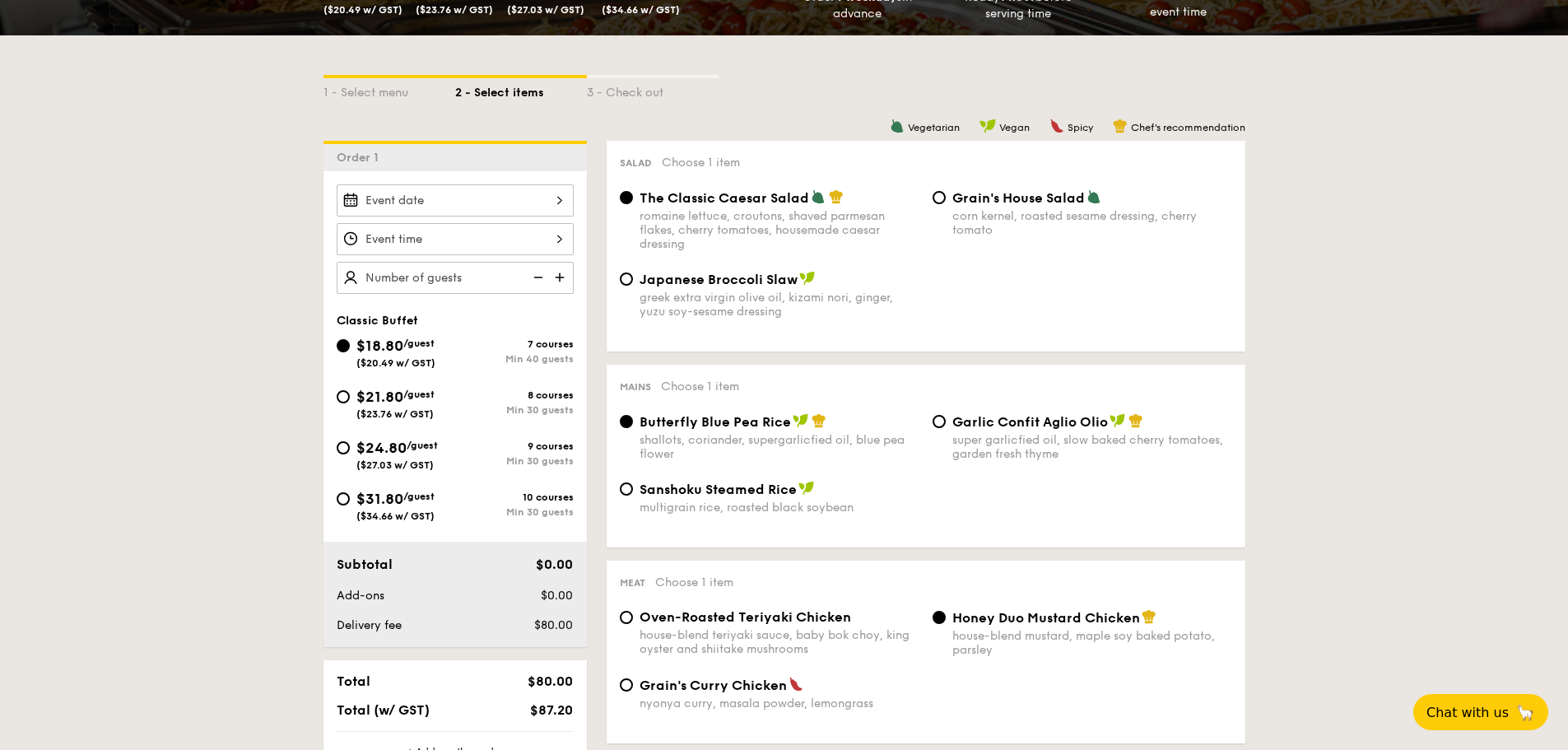
click at [548, 201] on div at bounding box center [455, 201] width 237 height 32
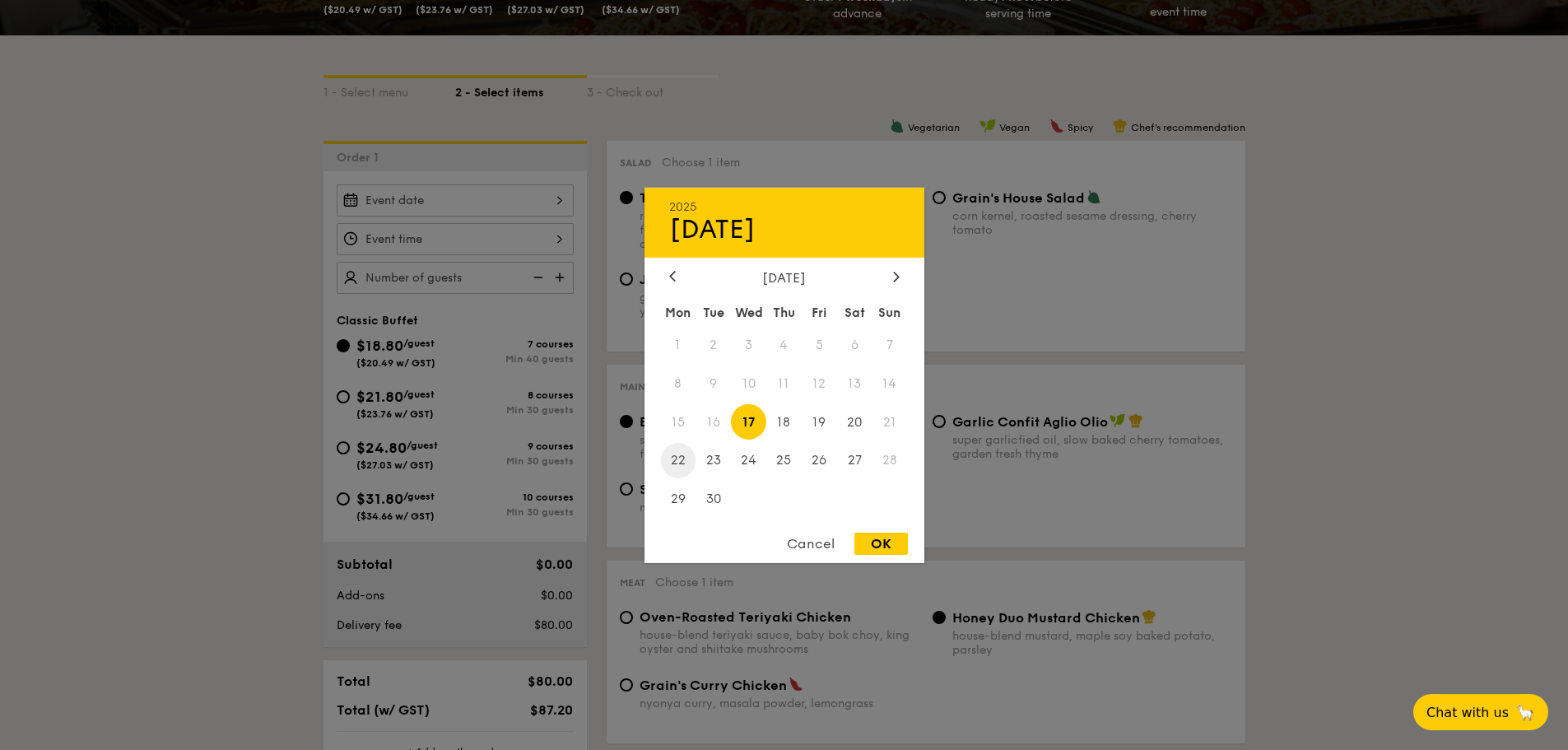
click at [682, 458] on span "22" at bounding box center [679, 460] width 35 height 35
click at [871, 546] on div "OK" at bounding box center [881, 543] width 54 height 22
type input "[DATE]"
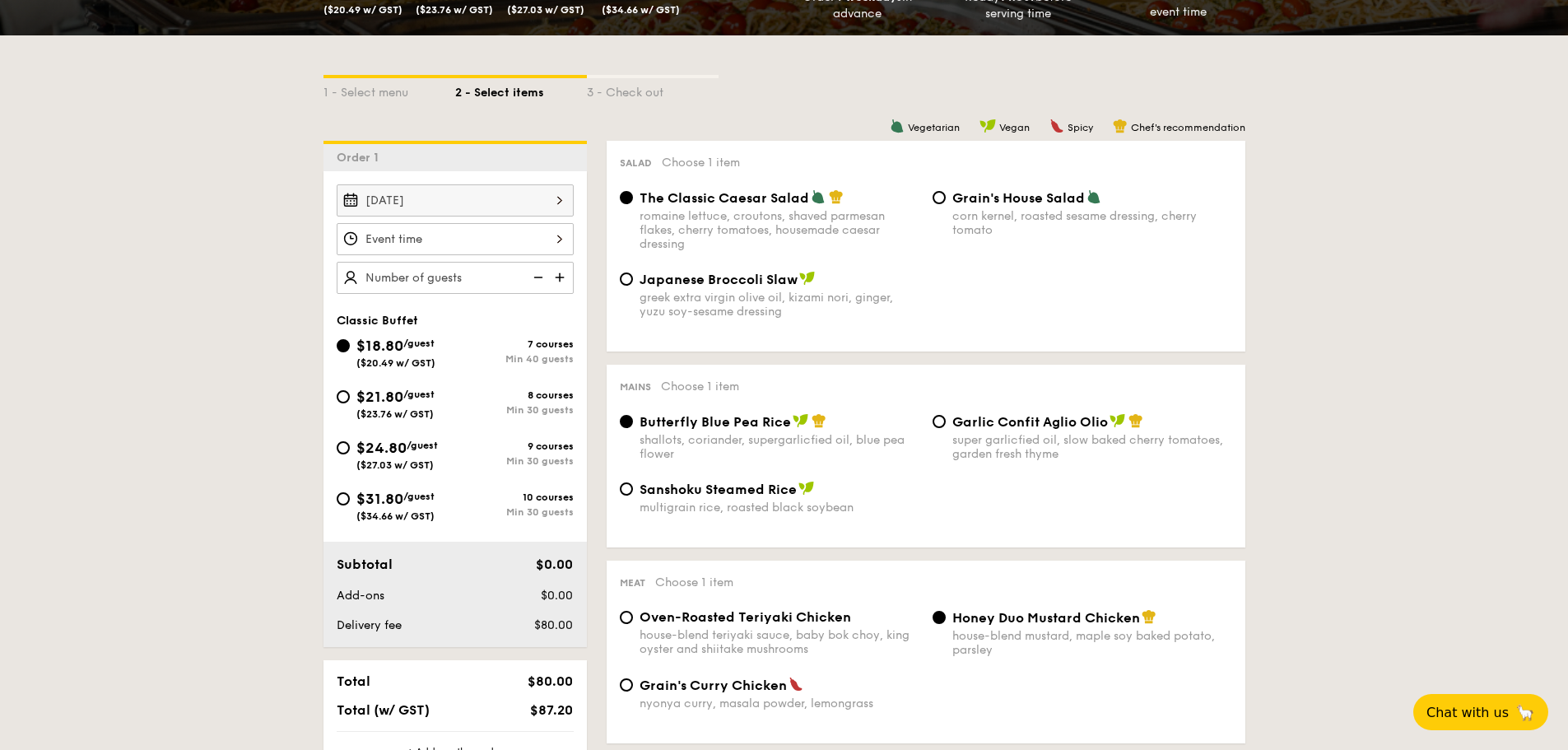
click at [434, 233] on div at bounding box center [784, 375] width 1568 height 750
click at [417, 237] on div "12 1 2 3 4 5 6 7 8 9 10 11 00 15 30 45 am pm Cancel OK" at bounding box center [455, 239] width 237 height 32
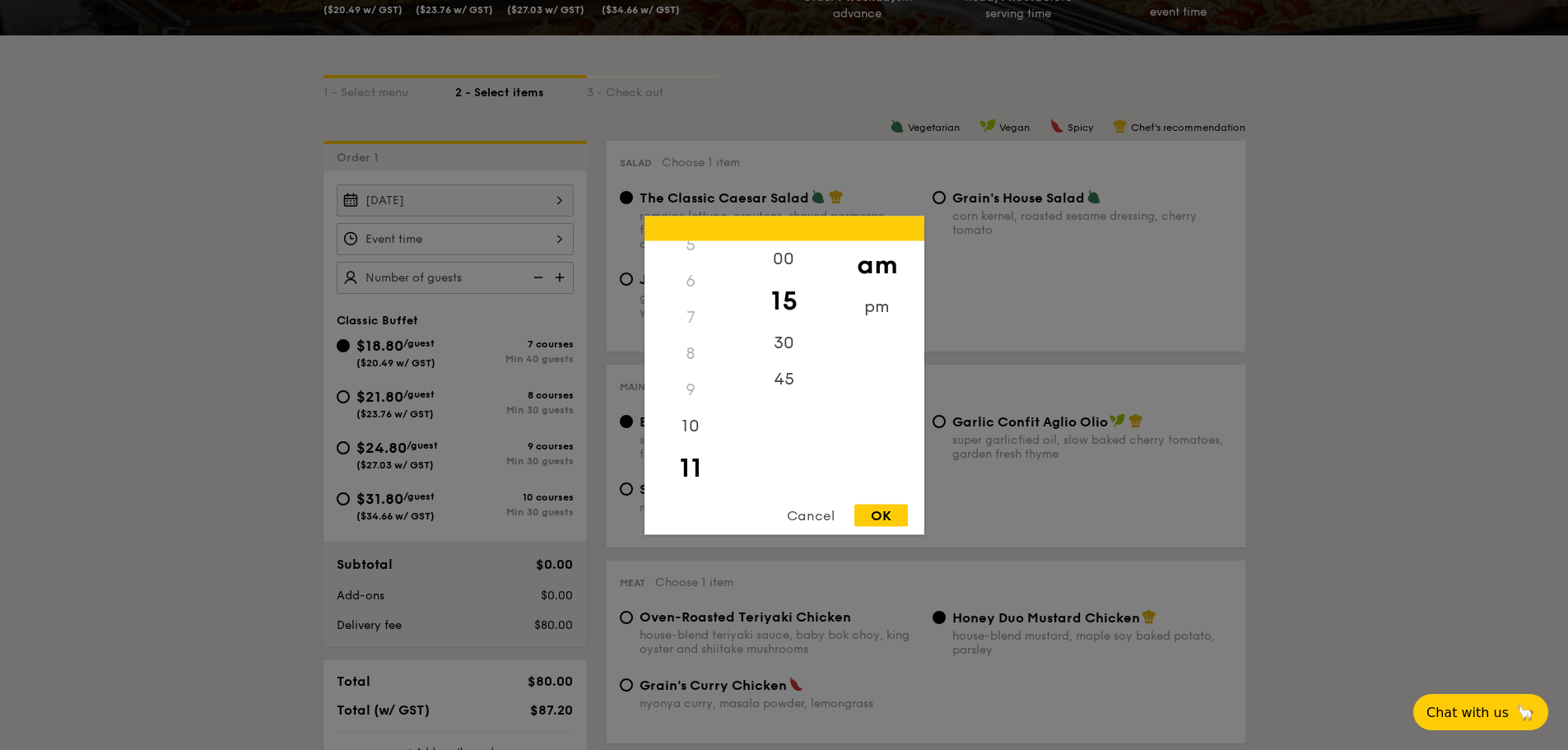
click at [878, 511] on div "OK" at bounding box center [881, 515] width 54 height 22
type input "11:15AM"
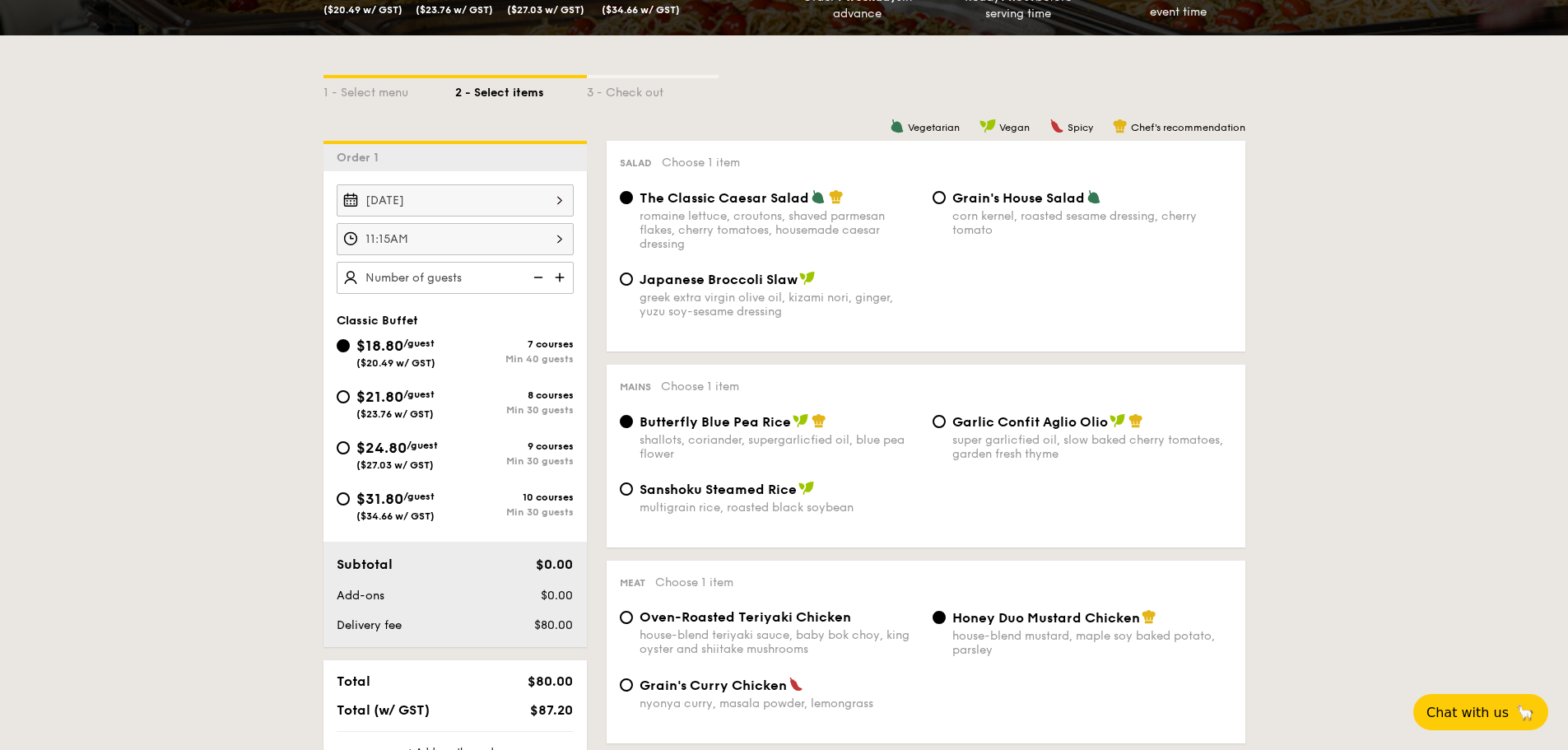
click at [558, 275] on img at bounding box center [561, 277] width 24 height 31
click at [538, 275] on img at bounding box center [536, 277] width 24 height 31
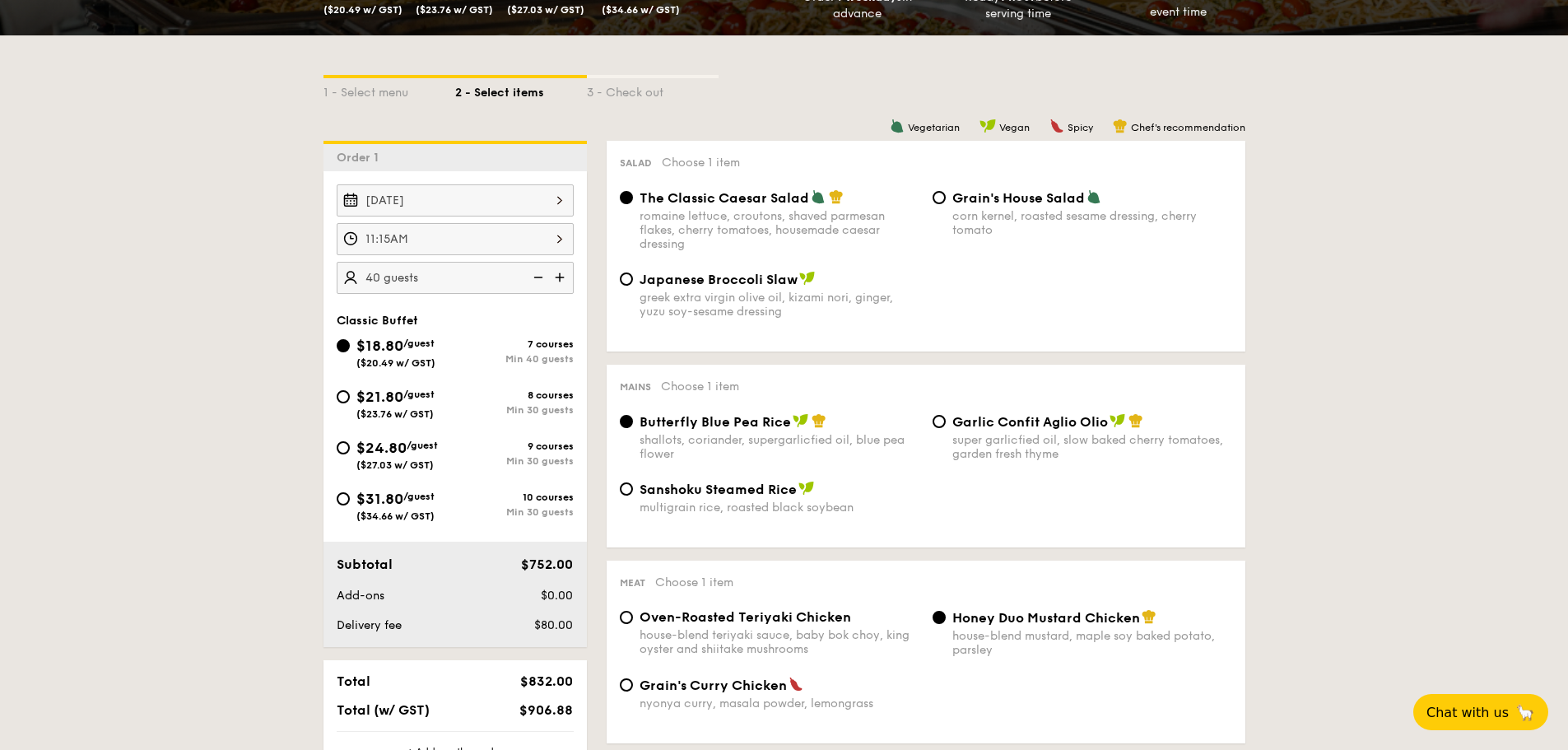
click at [538, 275] on img at bounding box center [536, 277] width 24 height 31
type input "40 guests"
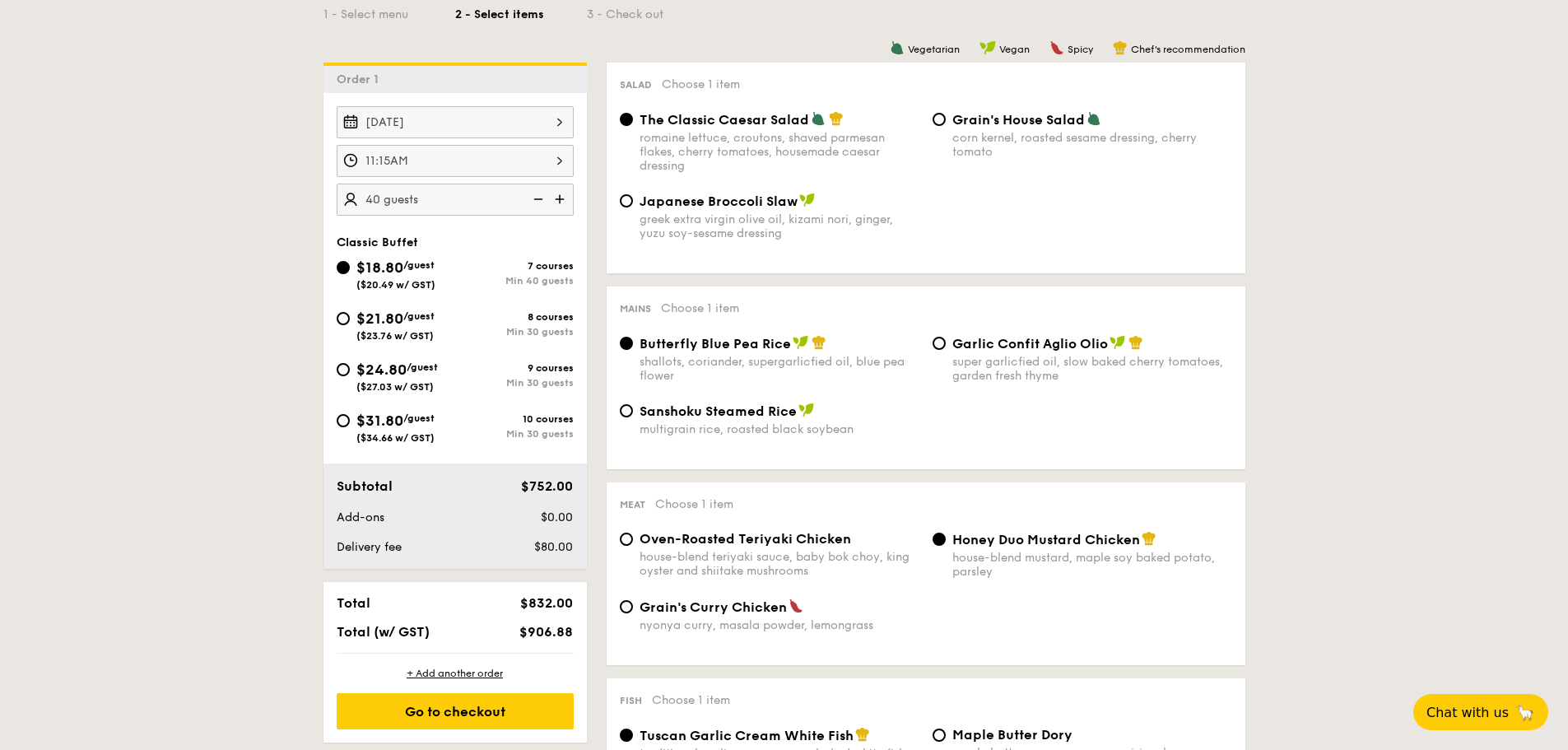
scroll to position [159, 0]
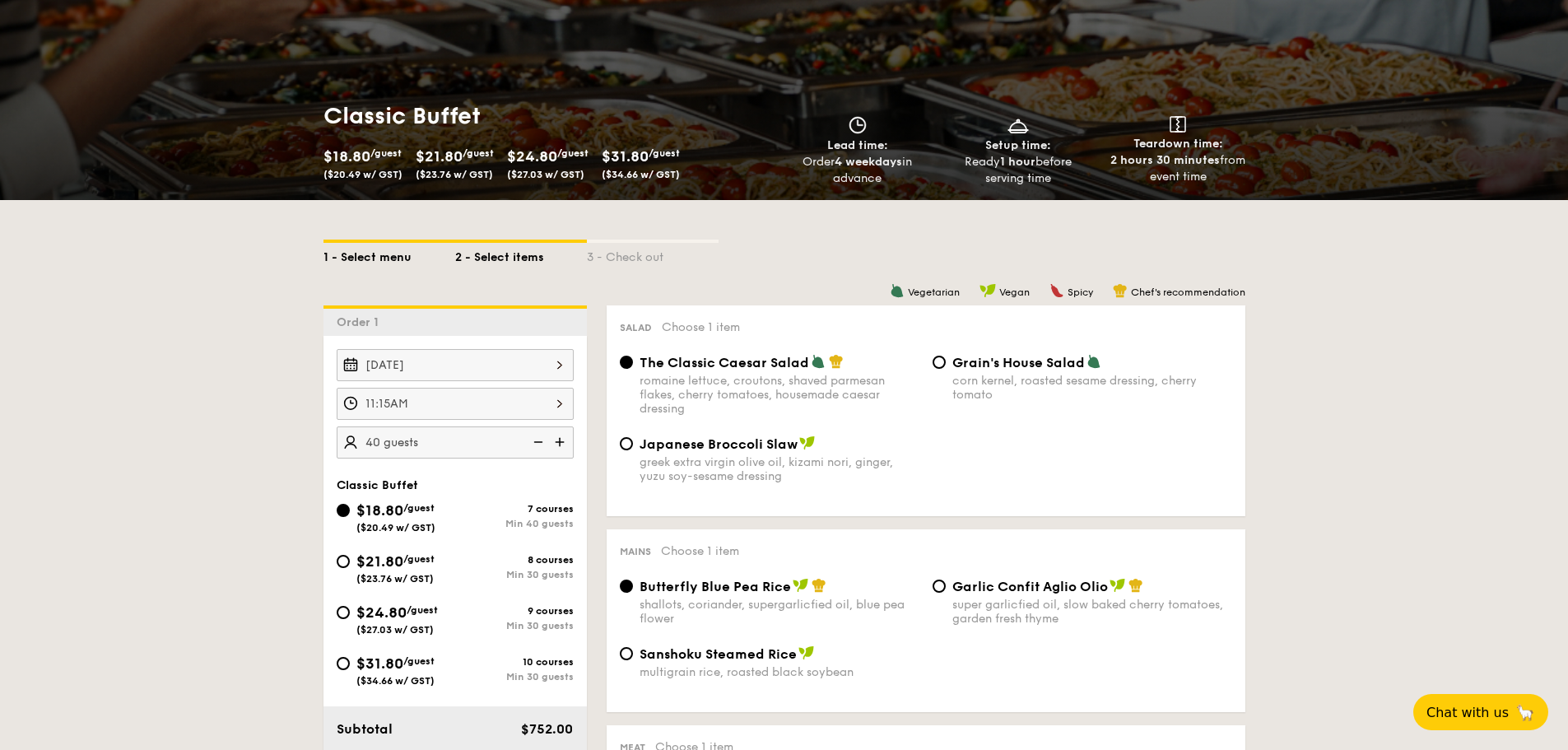
click at [394, 257] on div "1 - Select menu" at bounding box center [389, 254] width 132 height 23
select select
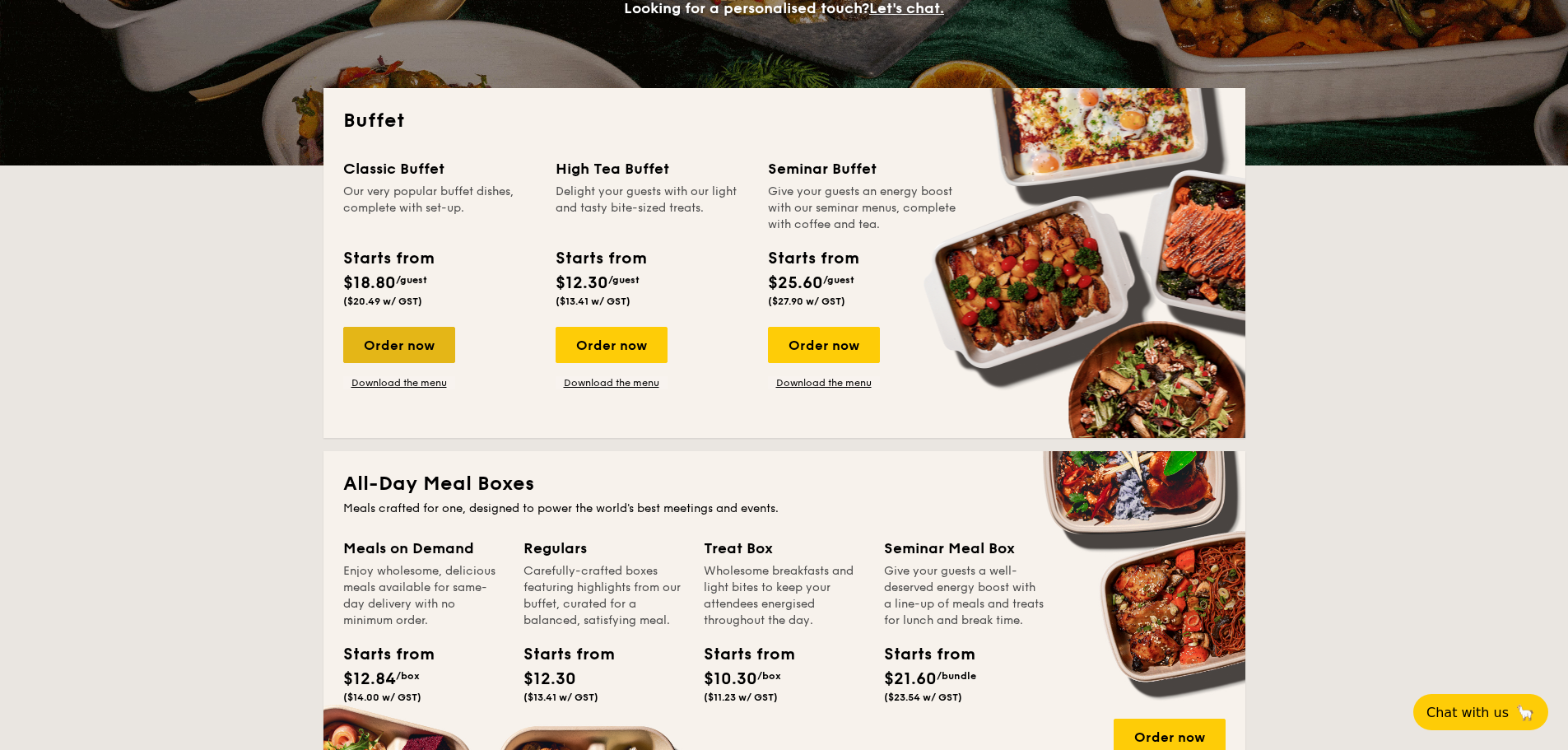
scroll to position [323, 0]
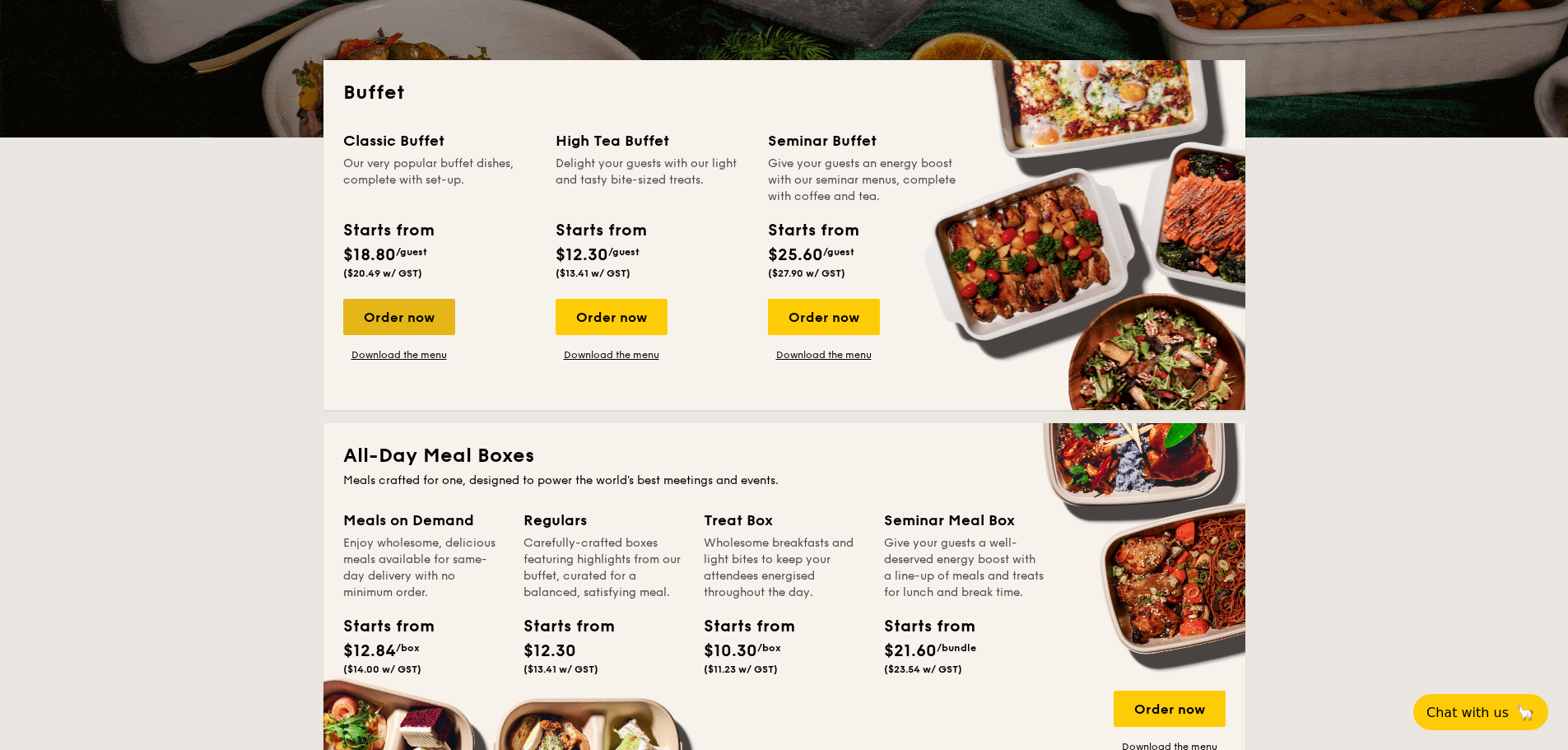
click at [403, 316] on div "Order now" at bounding box center [399, 317] width 112 height 36
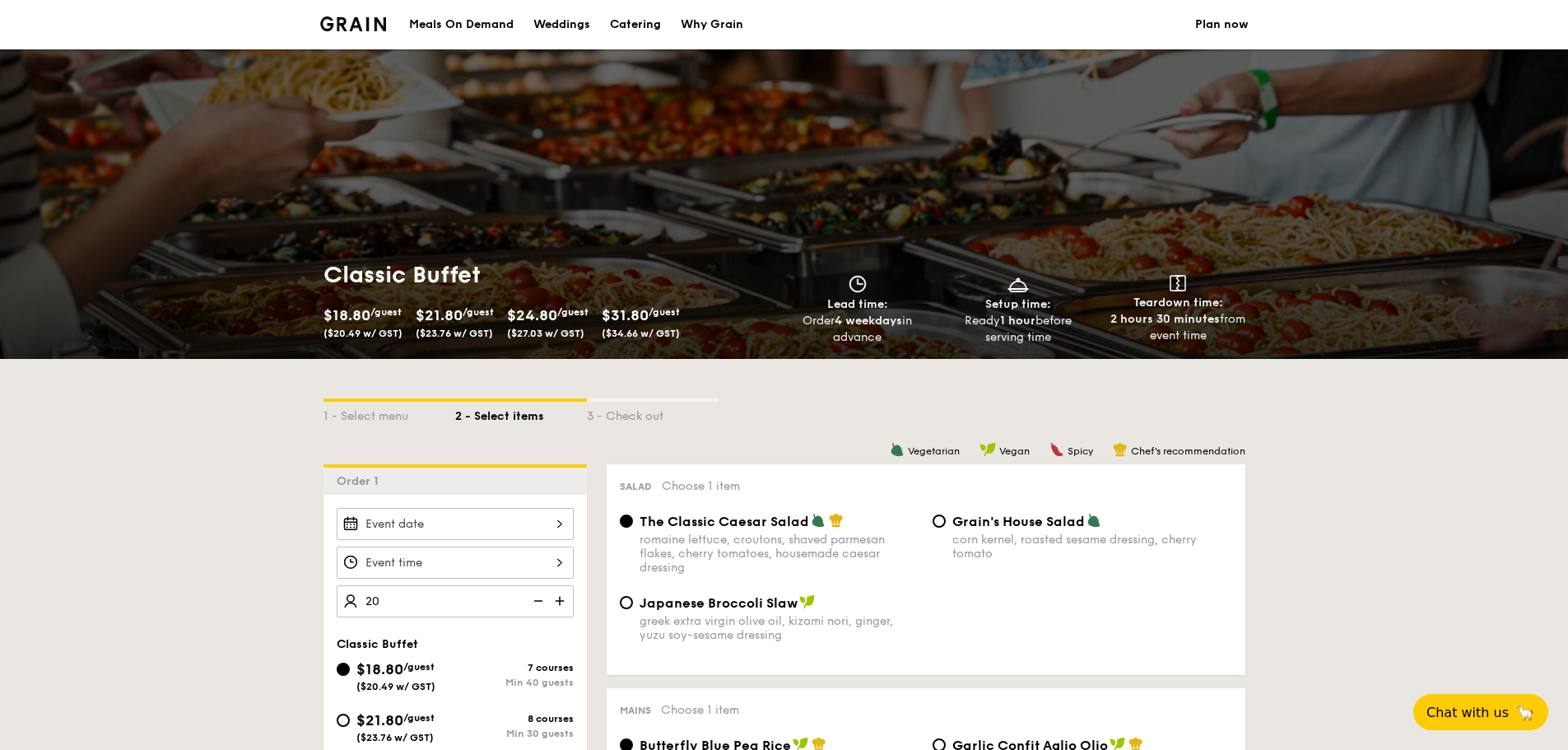
type input "40 guests"
